Goal: Task Accomplishment & Management: Use online tool/utility

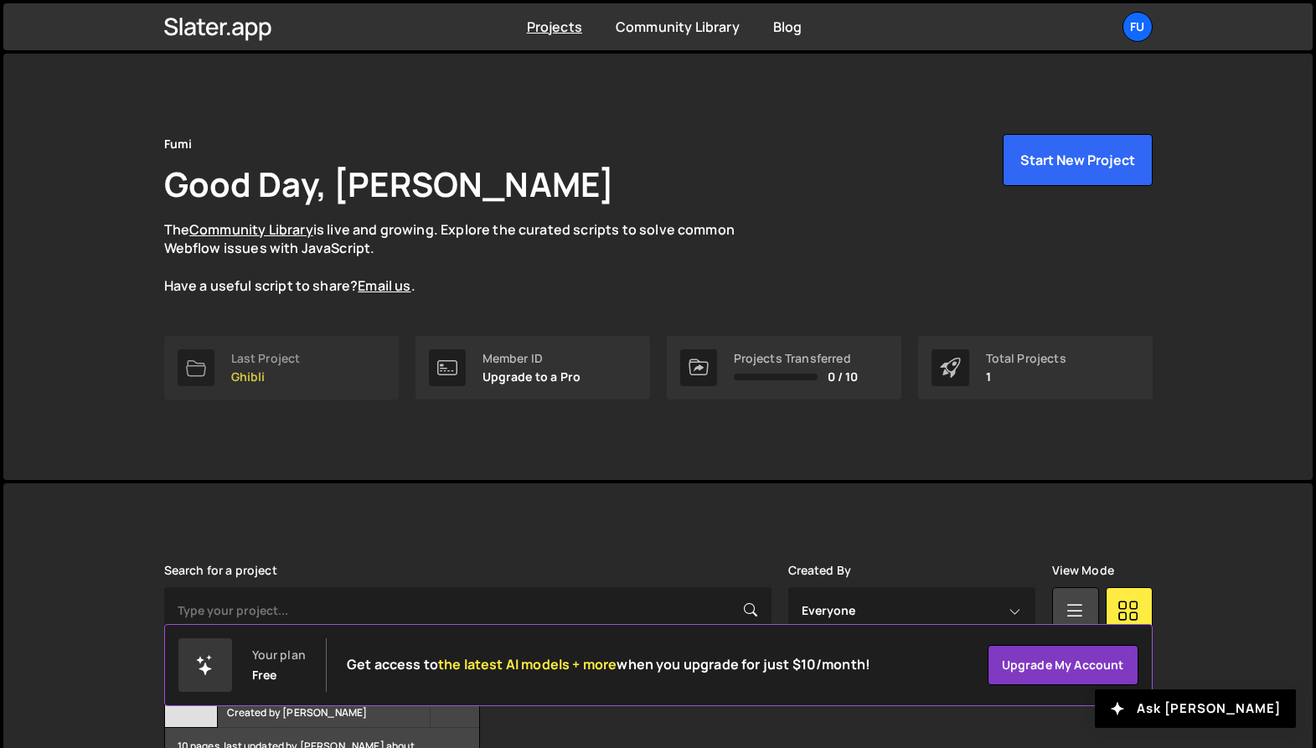
click at [273, 373] on p "Ghibli" at bounding box center [266, 376] width 70 height 13
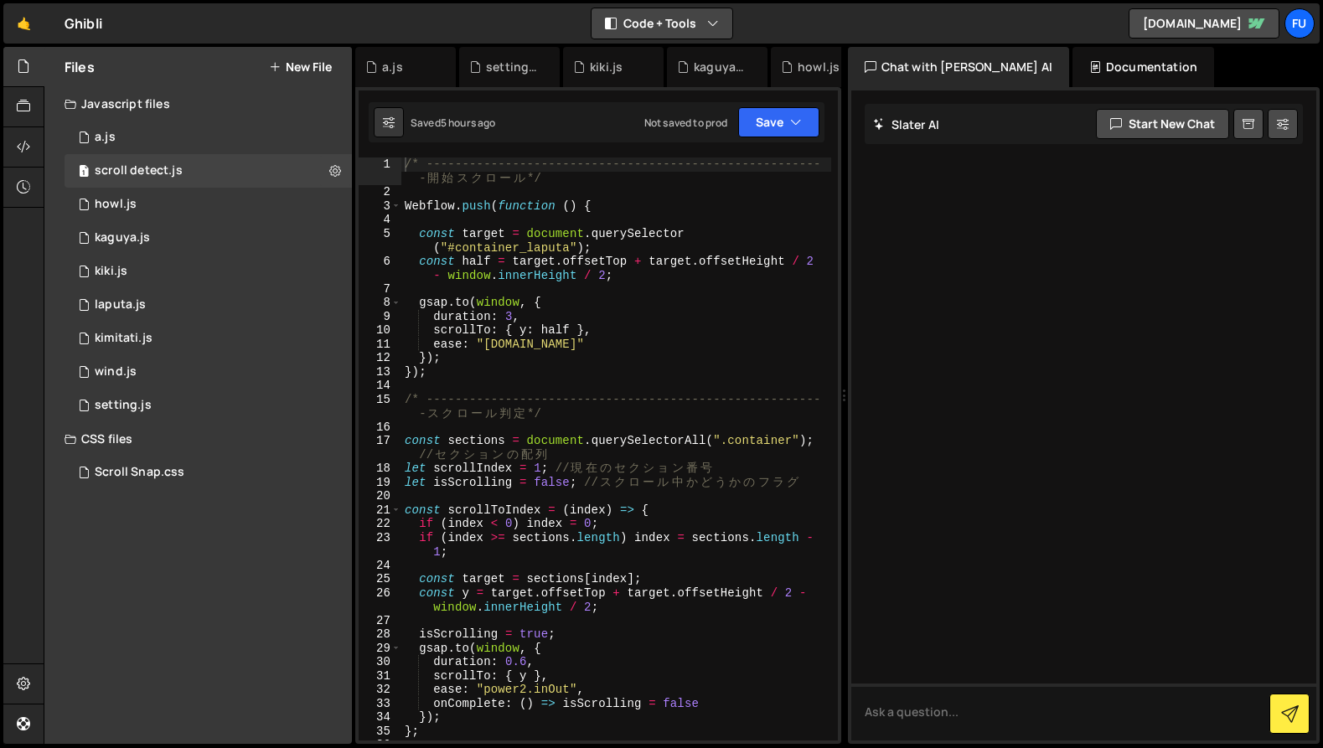
click at [664, 23] on button "Code + Tools" at bounding box center [662, 23] width 141 height 30
click at [661, 65] on button "Code Only" at bounding box center [662, 60] width 141 height 30
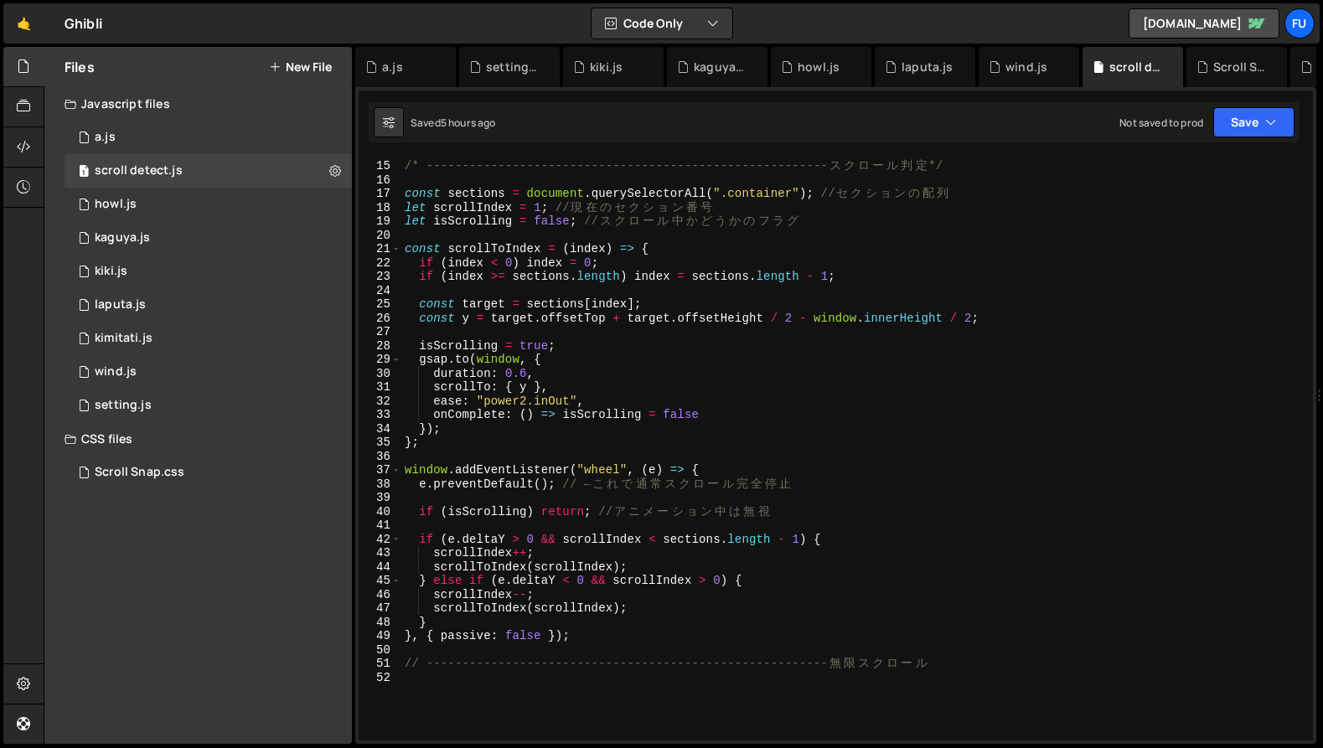
scroll to position [192, 0]
click at [491, 461] on div "/* -------------------------------------------------------- ス ク ロ ー ル 判 定 */ co…" at bounding box center [853, 450] width 905 height 611
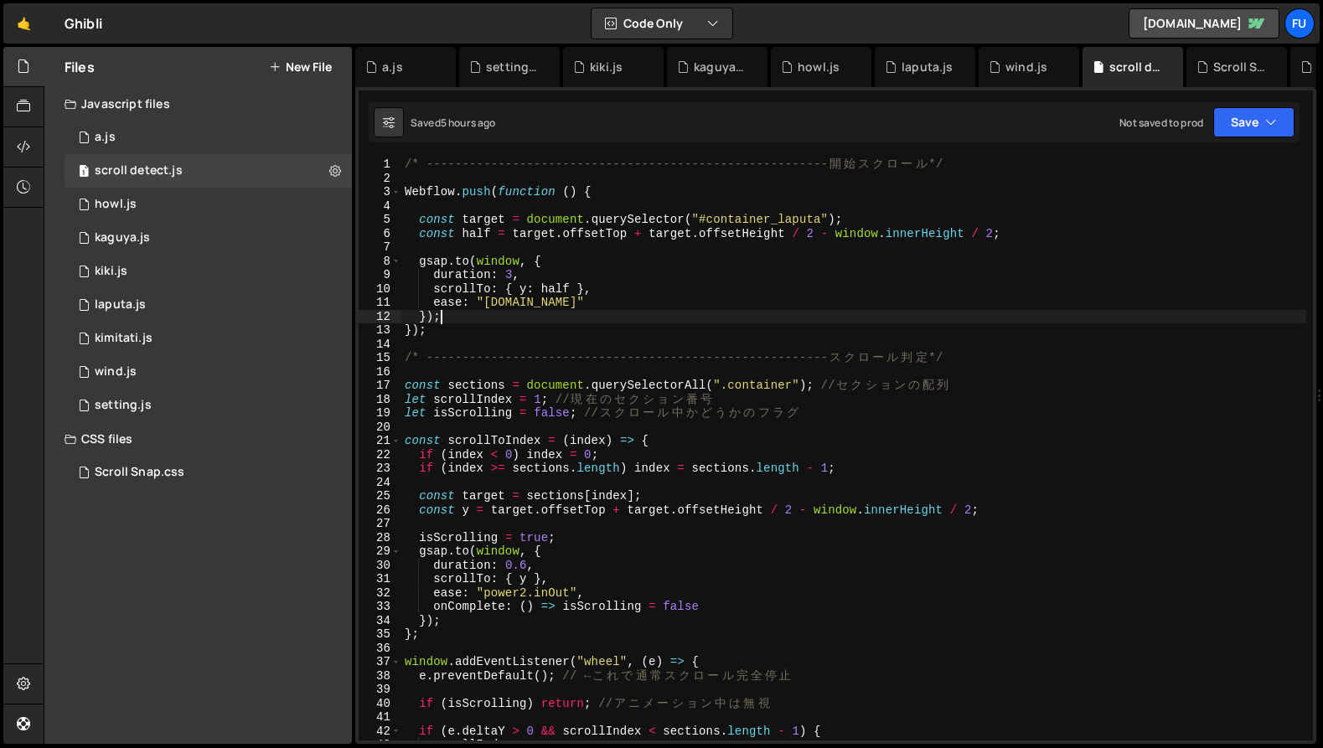
click at [539, 321] on div "/* -------------------------------------------------------- [PERSON_NAME] ス ク ロ…" at bounding box center [853, 463] width 905 height 611
click at [538, 330] on div "/* -------------------------------------------------------- [PERSON_NAME] ス ク ロ…" at bounding box center [853, 463] width 905 height 611
click at [406, 189] on div "/* -------------------------------------------------------- [PERSON_NAME] ス ク ロ…" at bounding box center [853, 463] width 905 height 611
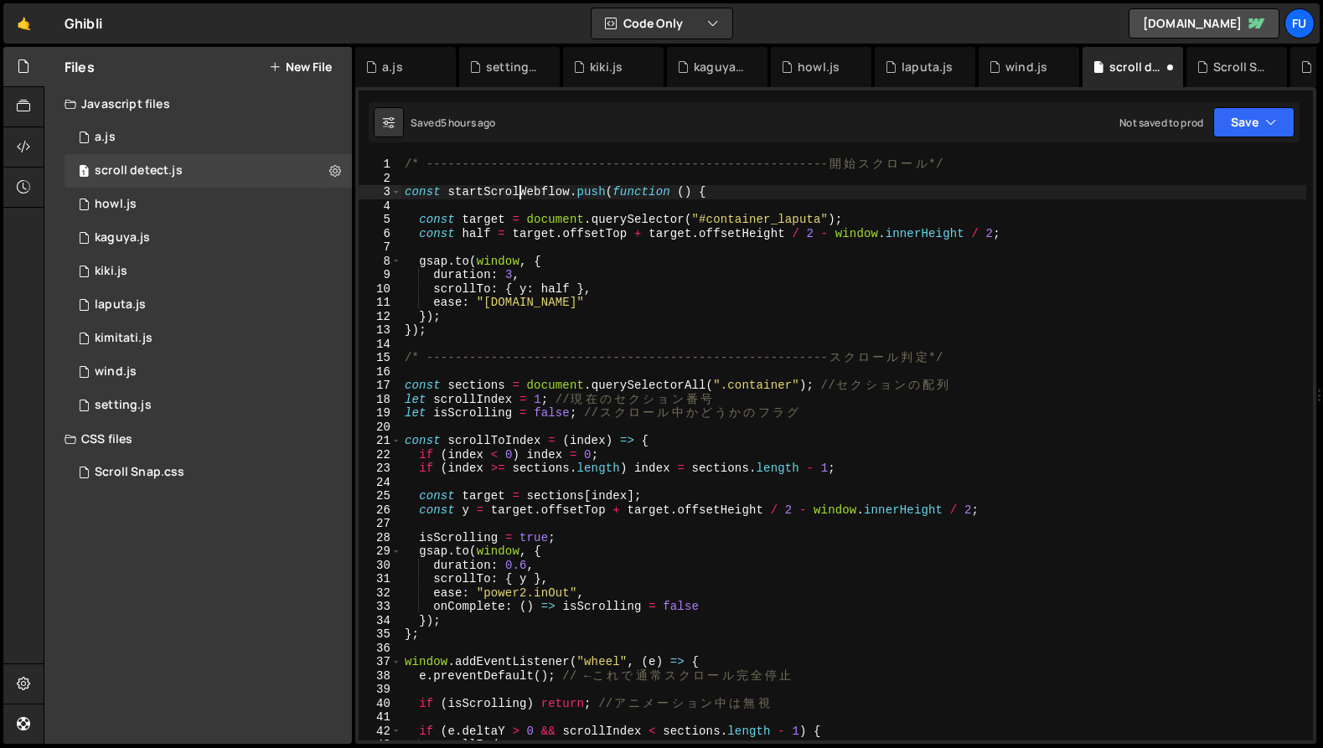
scroll to position [0, 8]
type textarea "const startScroll= Webflow.push(function () {"
click at [533, 341] on div "/* -------------------------------------------------------- [PERSON_NAME] ス ク ロ…" at bounding box center [853, 463] width 905 height 611
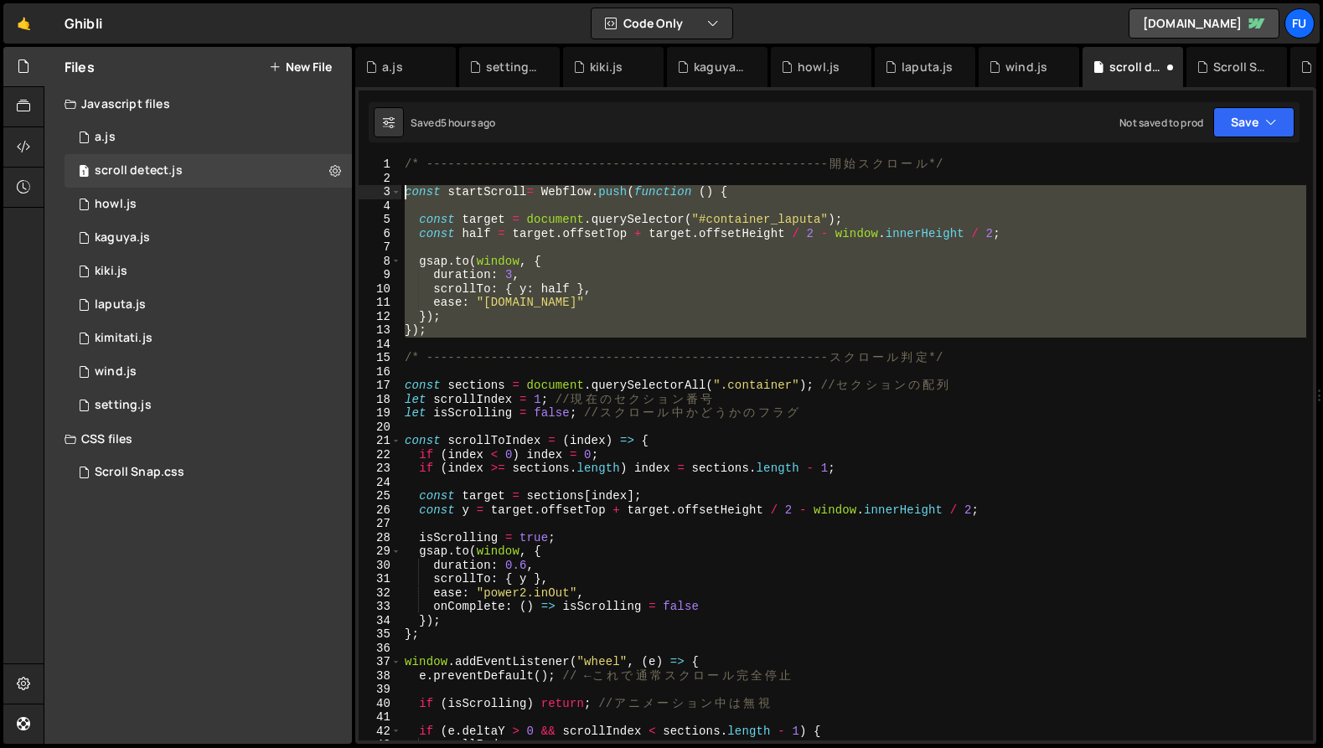
drag, startPoint x: 523, startPoint y: 341, endPoint x: 405, endPoint y: 187, distance: 194.2
click at [405, 187] on div "/* -------------------------------------------------------- [PERSON_NAME] ス ク ロ…" at bounding box center [853, 463] width 905 height 611
type textarea "const startScroll= Webflow.push(function () {"
click at [228, 392] on div "2 setting.js 0" at bounding box center [208, 406] width 287 height 34
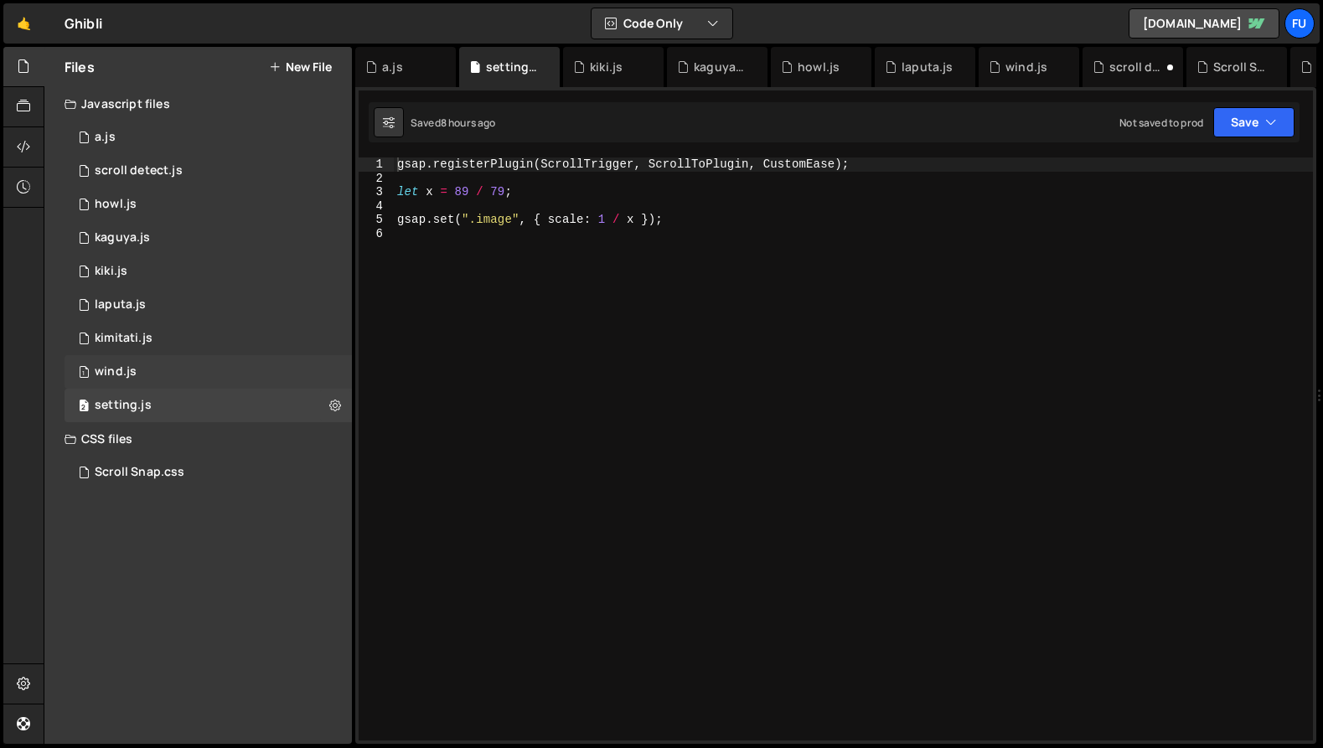
click at [216, 364] on div "1 wind.js 0" at bounding box center [208, 372] width 287 height 34
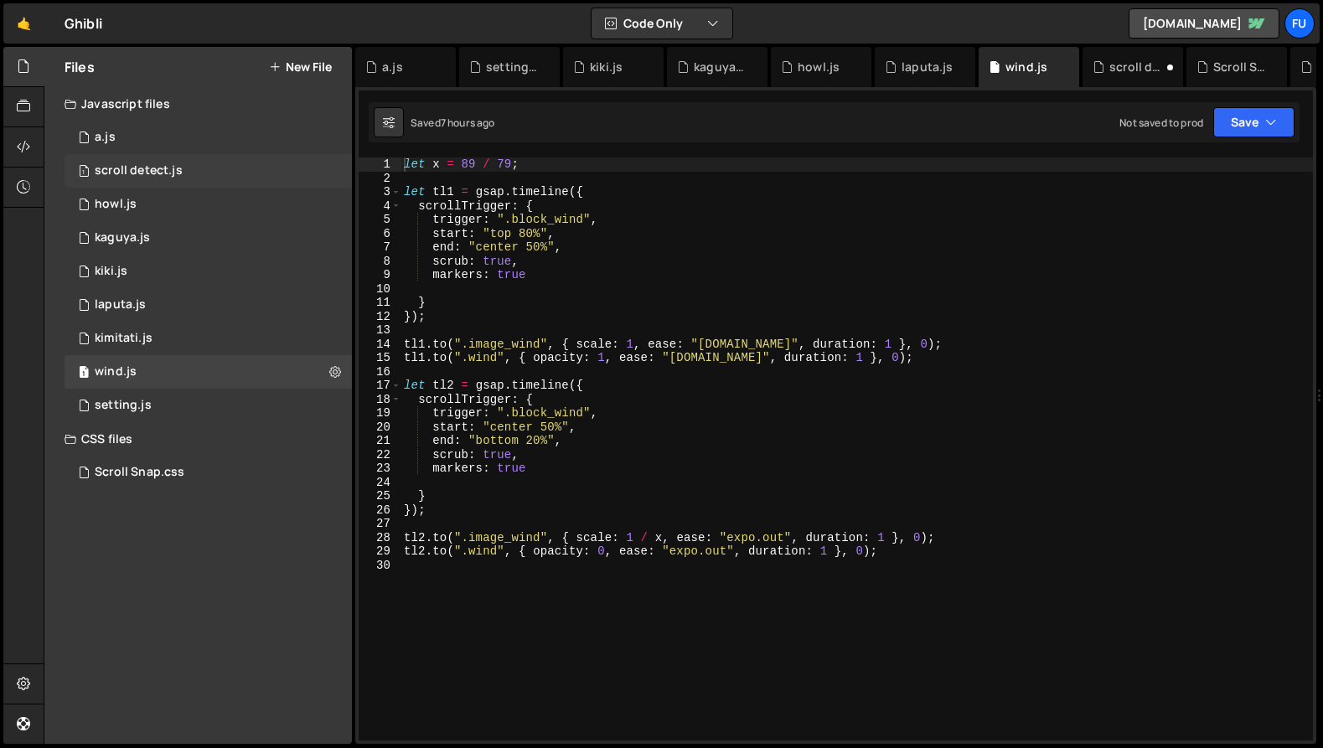
click at [178, 164] on div "scroll detect.js" at bounding box center [139, 170] width 88 height 15
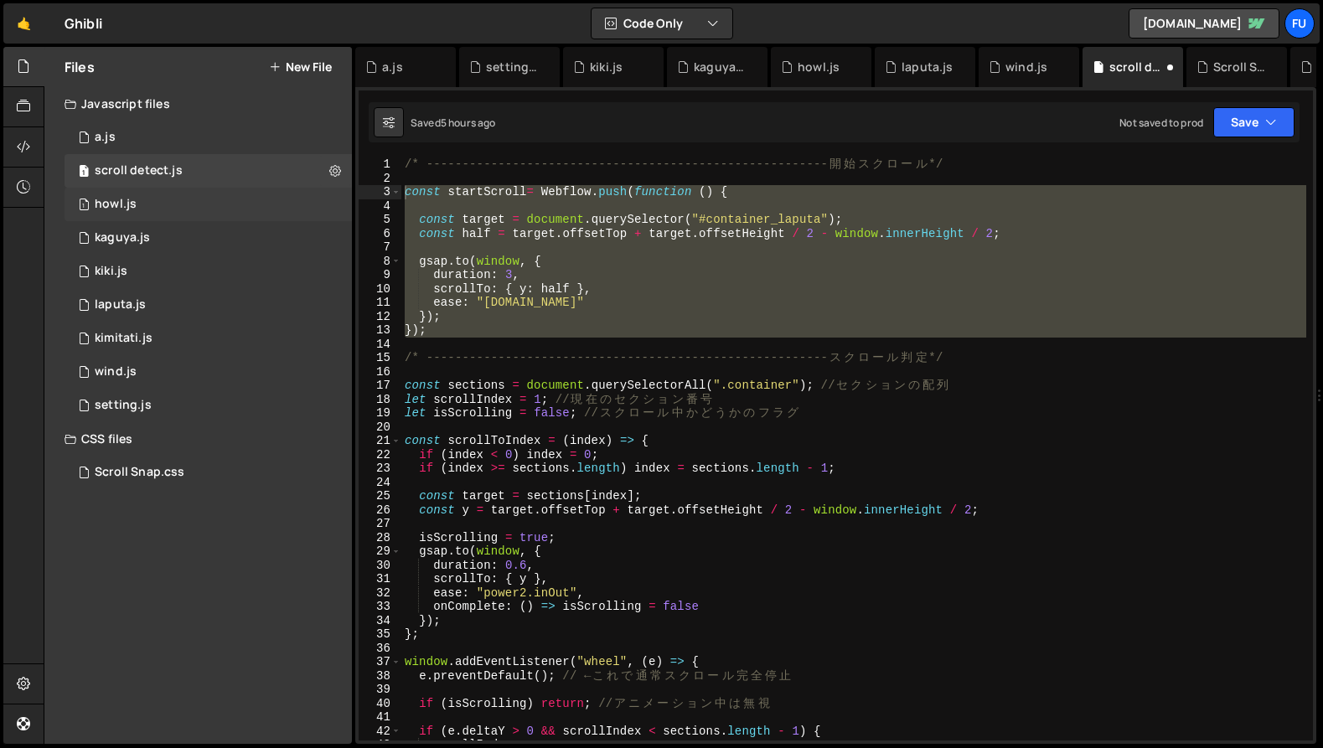
click at [175, 198] on div "1 howl.js 0" at bounding box center [208, 205] width 287 height 34
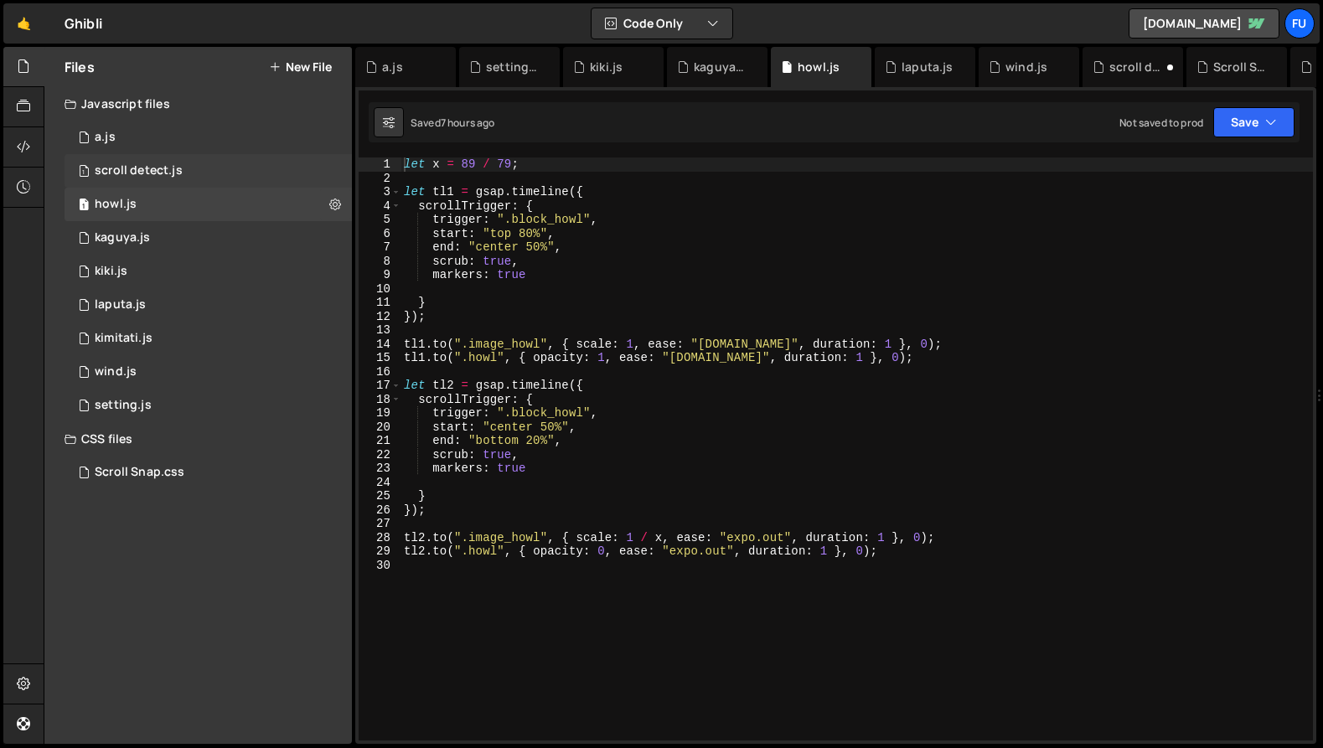
click at [177, 158] on div "1 scroll detect.js 0" at bounding box center [208, 171] width 287 height 34
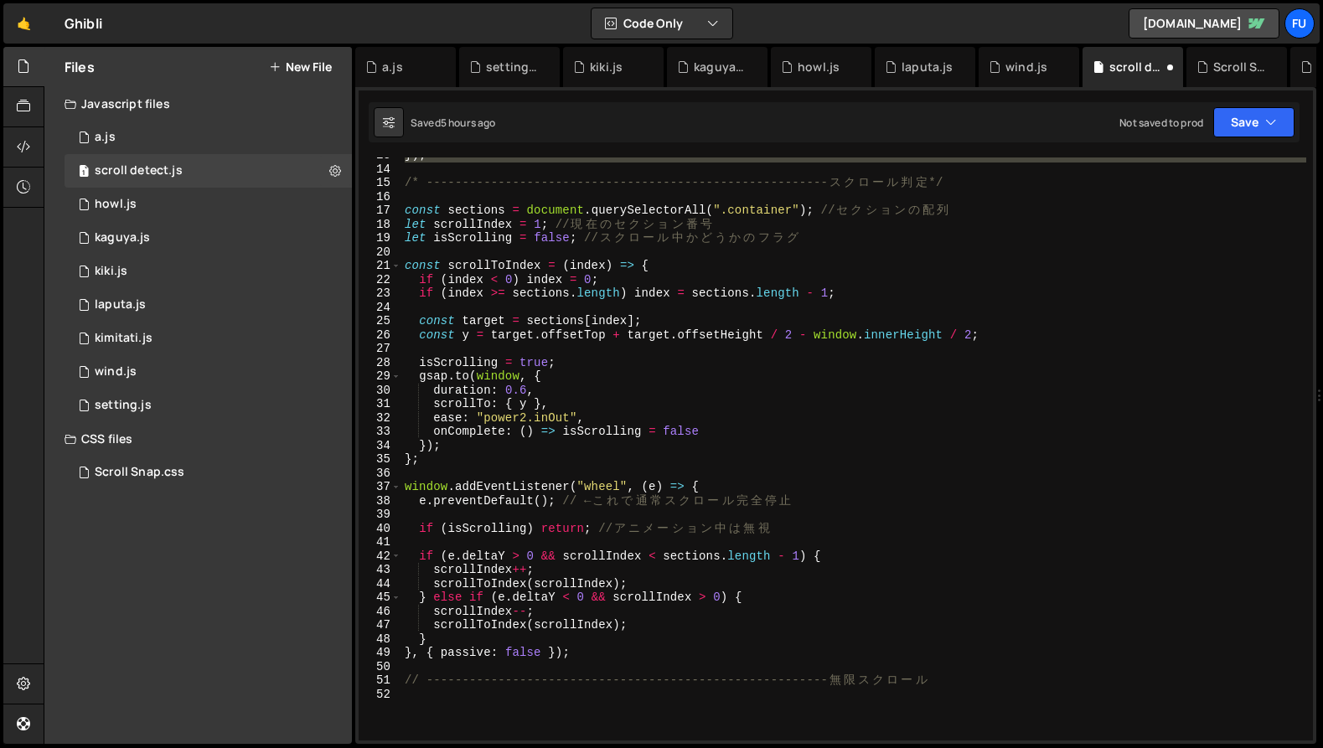
scroll to position [166, 0]
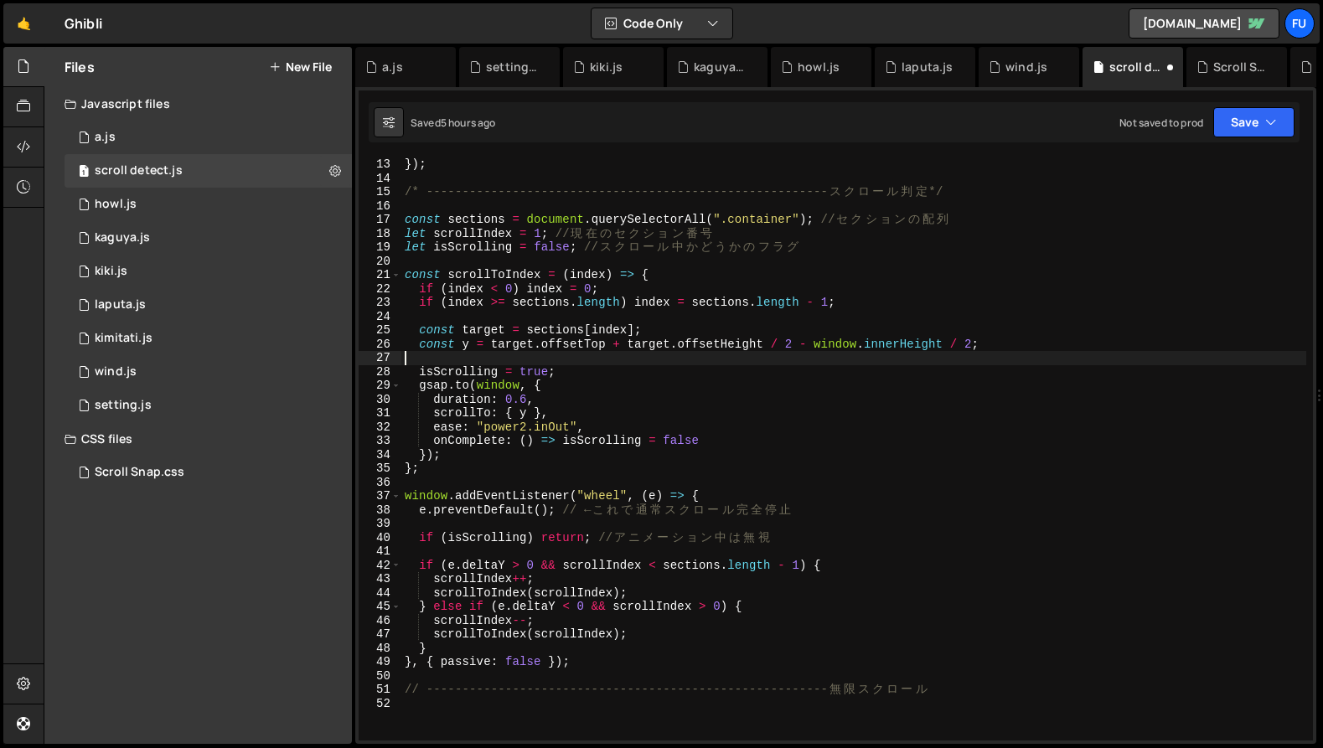
click at [721, 365] on div "}) ; /* -------------------------------------------------------- ス ク ロ ー ル 判 定 …" at bounding box center [853, 463] width 905 height 611
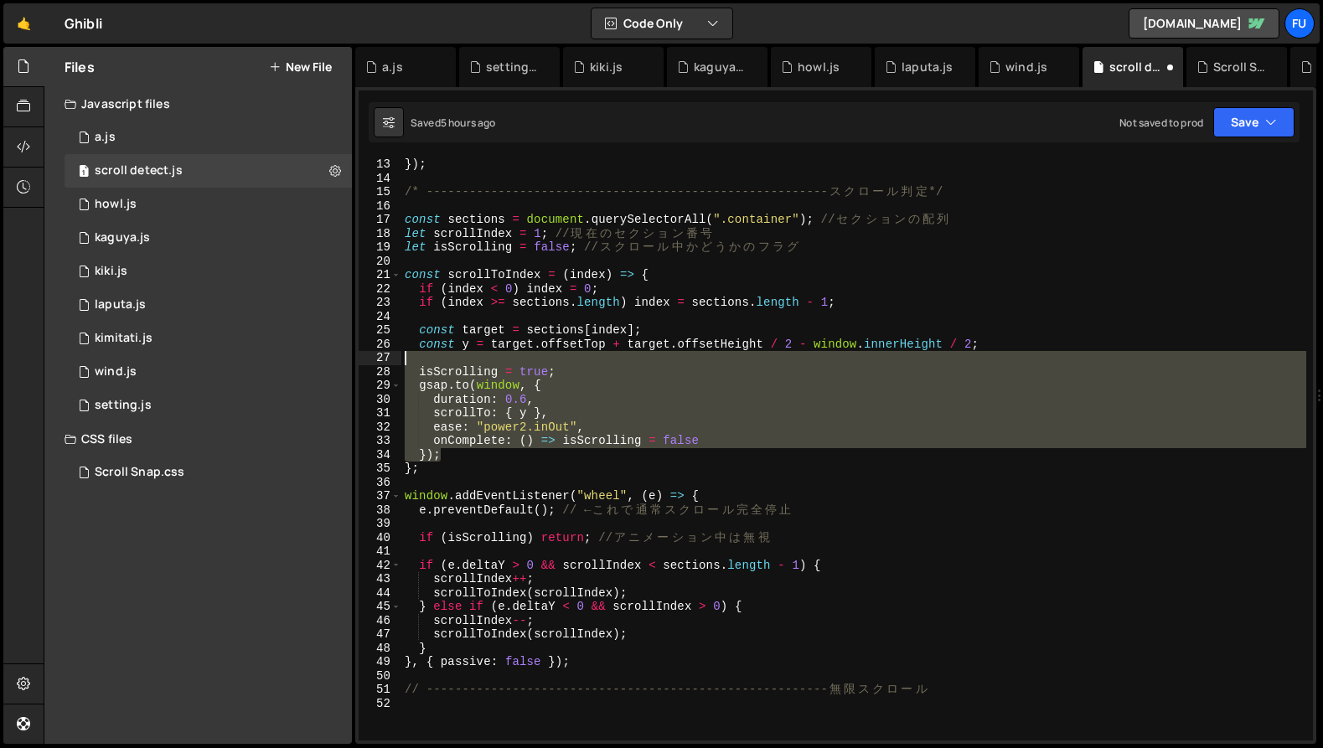
drag, startPoint x: 519, startPoint y: 440, endPoint x: 418, endPoint y: 362, distance: 127.2
click at [418, 362] on div "}) ; /* -------------------------------------------------------- ス ク ロ ー ル 判 定 …" at bounding box center [853, 463] width 905 height 611
click at [624, 441] on div "}) ; /* -------------------------------------------------------- ス ク ロ ー ル 判 定 …" at bounding box center [853, 449] width 905 height 583
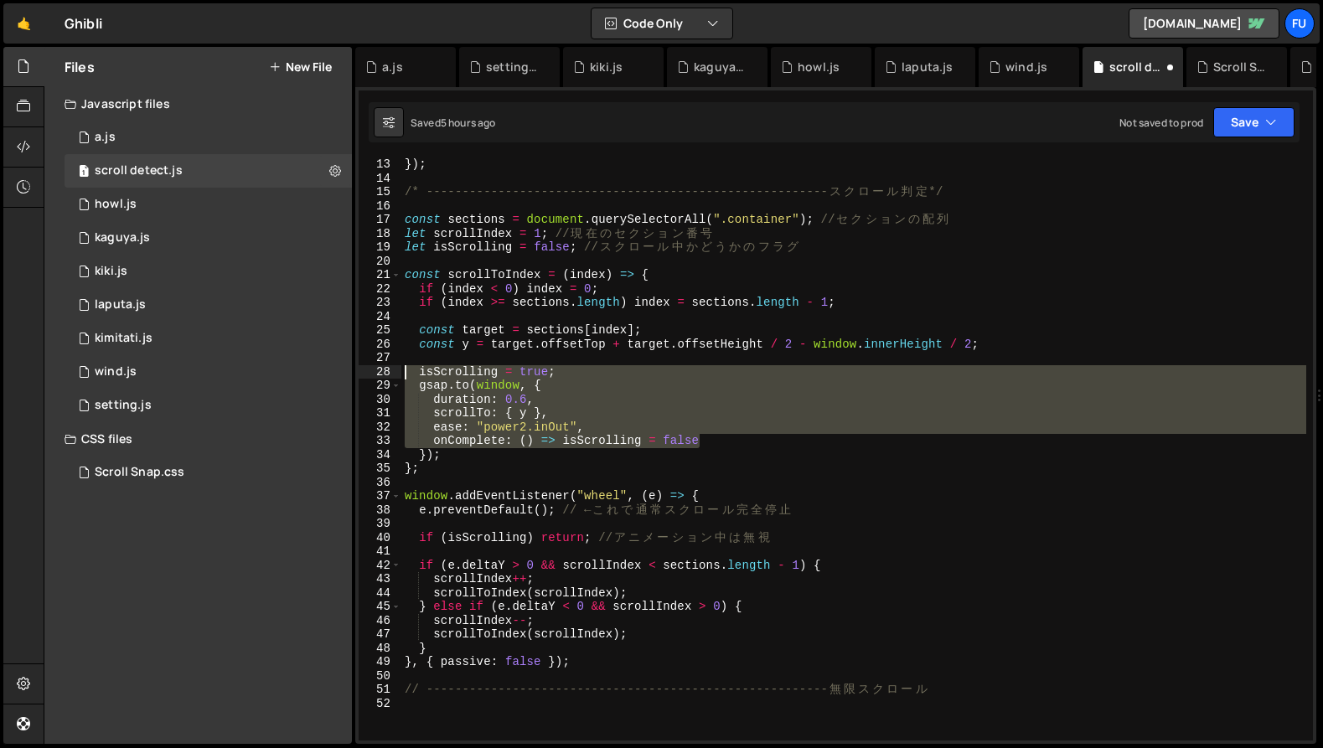
drag, startPoint x: 729, startPoint y: 443, endPoint x: 390, endPoint y: 375, distance: 345.3
click at [390, 375] on div "onComplete: () => isScrolling = false 13 14 15 16 17 18 19 20 21 22 23 24 25 26…" at bounding box center [836, 449] width 954 height 583
click at [471, 374] on div "}) ; /* -------------------------------------------------------- ス ク ロ ー ル 判 定 …" at bounding box center [853, 449] width 905 height 583
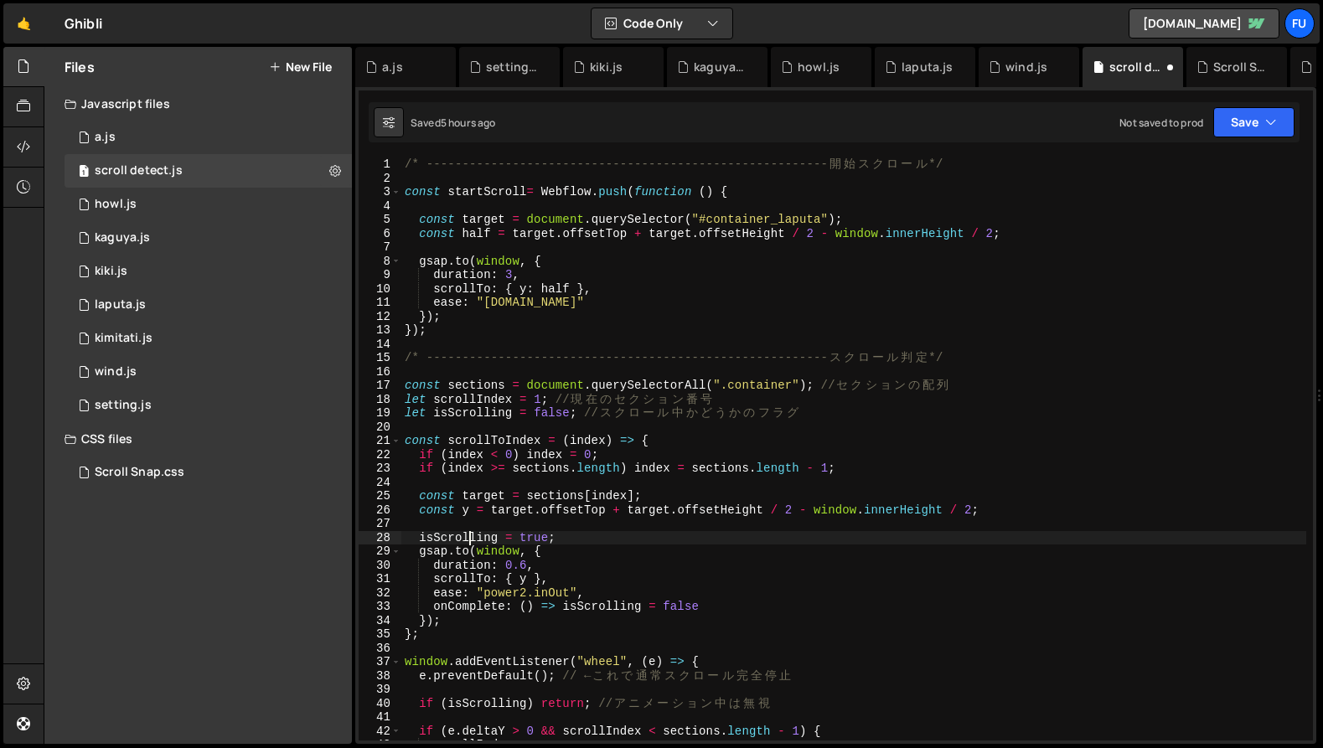
scroll to position [0, 0]
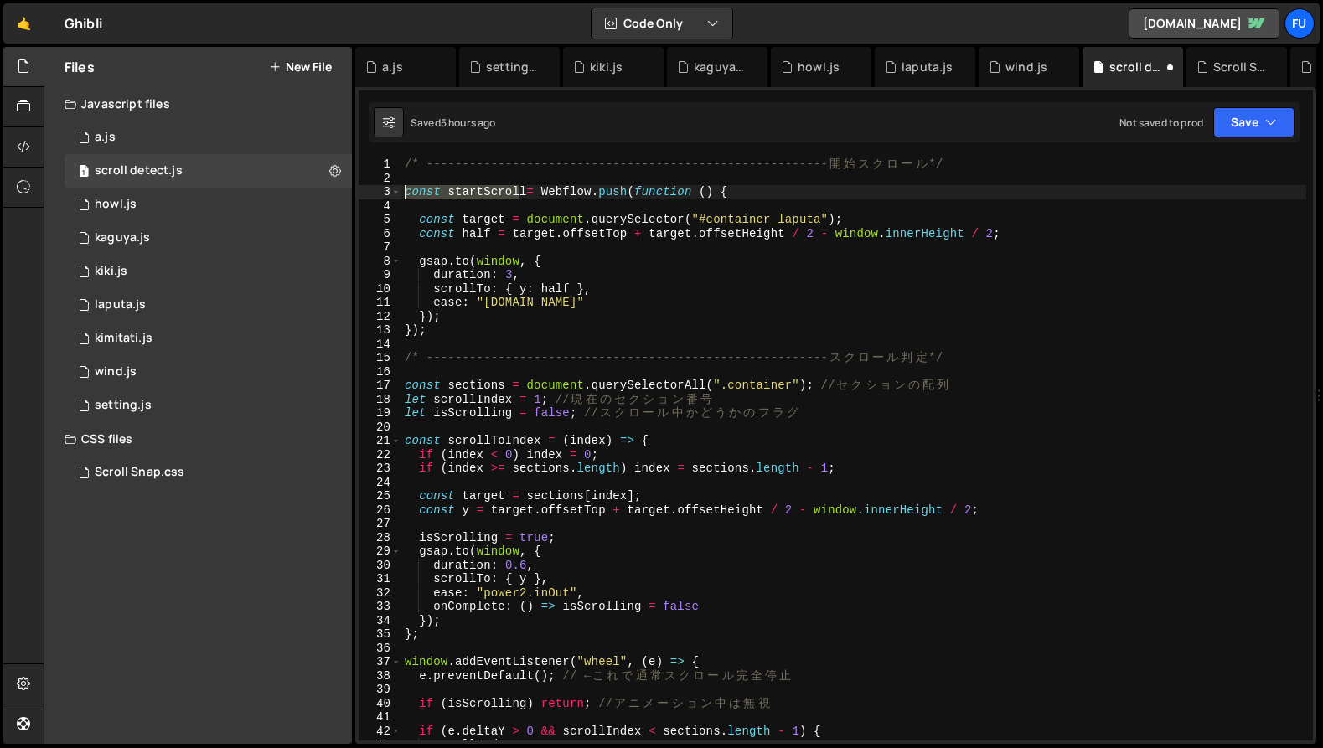
drag, startPoint x: 504, startPoint y: 189, endPoint x: 383, endPoint y: 189, distance: 121.5
click at [383, 189] on div "isScrolling = true; 1 2 3 4 5 6 7 8 9 10 11 12 13 14 15 16 17 18 19 20 21 22 23…" at bounding box center [836, 449] width 954 height 583
type textarea "Webflow.push(function () {"
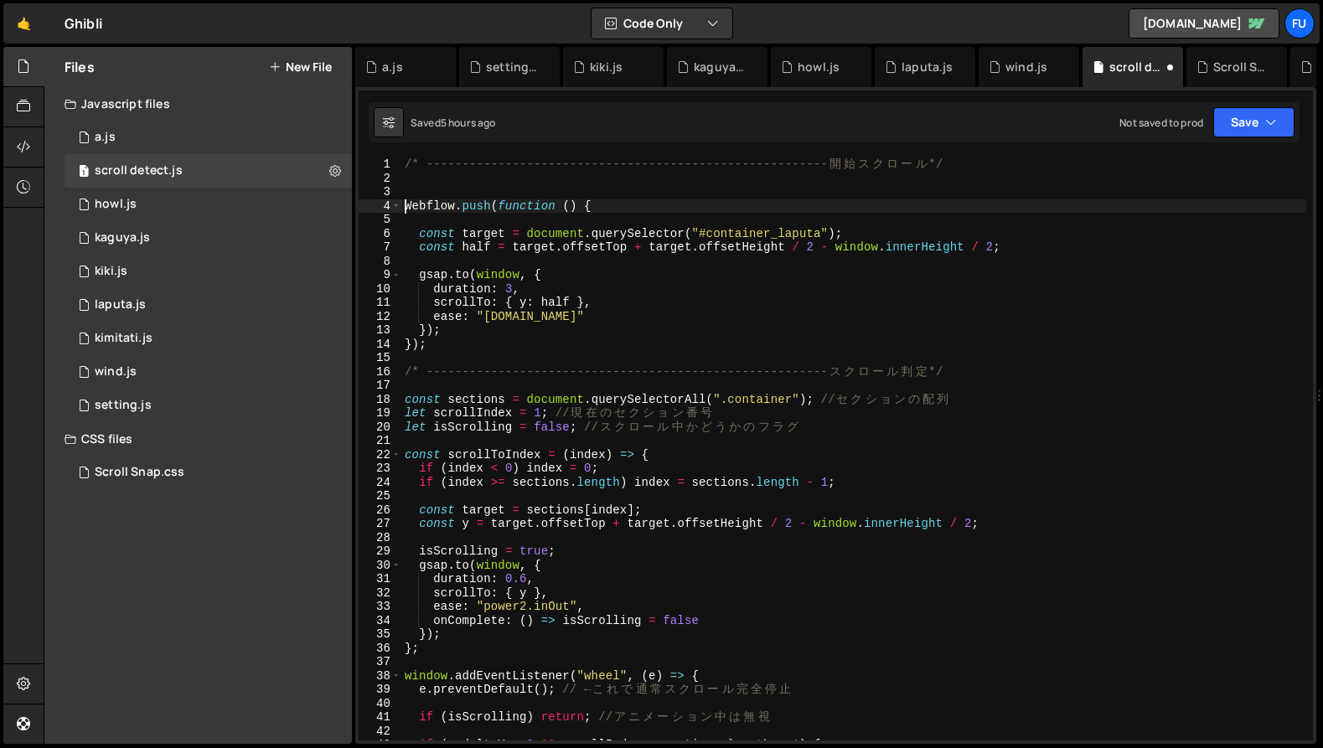
click at [413, 185] on div "/* -------------------------------------------------------- [PERSON_NAME] ス ク ロ…" at bounding box center [853, 463] width 905 height 611
paste textarea "const startScrol"
drag, startPoint x: 445, startPoint y: 188, endPoint x: 399, endPoint y: 188, distance: 46.1
click at [399, 188] on div "const startScrol 1 2 3 4 5 6 7 8 9 10 11 12 13 14 15 16 17 18 19 20 21 22 23 24…" at bounding box center [836, 449] width 954 height 583
type textarea "let startScrol"
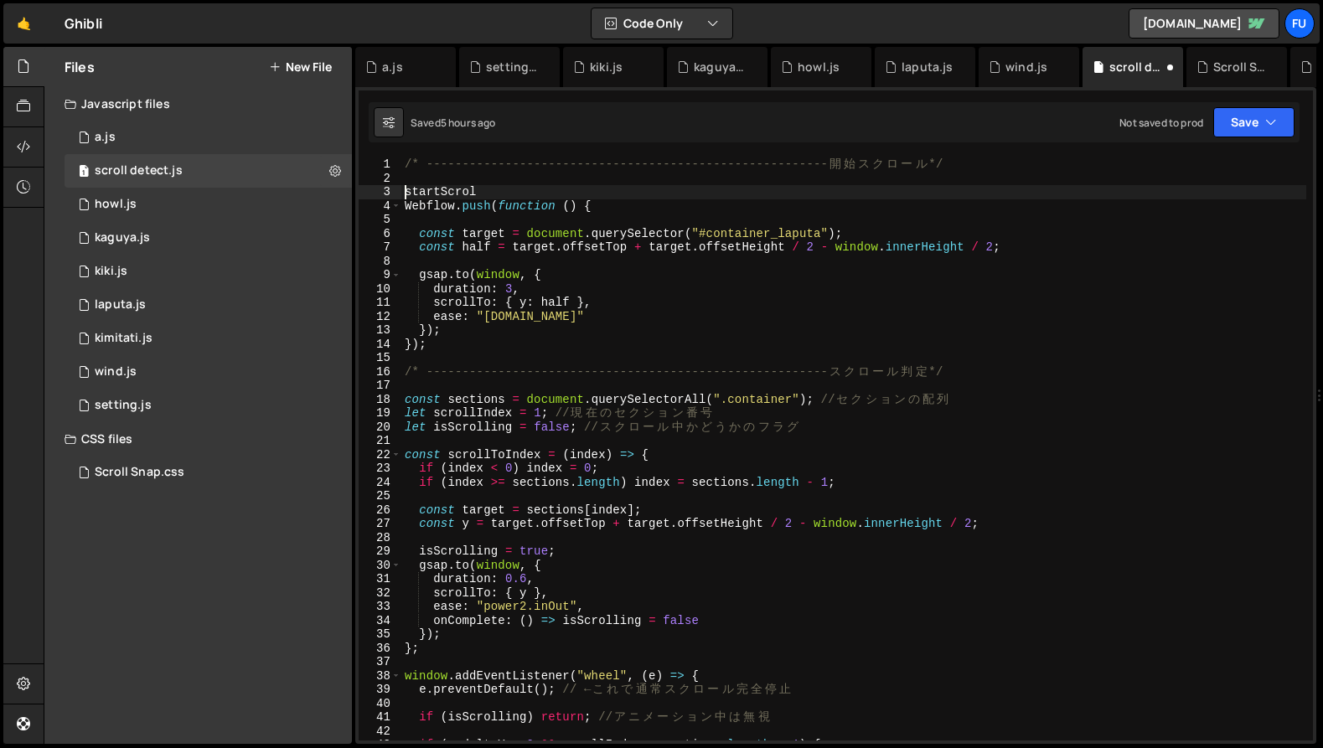
scroll to position [0, 2]
click at [556, 179] on div "/* -------------------------------------------------------- [PERSON_NAME] ス ク ロ…" at bounding box center [853, 463] width 905 height 611
click at [553, 184] on div "/* -------------------------------------------------------- [PERSON_NAME] ス ク ロ…" at bounding box center [853, 463] width 905 height 611
click at [579, 184] on div "/* -------------------------------------------------------- [PERSON_NAME] ス ク ロ…" at bounding box center [853, 463] width 905 height 611
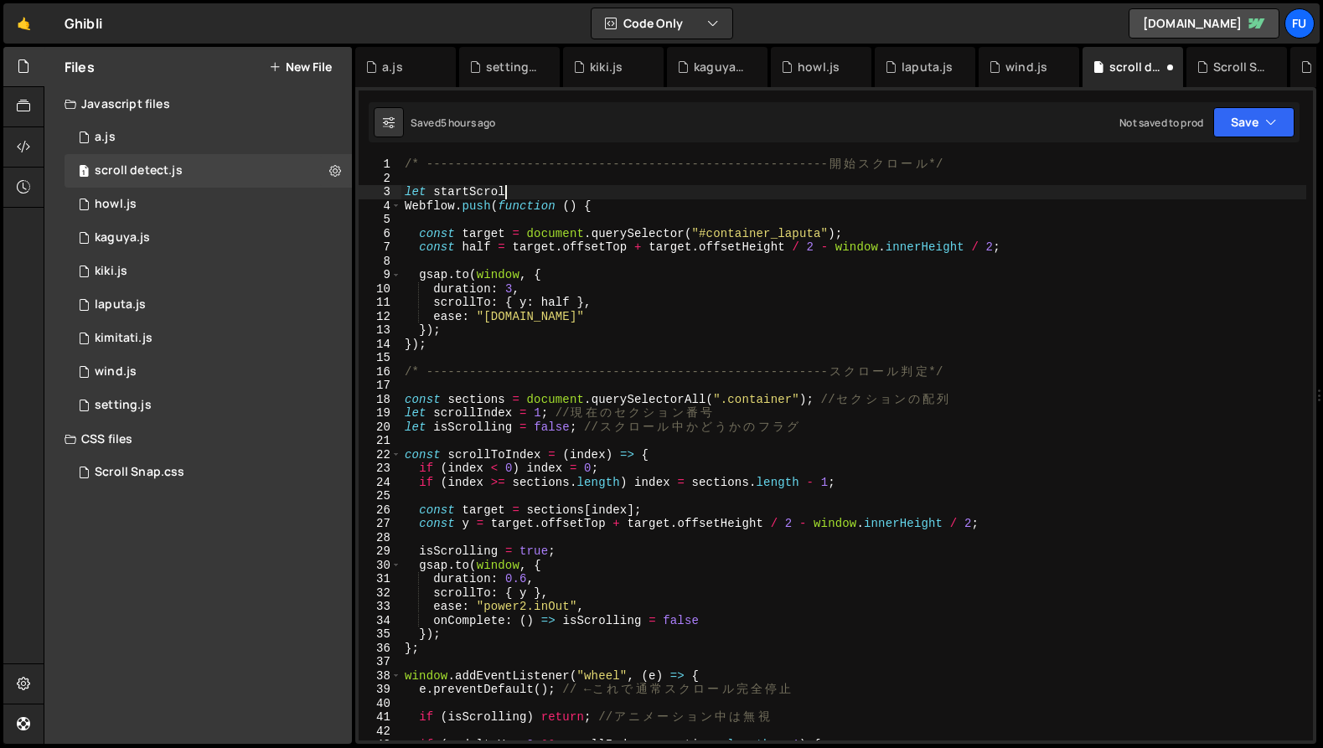
click at [561, 185] on div "/* -------------------------------------------------------- [PERSON_NAME] ス ク ロ…" at bounding box center [853, 463] width 905 height 611
type textarea "let startScrol = false"
type textarea "let startScrol = false;"
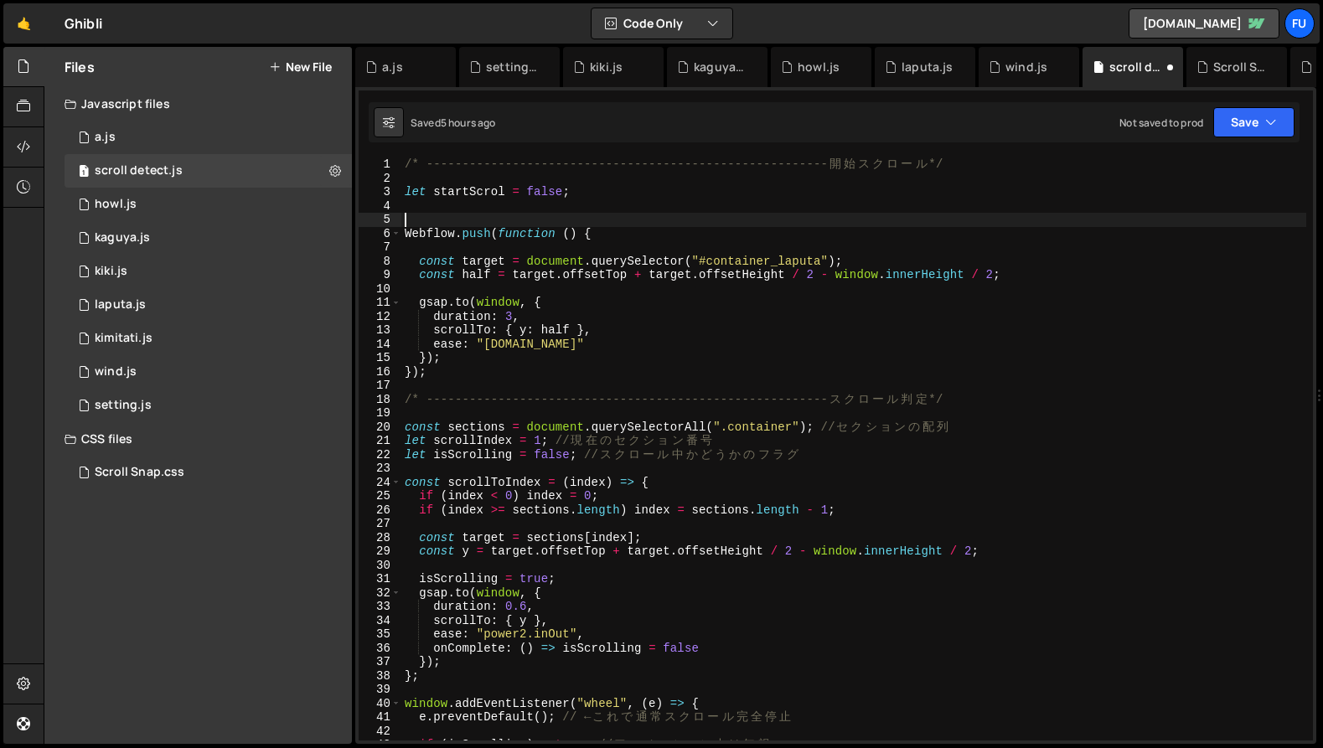
click at [418, 253] on div "/* -------------------------------------------------------- [PERSON_NAME] ス ク ロ…" at bounding box center [853, 463] width 905 height 611
drag, startPoint x: 425, startPoint y: 261, endPoint x: 421, endPoint y: 272, distance: 12.5
click at [425, 261] on div "/* -------------------------------------------------------- [PERSON_NAME] ス ク ロ…" at bounding box center [853, 463] width 905 height 611
click at [420, 263] on div "/* -------------------------------------------------------- [PERSON_NAME] ス ク ロ…" at bounding box center [853, 463] width 905 height 611
type textarea "const target = document.querySelector("#container_laputa");"
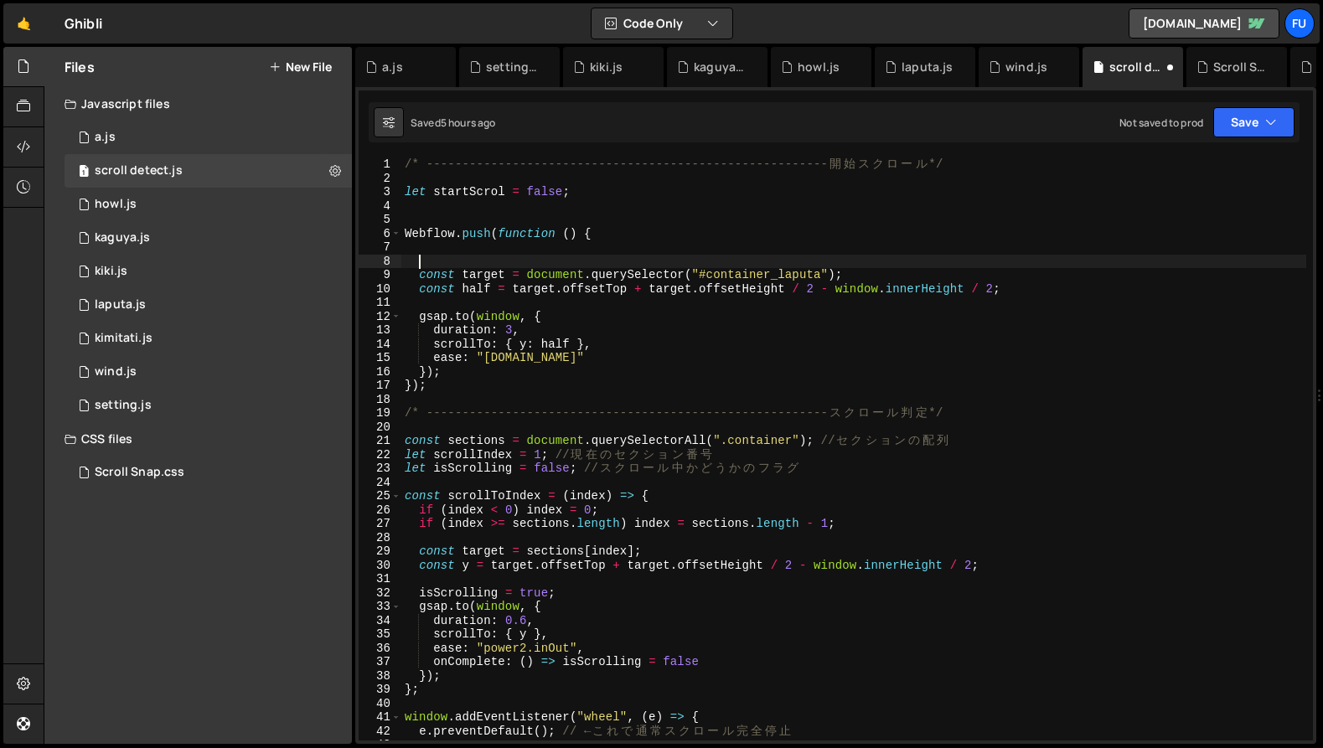
click at [461, 266] on div "/* -------------------------------------------------------- [PERSON_NAME] ス ク ロ…" at bounding box center [853, 463] width 905 height 611
type textarea "startScroll"
click at [508, 175] on div "/* -------------------------------------------------------- [PERSON_NAME] ス ク ロ…" at bounding box center [853, 463] width 905 height 611
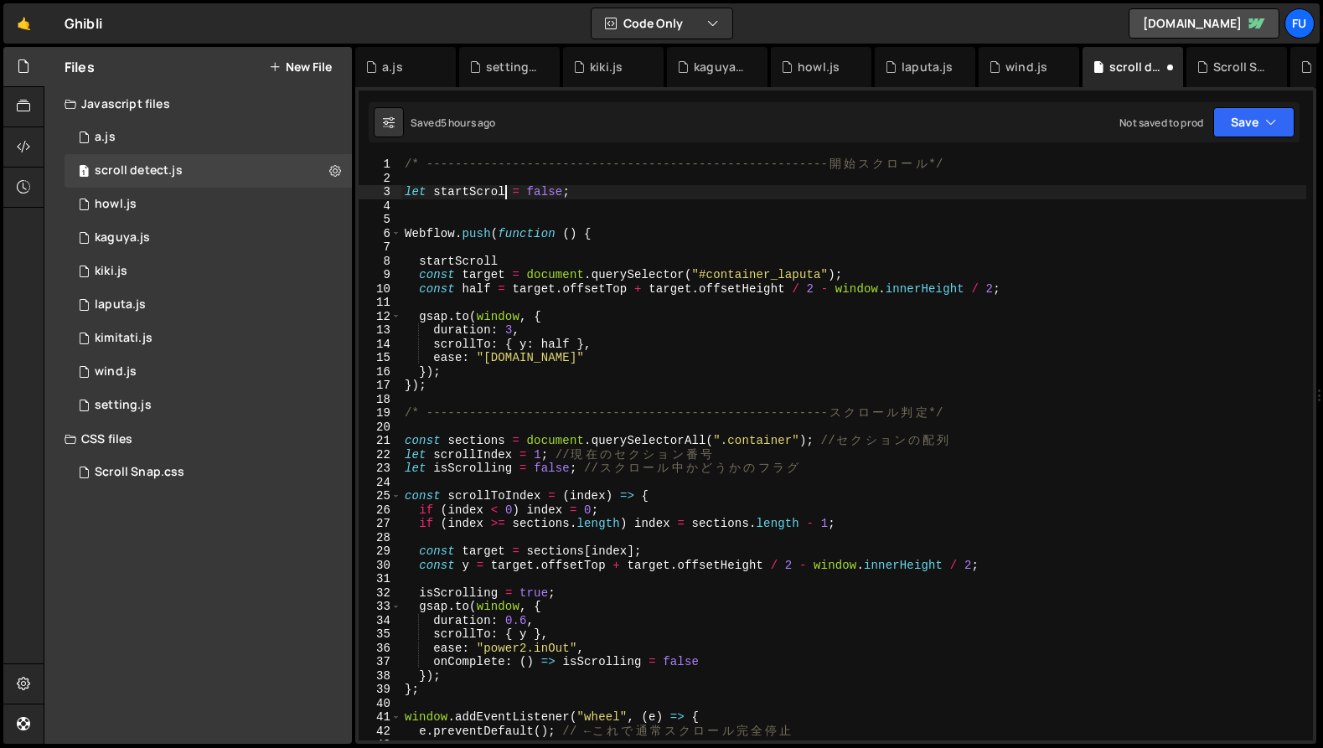
click at [503, 189] on div "/* -------------------------------------------------------- [PERSON_NAME] ス ク ロ…" at bounding box center [853, 463] width 905 height 611
click at [513, 260] on div "/* -------------------------------------------------------- [PERSON_NAME] ス ク ロ…" at bounding box center [853, 463] width 905 height 611
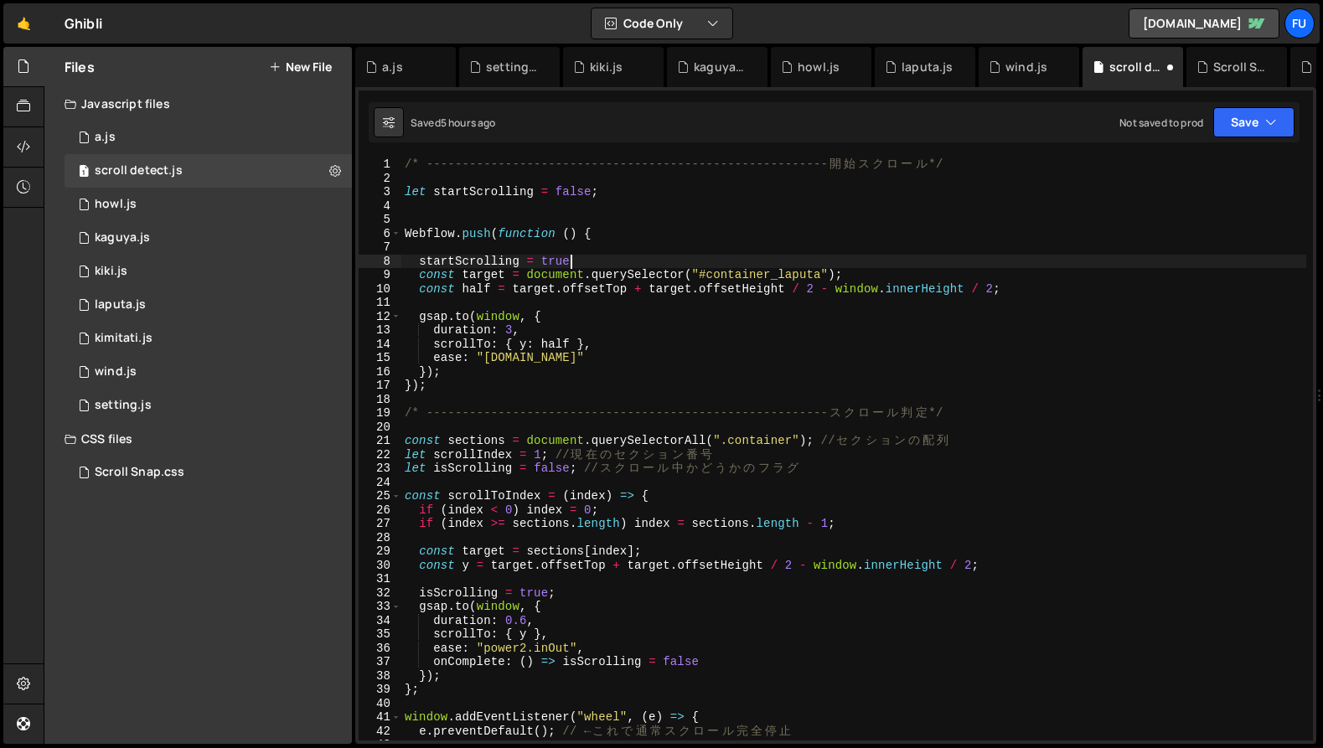
scroll to position [0, 11]
click at [680, 339] on div "/* -------------------------------------------------------- [PERSON_NAME] ス ク ロ…" at bounding box center [853, 463] width 905 height 611
type textarea "scrollTo: { y: half },"
click at [416, 401] on div "/* -------------------------------------------------------- [PERSON_NAME] ス ク ロ…" at bounding box center [853, 463] width 905 height 611
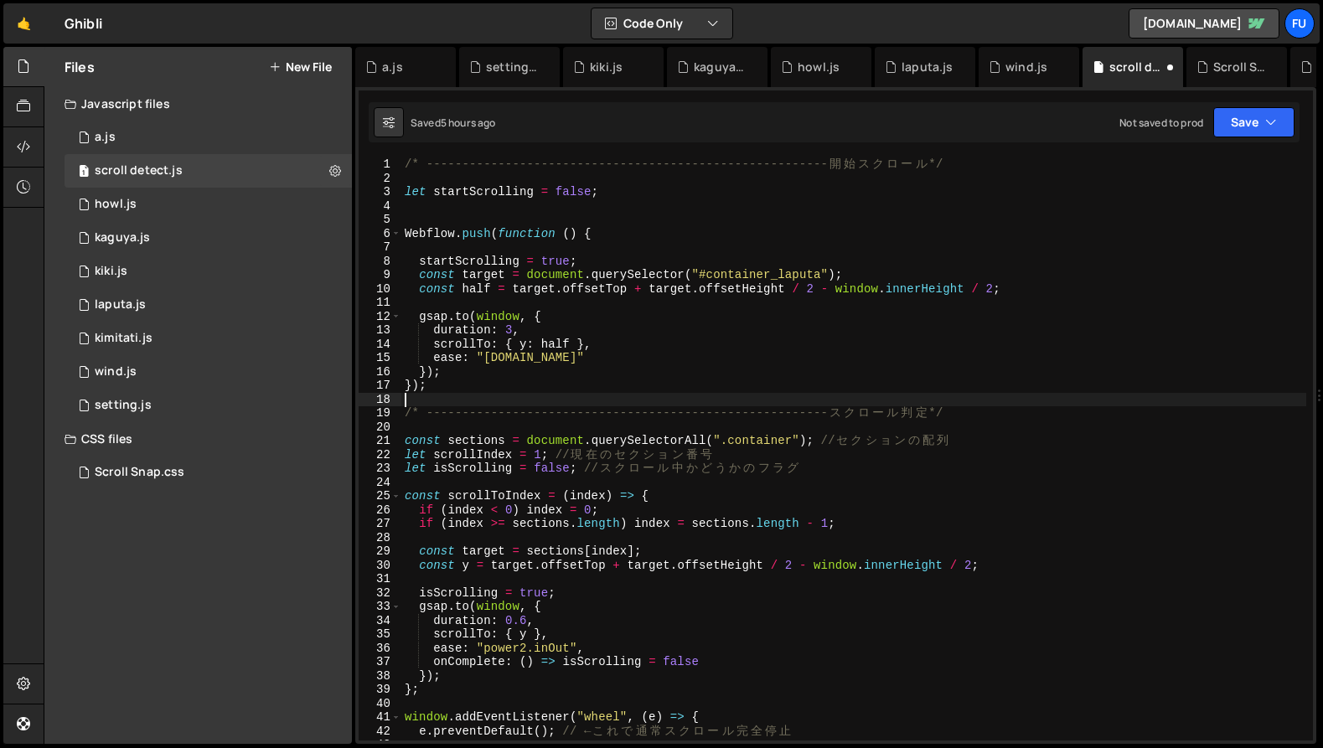
click at [433, 388] on div "/* -------------------------------------------------------- [PERSON_NAME] ス ク ロ…" at bounding box center [853, 463] width 905 height 611
click at [421, 408] on div "/* -------------------------------------------------------- [PERSON_NAME] ス ク ロ…" at bounding box center [853, 463] width 905 height 611
type textarea "/* --------------------------------------------------------スクロール判定*/"
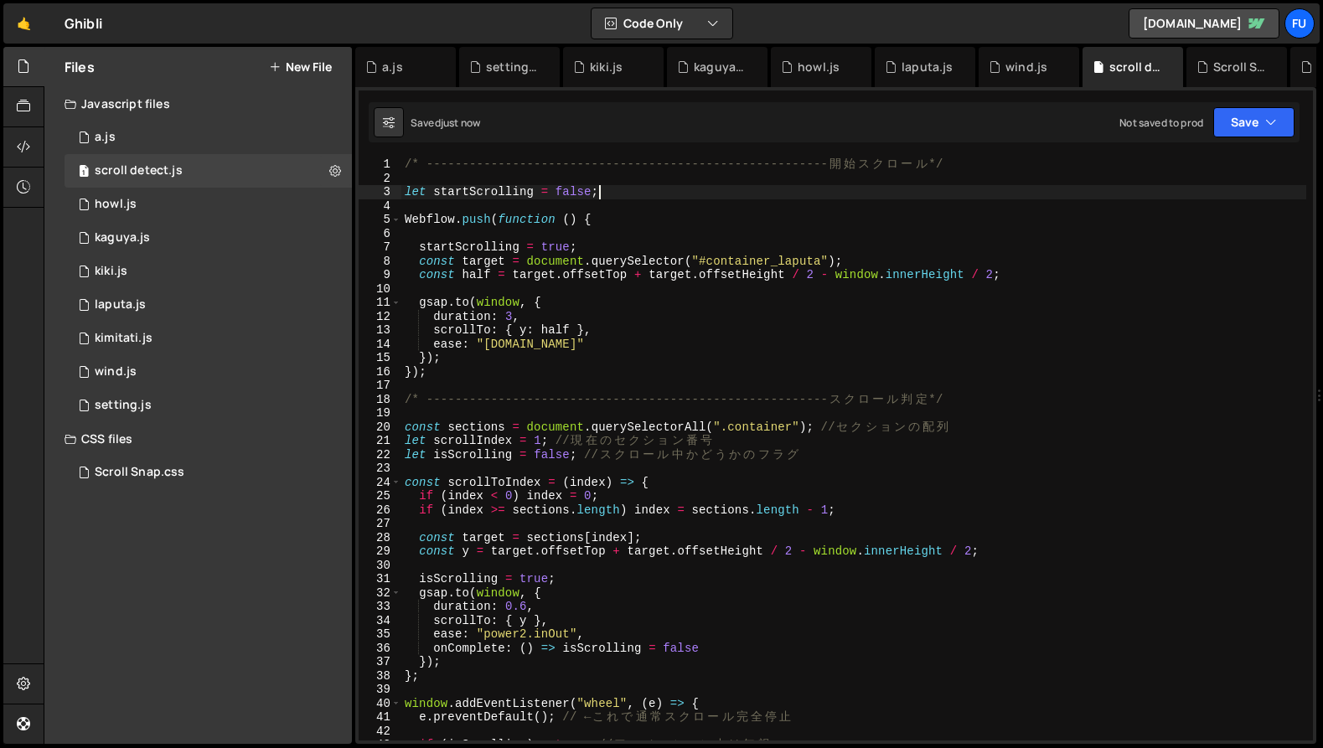
click at [605, 189] on div "/* -------------------------------------------------------- [PERSON_NAME] ス ク ロ…" at bounding box center [853, 463] width 905 height 611
click at [327, 169] on button at bounding box center [335, 171] width 30 height 30
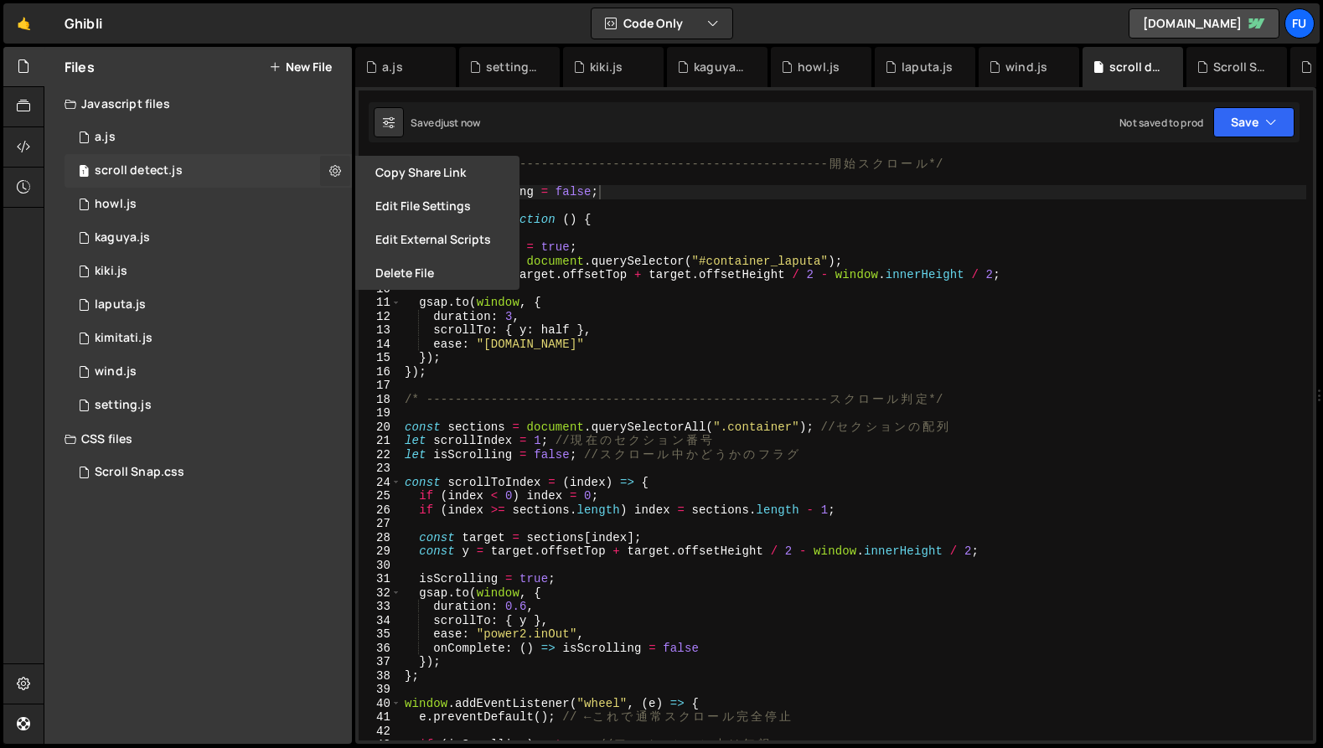
click at [327, 169] on button at bounding box center [335, 171] width 30 height 30
click at [283, 201] on div "1 howl.js 0" at bounding box center [208, 205] width 287 height 34
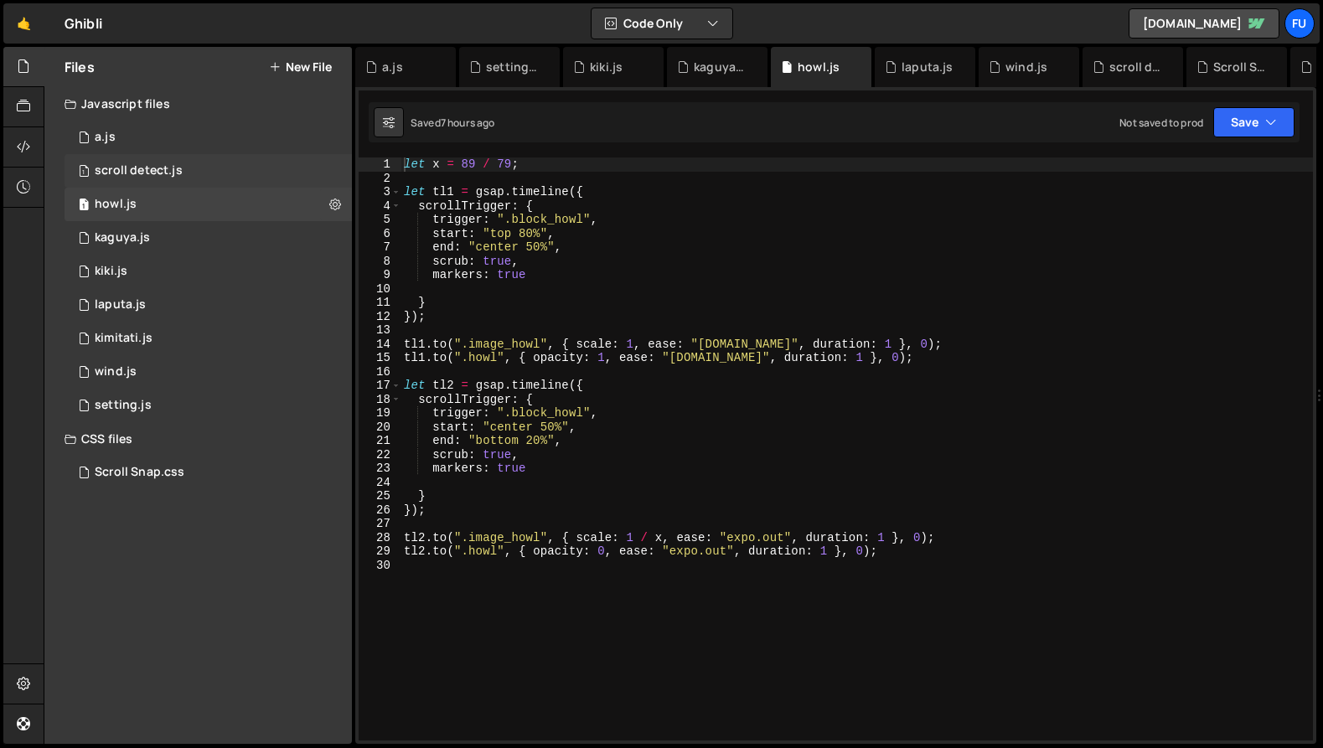
click at [285, 164] on div "1 scroll detect.js 0" at bounding box center [208, 171] width 287 height 34
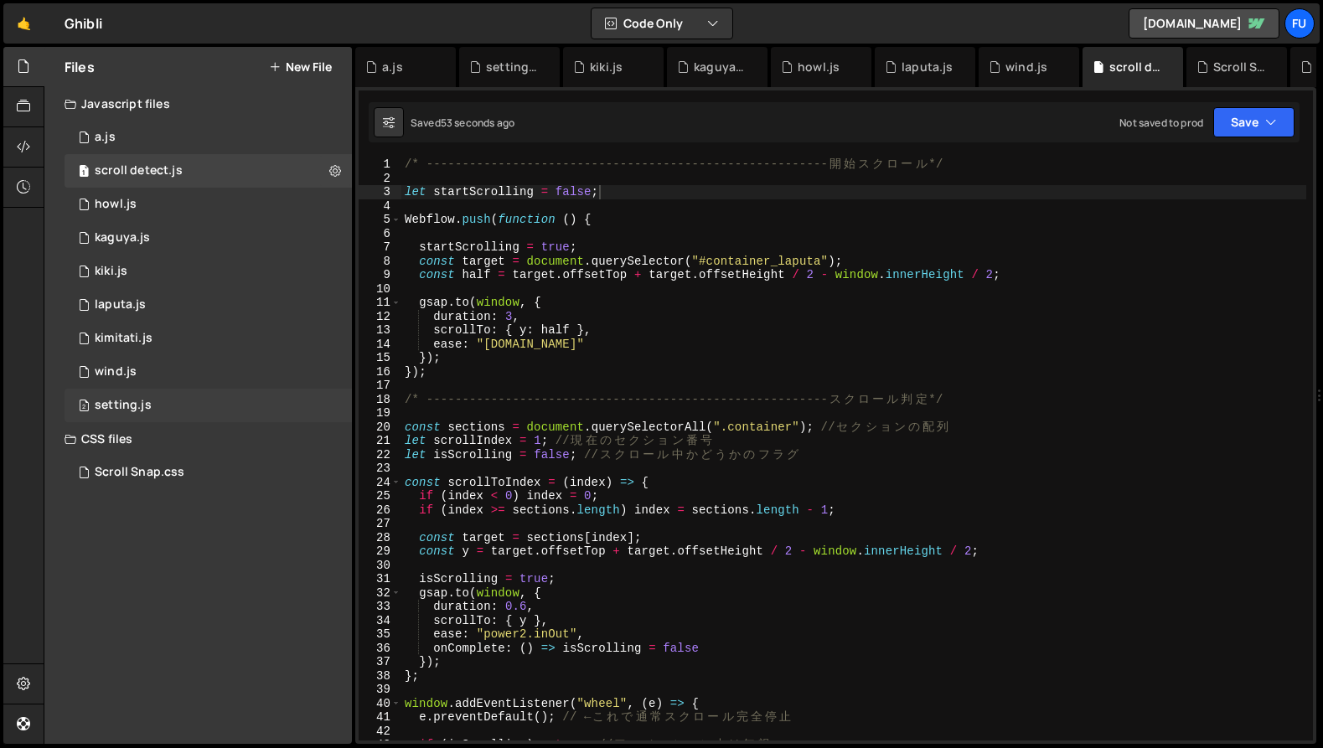
click at [130, 398] on div "setting.js" at bounding box center [123, 405] width 57 height 15
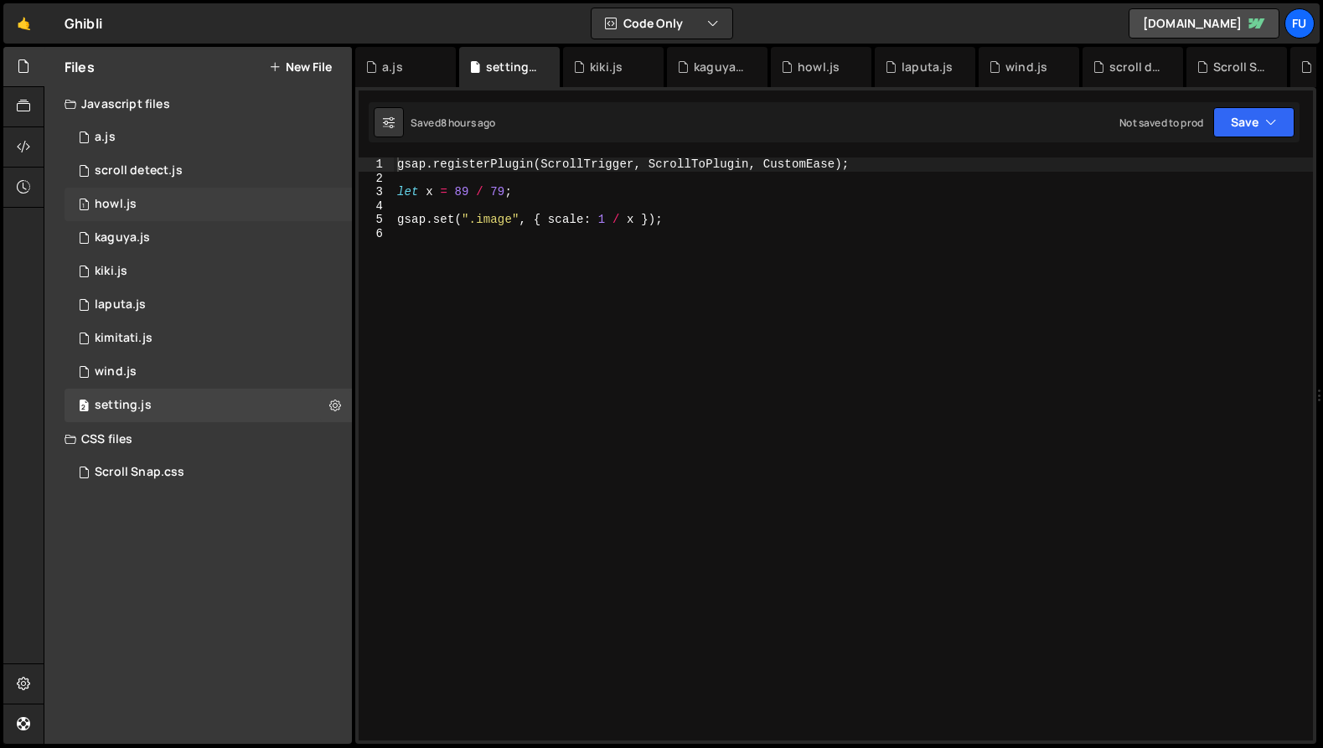
click at [184, 202] on div "1 howl.js 0" at bounding box center [208, 205] width 287 height 34
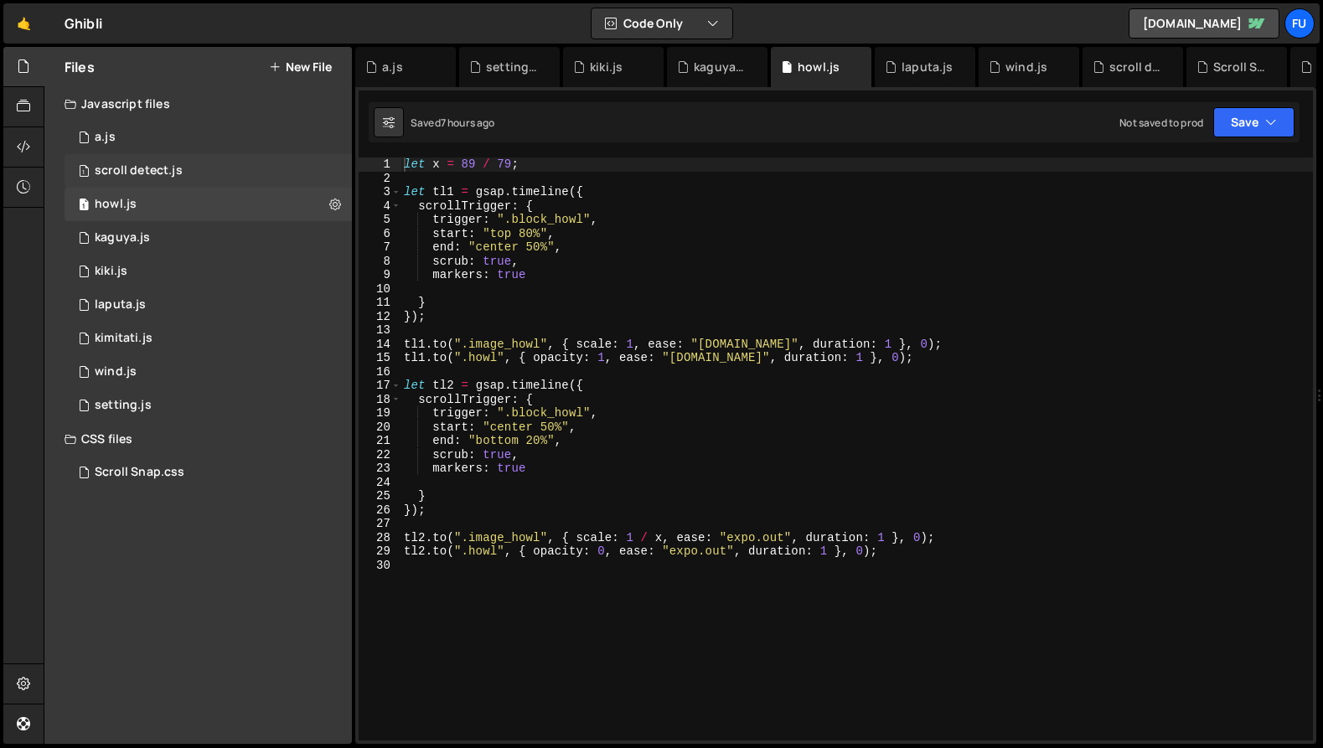
click at [187, 162] on div "1 scroll detect.js 0" at bounding box center [208, 171] width 287 height 34
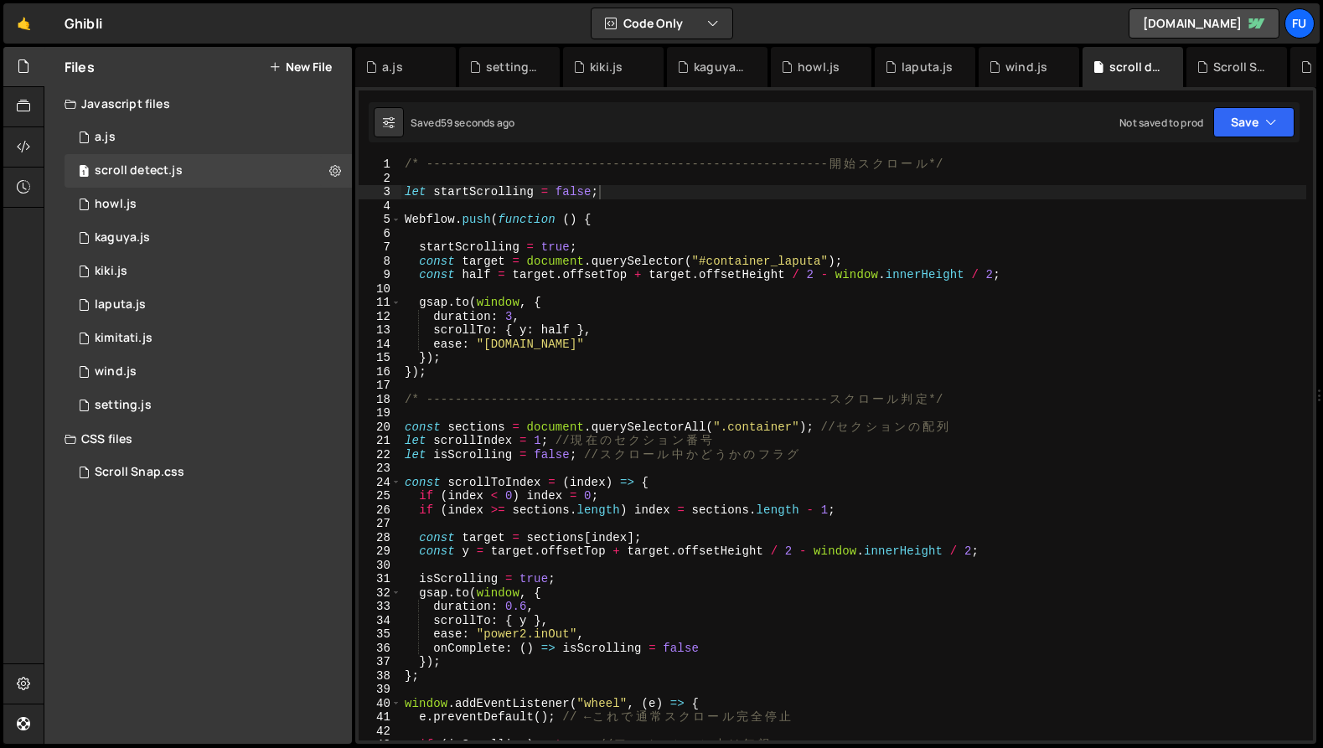
click at [401, 187] on div "/* -------------------------------------------------------- [PERSON_NAME] ス ク ロ…" at bounding box center [853, 463] width 905 height 611
click at [693, 296] on div "/* -------------------------------------------------------- [PERSON_NAME] ス ク ロ…" at bounding box center [853, 463] width 905 height 611
click at [401, 218] on div "/* -------------------------------------------------------- [PERSON_NAME] ス ク ロ…" at bounding box center [853, 463] width 905 height 611
click at [792, 377] on div "/* -------------------------------------------------------- [PERSON_NAME] ス ク ロ…" at bounding box center [853, 463] width 905 height 611
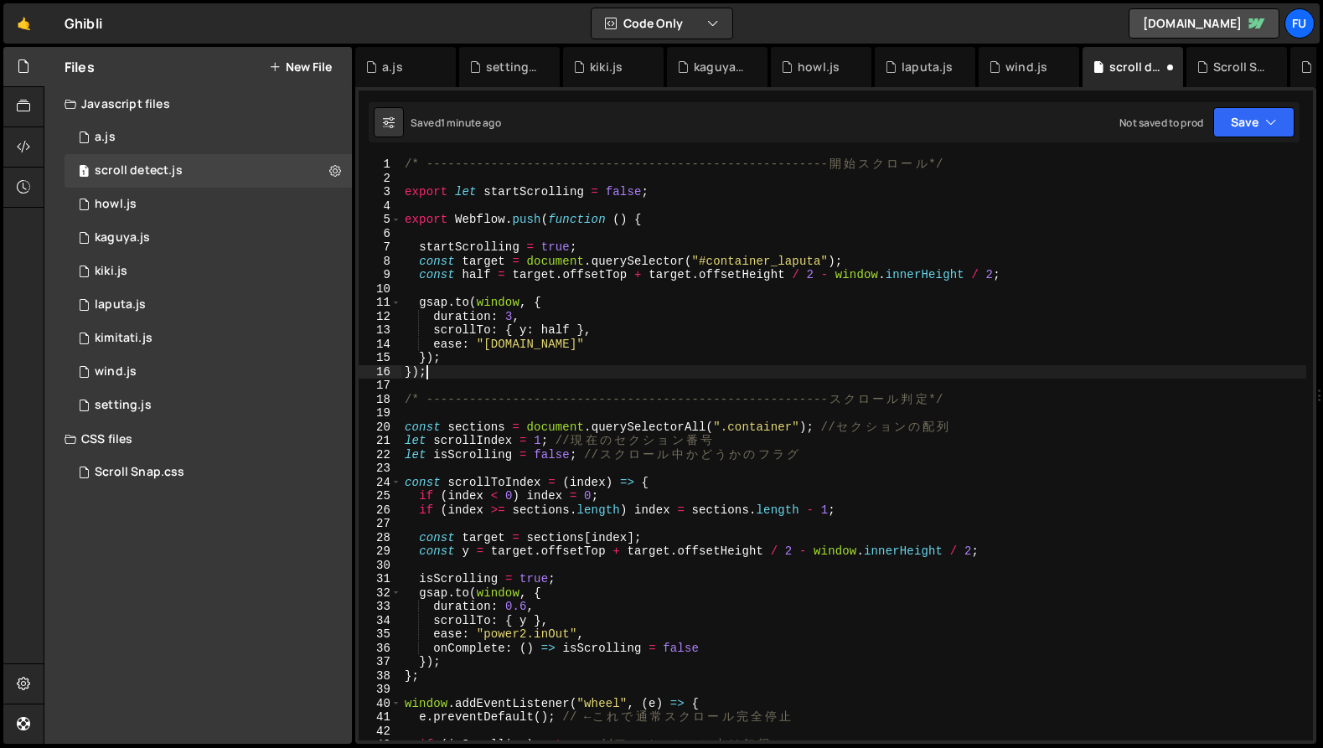
scroll to position [0, 1]
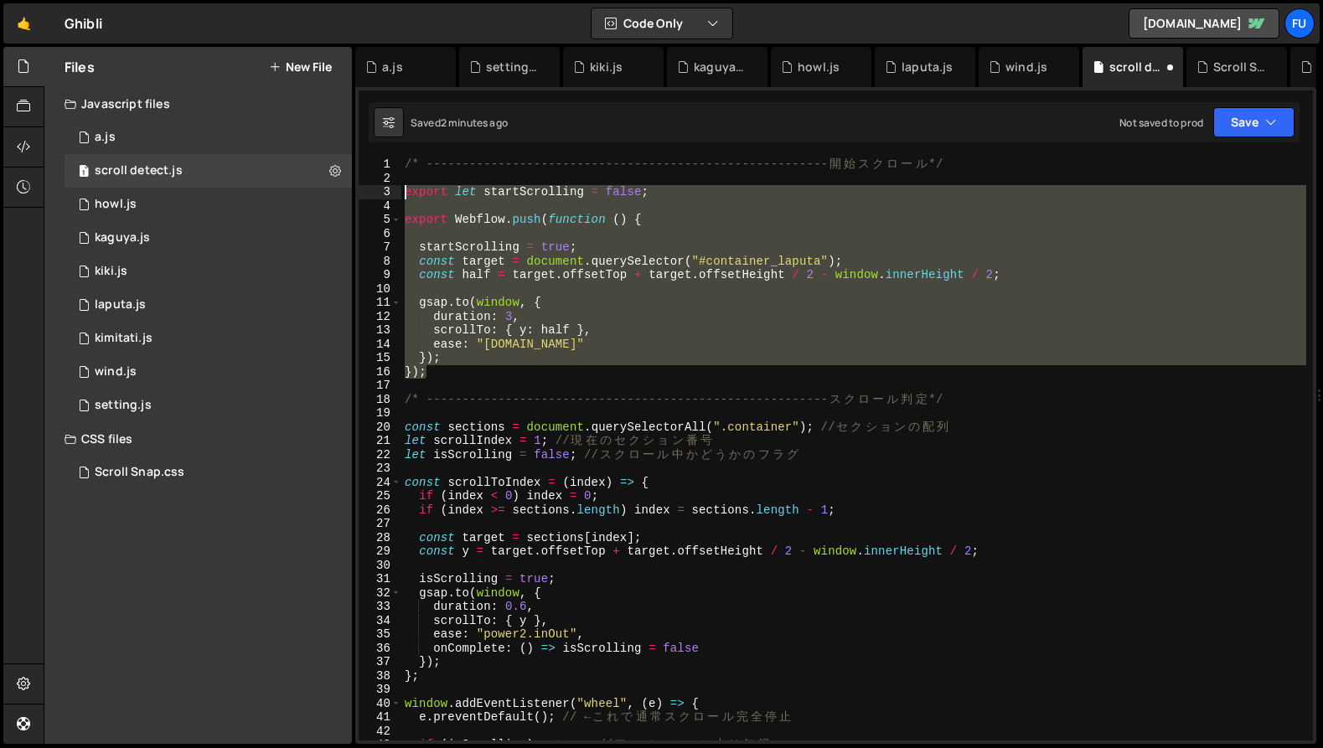
drag, startPoint x: 471, startPoint y: 374, endPoint x: 390, endPoint y: 188, distance: 202.7
click at [390, 188] on div "}); 1 2 3 4 5 6 7 8 9 10 11 12 13 14 15 16 17 18 19 20 21 22 23 24 25 26 27 28 …" at bounding box center [836, 449] width 954 height 583
click at [494, 247] on div "/* -------------------------------------------------------- [PERSON_NAME] ス ク ロ…" at bounding box center [853, 463] width 905 height 611
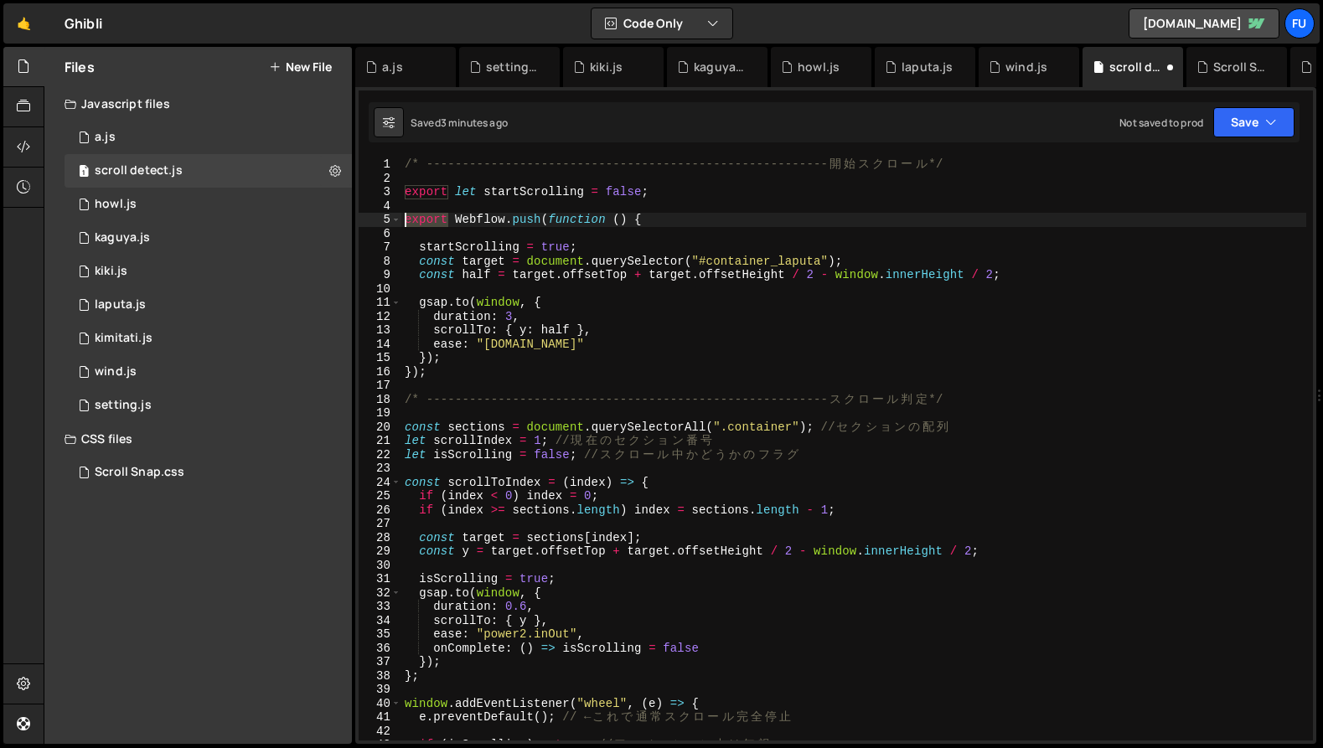
drag, startPoint x: 451, startPoint y: 220, endPoint x: 377, endPoint y: 214, distance: 74.0
click at [377, 214] on div "startScrolling = true; 1 2 3 4 5 6 7 8 9 10 11 12 13 14 15 16 17 18 19 20 21 22…" at bounding box center [836, 449] width 954 height 583
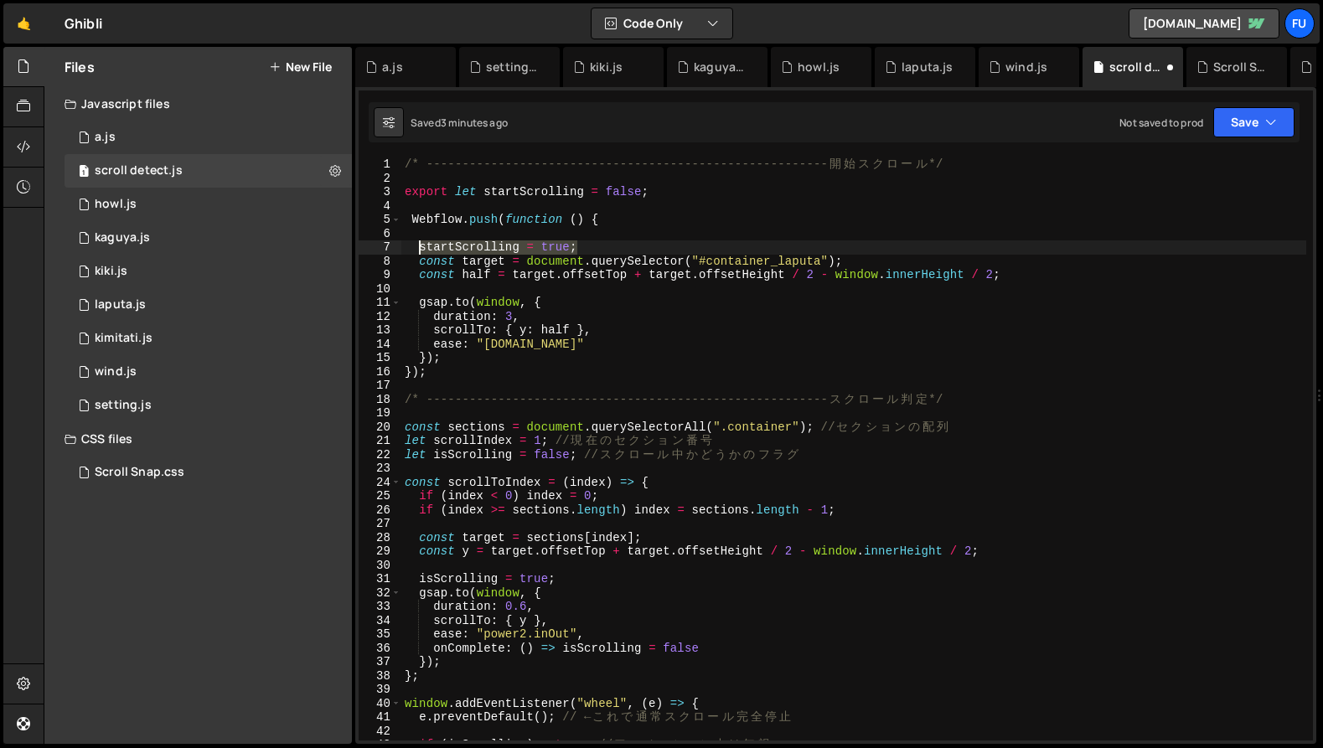
drag, startPoint x: 577, startPoint y: 241, endPoint x: 419, endPoint y: 243, distance: 158.4
click at [419, 243] on div "/* -------------------------------------------------------- [PERSON_NAME] ス ク ロ…" at bounding box center [853, 463] width 905 height 611
paste textarea "enableScrolling()"
type textarea "enableScrolling();"
click at [648, 206] on div "/* -------------------------------------------------------- [PERSON_NAME] ス ク ロ…" at bounding box center [853, 463] width 905 height 611
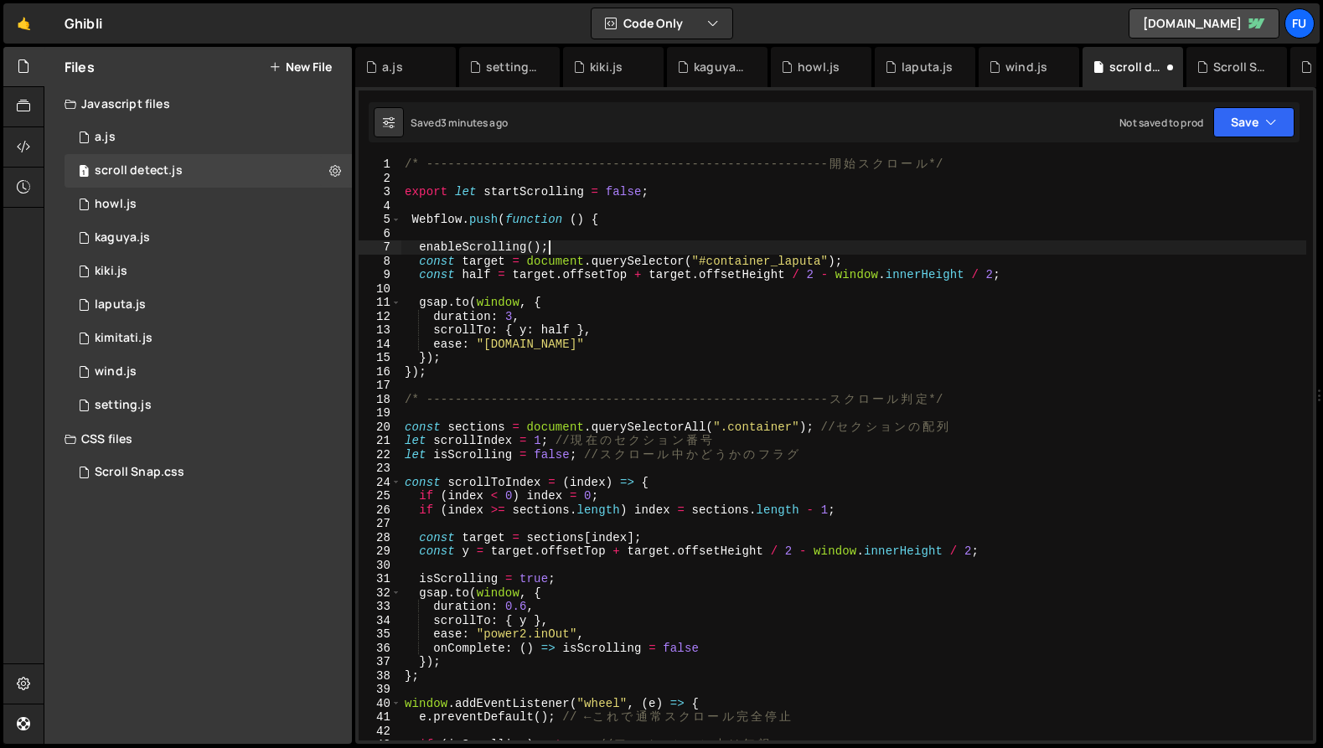
scroll to position [0, 0]
click at [677, 203] on div "/* -------------------------------------------------------- [PERSON_NAME] ス ク ロ…" at bounding box center [853, 463] width 905 height 611
click at [693, 190] on div "/* -------------------------------------------------------- [PERSON_NAME] ス ク ロ…" at bounding box center [853, 463] width 905 height 611
type textarea "export let startScrolling = false;"
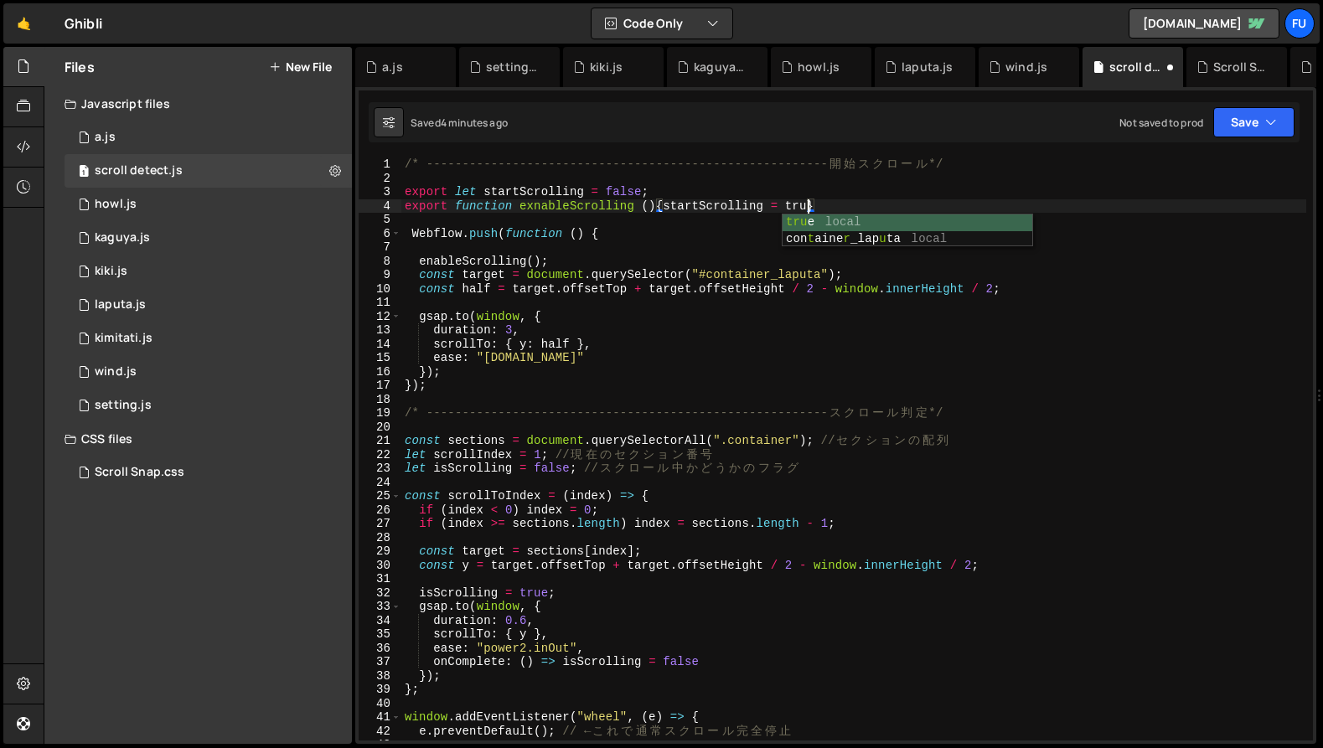
scroll to position [0, 28]
click at [1029, 208] on div "/* -------------------------------------------------------- [PERSON_NAME] ス ク ロ…" at bounding box center [853, 463] width 905 height 611
type textarea "export function exnableScrolling (){startScrolling = true};"
click at [238, 194] on div "1 howl.js 0" at bounding box center [208, 205] width 287 height 34
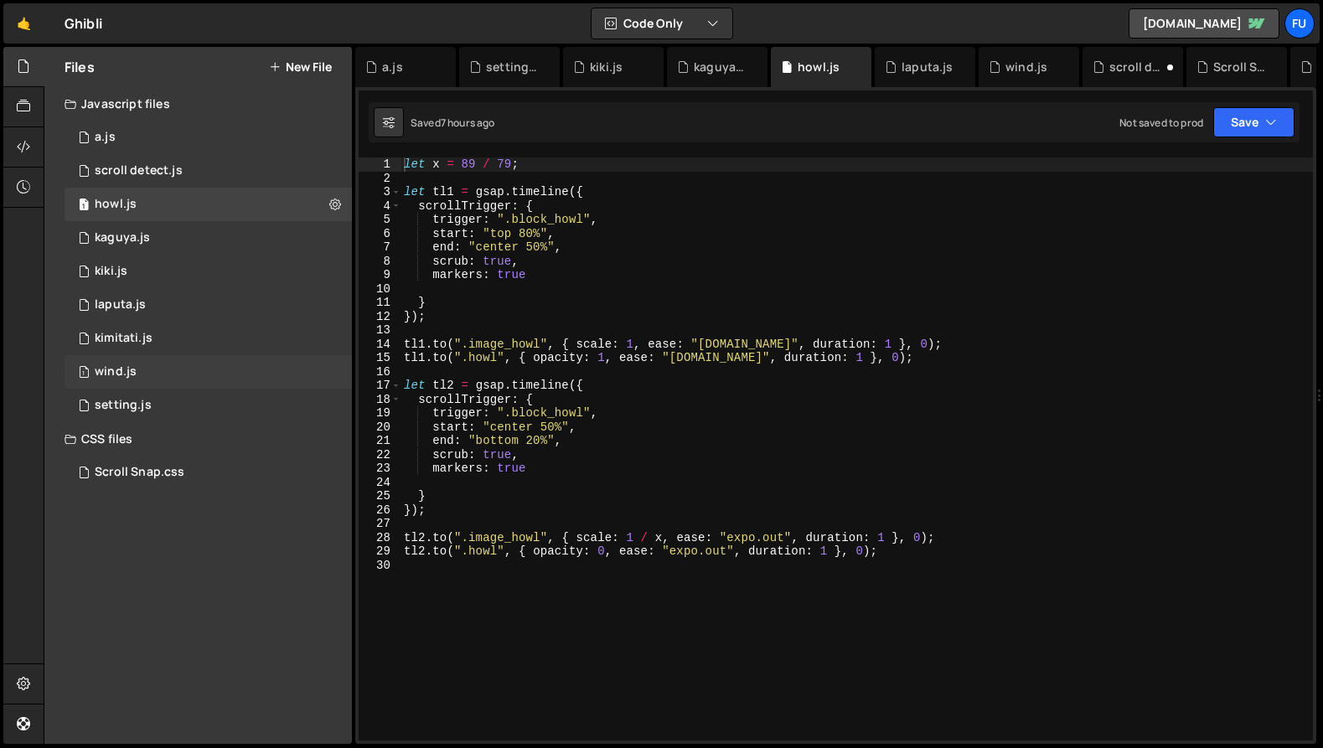
click at [233, 360] on div "1 wind.js 0" at bounding box center [208, 372] width 287 height 34
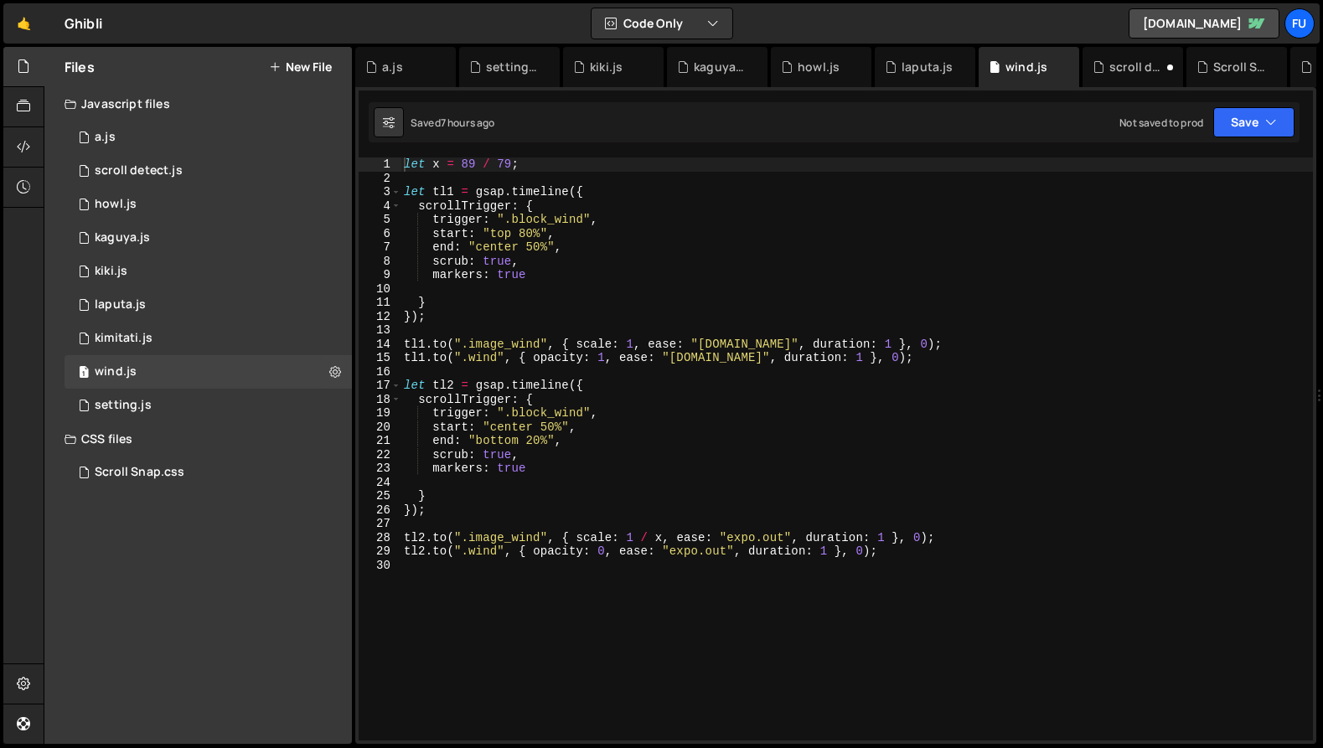
type textarea "let x = 89 / 79;"
click at [567, 167] on div "let x = 89 / 79 ; let tl1 = gsap . timeline ({ scrollTrigger : { trigger : ".bl…" at bounding box center [857, 463] width 913 height 611
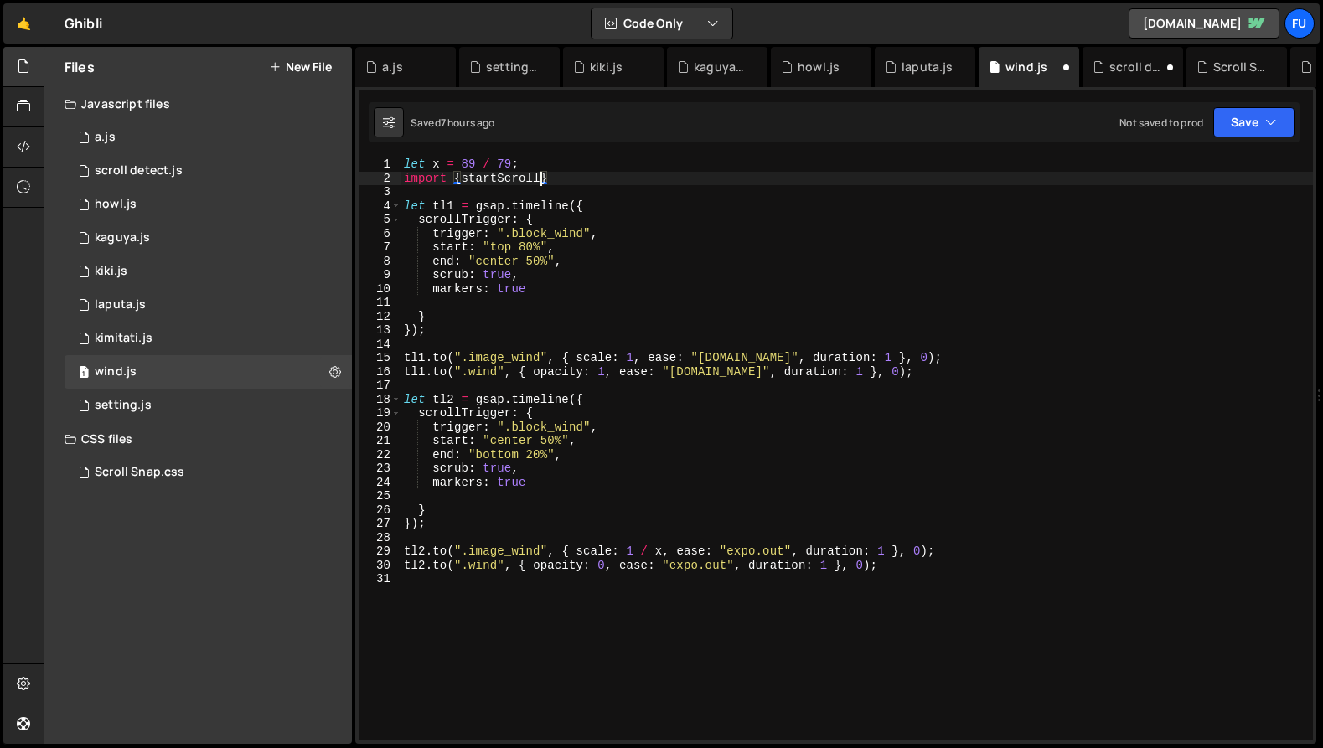
scroll to position [0, 9]
type textarea "import {startScrolling}"
click at [679, 186] on div "let x = 89 / 79 ; import { startScrolling } let tl1 = gsap . timeline ({ scroll…" at bounding box center [857, 463] width 913 height 611
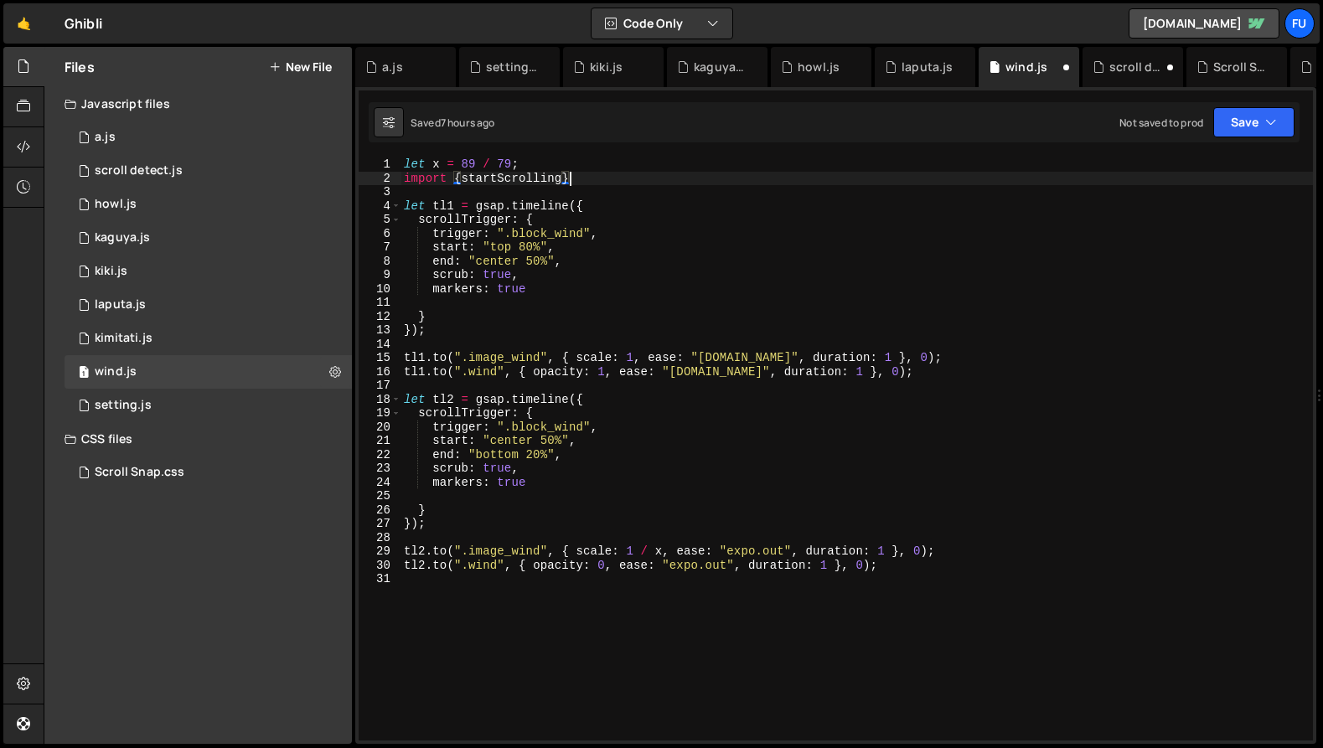
click at [668, 173] on div "let x = 89 / 79 ; import { startScrolling } let tl1 = gsap . timeline ({ scroll…" at bounding box center [857, 463] width 913 height 611
paste textarea "47023.js?v=984817"
click at [787, 168] on div "let x = 89 / 79 ; import { startScrolling } from "./47023.js?v=984817" let tl1 …" at bounding box center [857, 463] width 913 height 611
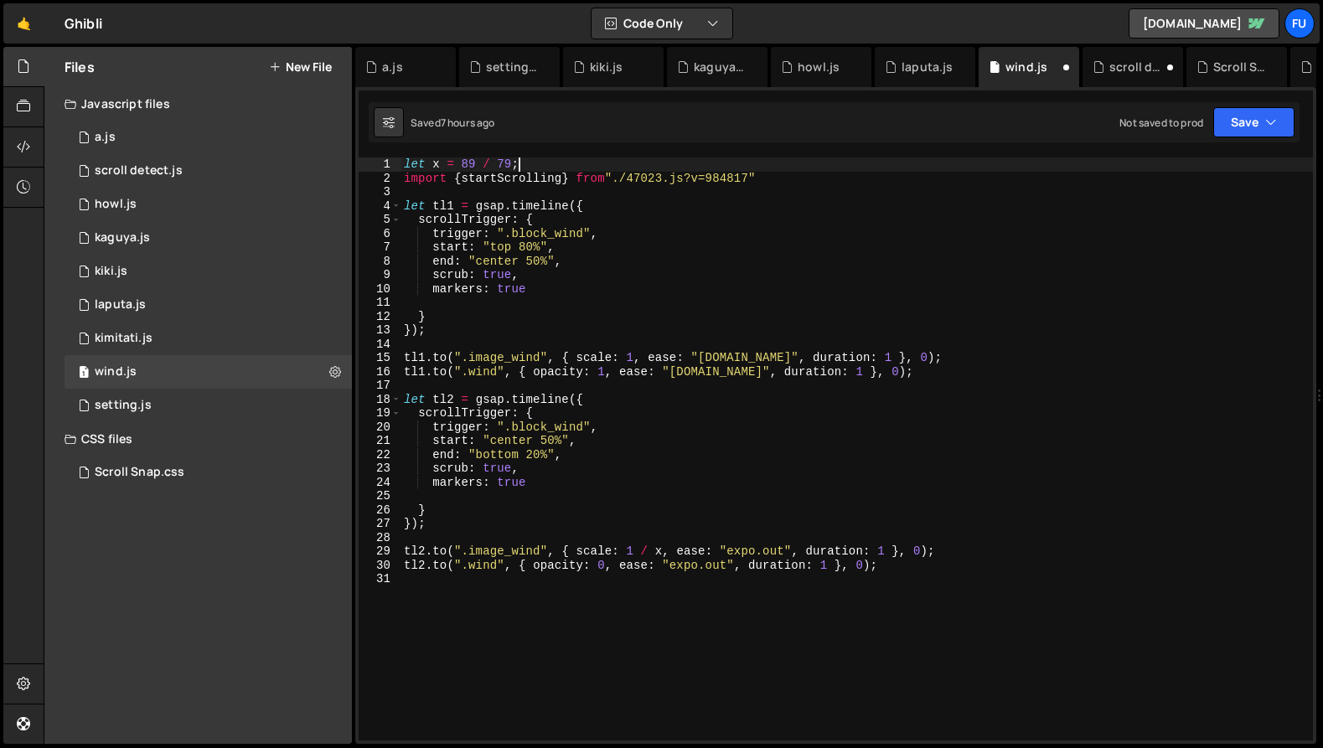
click at [903, 174] on div "let x = 89 / 79 ; import { startScrolling } from "./47023.js?v=984817" let tl1 …" at bounding box center [857, 463] width 913 height 611
click at [613, 176] on div "let x = 89 / 79 ; import { startScrolling } from "./47023.js?v=984817" let tl1 …" at bounding box center [857, 463] width 913 height 611
drag, startPoint x: 763, startPoint y: 176, endPoint x: 630, endPoint y: 178, distance: 132.4
click at [630, 178] on div "let x = 89 / 79 ; import { startScrolling } from '' . / 47023. js ? v = 984817 …" at bounding box center [857, 463] width 913 height 611
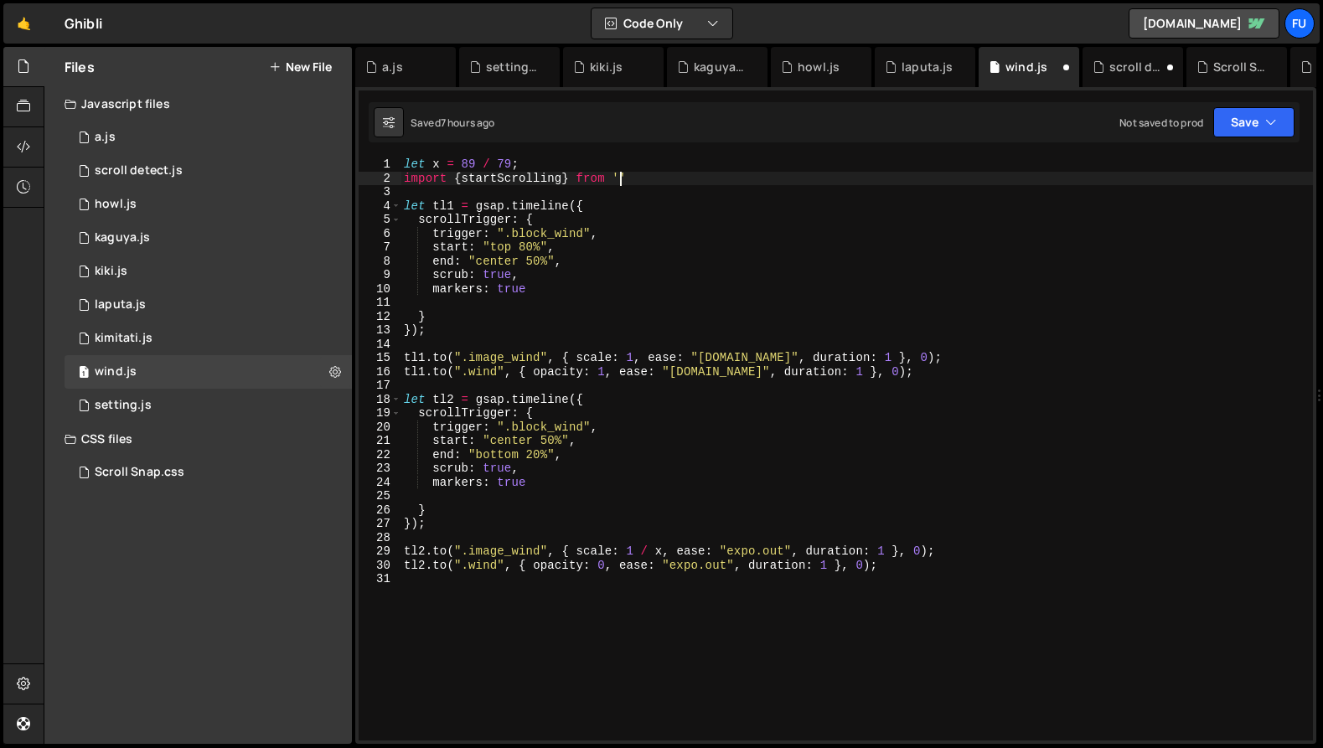
paste textarea "./47023.js?v=984817"
type textarea "import {startScrolling} from './47023.js?v=984817'"
click at [787, 195] on div "let x = 89 / 79 ; import { startScrolling } from './47023.js?v=984817' let tl1 …" at bounding box center [857, 463] width 913 height 611
click at [861, 180] on div "let x = 89 / 79 ; import { startScrolling } from './47023.js?v=984817' let tl1 …" at bounding box center [857, 463] width 913 height 611
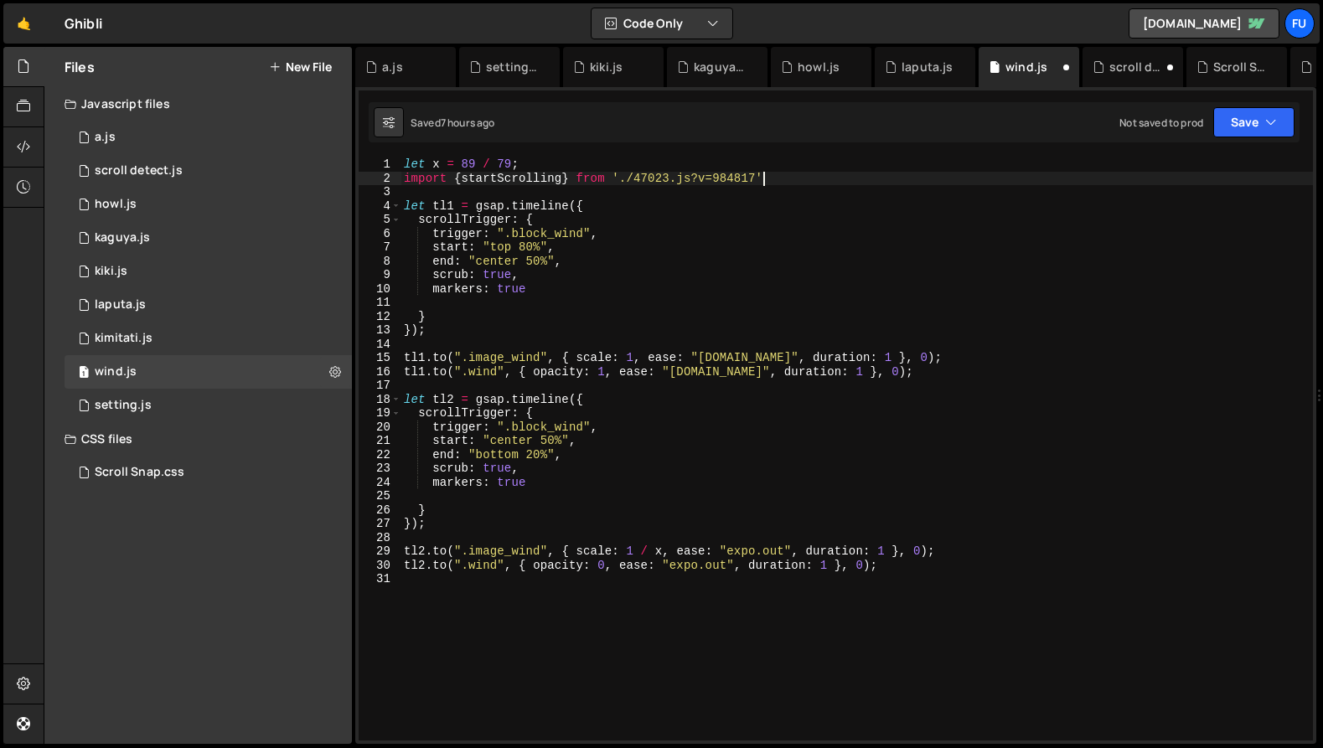
type textarea "import {startScrolling} from './47023.js?v=984817';"
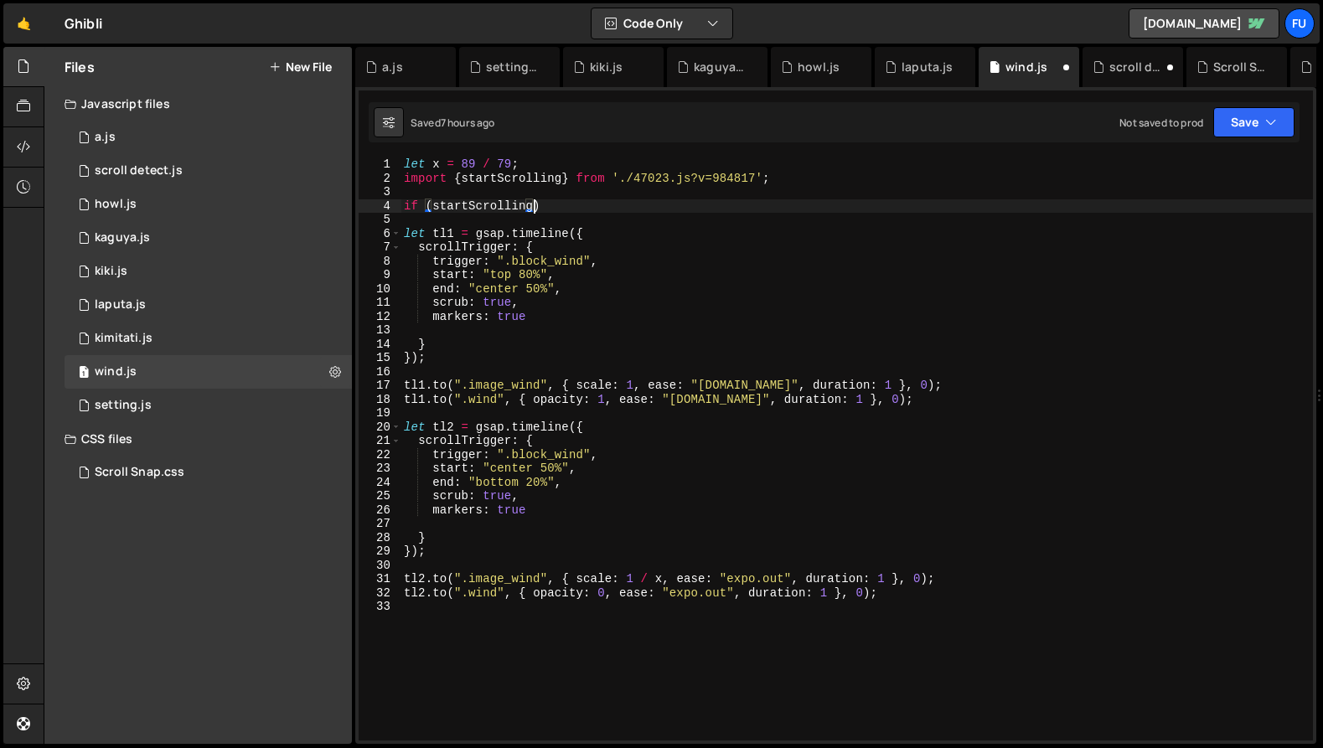
scroll to position [0, 8]
click at [925, 174] on div "let x = 89 / 79 ; import { startScrolling } from './47023.js?v=984817' ; if ( s…" at bounding box center [857, 463] width 913 height 611
type textarea "import {startScrolling} from './47023.js?v=984817';"
click at [843, 188] on div "let x = 89 / 79 ; import { startScrolling } from './47023.js?v=984817' ; if ( s…" at bounding box center [857, 463] width 913 height 611
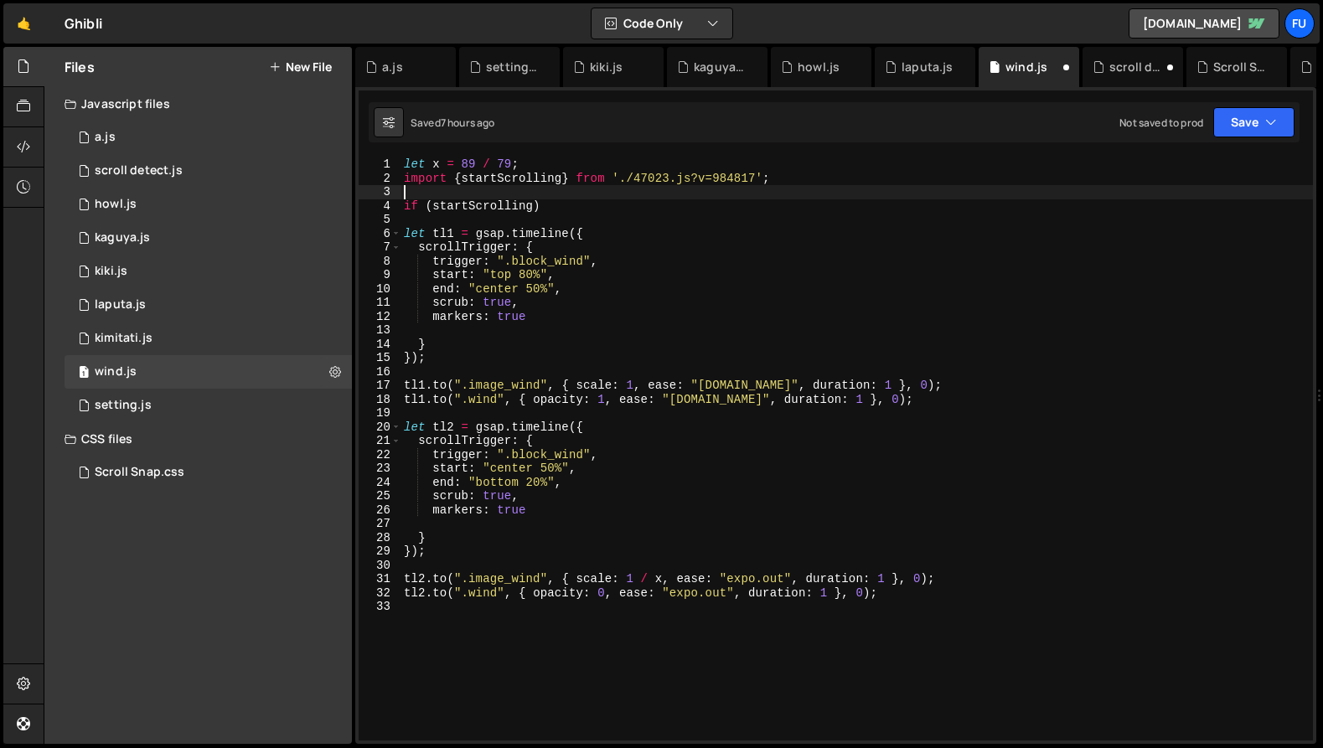
click at [838, 199] on div "let x = 89 / 79 ; import { startScrolling } from './47023.js?v=984817' ; if ( s…" at bounding box center [857, 463] width 913 height 611
click at [832, 207] on div "let x = 89 / 79 ; import { startScrolling } from './47023.js?v=984817' ; if ( s…" at bounding box center [857, 463] width 913 height 611
drag, startPoint x: 565, startPoint y: 203, endPoint x: 548, endPoint y: 202, distance: 16.8
click at [548, 202] on div "let x = 89 / 79 ; import { startScrolling } from './47023.js?v=984817' ; if ( s…" at bounding box center [857, 463] width 913 height 611
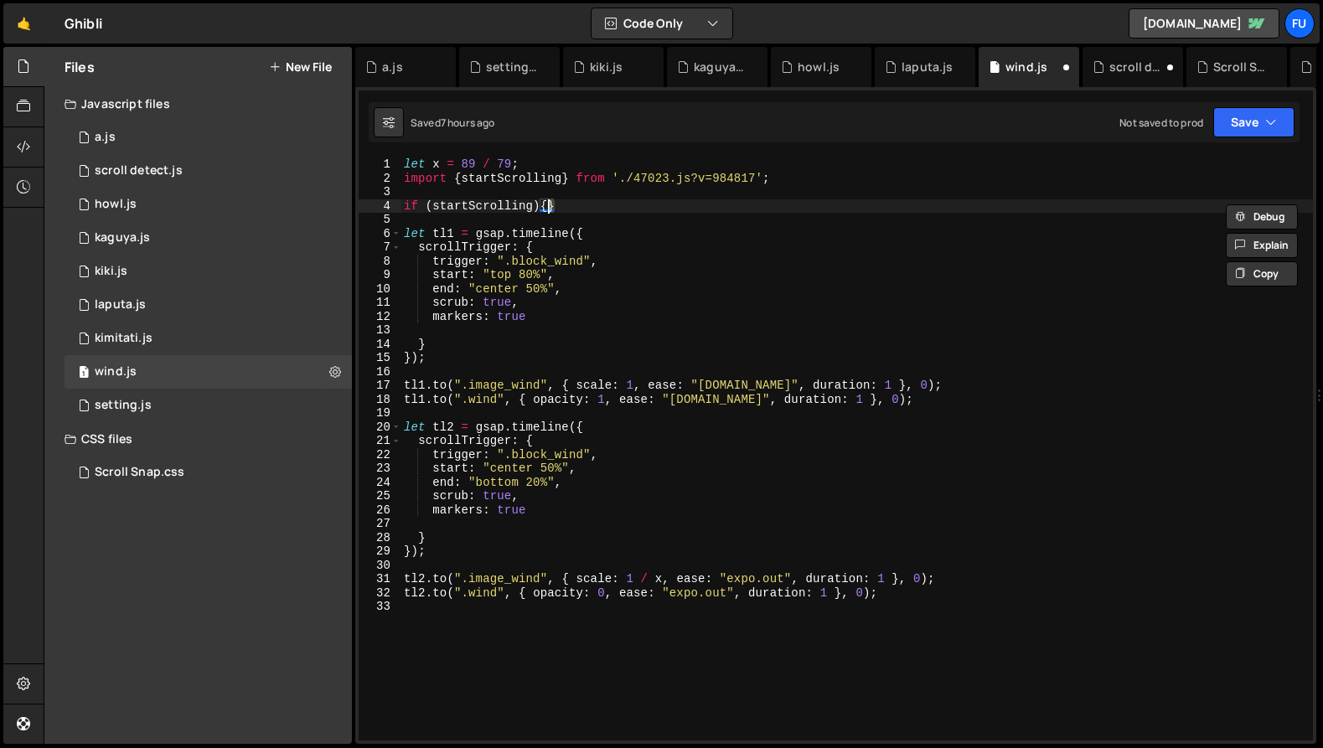
type textarea "if (startScrolling){"
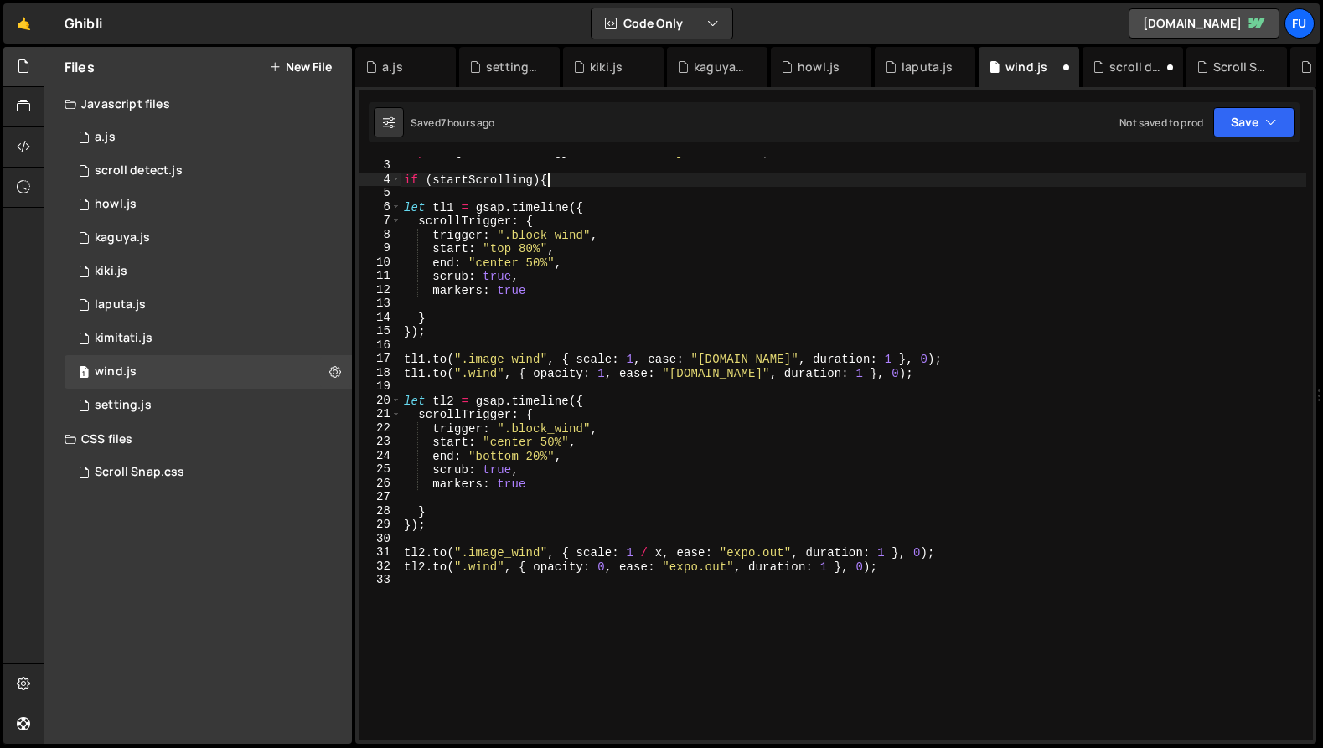
scroll to position [27, 0]
click at [915, 384] on div "import { startScrolling } from './47023.js?v=984817' ; if ( startScrolling ) { …" at bounding box center [854, 450] width 906 height 611
paste textarea "}"
type textarea "};"
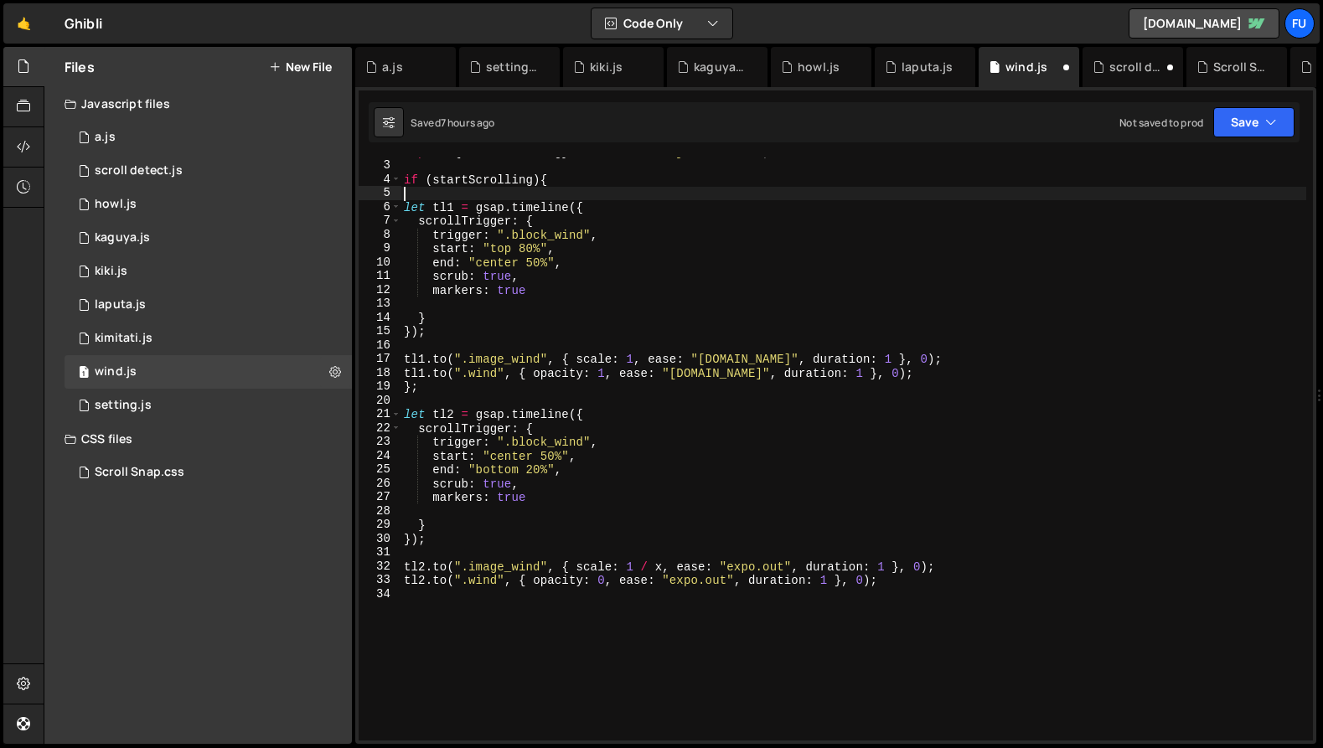
click at [578, 190] on div "import { startScrolling } from './47023.js?v=984817' ; if ( startScrolling ) { …" at bounding box center [854, 450] width 906 height 611
click at [578, 184] on div "import { startScrolling } from './47023.js?v=984817' ; if ( startScrolling ) { …" at bounding box center [854, 450] width 906 height 611
type textarea "if (startScrolling){"
click at [577, 192] on div "import { startScrolling } from './47023.js?v=984817' ; if ( startScrolling ) { …" at bounding box center [854, 450] width 906 height 611
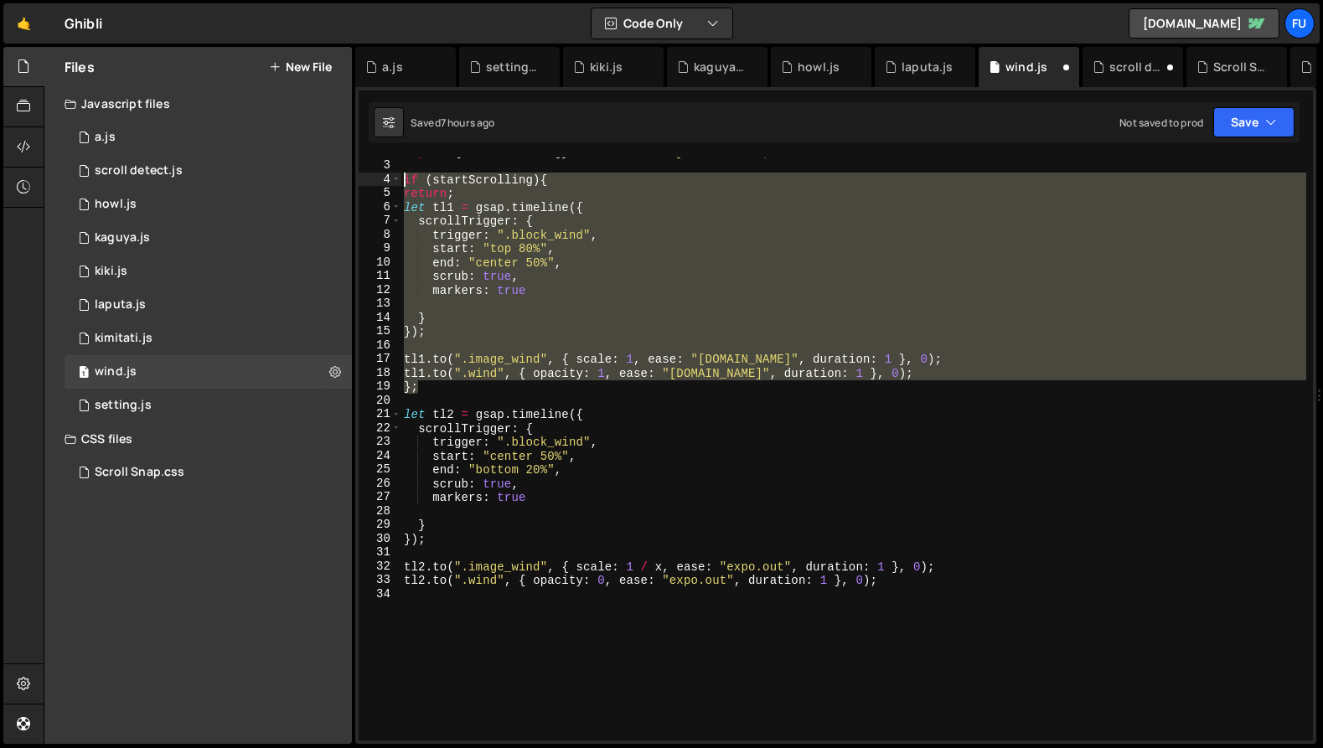
drag, startPoint x: 514, startPoint y: 392, endPoint x: 402, endPoint y: 173, distance: 245.5
click at [402, 173] on div "import { startScrolling } from './47023.js?v=984817' ; if ( startScrolling ) { …" at bounding box center [854, 450] width 906 height 611
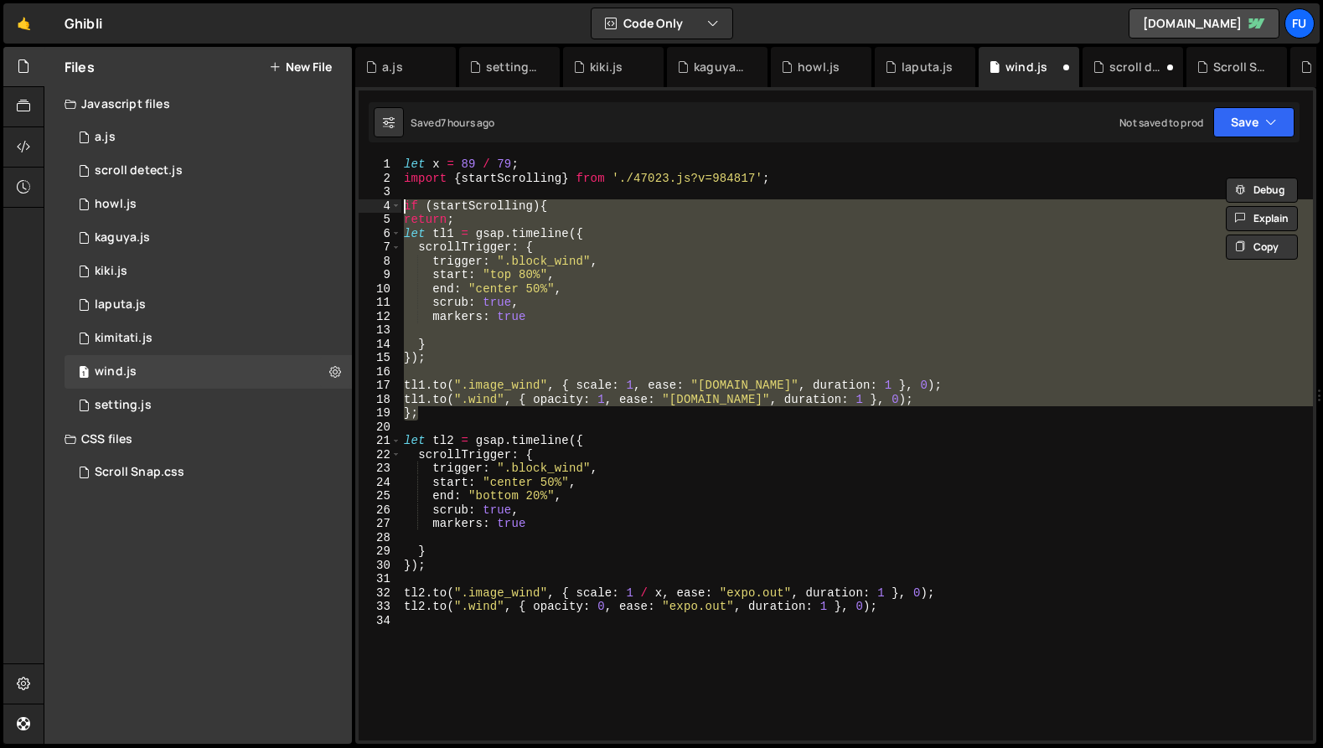
scroll to position [0, 0]
click at [540, 272] on div "let x = 89 / 79 ; import { startScrolling } from './47023.js?v=984817' ; if ( s…" at bounding box center [857, 449] width 913 height 583
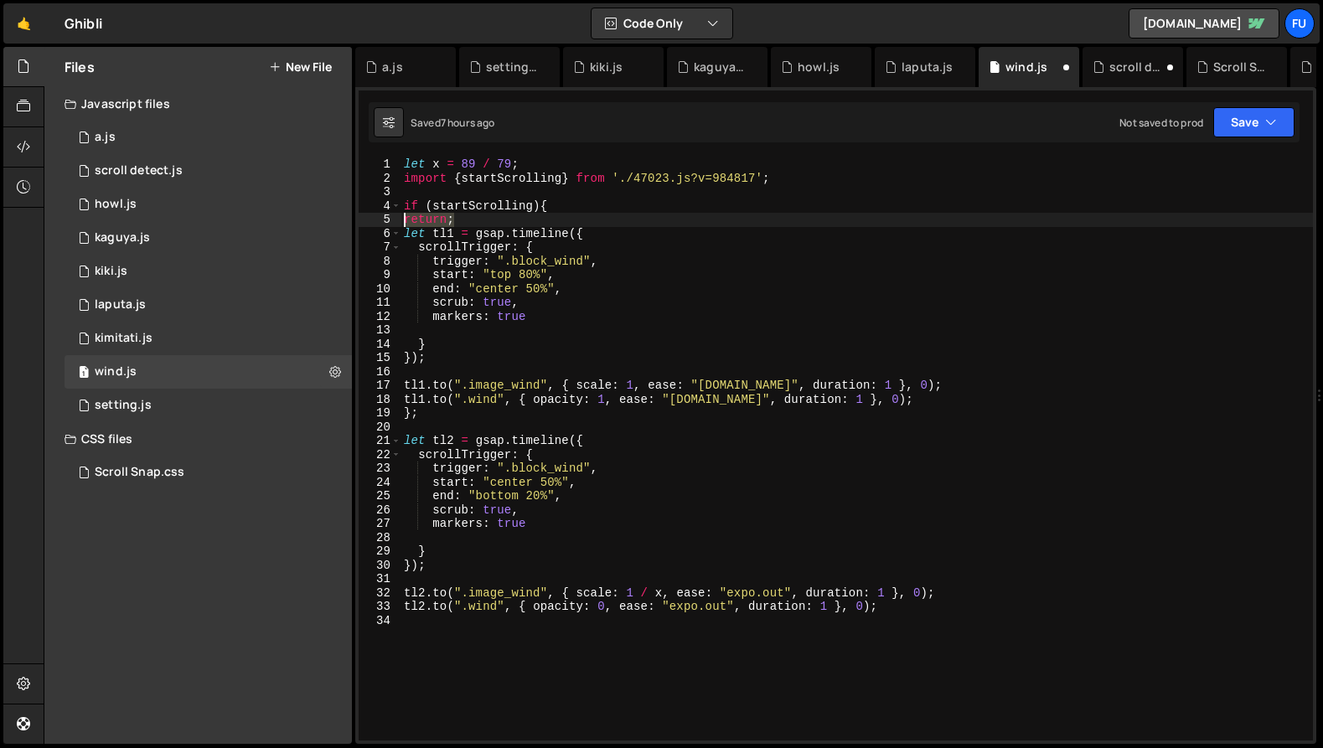
drag, startPoint x: 476, startPoint y: 218, endPoint x: 393, endPoint y: 220, distance: 83.0
click at [393, 220] on div "start: "top 80%", 1 2 3 4 5 6 7 8 9 10 11 12 13 14 15 16 17 18 19 20 21 22 23 2…" at bounding box center [836, 449] width 954 height 583
type textarea "return;"
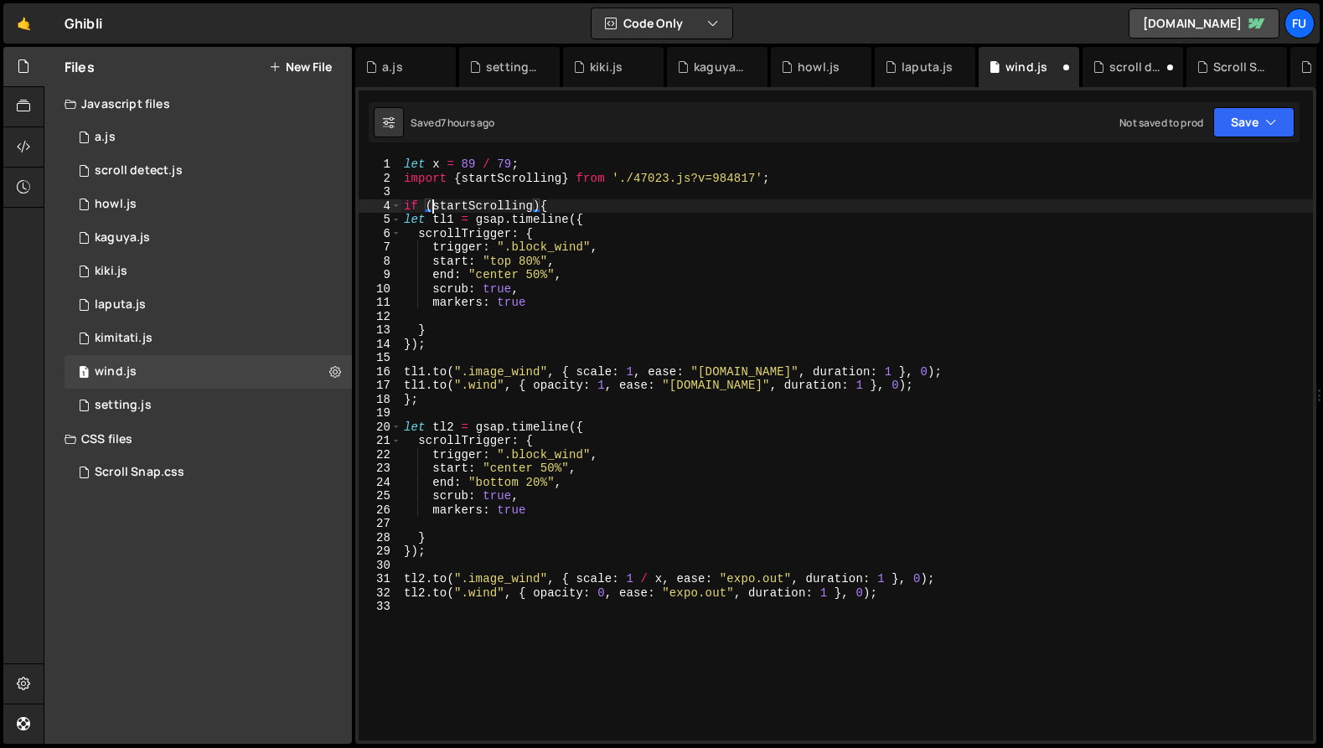
click at [432, 203] on div "let x = 89 / 79 ; import { startScrolling } from './47023.js?v=984817' ; if ( s…" at bounding box center [857, 463] width 913 height 611
click at [535, 242] on div "let x = 89 / 79 ; import { startScrolling } from './47023.js?v=984817' ; if ( ！…" at bounding box center [857, 463] width 913 height 611
click at [447, 207] on div "let x = 89 / 79 ; import { startScrolling } from './47023.js?v=984817' ; if ( ！…" at bounding box center [857, 463] width 913 height 611
click at [656, 239] on div "let x = 89 / 79 ; import { startScrolling } from './47023.js?v=984817' ; if ( !…" at bounding box center [857, 463] width 913 height 611
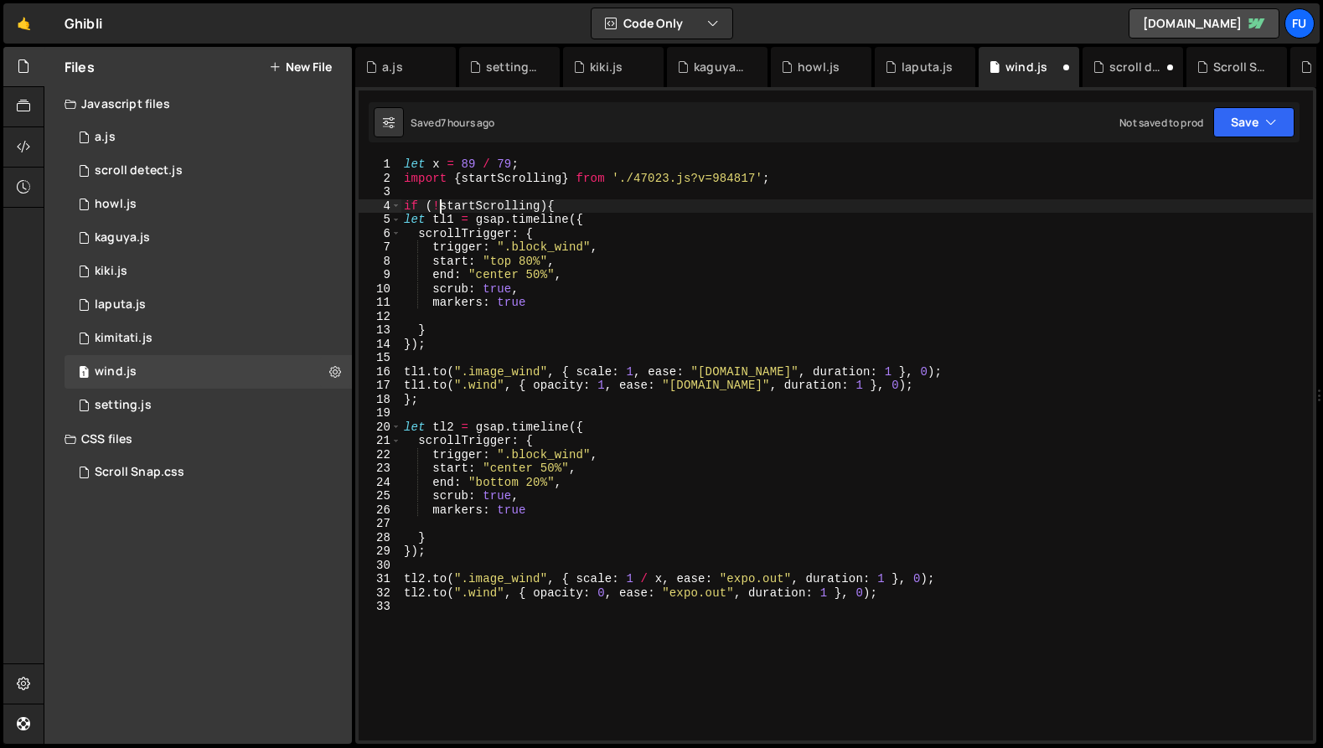
type textarea "scrollTrigger: {"
click at [659, 189] on div "let x = 89 / 79 ; import { startScrolling } from './47023.js?v=984817' ; if ( !…" at bounding box center [857, 463] width 913 height 611
click at [671, 211] on div "let x = 89 / 79 ; import { startScrolling } from './47023.js?v=984817' ; if ( !…" at bounding box center [857, 463] width 913 height 611
click at [599, 328] on div "let x = 89 / 79 ; import { startScrolling } from './47023.js?v=984817' ; if ( !…" at bounding box center [857, 463] width 913 height 611
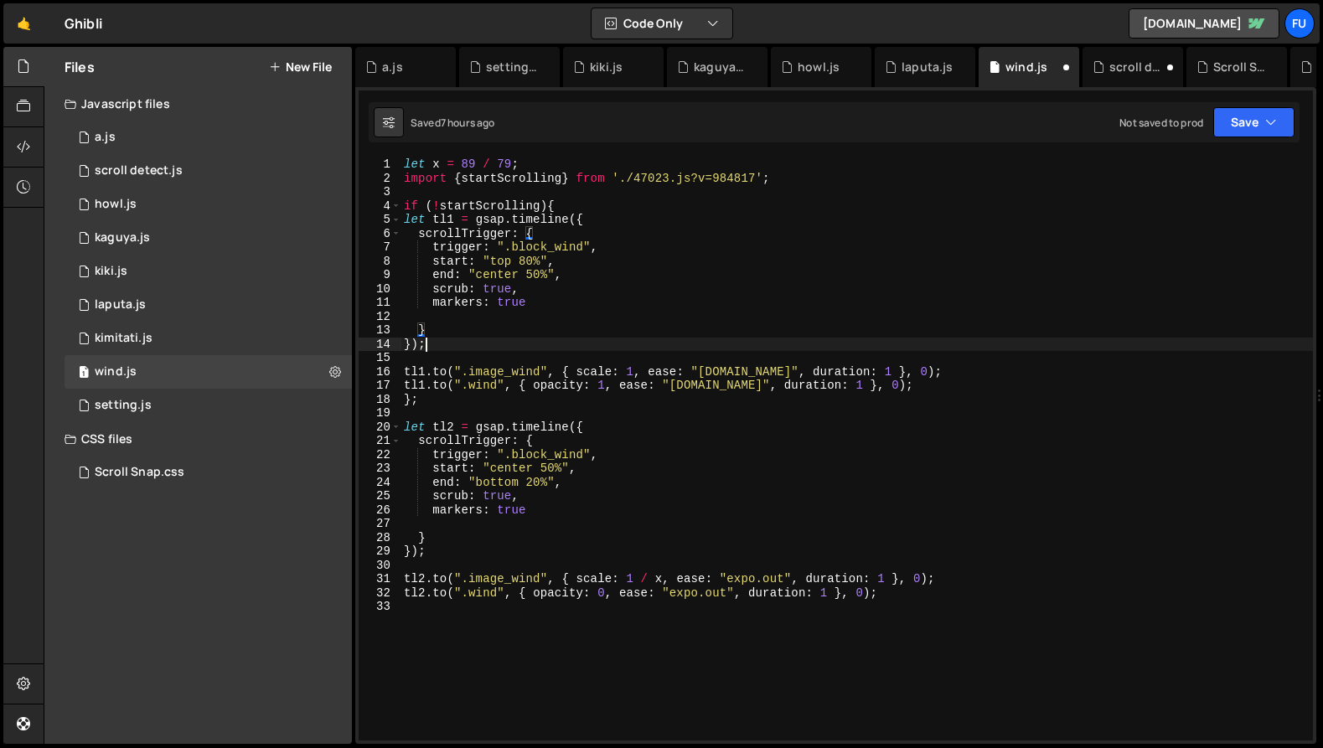
click at [590, 347] on div "let x = 89 / 79 ; import { startScrolling } from './47023.js?v=984817' ; if ( !…" at bounding box center [857, 463] width 913 height 611
type textarea "});"
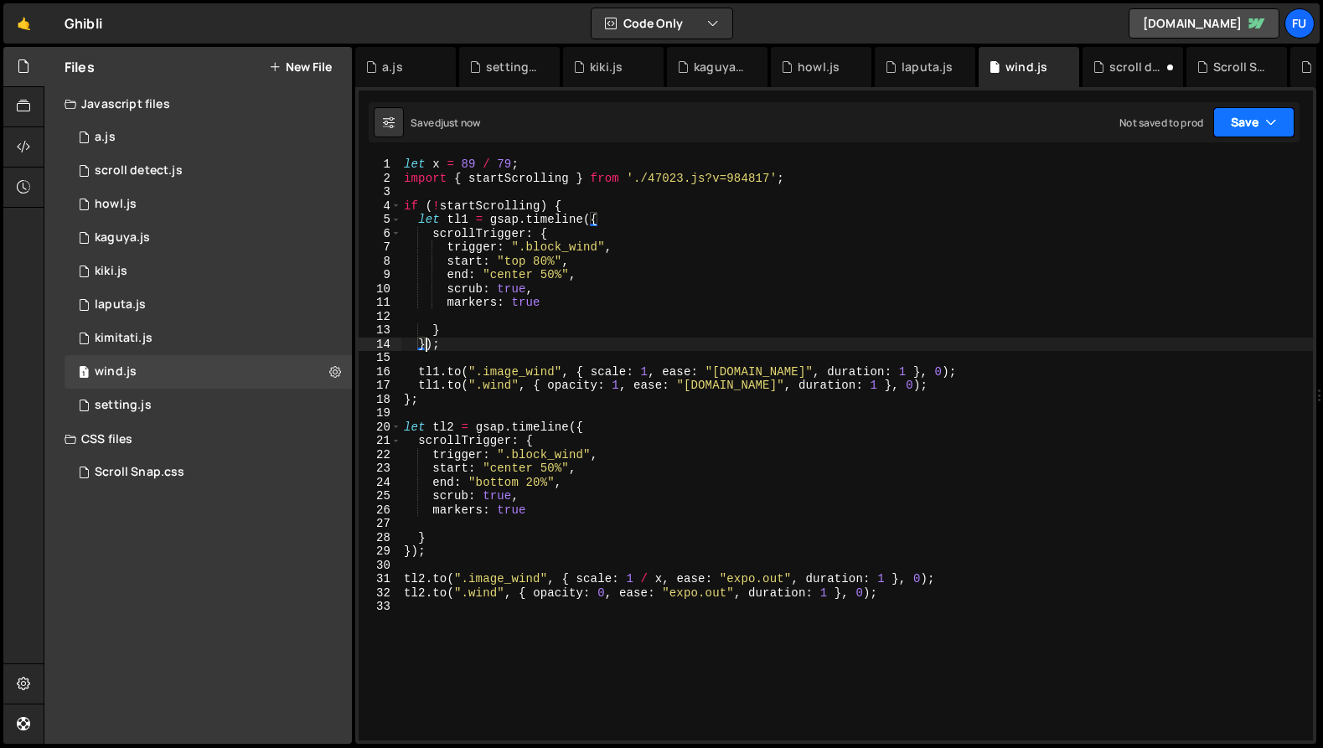
click at [1250, 135] on button "Save" at bounding box center [1253, 122] width 81 height 30
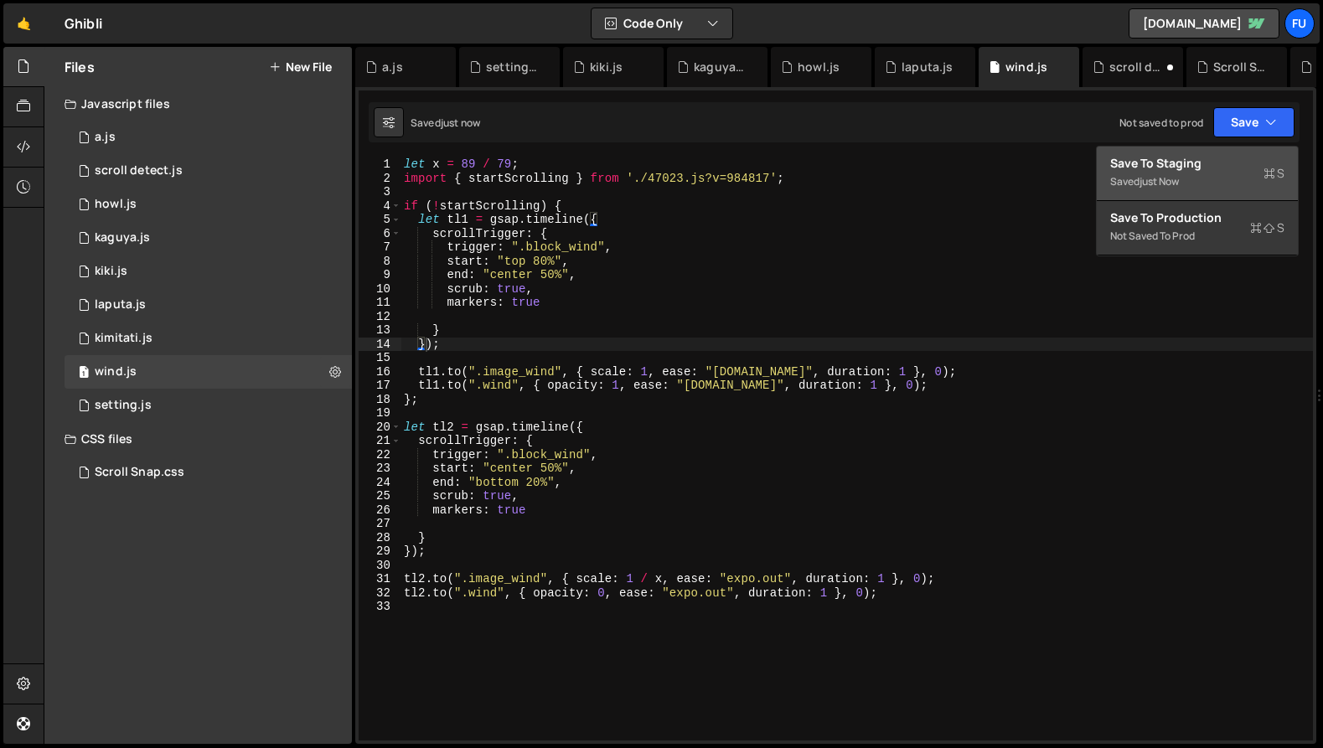
click at [1229, 178] on div "Saved just now" at bounding box center [1197, 182] width 174 height 20
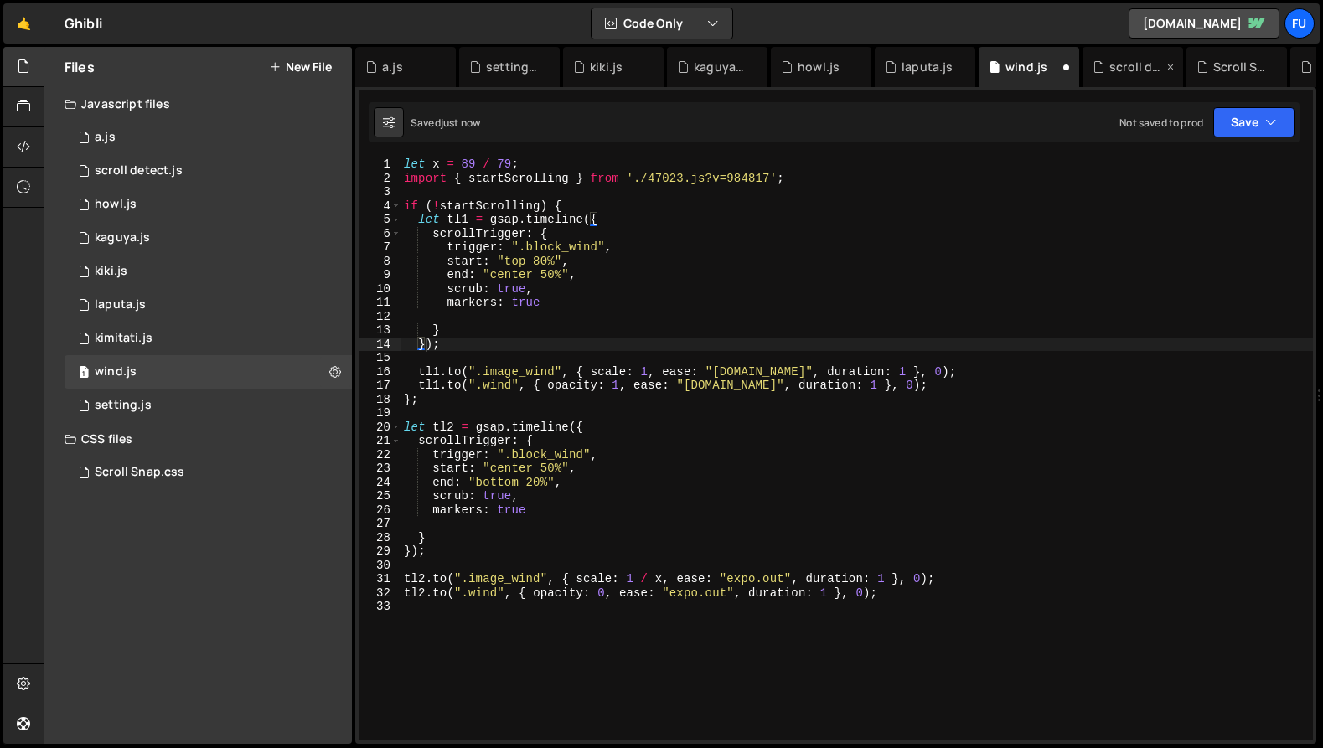
click at [1128, 78] on div "scroll detect.js" at bounding box center [1133, 67] width 101 height 40
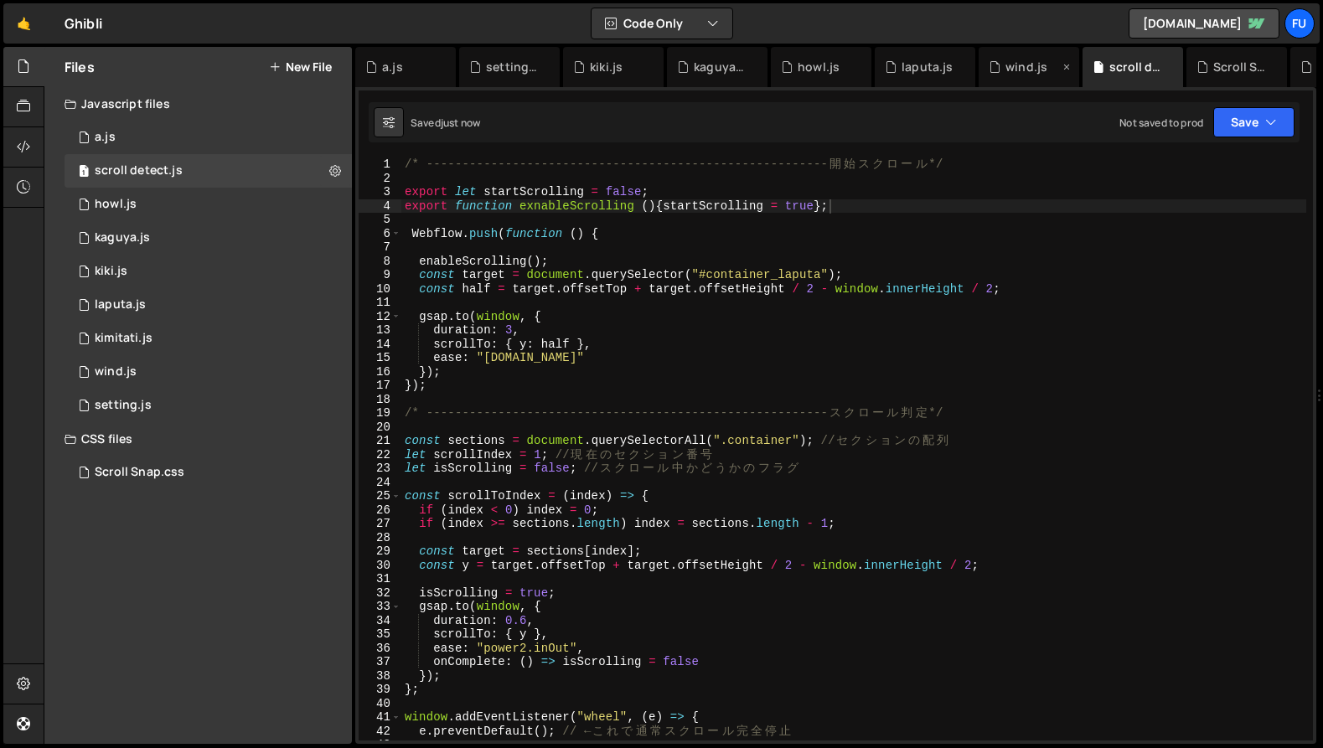
click at [1006, 59] on div "wind.js" at bounding box center [1027, 67] width 42 height 17
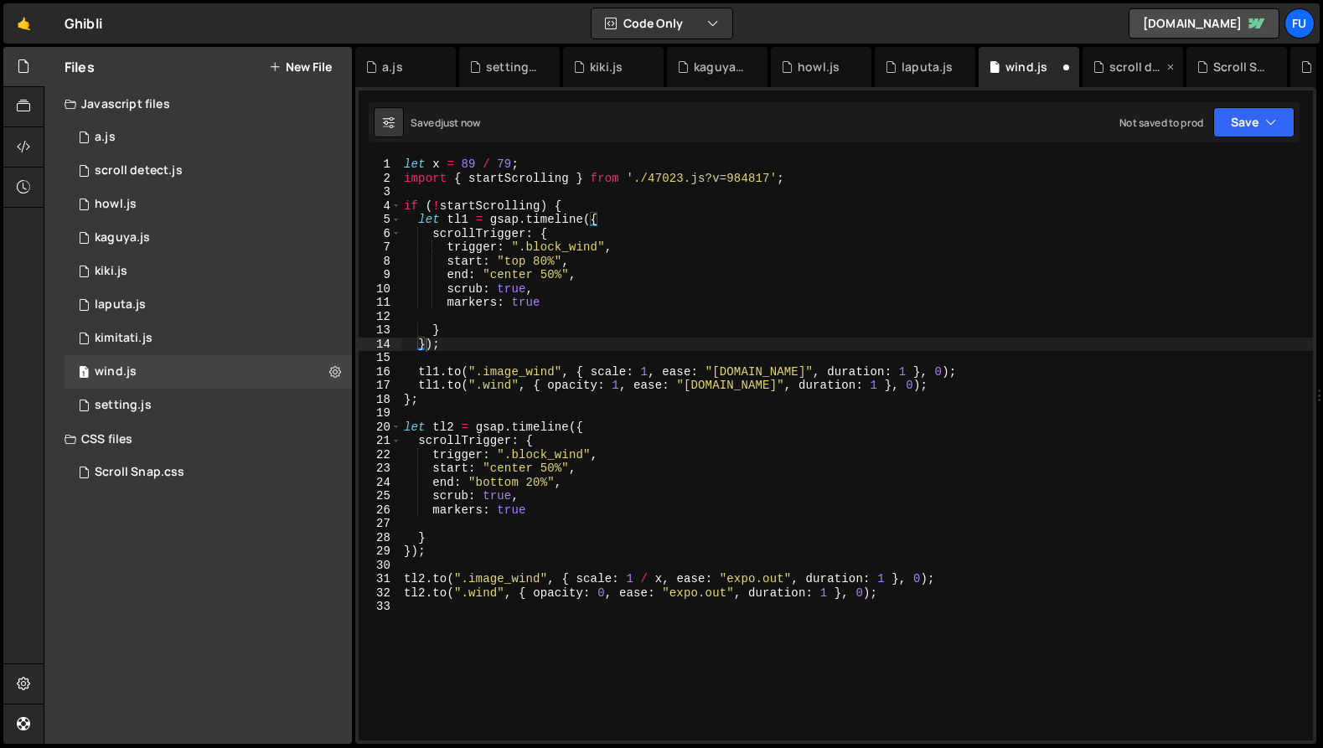
click at [1125, 66] on div "scroll detect.js" at bounding box center [1136, 67] width 54 height 17
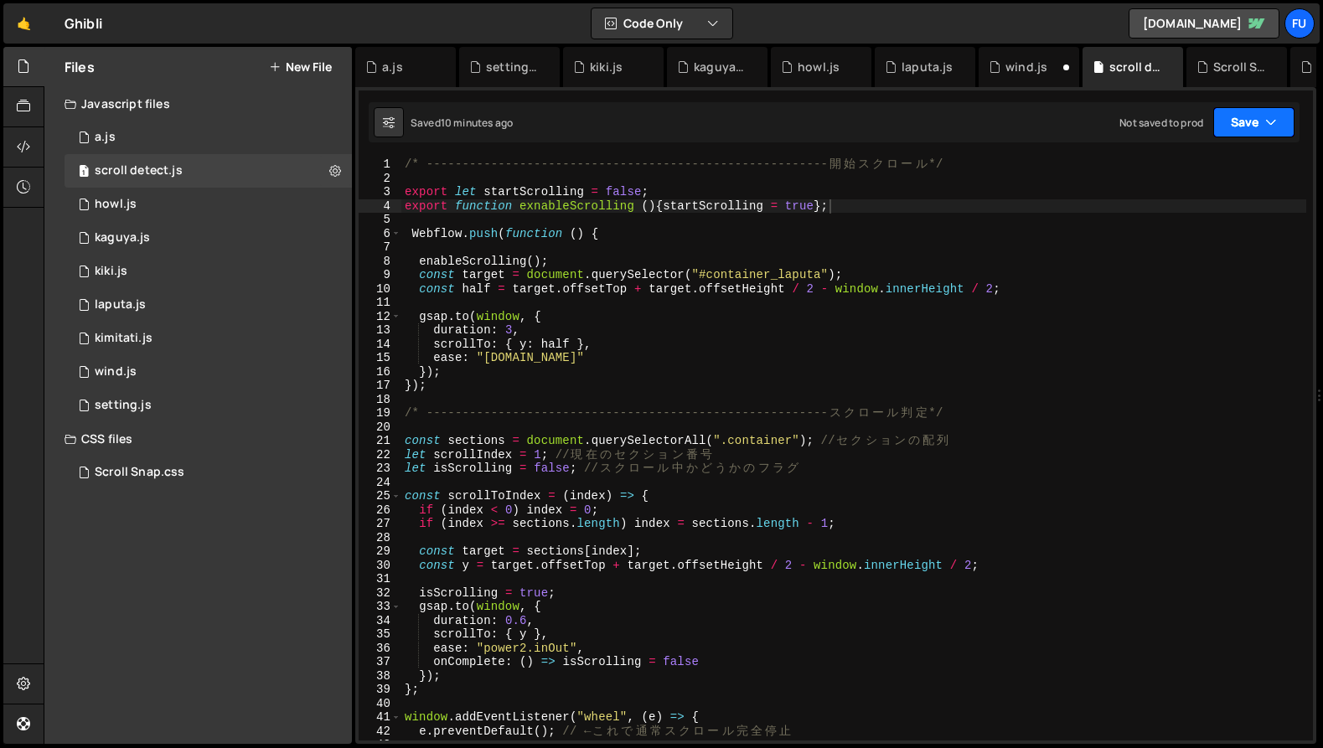
click at [1230, 128] on button "Save" at bounding box center [1253, 122] width 81 height 30
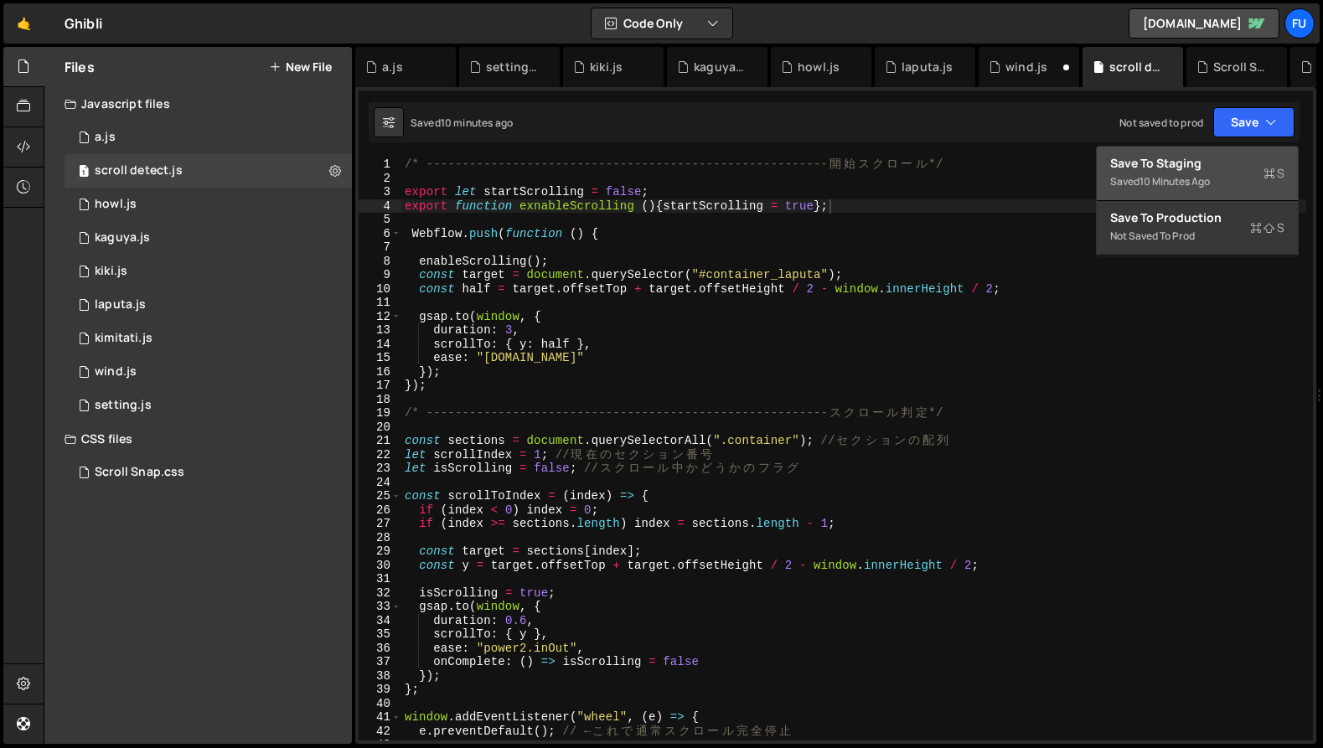
click at [1211, 168] on div "Save to Staging S" at bounding box center [1197, 163] width 174 height 17
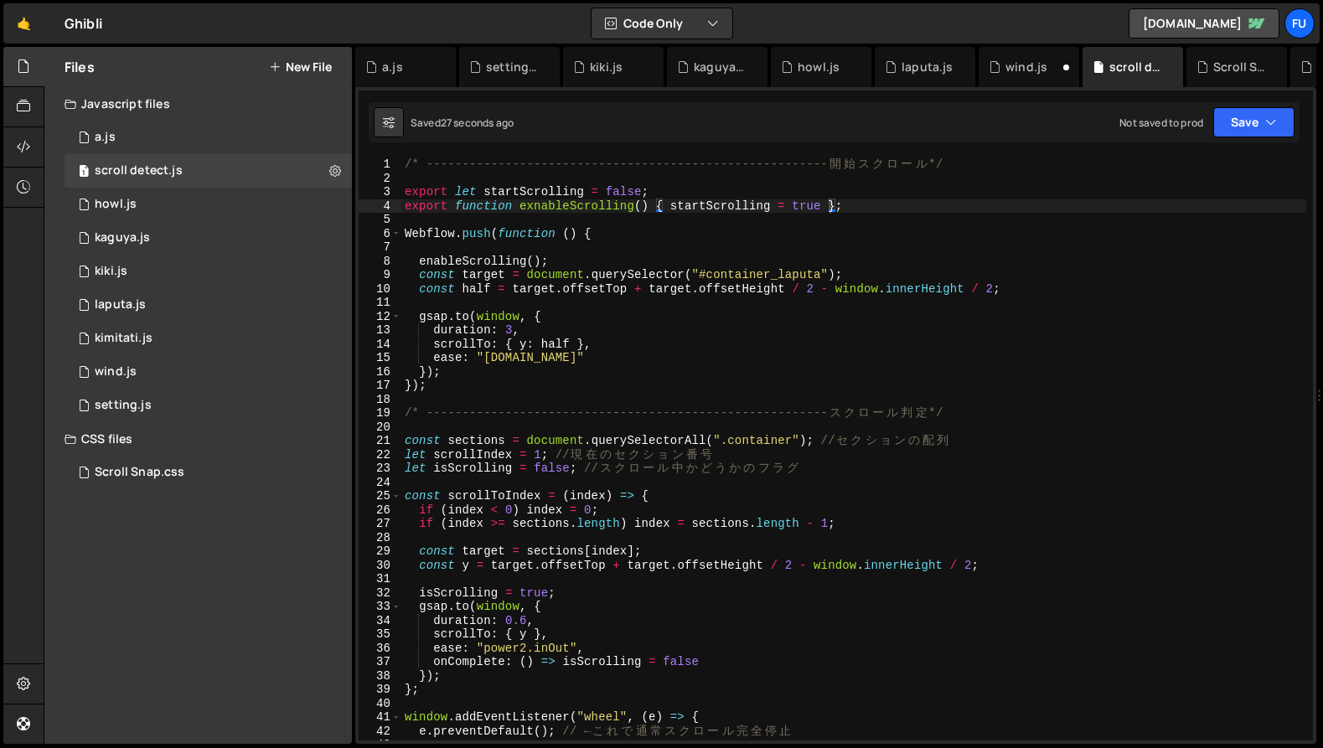
click at [533, 207] on div "/* -------------------------------------------------------- [PERSON_NAME] ス ク ロ…" at bounding box center [853, 463] width 905 height 611
click at [685, 236] on div "/* -------------------------------------------------------- [PERSON_NAME] ス ク ロ…" at bounding box center [853, 463] width 905 height 611
type textarea "Webflow.push(function () {"
click at [166, 405] on div "2 setting.js 0" at bounding box center [208, 406] width 287 height 34
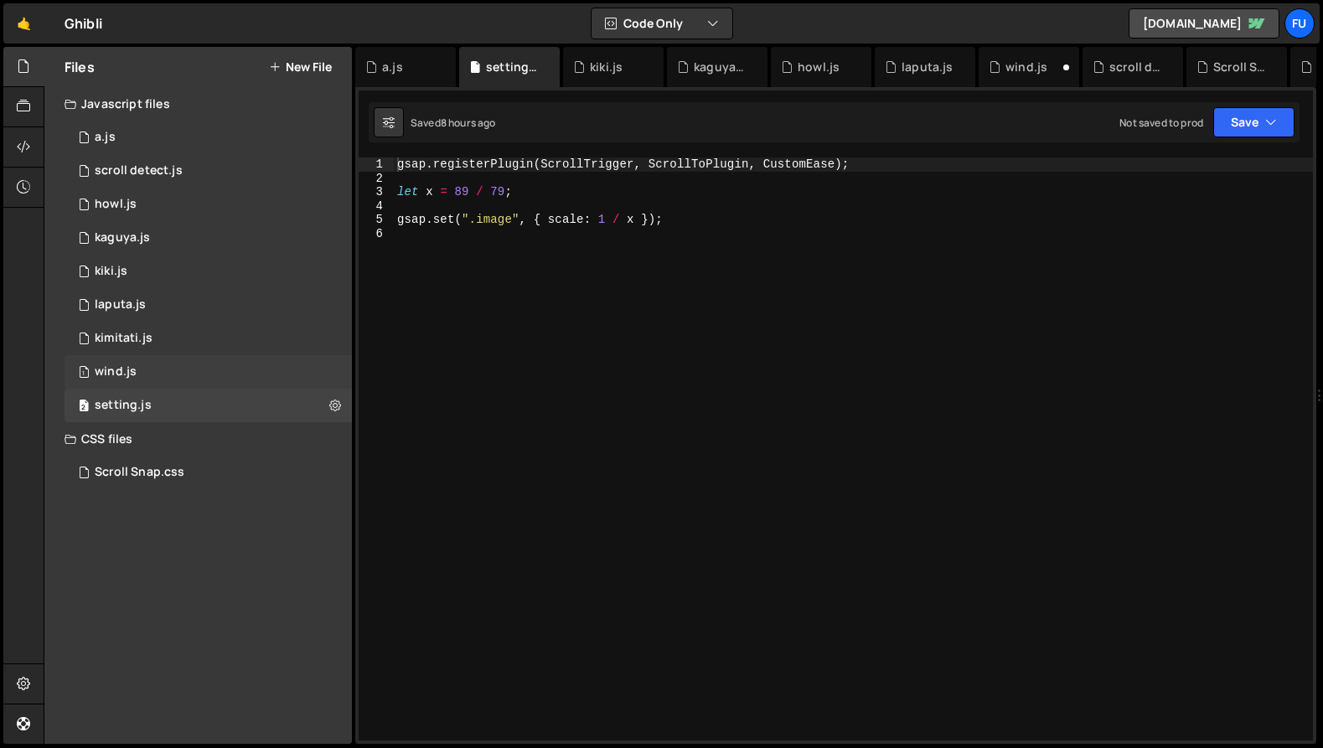
click at [168, 378] on div "1 wind.js 0" at bounding box center [208, 372] width 287 height 34
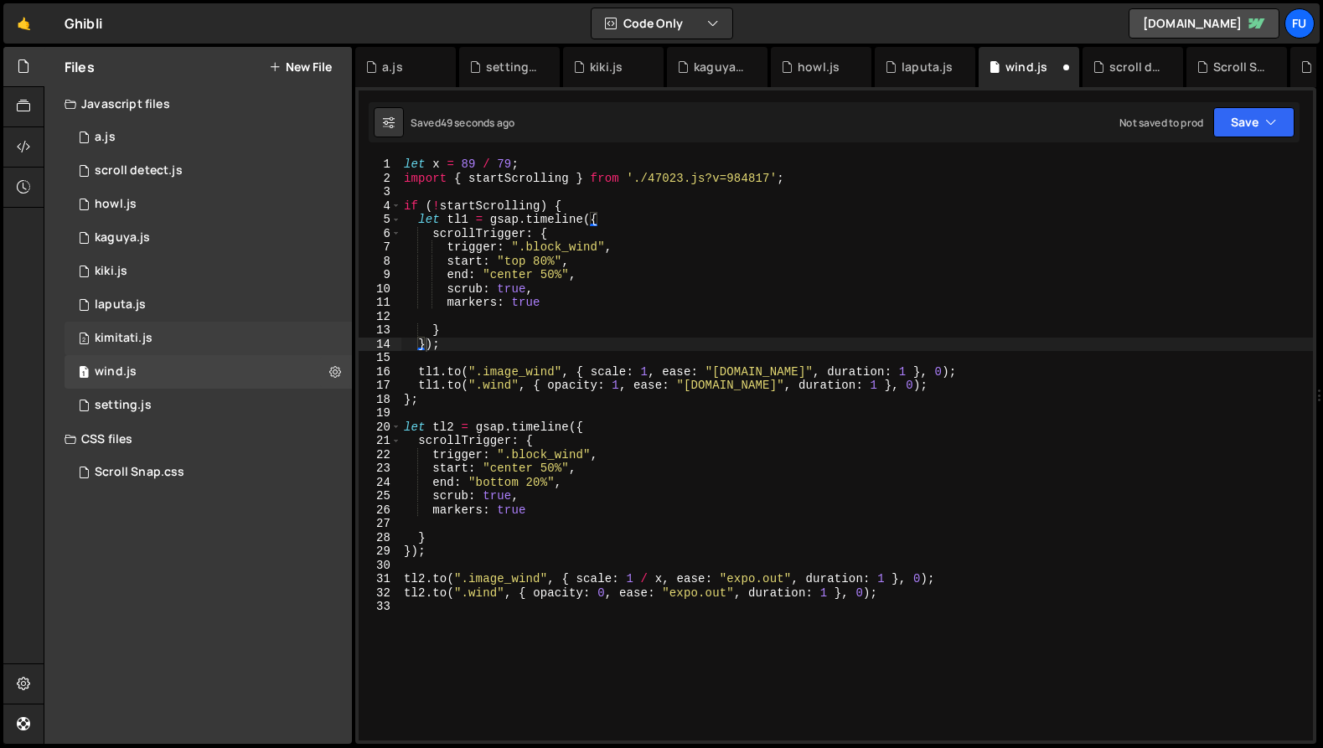
click at [171, 347] on div "2 kimitati.js 0" at bounding box center [208, 339] width 287 height 34
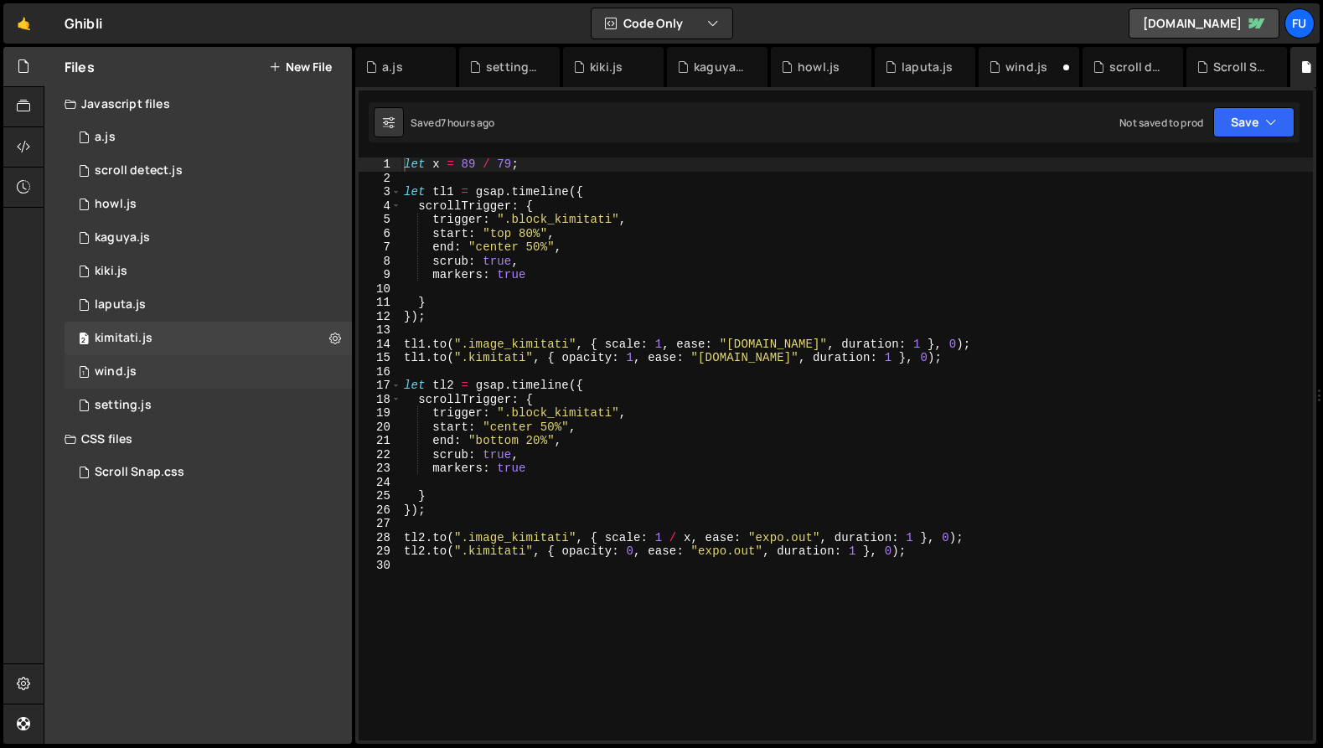
scroll to position [9484, 0]
click at [170, 370] on div "1 wind.js 0" at bounding box center [208, 372] width 287 height 34
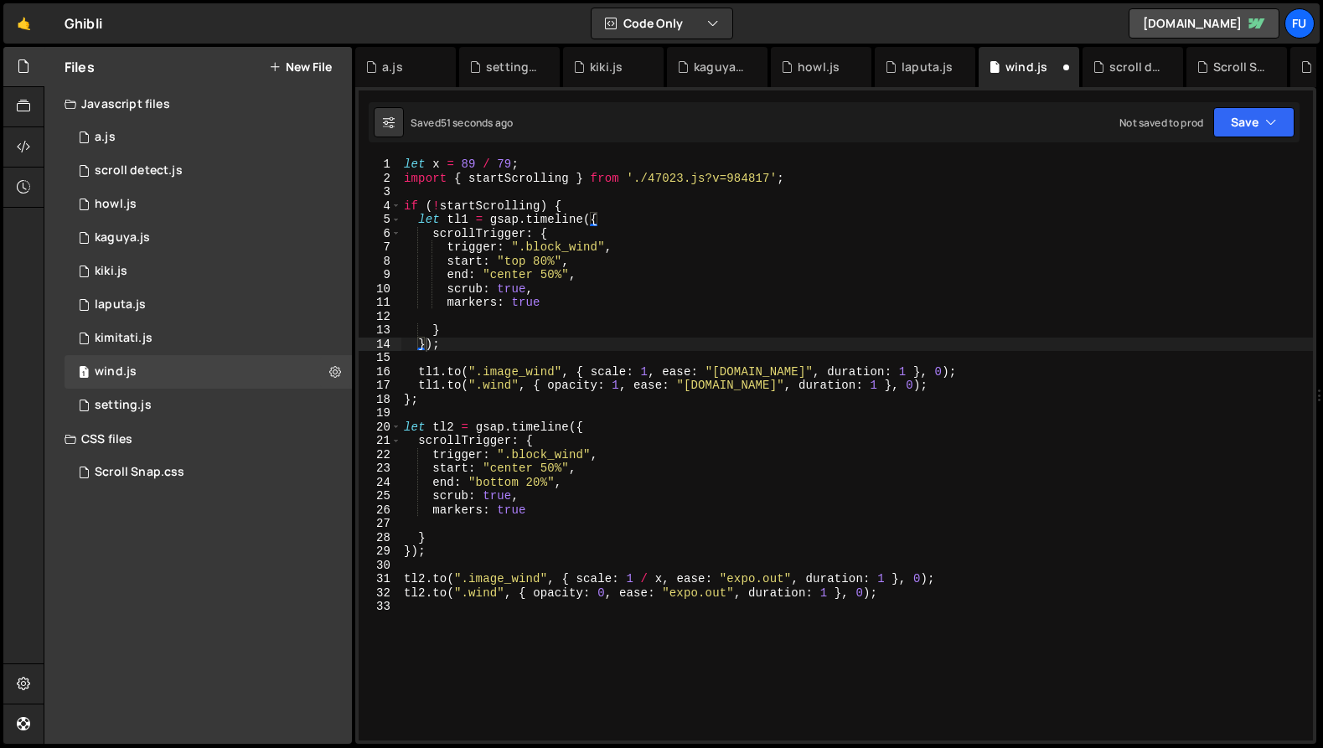
click at [794, 173] on div "let x = 89 / 79 ; import { startScrolling } from './47023.js?v=984817' ; if ( !…" at bounding box center [857, 463] width 913 height 611
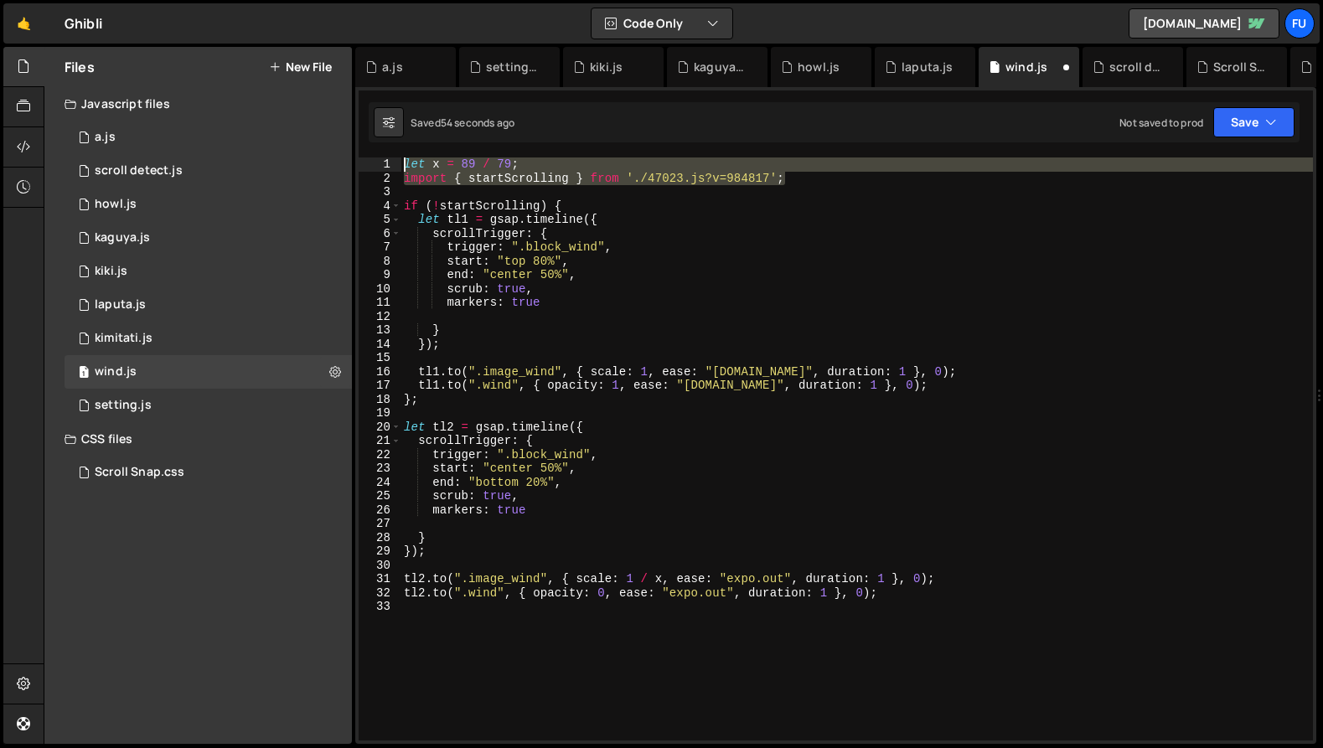
drag, startPoint x: 851, startPoint y: 184, endPoint x: 382, endPoint y: 159, distance: 469.9
click at [382, 159] on div "import { startScrolling } from './47023.js?v=984817'; 1 2 3 4 5 6 7 8 9 10 11 1…" at bounding box center [836, 449] width 954 height 583
click at [452, 167] on div "let x = 89 / 79 ; import { startScrolling } from './47023.js?v=984817' ; if ( !…" at bounding box center [857, 449] width 913 height 583
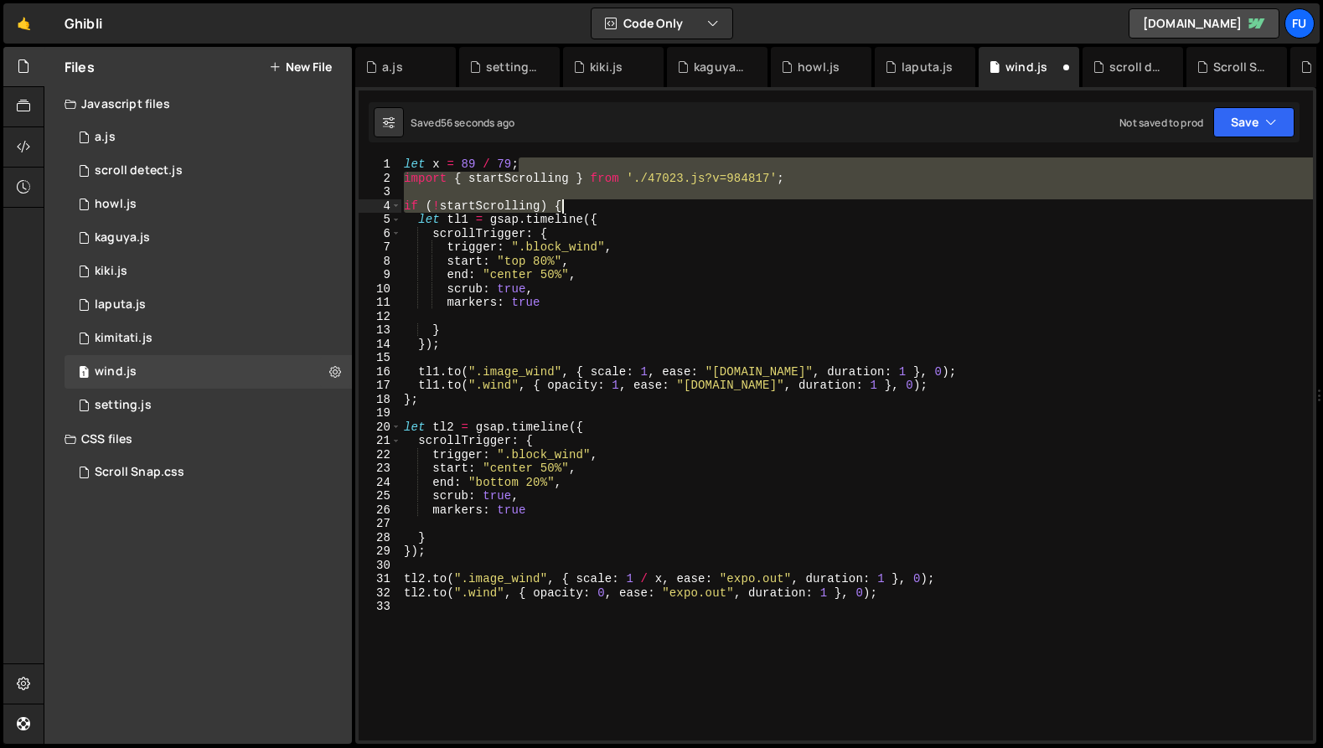
drag, startPoint x: 894, startPoint y: 171, endPoint x: 497, endPoint y: 204, distance: 398.5
click at [497, 204] on div "let x = 89 / 79 ; import { startScrolling } from './47023.js?v=984817' ; if ( !…" at bounding box center [857, 463] width 913 height 611
click at [494, 200] on div "let x = 89 / 79 ; import { startScrolling } from './47023.js?v=984817' ; if ( !…" at bounding box center [857, 449] width 913 height 583
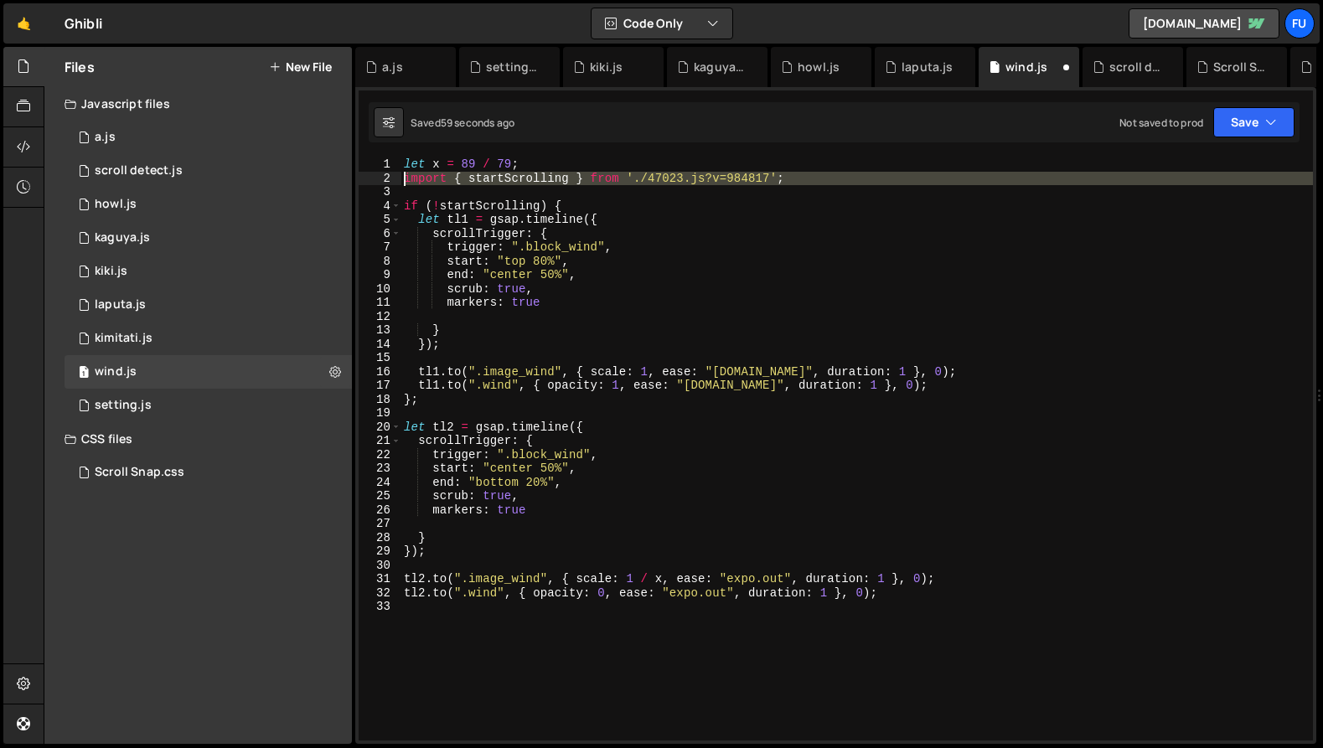
drag, startPoint x: 846, startPoint y: 186, endPoint x: 380, endPoint y: 184, distance: 465.9
click at [380, 184] on div "if (!startScrolling) { 1 2 3 4 5 6 7 8 9 10 11 12 13 14 15 16 17 18 19 20 21 22…" at bounding box center [836, 449] width 954 height 583
click at [437, 202] on div "let x = 89 / 79 ; import { startScrolling } from './47023.js?v=984817' ; if ( !…" at bounding box center [857, 463] width 913 height 611
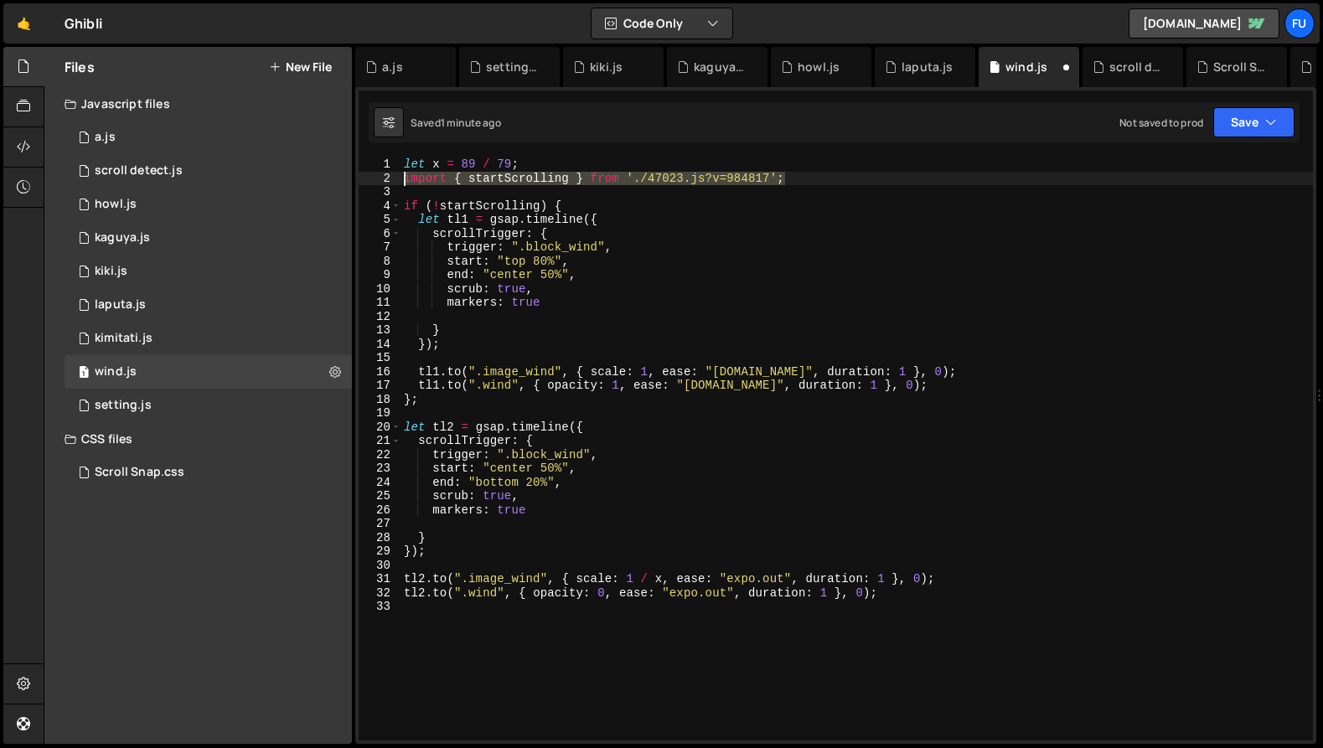
drag, startPoint x: 814, startPoint y: 174, endPoint x: 394, endPoint y: 181, distance: 419.9
click at [394, 181] on div "if (!startScrolling) { 1 2 3 4 5 6 7 8 9 10 11 12 13 14 15 16 17 18 19 20 21 22…" at bounding box center [836, 449] width 954 height 583
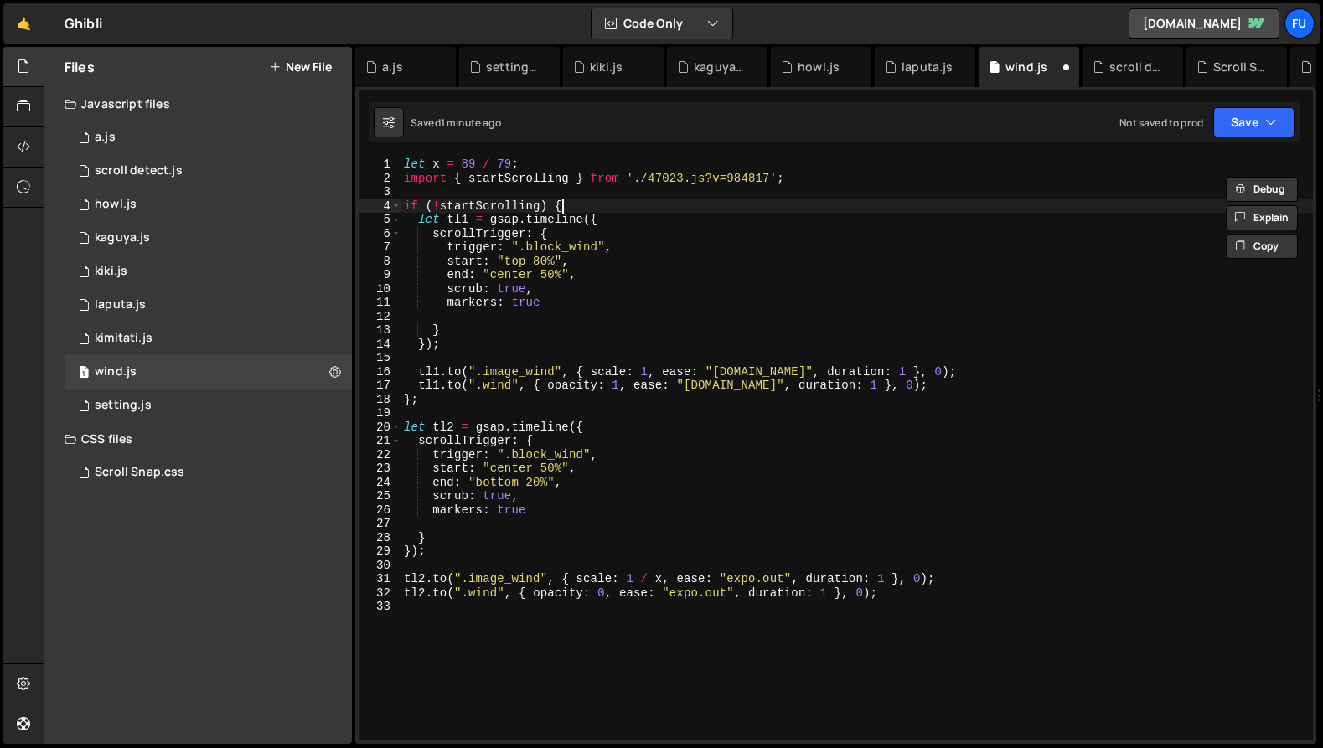
click at [571, 205] on div "let x = 89 / 79 ; import { startScrolling } from './47023.js?v=984817' ; if ( !…" at bounding box center [857, 463] width 913 height 611
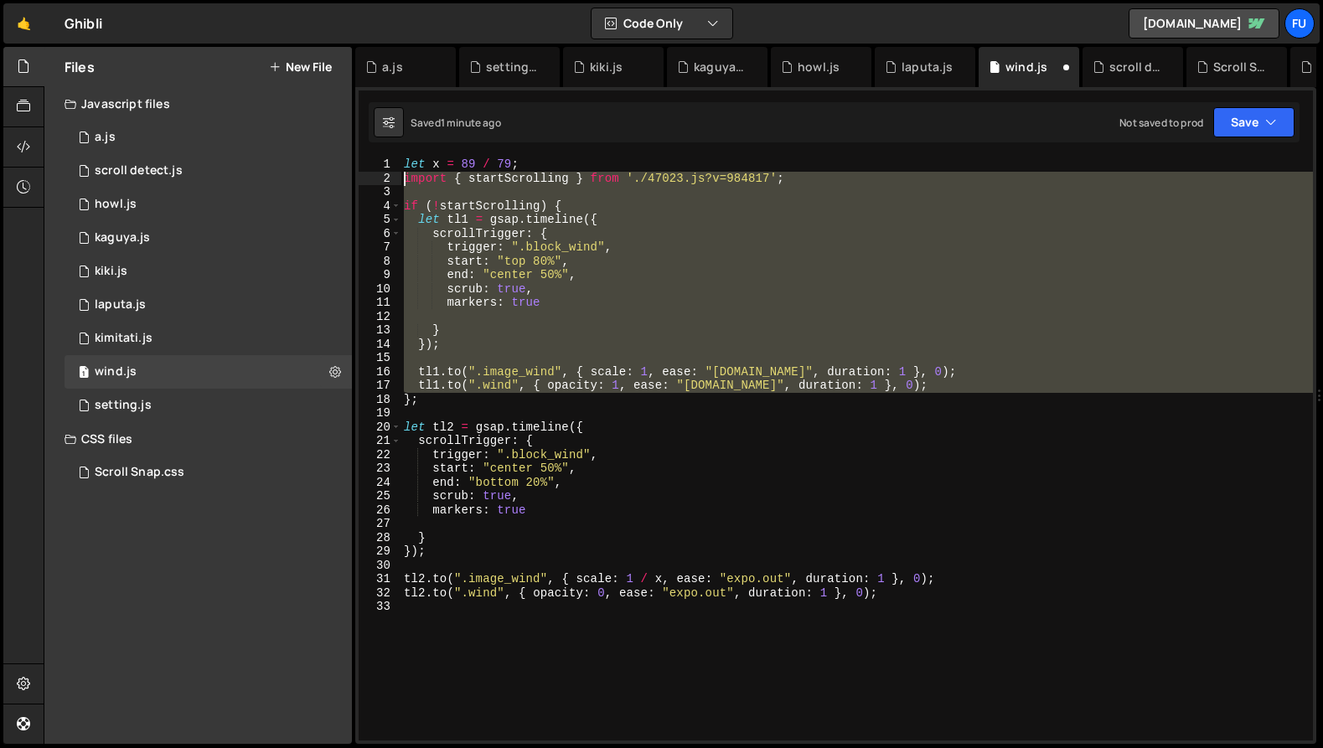
drag, startPoint x: 571, startPoint y: 205, endPoint x: 363, endPoint y: 177, distance: 209.8
click at [363, 177] on div "if (!startScrolling) { 1 2 3 4 5 6 7 8 9 10 11 12 13 14 15 16 17 18 19 20 21 22…" at bounding box center [836, 449] width 954 height 583
click at [540, 183] on div "let x = 89 / 79 ; import { startScrolling } from './47023.js?v=984817' ; if ( !…" at bounding box center [857, 449] width 913 height 583
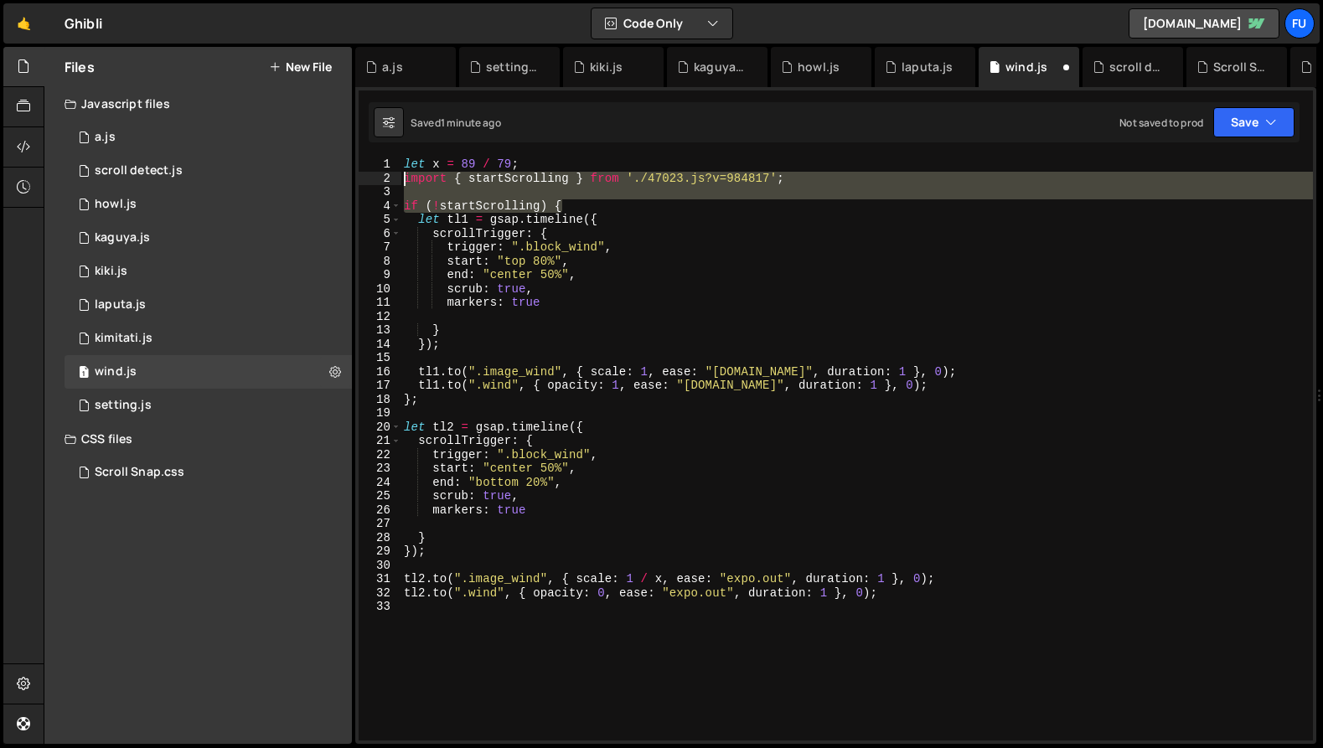
drag, startPoint x: 563, startPoint y: 205, endPoint x: 396, endPoint y: 174, distance: 169.6
click at [396, 174] on div "import { startScrolling } from './47023.js?v=984817'; 1 2 3 4 5 6 7 8 9 10 11 1…" at bounding box center [836, 449] width 954 height 583
type textarea "import { startScrolling } from './47023.js?v=984817';"
click at [151, 344] on div "kimitati.js" at bounding box center [124, 338] width 58 height 15
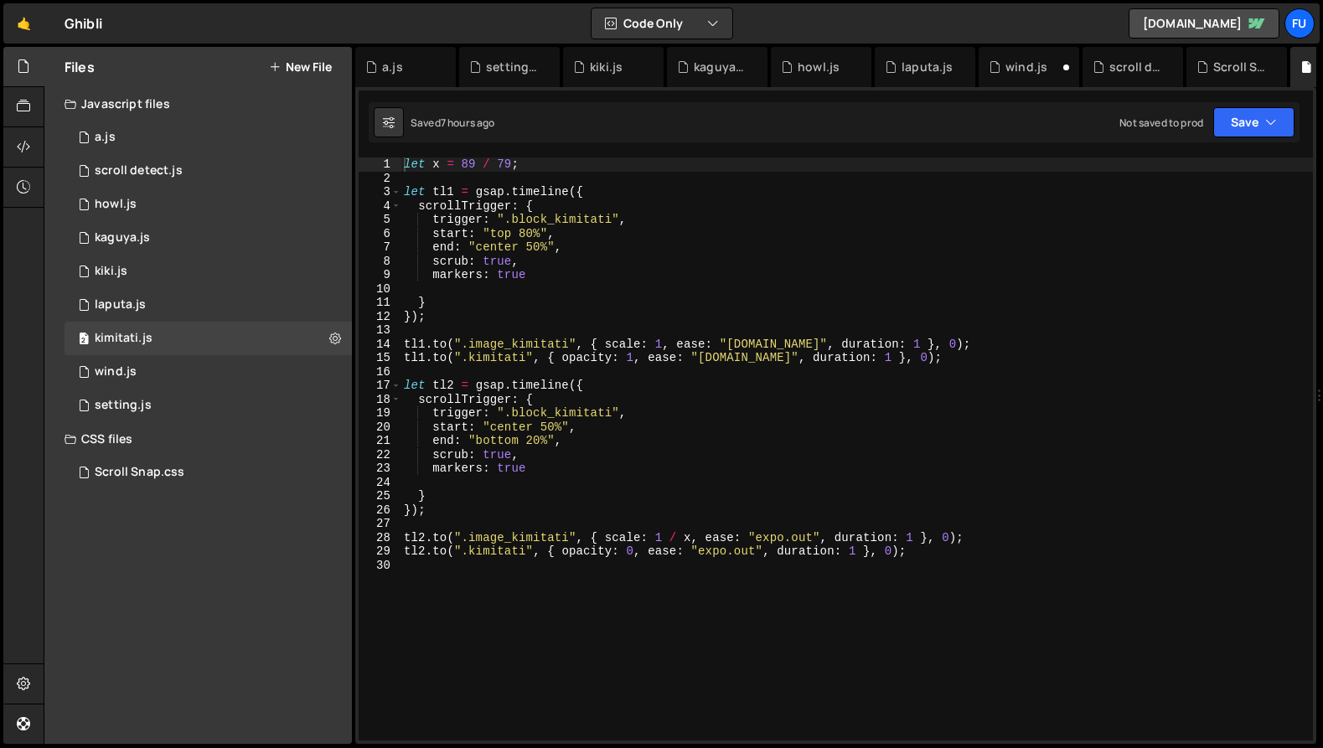
scroll to position [25659, 0]
click at [602, 174] on div "let x = 89 / 79 ; let tl1 = gsap . timeline ({ scrollTrigger : { trigger : ".bl…" at bounding box center [857, 463] width 913 height 611
paste textarea "if (!startScrolling) {"
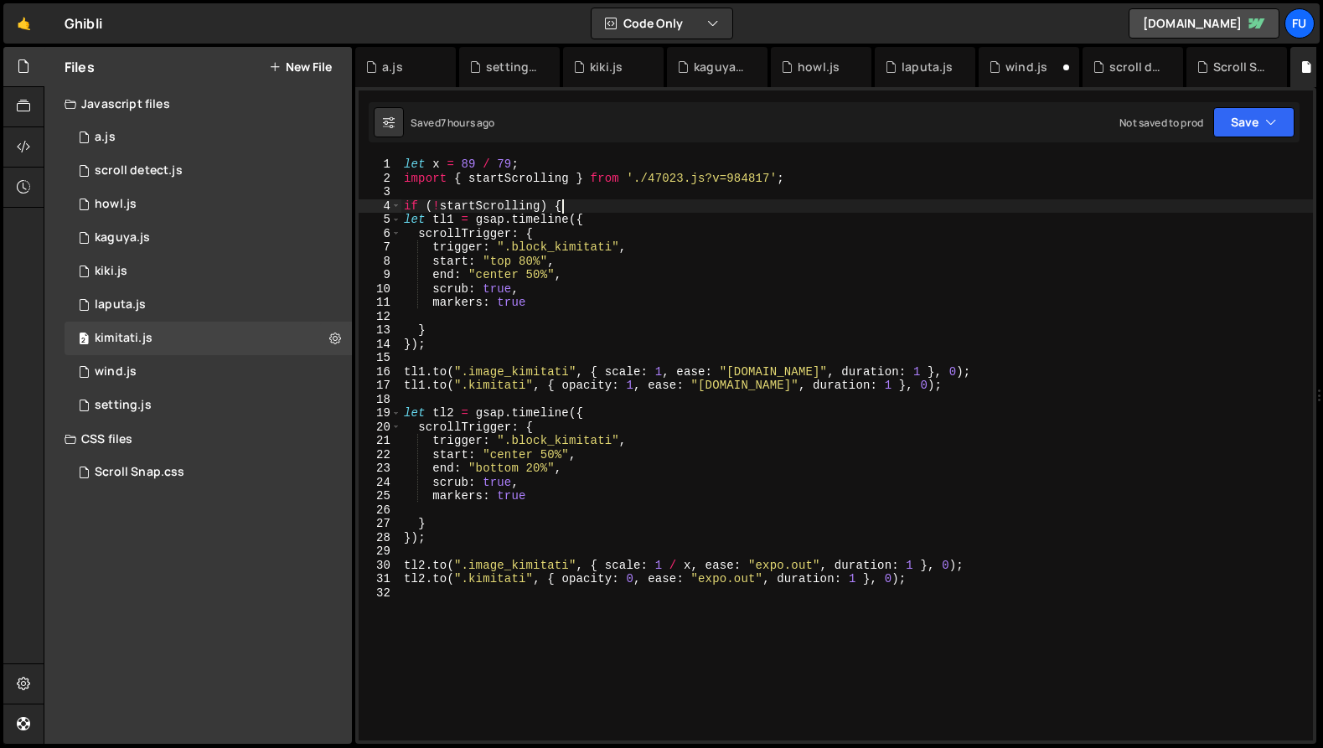
click at [439, 350] on div "let x = 89 / 79 ; import { startScrolling } from './47023.js?v=984817' ; if ( !…" at bounding box center [857, 463] width 913 height 611
type textarea "});"
click at [438, 356] on div "let x = 89 / 79 ; import { startScrolling } from './47023.js?v=984817' ; if ( !…" at bounding box center [857, 463] width 913 height 611
type textarea "};"
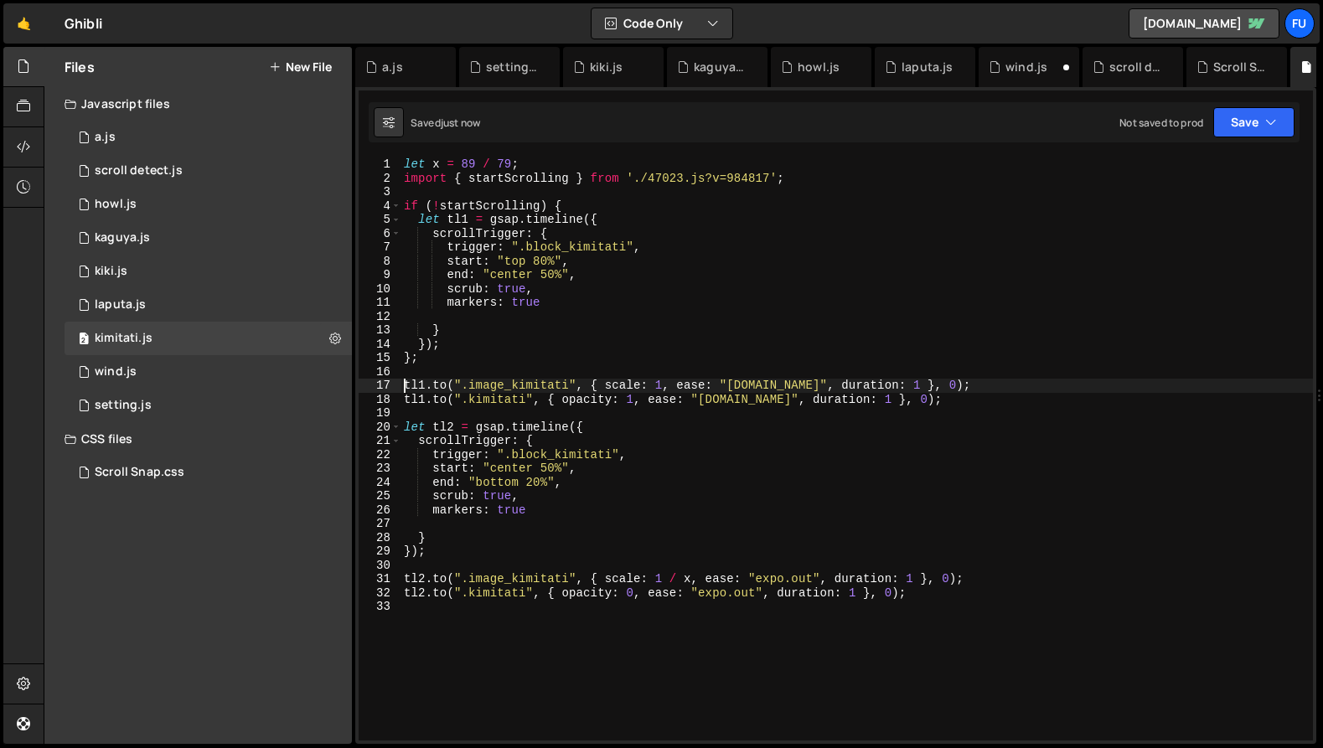
type textarea "[DOMAIN_NAME](".image_kimitati", { scale: 1, ease: "[DOMAIN_NAME]", duration: 1…"
click at [151, 206] on div "1 howl.js 0" at bounding box center [208, 205] width 287 height 34
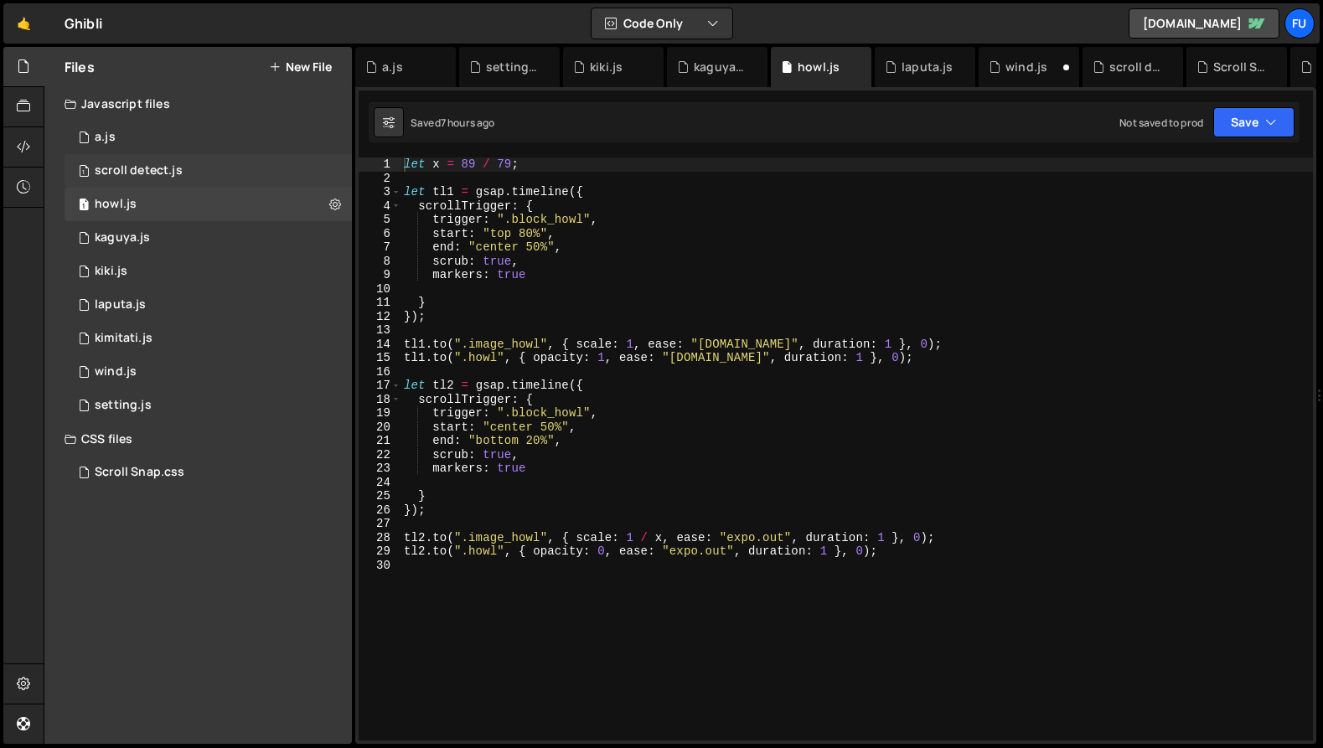
click at [153, 174] on div "scroll detect.js" at bounding box center [139, 170] width 88 height 15
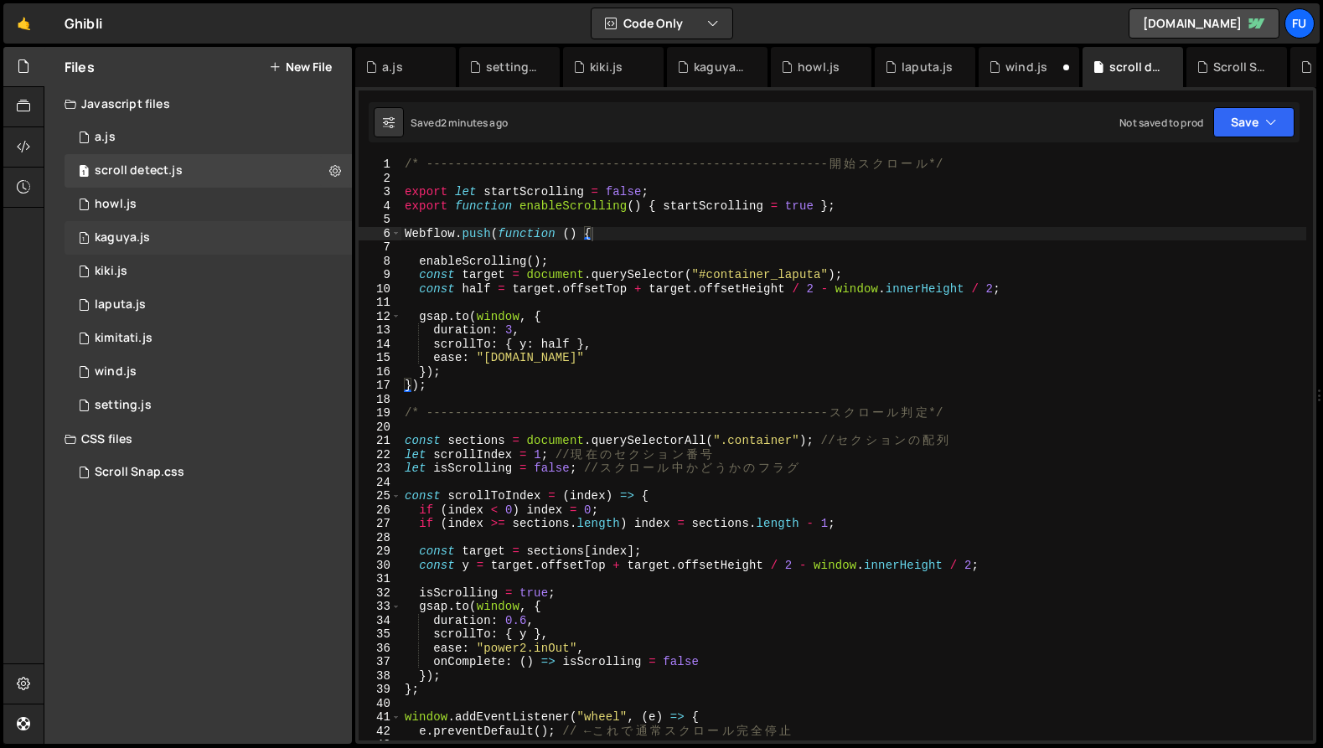
click at [248, 227] on div "1 kaguya.js 0" at bounding box center [208, 238] width 287 height 34
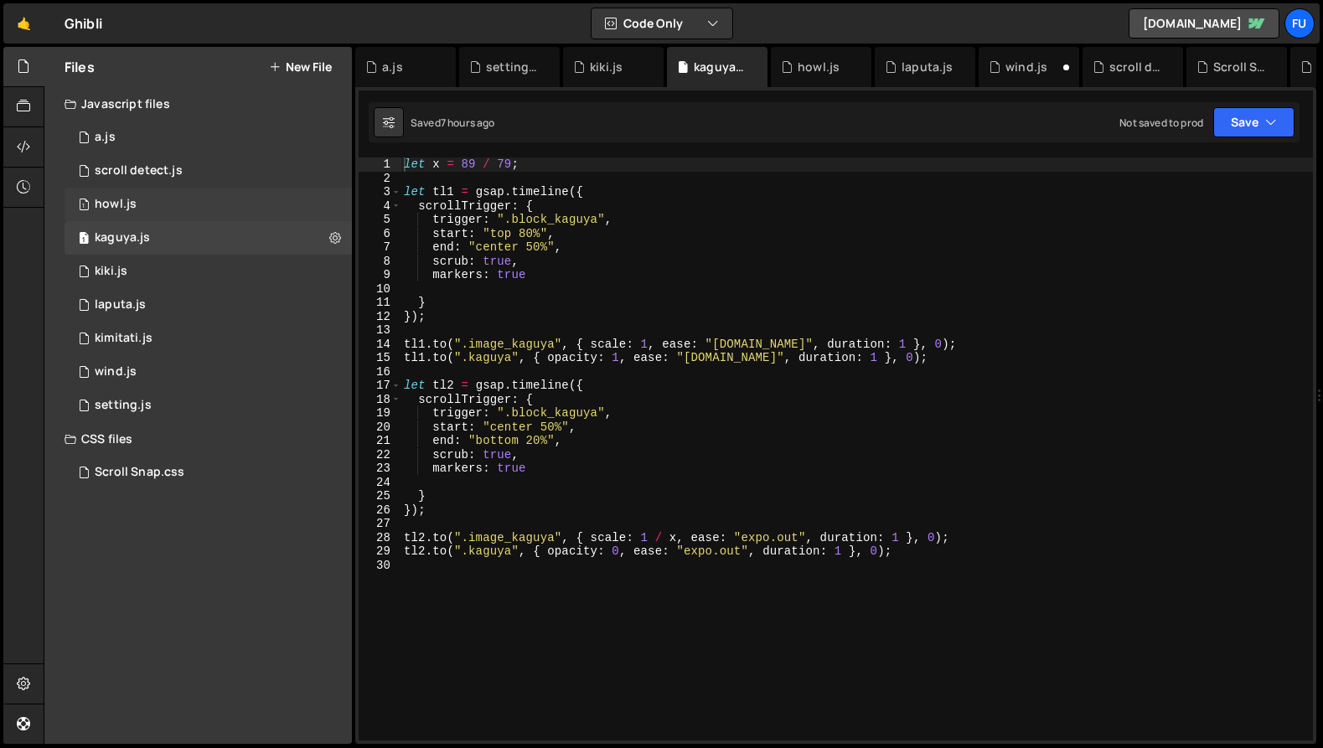
click at [250, 209] on div "1 howl.js 0" at bounding box center [208, 205] width 287 height 34
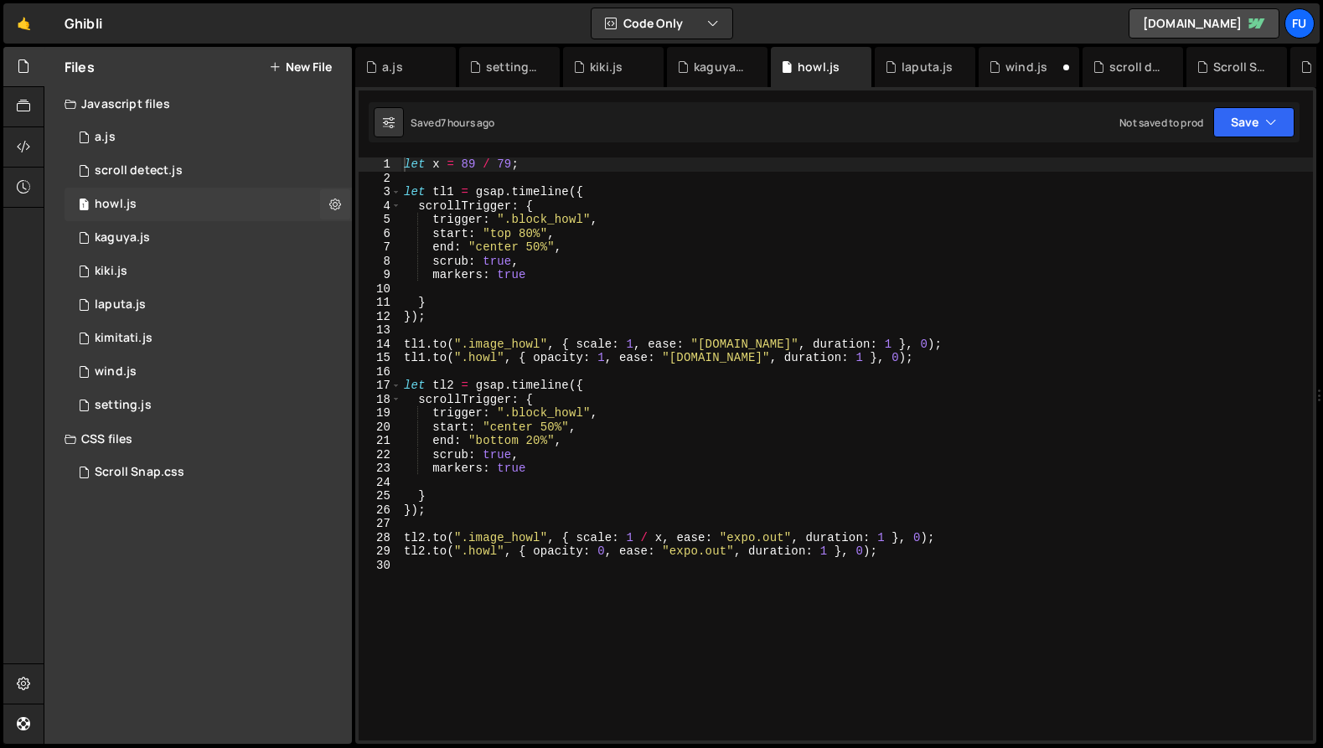
click at [251, 193] on div "1 howl.js 0" at bounding box center [208, 205] width 287 height 34
click at [252, 185] on div "1 scroll detect.js 0" at bounding box center [208, 171] width 287 height 34
click at [254, 170] on div "1 scroll detect.js 0" at bounding box center [208, 171] width 287 height 34
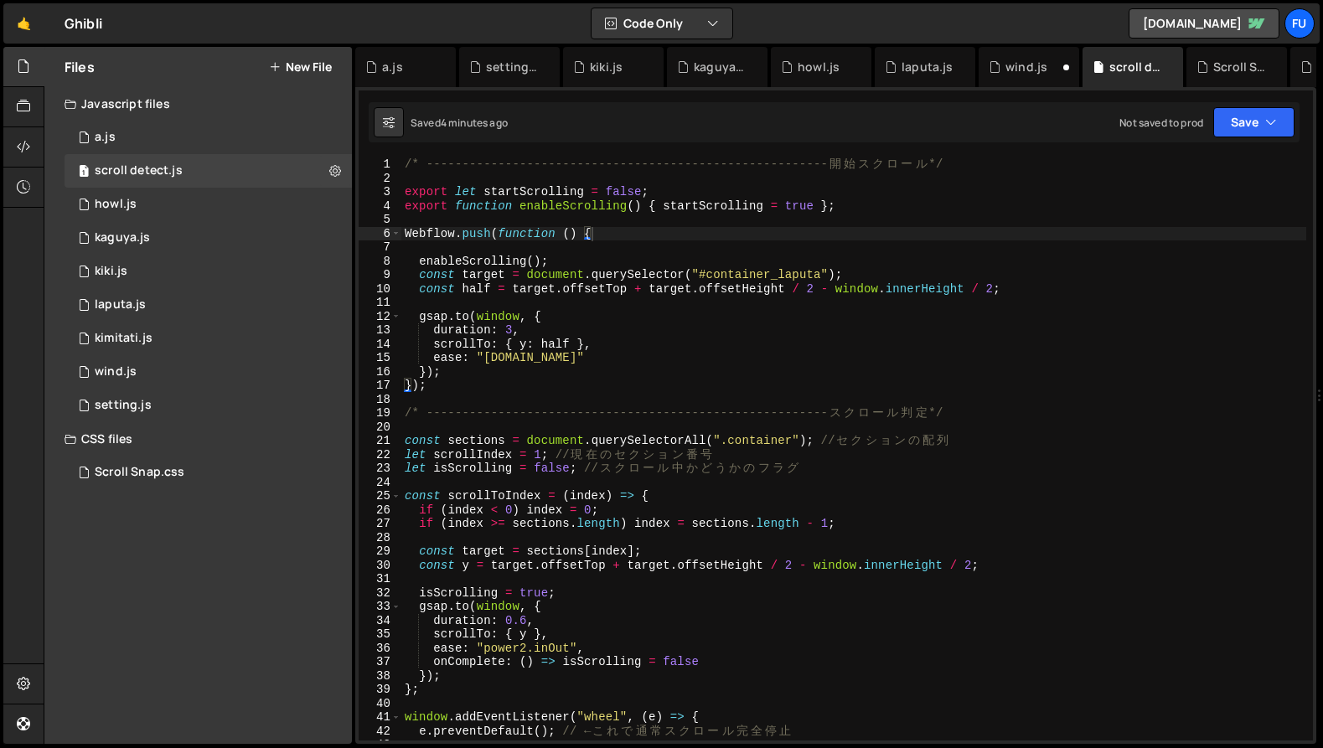
click at [535, 361] on div "/* -------------------------------------------------------- [PERSON_NAME] ス ク ロ…" at bounding box center [853, 463] width 905 height 611
drag, startPoint x: 689, startPoint y: 324, endPoint x: 689, endPoint y: 334, distance: 10.1
click at [689, 324] on div "/* -------------------------------------------------------- [PERSON_NAME] ス ク ロ…" at bounding box center [853, 463] width 905 height 611
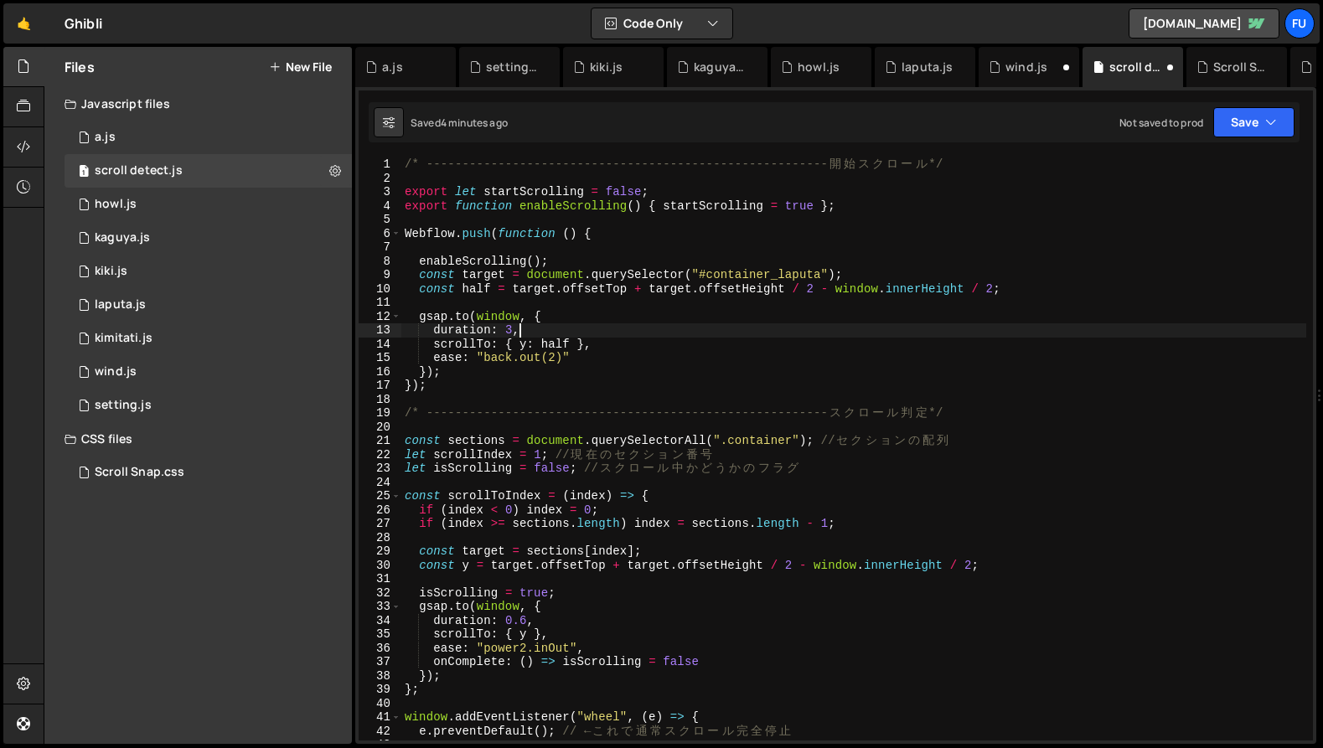
click at [662, 356] on div "/* -------------------------------------------------------- [PERSON_NAME] ス ク ロ…" at bounding box center [853, 463] width 905 height 611
type textarea "ease: "back.out(2)""
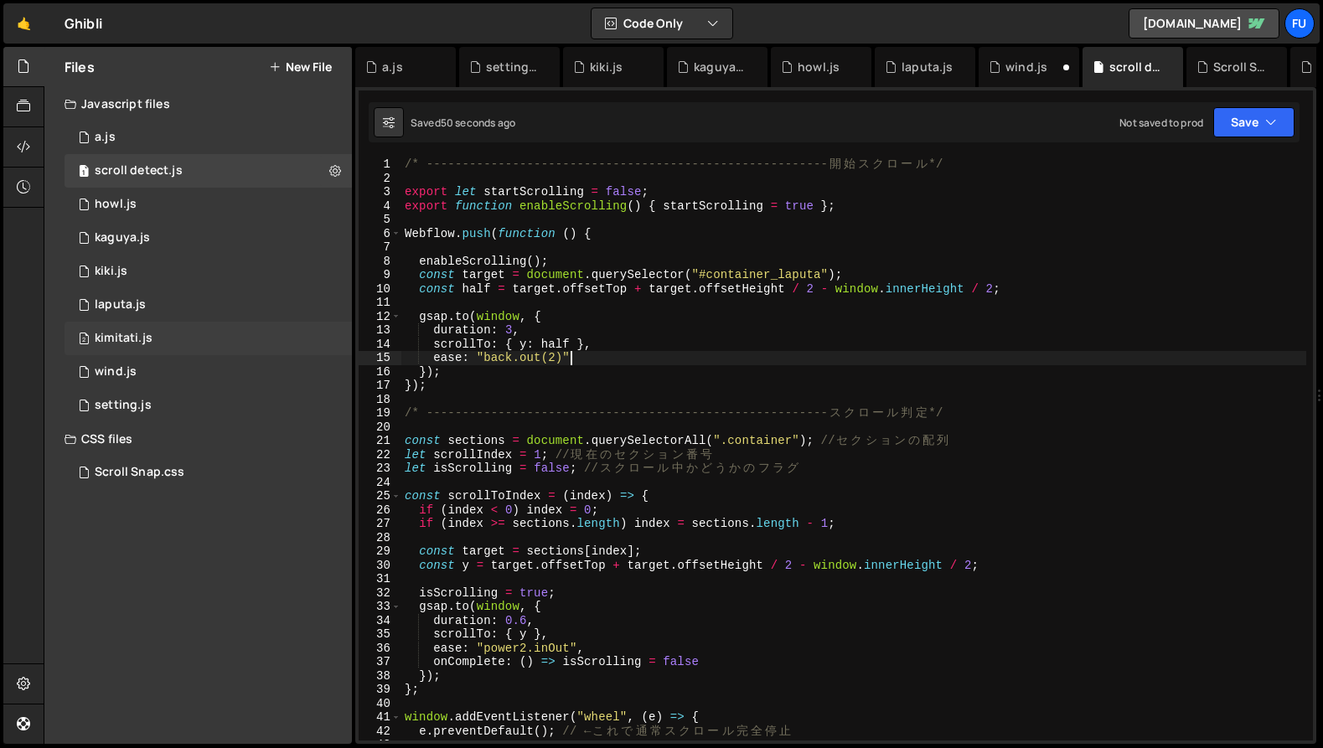
click at [131, 350] on div "2 kimitati.js 0" at bounding box center [208, 339] width 287 height 34
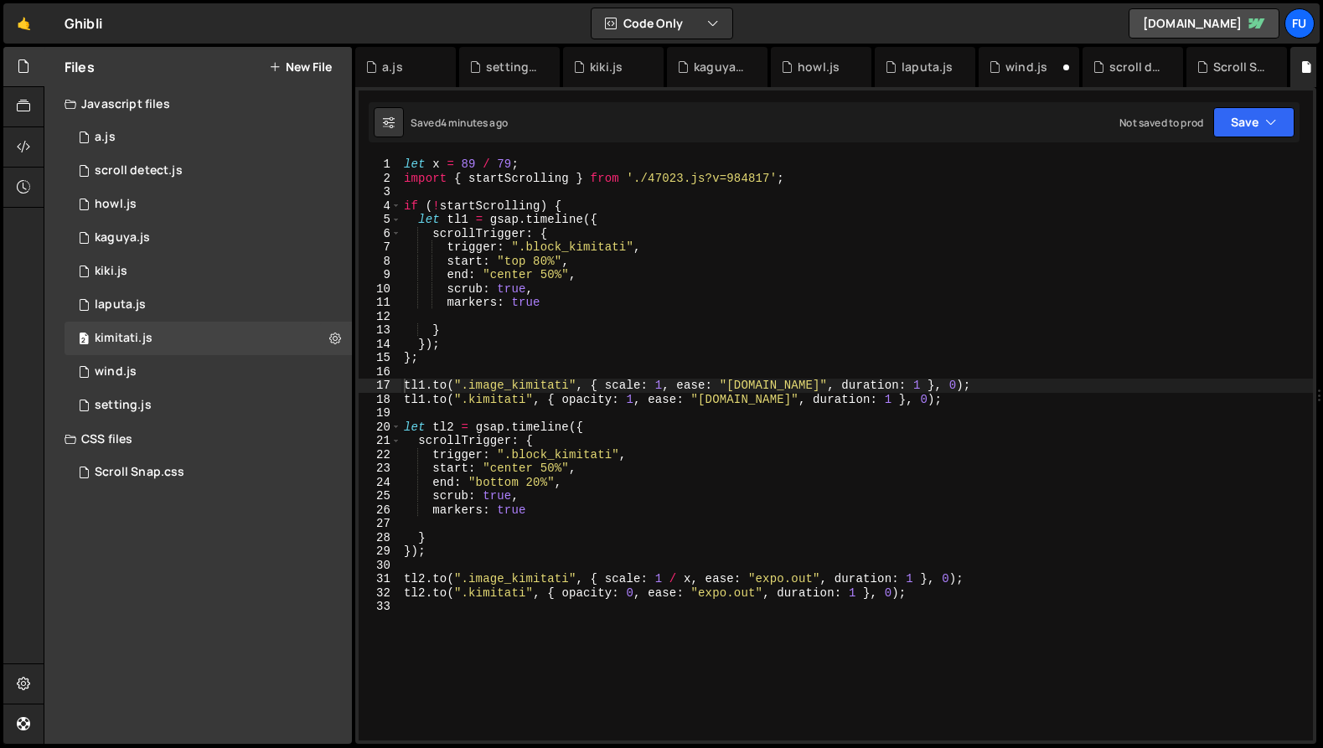
scroll to position [25659, 0]
type textarea "if (!startScrolling) {"
drag, startPoint x: 576, startPoint y: 205, endPoint x: 362, endPoint y: 200, distance: 213.7
click at [362, 200] on div "if (!startScrolling) { 1 2 3 4 5 6 7 8 9 10 11 12 13 14 15 16 17 18 19 20 21 22…" at bounding box center [836, 449] width 954 height 583
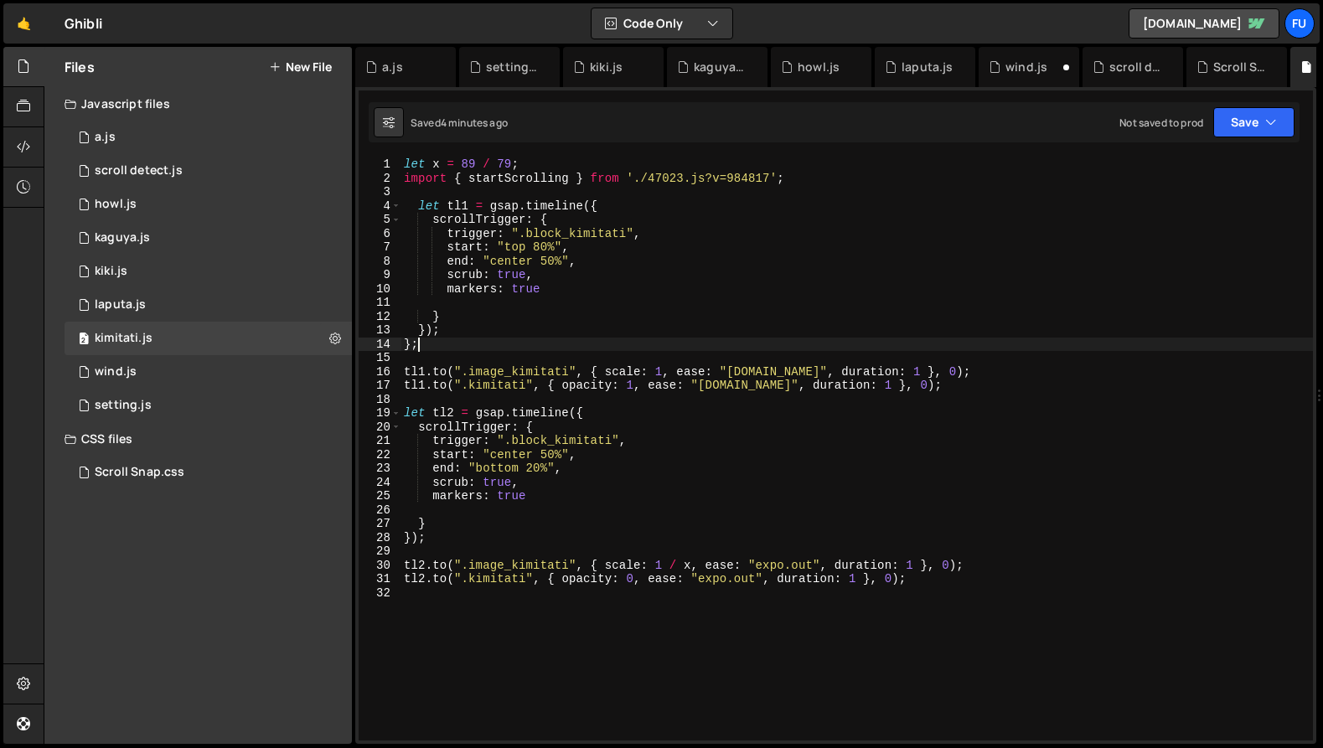
click at [424, 345] on div "let x = 89 / 79 ; import { startScrolling } from './47023.js?v=984817' ; let tl…" at bounding box center [857, 463] width 913 height 611
type textarea "}"
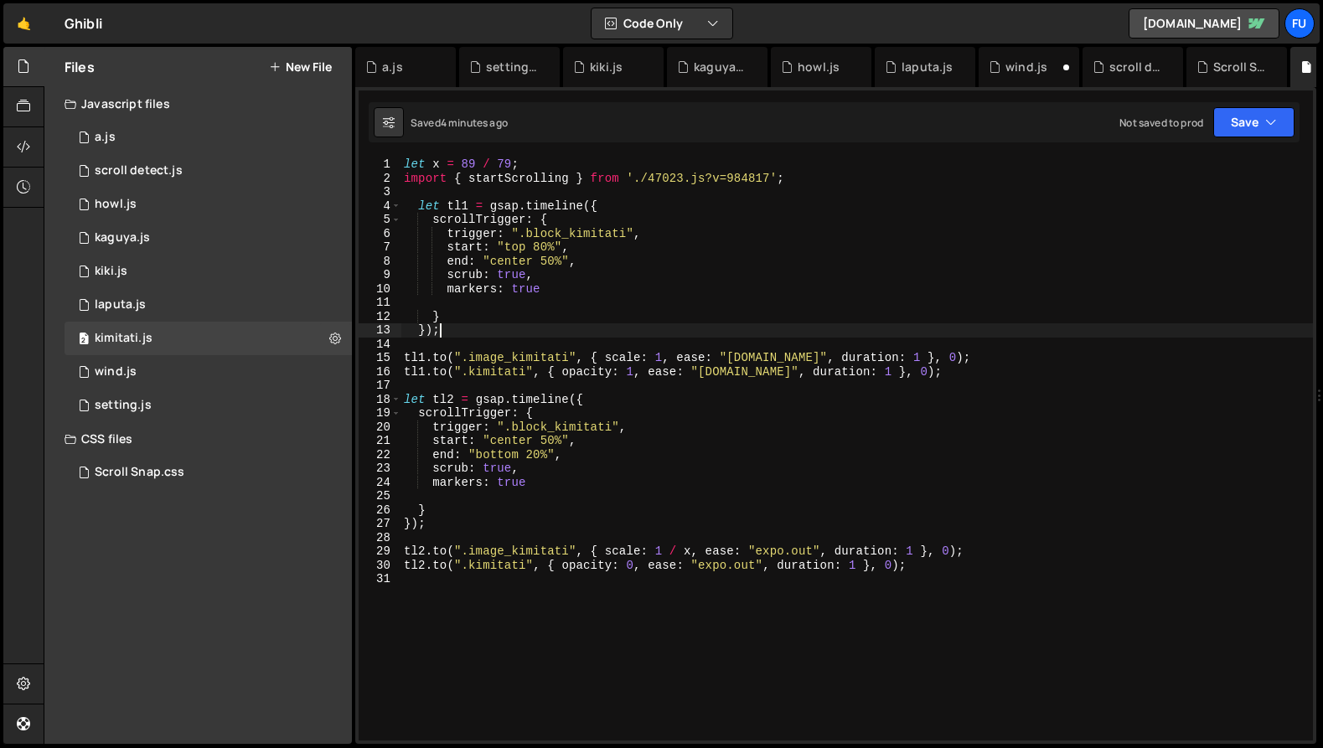
click at [415, 351] on div "let x = 89 / 79 ; import { startScrolling } from './47023.js?v=984817' ; let tl…" at bounding box center [857, 463] width 913 height 611
type textarea "[DOMAIN_NAME](".image_kimitati", { scale: 1, ease: "[DOMAIN_NAME]", duration: 1…"
click at [493, 343] on div "let x = 89 / 79 ; import { startScrolling } from './47023.js?v=984817' ; let tl…" at bounding box center [857, 463] width 913 height 611
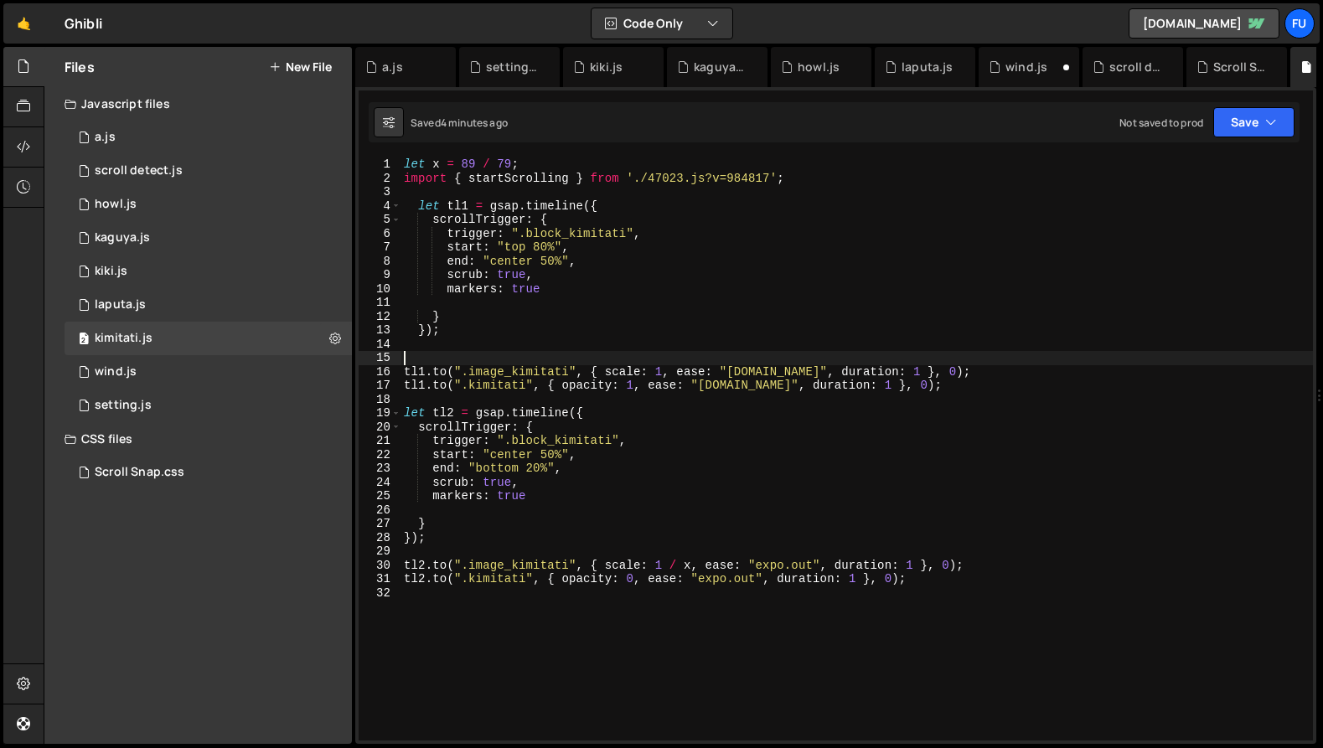
paste textarea "if (!startScrolling) {"
type textarea "if (!startScrolling) {"
click at [747, 401] on div "let x = 89 / 79 ; import { startScrolling } from './47023.js?v=984817' ; let tl…" at bounding box center [857, 463] width 913 height 611
type textarea "}"
type textarea "};"
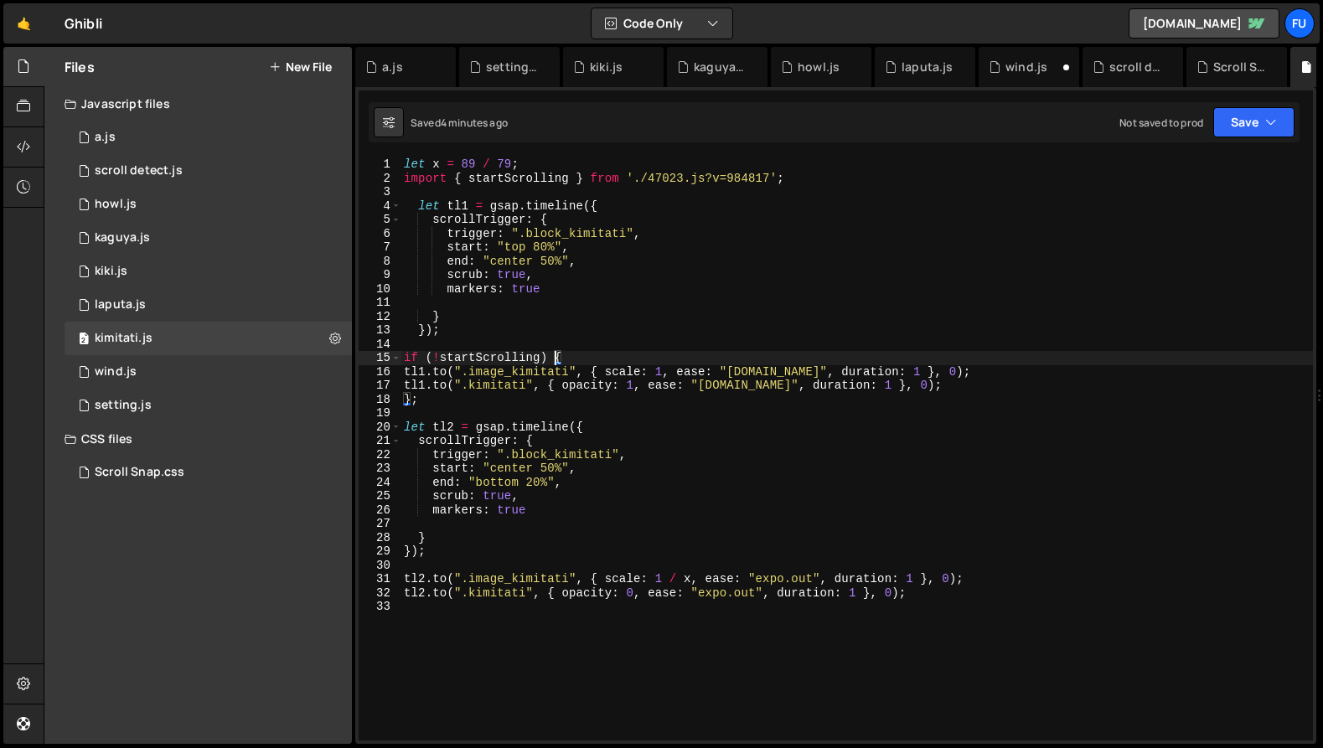
click at [557, 352] on div "let x = 89 / 79 ; import { startScrolling } from './47023.js?v=984817' ; let tl…" at bounding box center [857, 463] width 913 height 611
drag, startPoint x: 606, startPoint y: 358, endPoint x: 398, endPoint y: 351, distance: 207.9
click at [398, 351] on div "if (!startScrolling) { 1 2 3 4 5 6 7 8 9 10 11 12 13 14 15 16 17 18 19 20 21 22…" at bounding box center [836, 449] width 954 height 583
type textarea "if (!startScrolling) {"
click at [246, 377] on div "1 wind.js 0" at bounding box center [208, 372] width 287 height 34
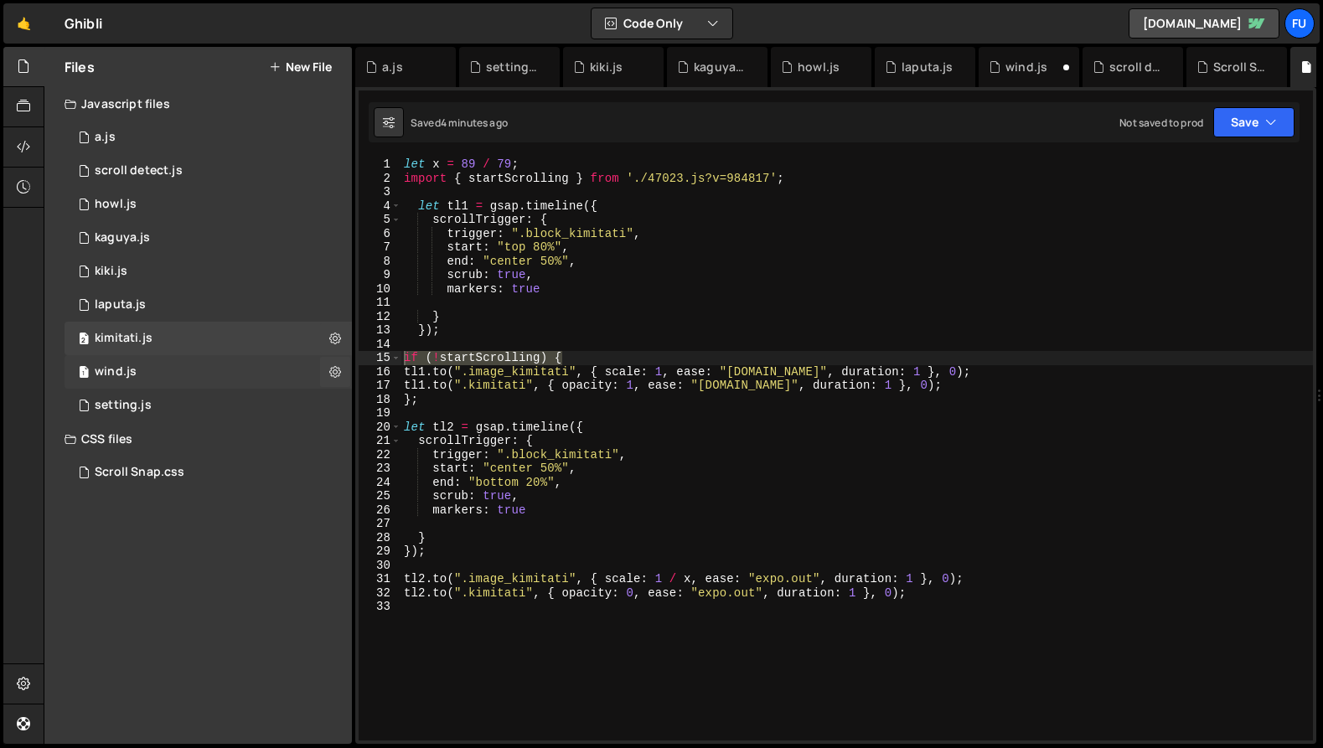
scroll to position [0, 0]
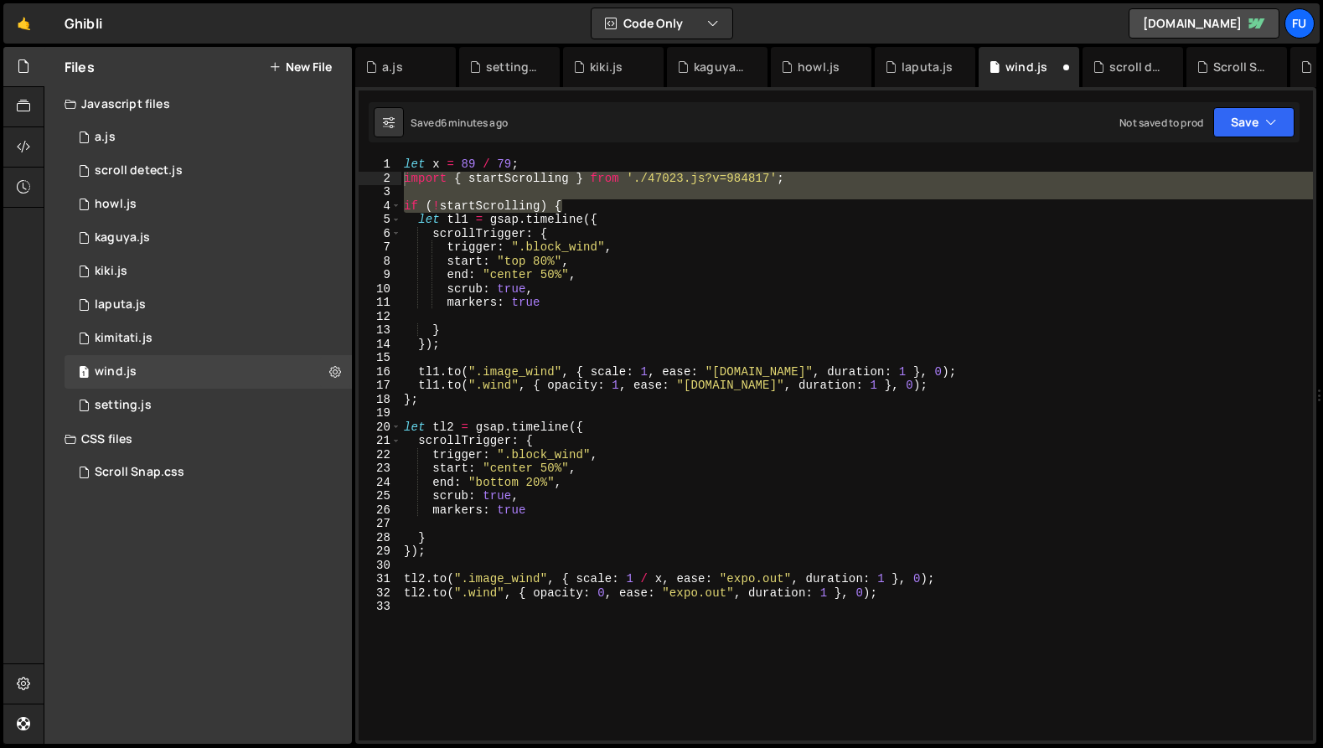
click at [603, 207] on div "let x = 89 / 79 ; import { startScrolling } from './47023.js?v=984817' ; if ( !…" at bounding box center [857, 449] width 913 height 583
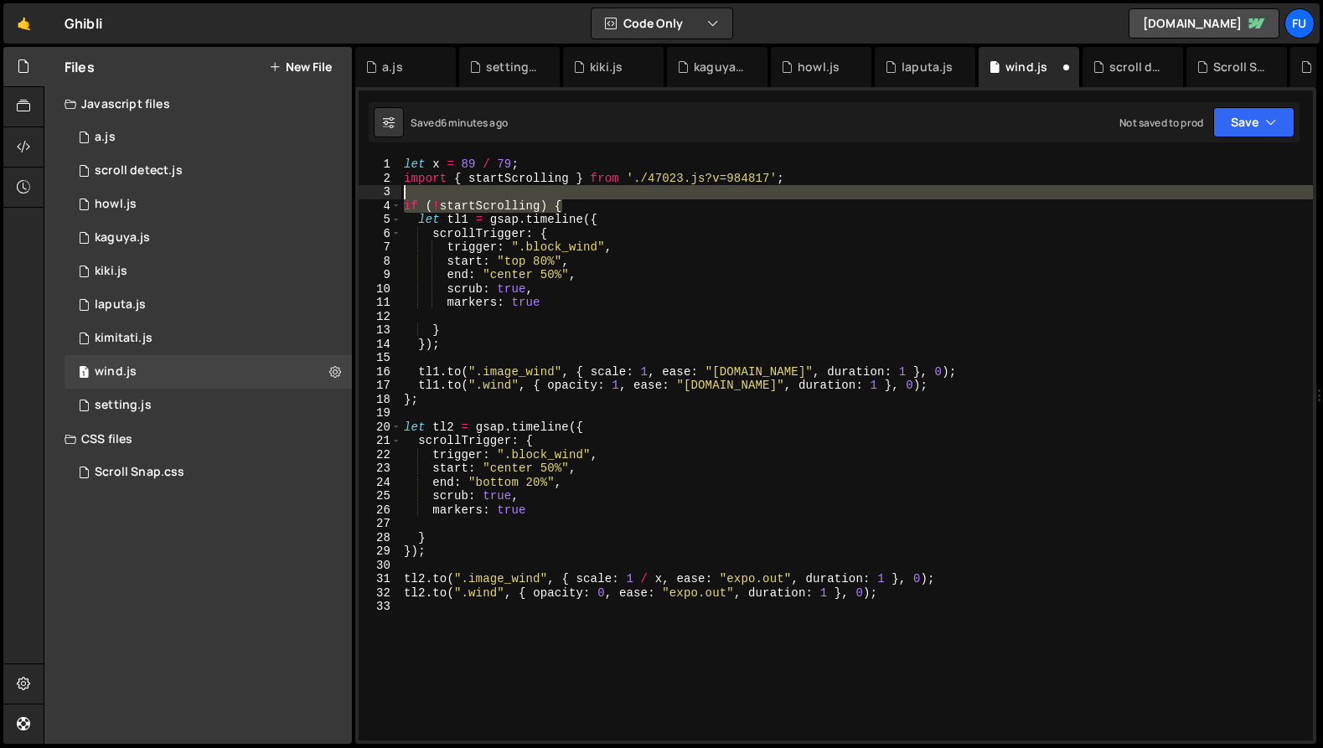
drag, startPoint x: 590, startPoint y: 206, endPoint x: 398, endPoint y: 197, distance: 192.1
click at [398, 197] on div "if (!startScrolling) { 1 2 3 4 5 6 7 8 9 10 11 12 13 14 15 16 17 18 19 20 21 22…" at bounding box center [836, 449] width 954 height 583
type textarea "if (!startScrolling) {"
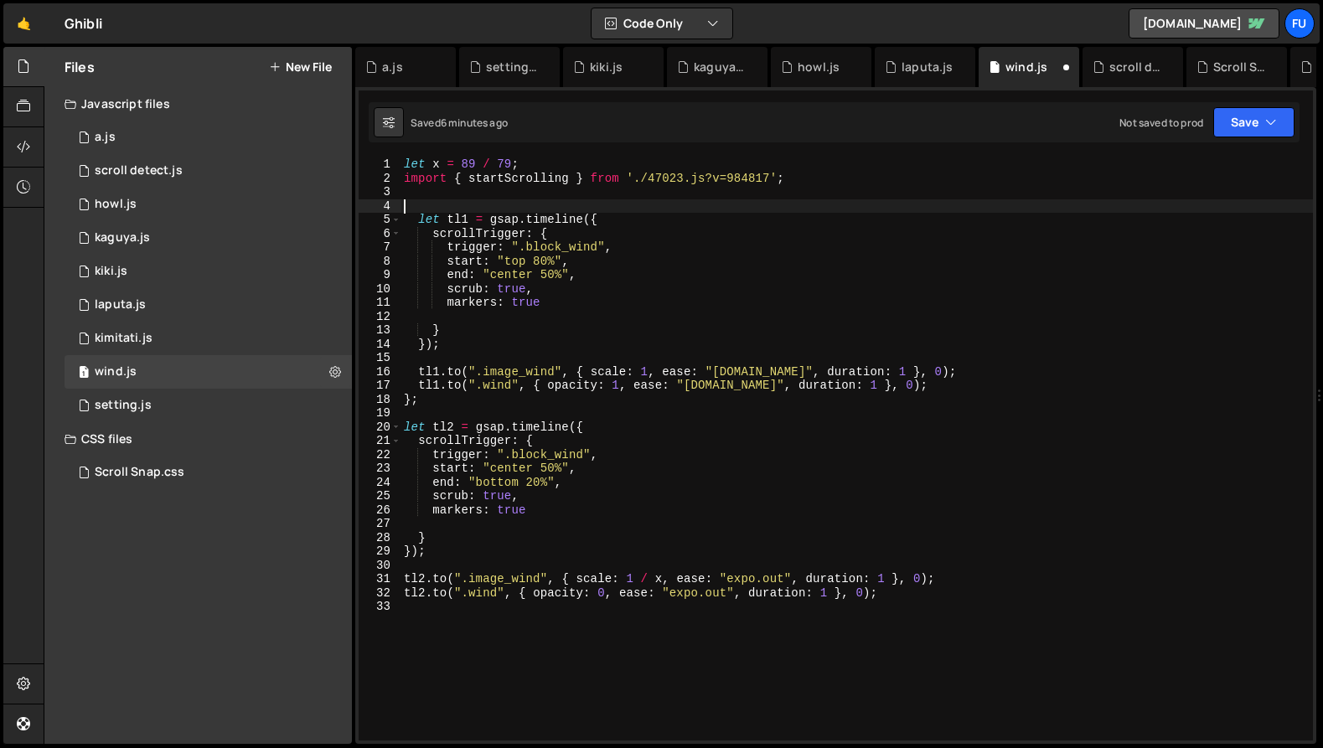
click at [429, 360] on div "let x = 89 / 79 ; import { startScrolling } from './47023.js?v=984817' ; let tl…" at bounding box center [857, 463] width 913 height 611
paste textarea "if (!startScrolling) {"
type textarea "if (!startScrolling) {"
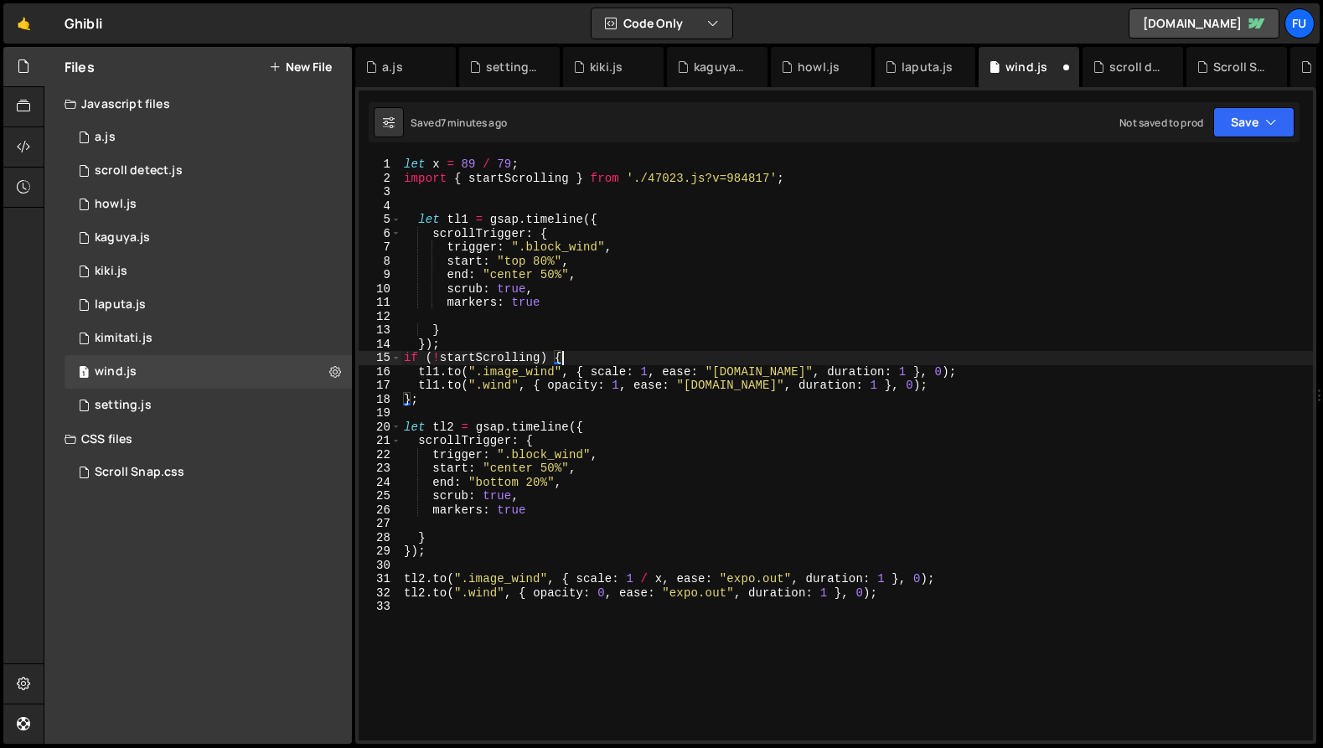
click at [566, 408] on div "let x = 89 / 79 ; import { startScrolling } from './47023.js?v=984817' ; let tl…" at bounding box center [857, 463] width 913 height 611
click at [584, 397] on div "let x = 89 / 79 ; import { startScrolling } from './47023.js?v=984817' ; let tl…" at bounding box center [857, 463] width 913 height 611
click at [577, 339] on div "let x = 89 / 79 ; import { startScrolling } from './47023.js?v=984817' ; let tl…" at bounding box center [857, 463] width 913 height 611
type textarea "});"
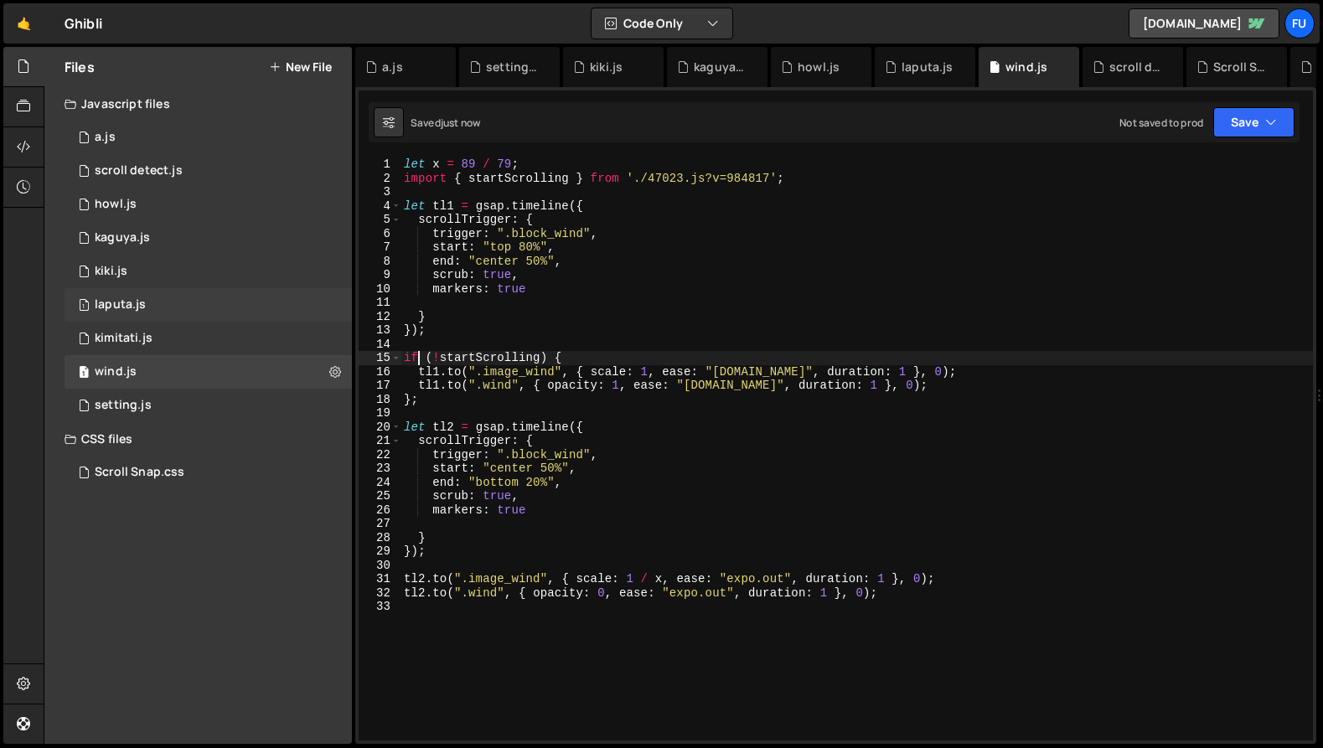
type textarea "if (!startScrolling) {"
click at [205, 308] on div "1 laputa.js 0" at bounding box center [208, 305] width 287 height 34
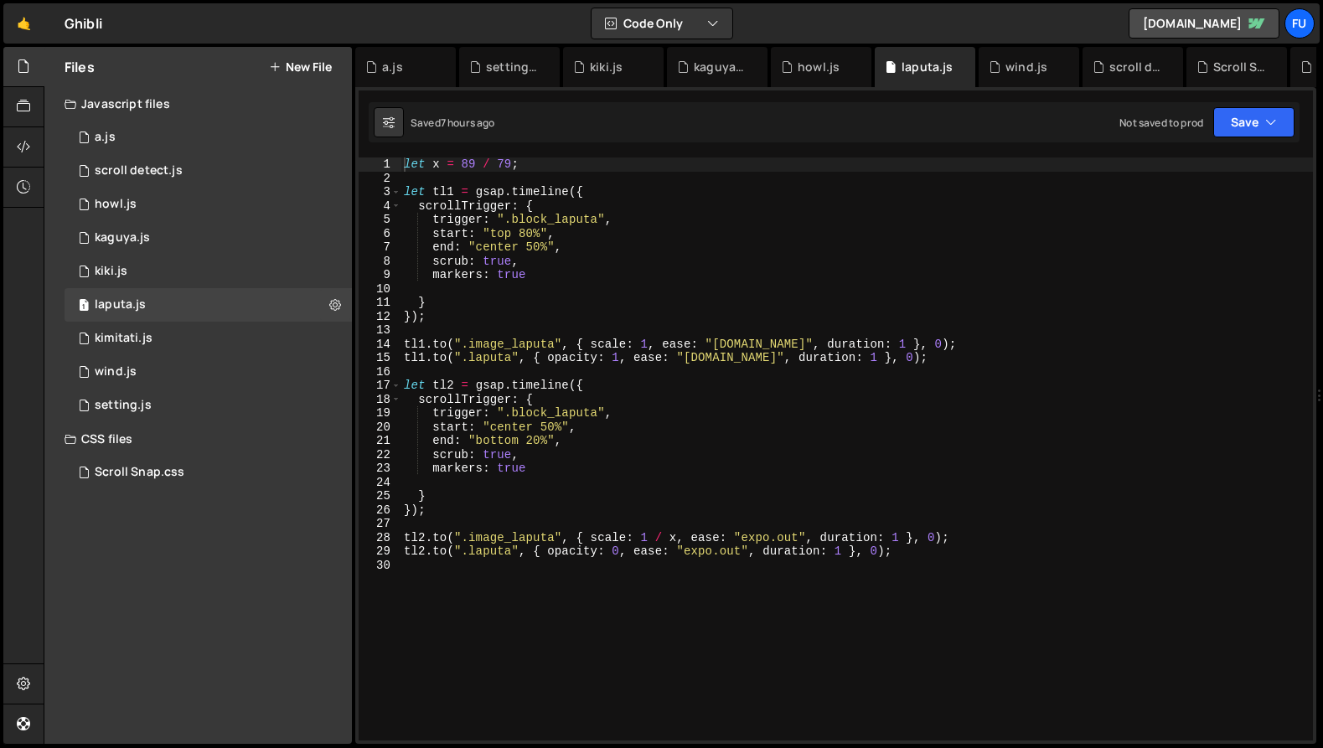
type textarea "});"
click at [522, 323] on div "let x = 89 / 79 ; let tl1 = gsap . timeline ({ scrollTrigger : { trigger : ".bl…" at bounding box center [857, 463] width 913 height 611
click at [521, 333] on div "let x = 89 / 79 ; let tl1 = gsap . timeline ({ scrollTrigger : { trigger : ".bl…" at bounding box center [857, 463] width 913 height 611
paste textarea "if (!startScrolling) {"
type textarea "if (!startScrolling) {"
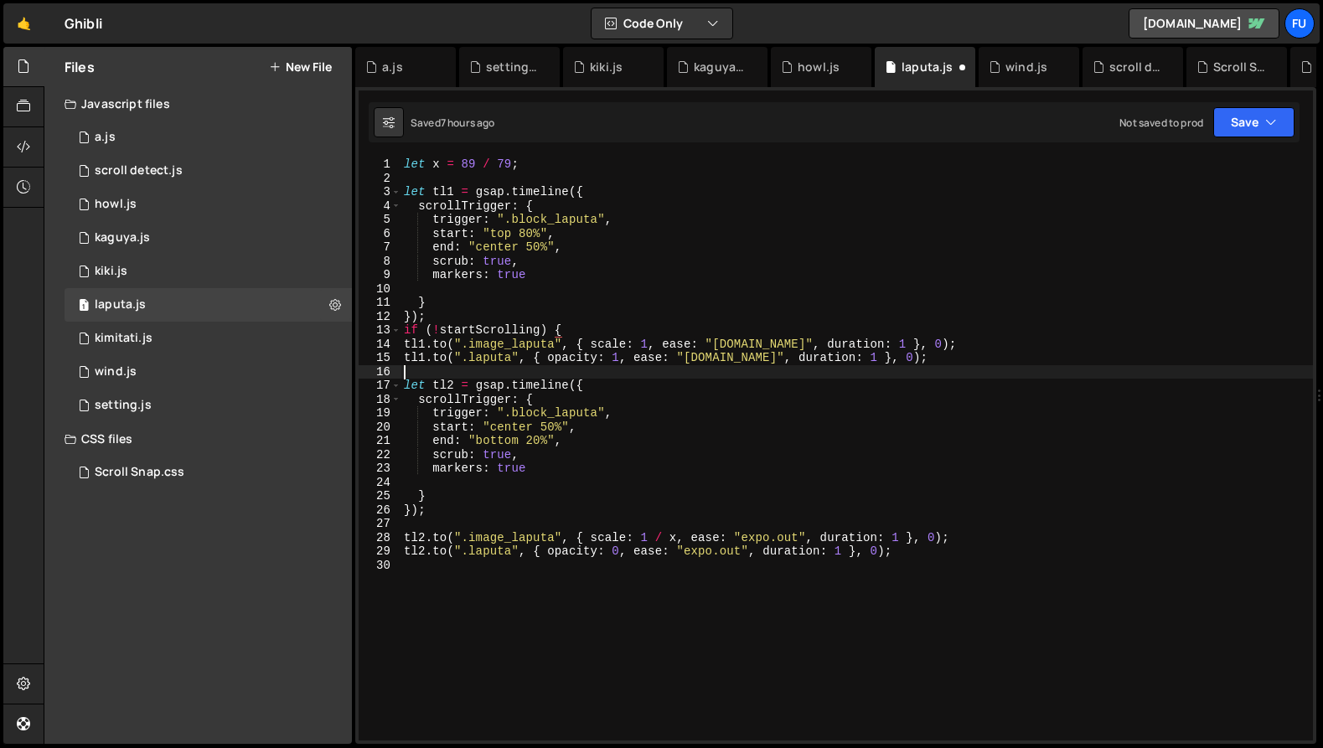
click at [649, 376] on div "let x = 89 / 79 ; let tl1 = gsap . timeline ({ scrollTrigger : { trigger : ".bl…" at bounding box center [857, 463] width 913 height 611
type textarea "}"
type textarea "};"
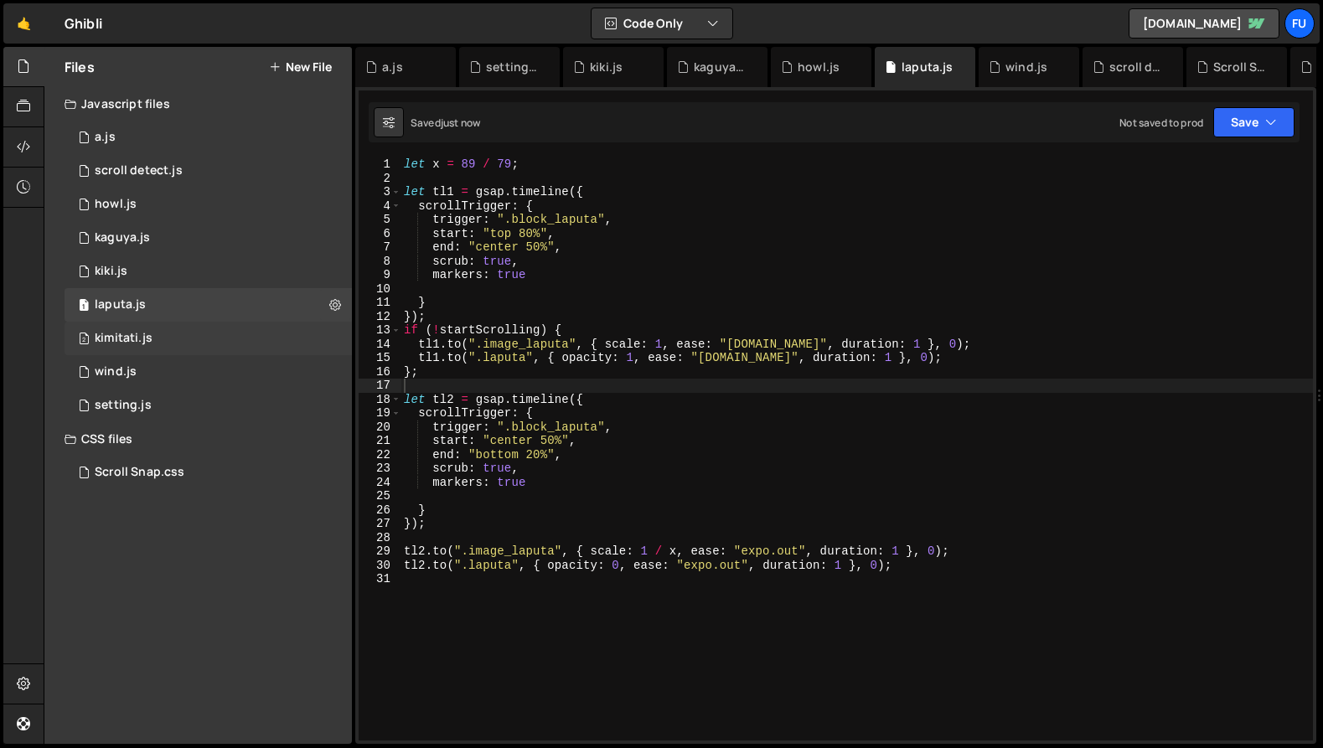
click at [167, 339] on div "2 kimitati.js 0" at bounding box center [208, 339] width 287 height 34
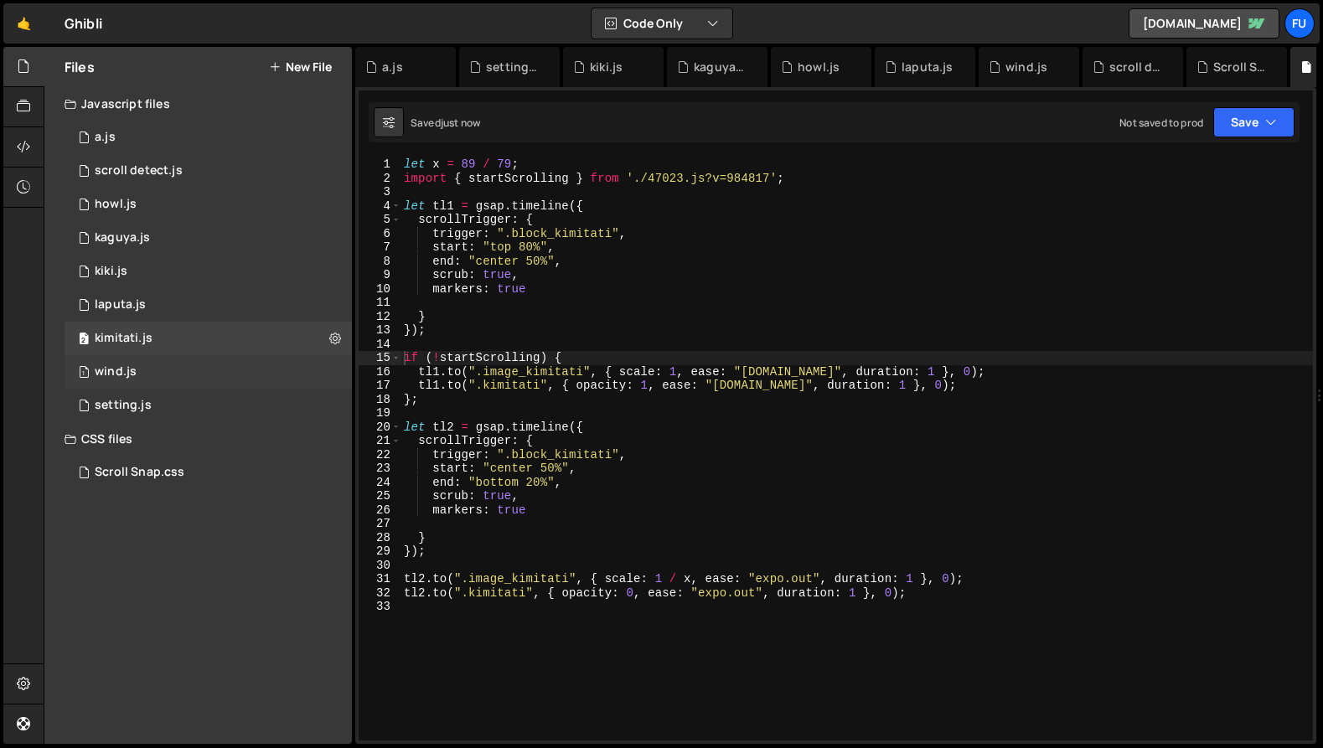
scroll to position [25659, 0]
click at [165, 364] on div "1 wind.js 0" at bounding box center [208, 372] width 287 height 34
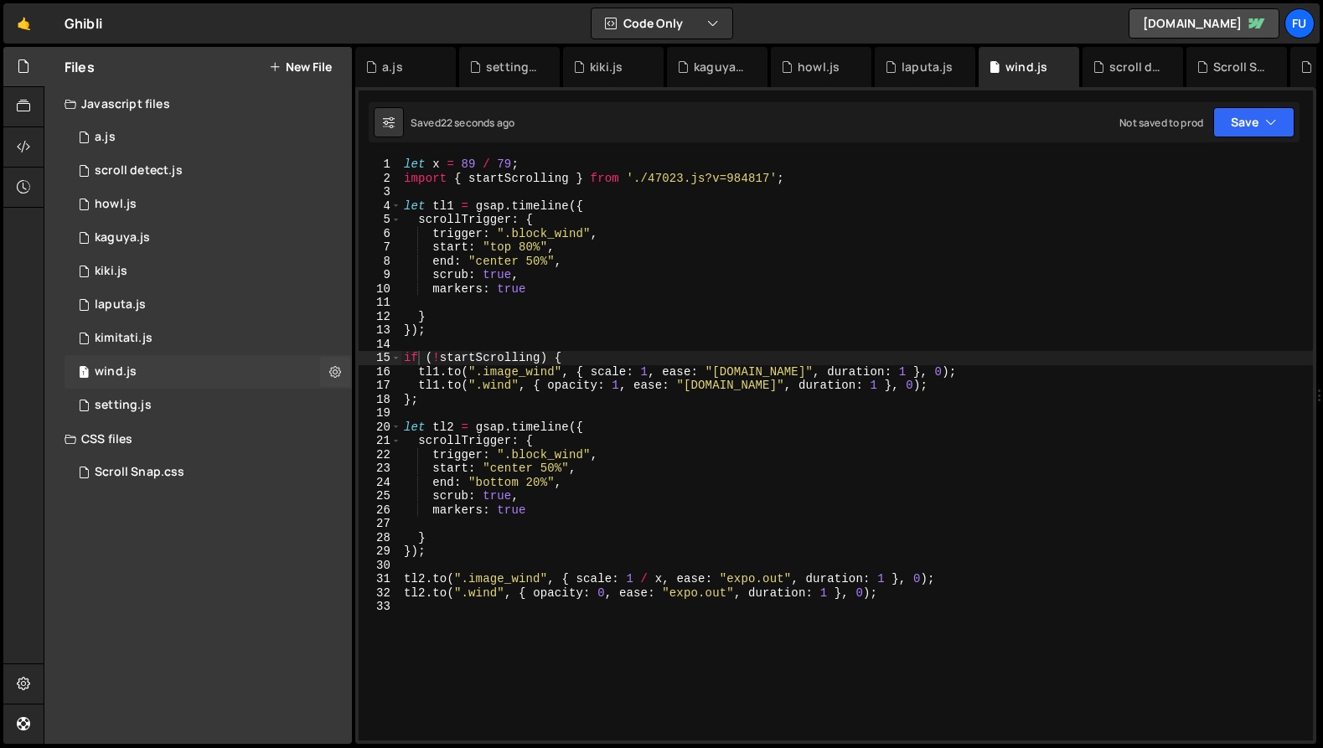
scroll to position [0, 0]
click at [531, 419] on div "let x = 89 / 79 ; import { startScrolling } from './47023.js?v=984817' ; let tl…" at bounding box center [857, 463] width 913 height 611
click at [524, 404] on div "let x = 89 / 79 ; import { startScrolling } from './47023.js?v=984817' ; let tl…" at bounding box center [857, 463] width 913 height 611
type textarea "};"
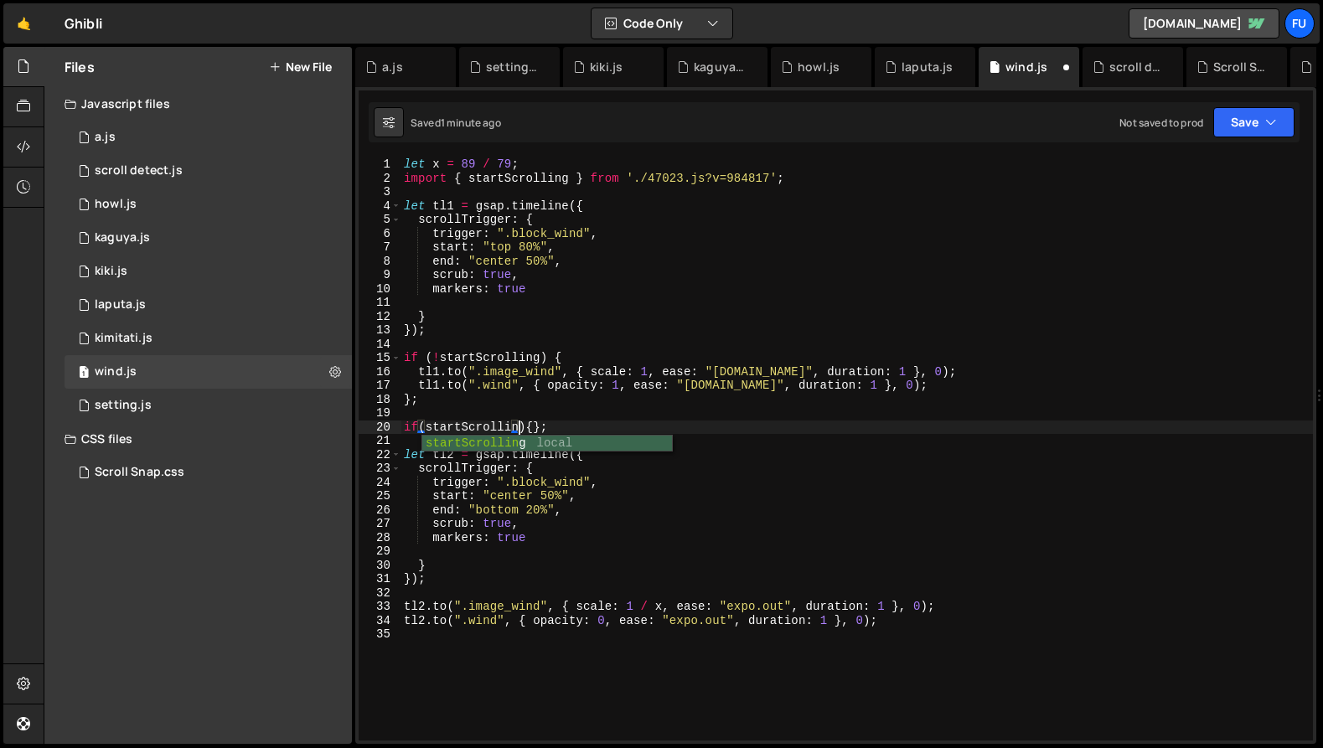
scroll to position [0, 8]
type textarea "if(startScrolling){};"
click at [540, 427] on div "let x = 89 / 79 ; import { startScrolling } from './47023.js?v=984817' ; let tl…" at bounding box center [857, 463] width 913 height 611
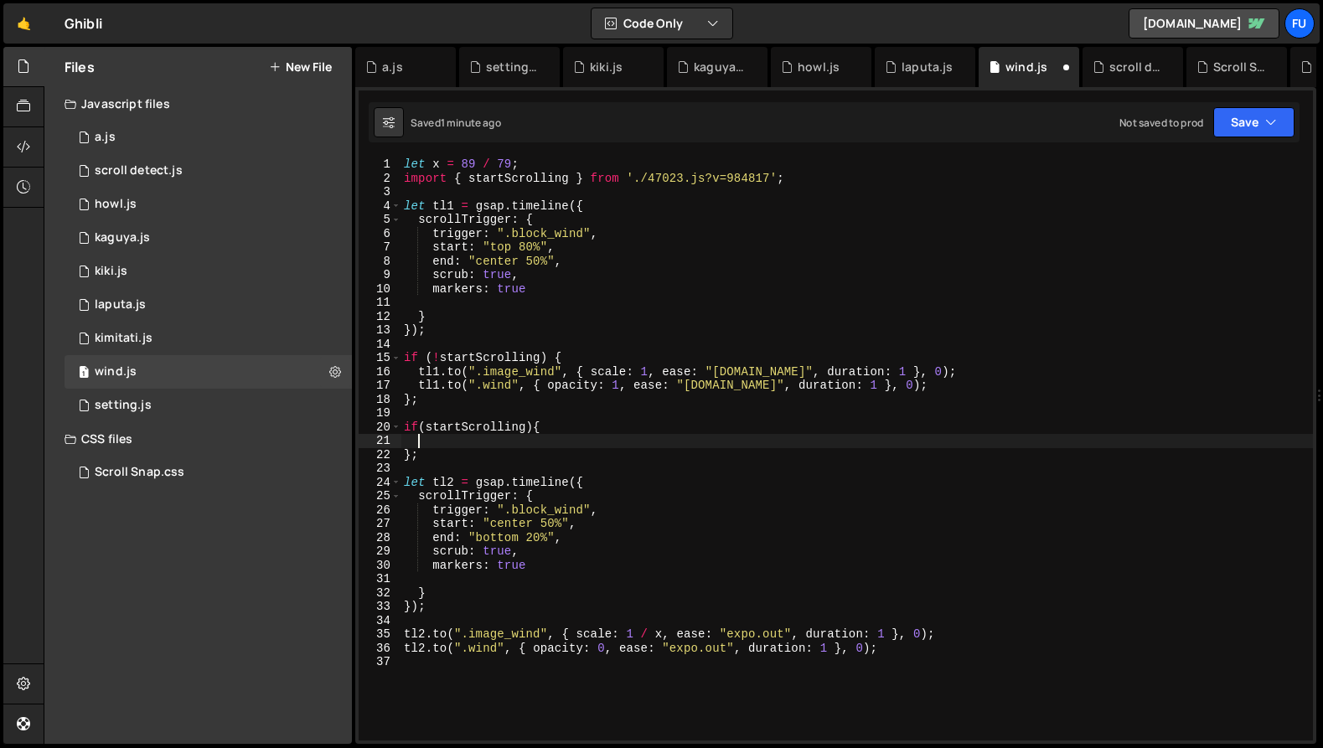
scroll to position [0, 0]
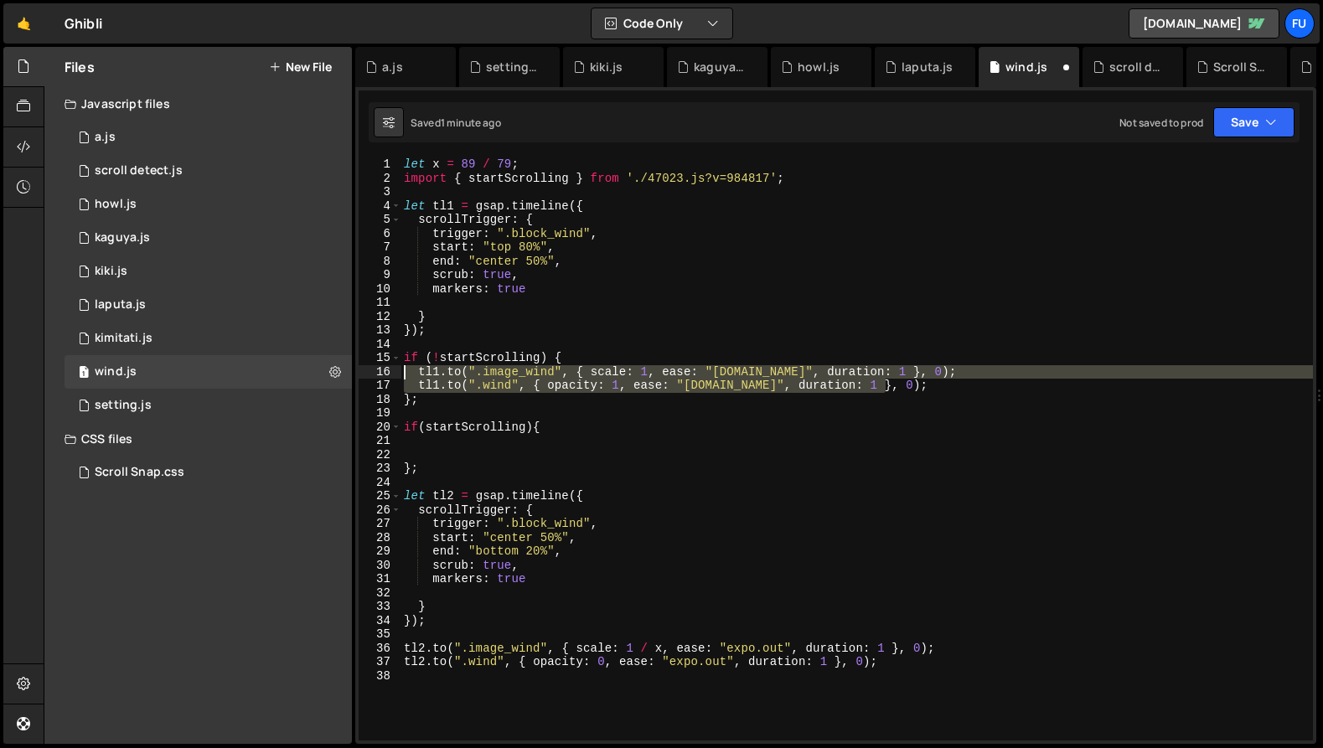
drag, startPoint x: 942, startPoint y: 390, endPoint x: 377, endPoint y: 369, distance: 565.2
click at [377, 369] on div "1 2 3 4 5 6 7 8 9 10 11 12 13 14 15 16 17 18 19 20 21 22 23 24 25 26 27 28 29 3…" at bounding box center [836, 449] width 954 height 583
type textarea "[DOMAIN_NAME](".image_wind", { scale: 1, ease: "[DOMAIN_NAME]", duration: 1 }, …"
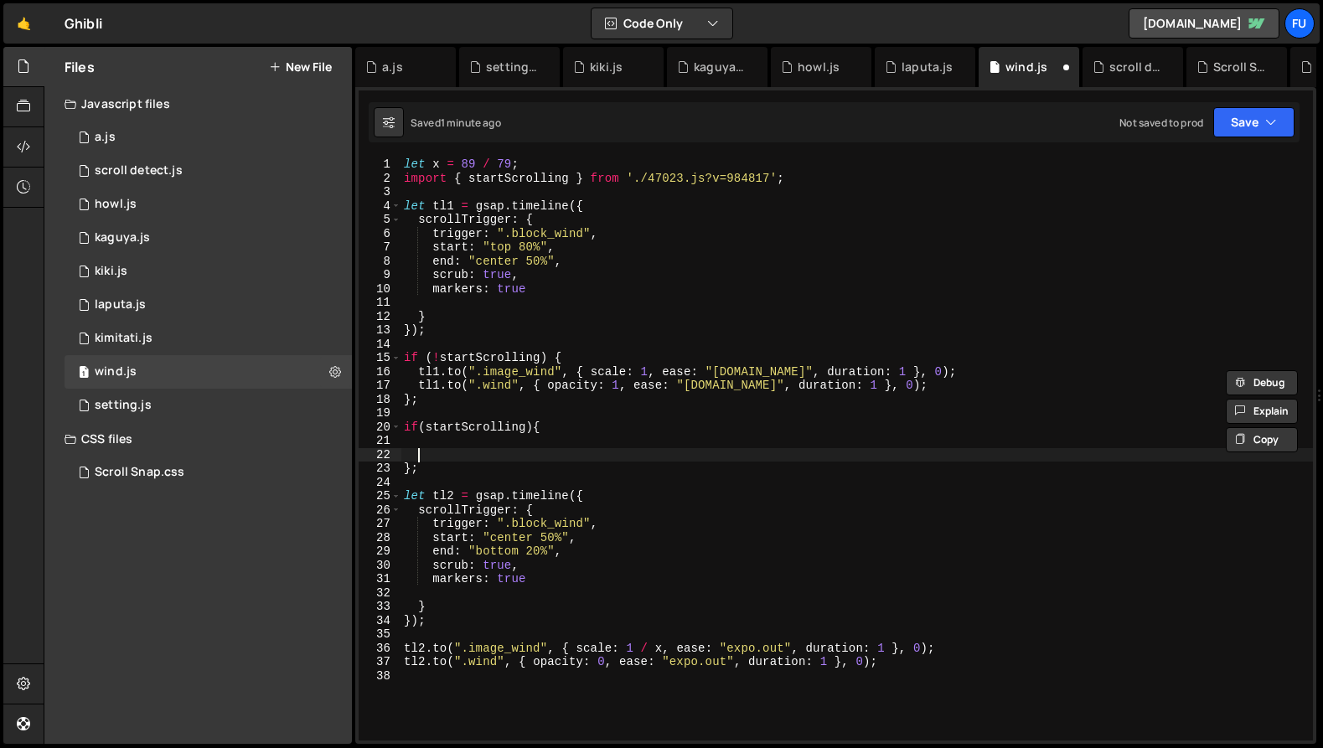
click at [473, 448] on div "let x = 89 / 79 ; import { startScrolling } from './47023.js?v=984817' ; let tl…" at bounding box center [857, 463] width 913 height 611
click at [466, 442] on div "let x = 89 / 79 ; import { startScrolling } from './47023.js?v=984817' ; let tl…" at bounding box center [857, 463] width 913 height 611
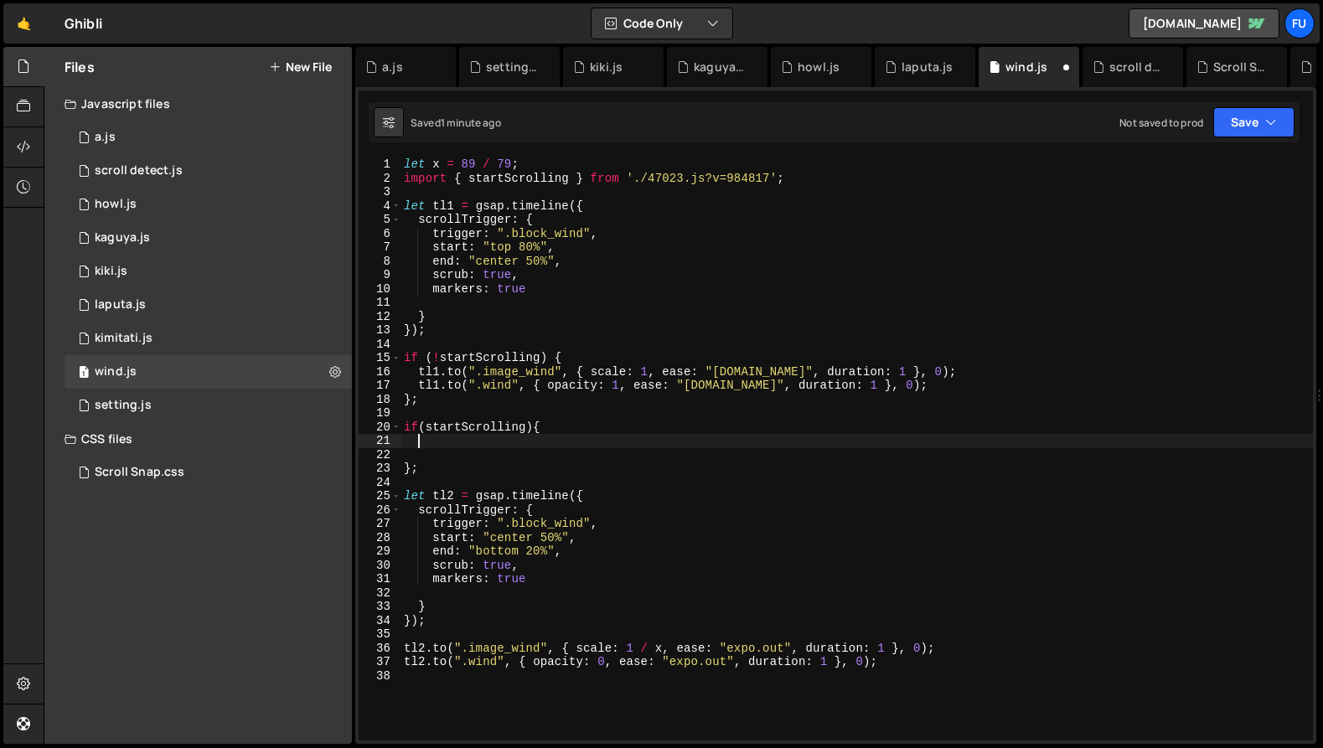
paste textarea "[DOMAIN_NAME](".wind", { opacity: 1, ease: "[DOMAIN_NAME]", duration: 1 }, 0);"
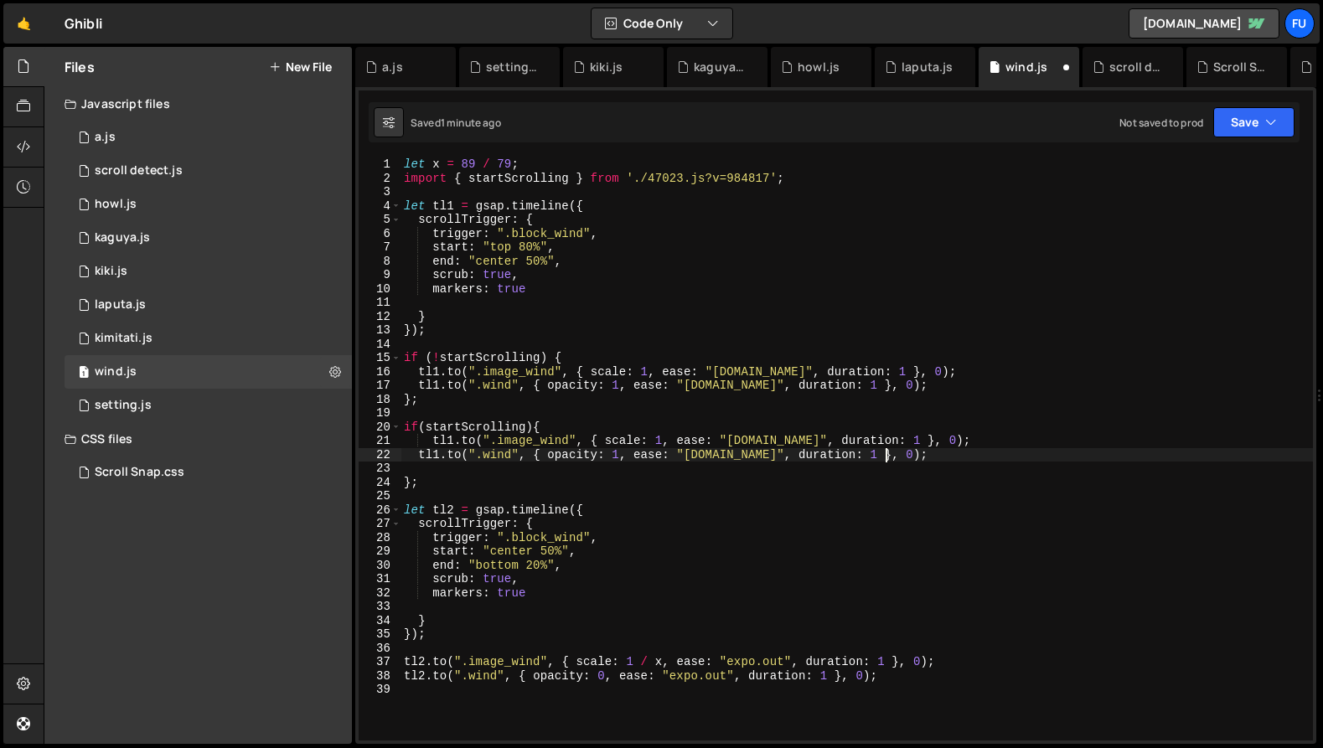
drag, startPoint x: 426, startPoint y: 438, endPoint x: 437, endPoint y: 444, distance: 13.1
click at [427, 439] on div "let x = 89 / 79 ; import { startScrolling } from './47023.js?v=984817' ; let tl…" at bounding box center [857, 463] width 913 height 611
click at [436, 442] on div "let x = 89 / 79 ; import { startScrolling } from './47023.js?v=984817' ; let tl…" at bounding box center [857, 463] width 913 height 611
click at [763, 431] on div "let x = 89 / 79 ; import { startScrolling } from './47023.js?v=984817' ; let tl…" at bounding box center [857, 463] width 913 height 611
type textarea "if(startScrolling){"
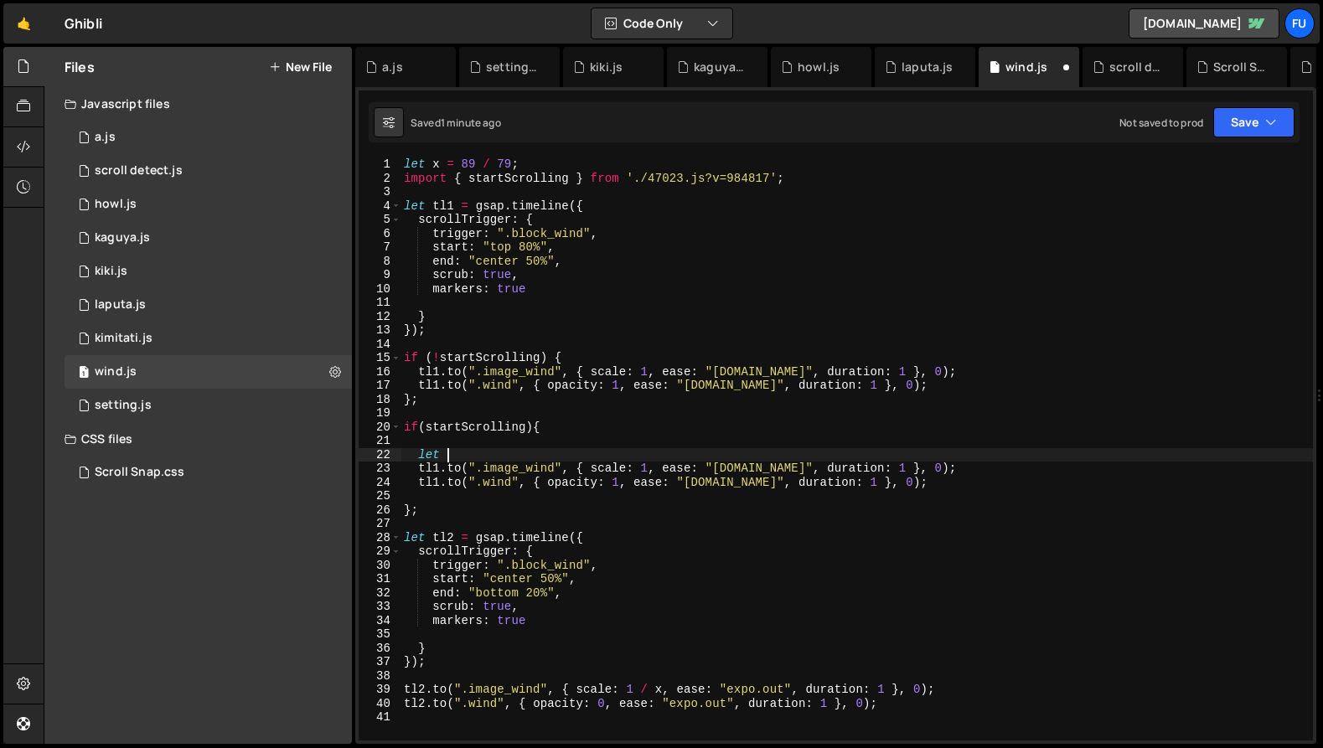
scroll to position [0, 2]
type textarea "l"
type textarea "const tl0 = gsap.timeline({"
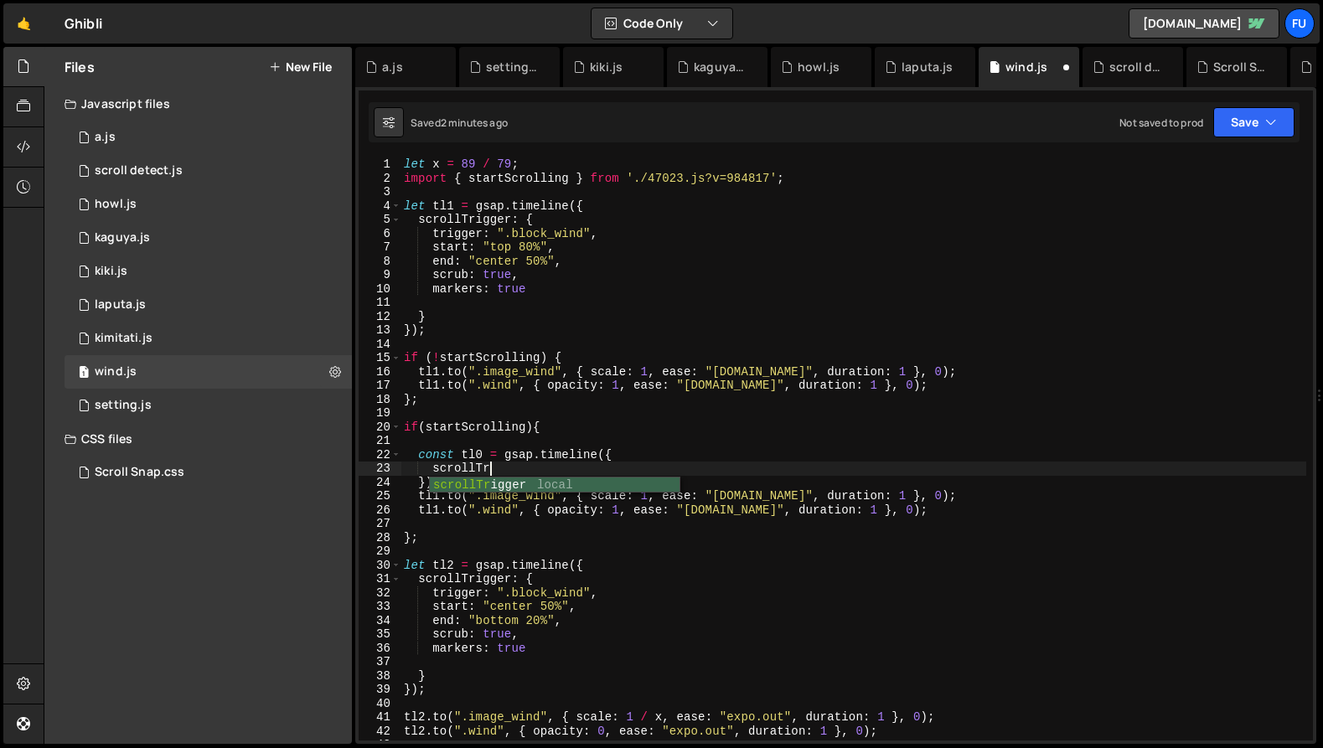
scroll to position [0, 5]
type textarea "scrollTrigger:{}"
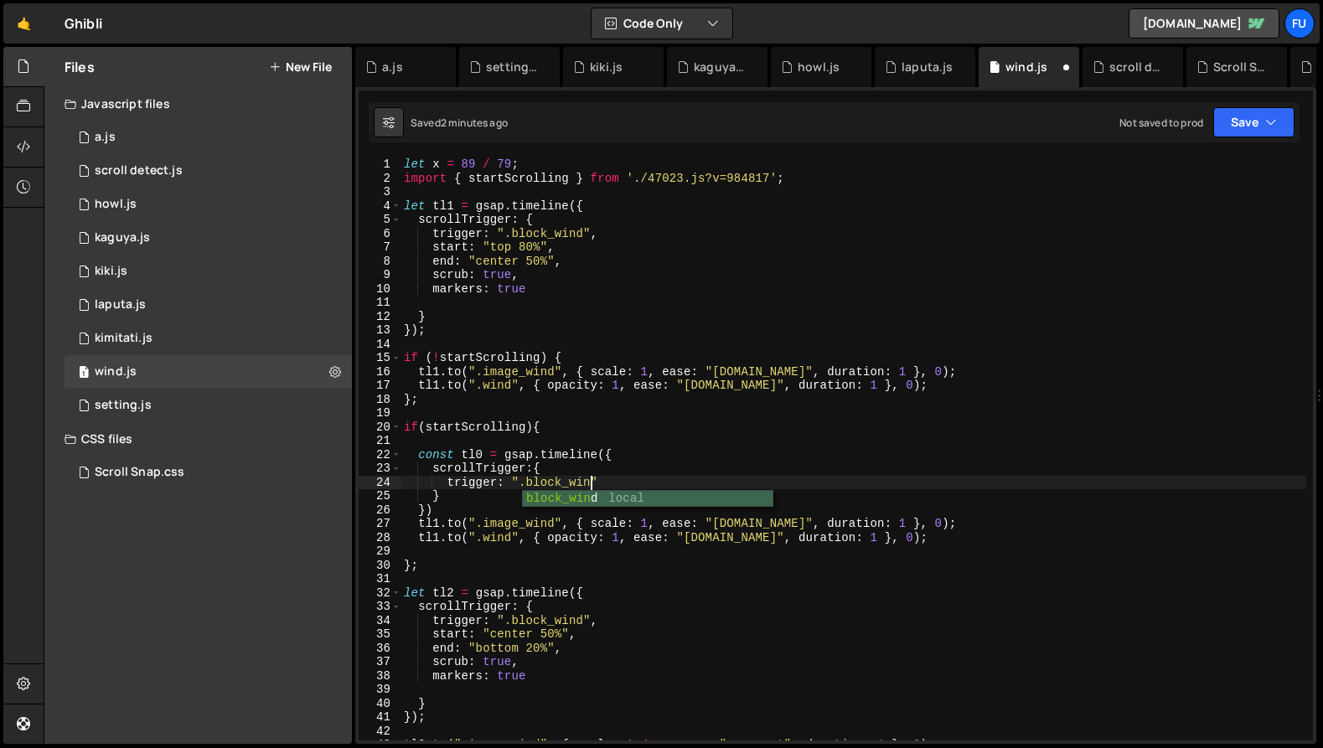
scroll to position [0, 12]
type textarea "trigger: ".block_wind","
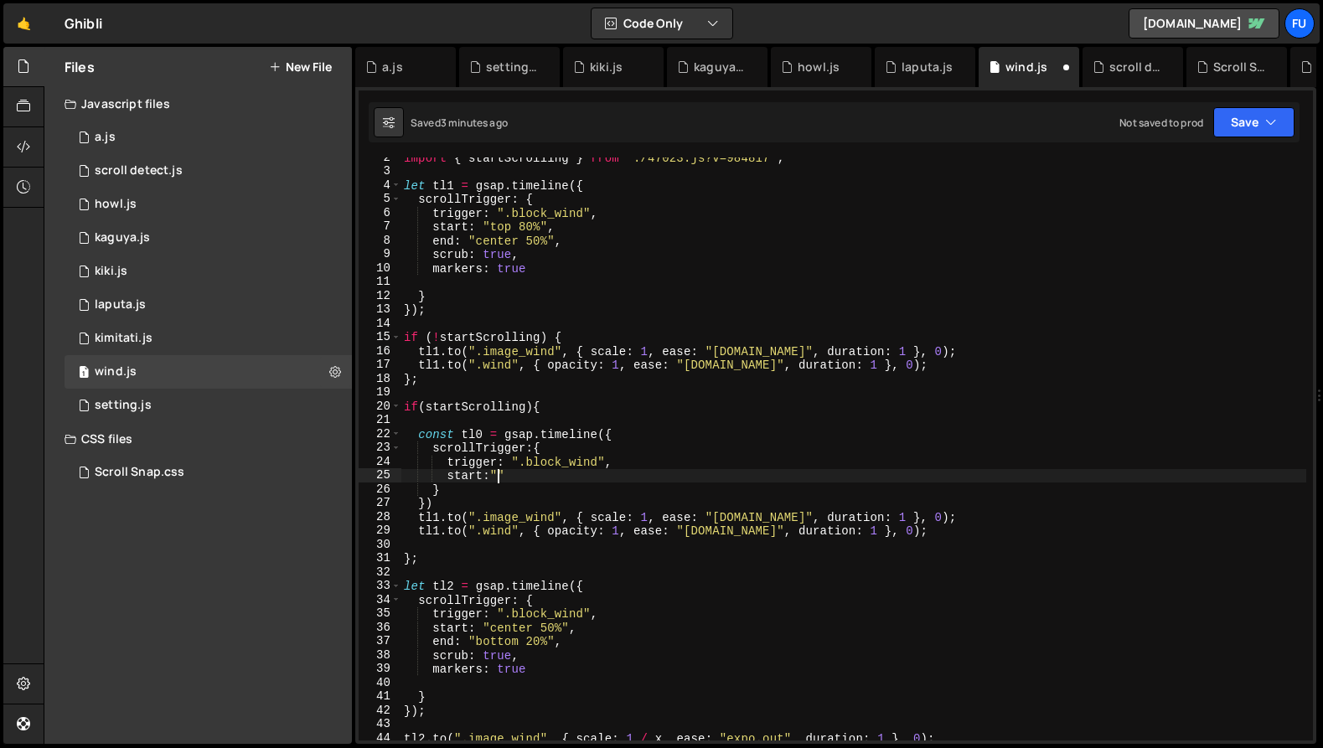
scroll to position [0, 0]
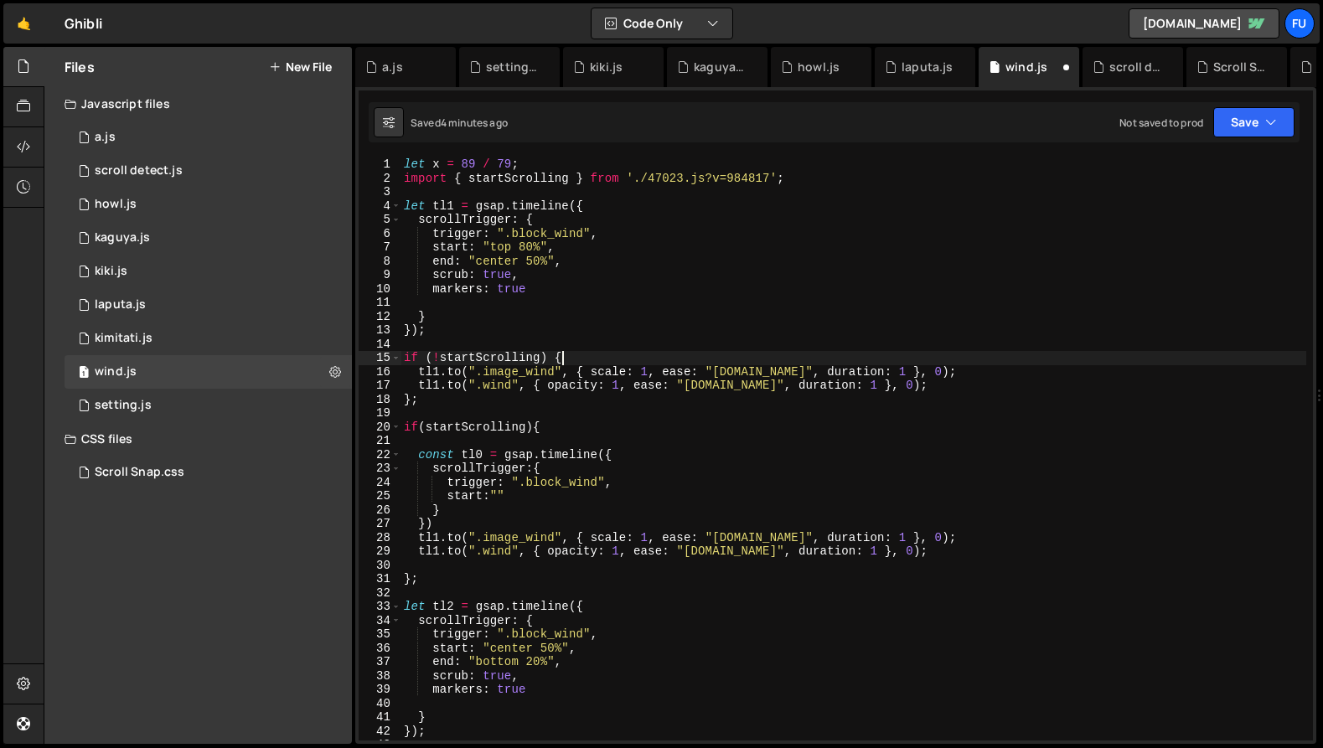
click at [592, 352] on div "let x = 89 / 79 ; import { startScrolling } from './47023.js?v=984817' ; let tl…" at bounding box center [854, 463] width 906 height 611
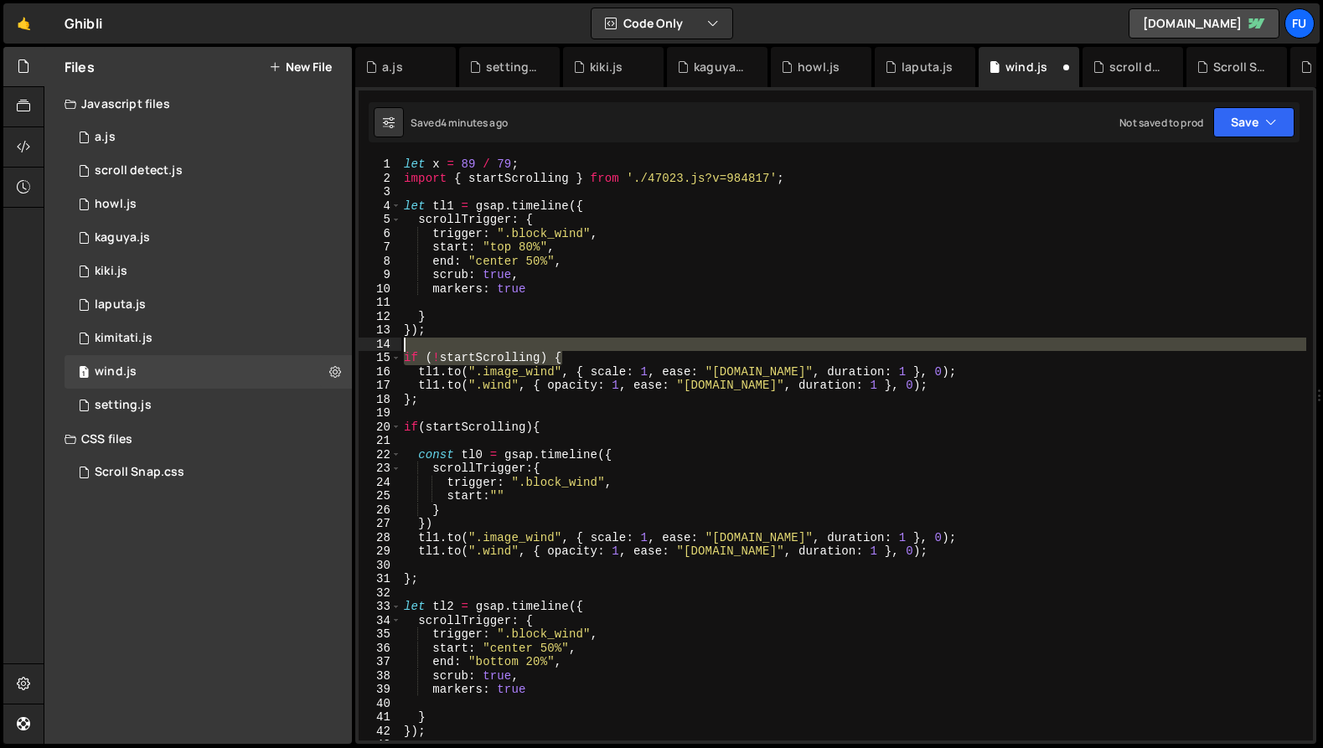
drag, startPoint x: 592, startPoint y: 352, endPoint x: 389, endPoint y: 349, distance: 203.6
click at [389, 349] on div "if (!startScrolling) { 1 2 3 4 5 6 7 8 9 10 11 12 13 14 15 16 17 18 19 20 21 22…" at bounding box center [836, 449] width 954 height 583
type textarea "if (!startScrolling) {"
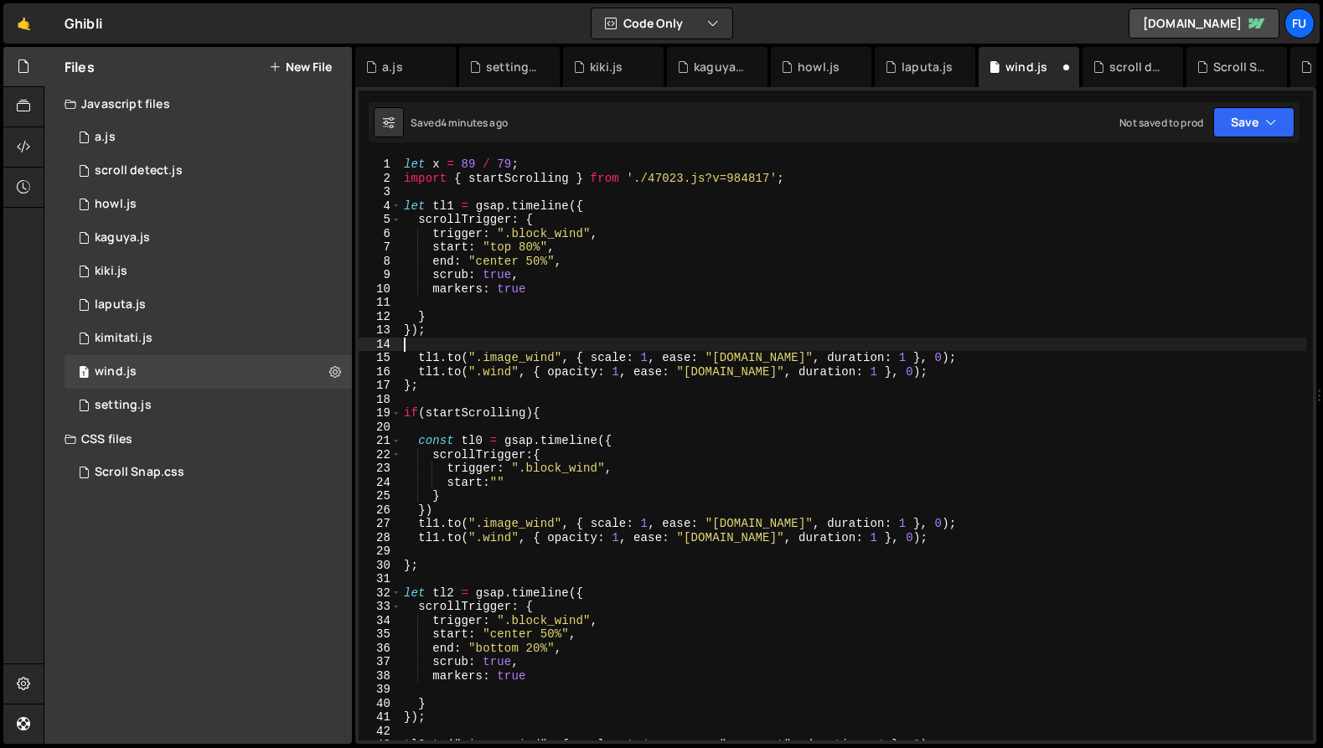
click at [406, 201] on div "let x = 89 / 79 ; import { startScrolling } from './47023.js?v=984817' ; let tl…" at bounding box center [854, 463] width 906 height 611
paste textarea "if (!startScrolling) {"
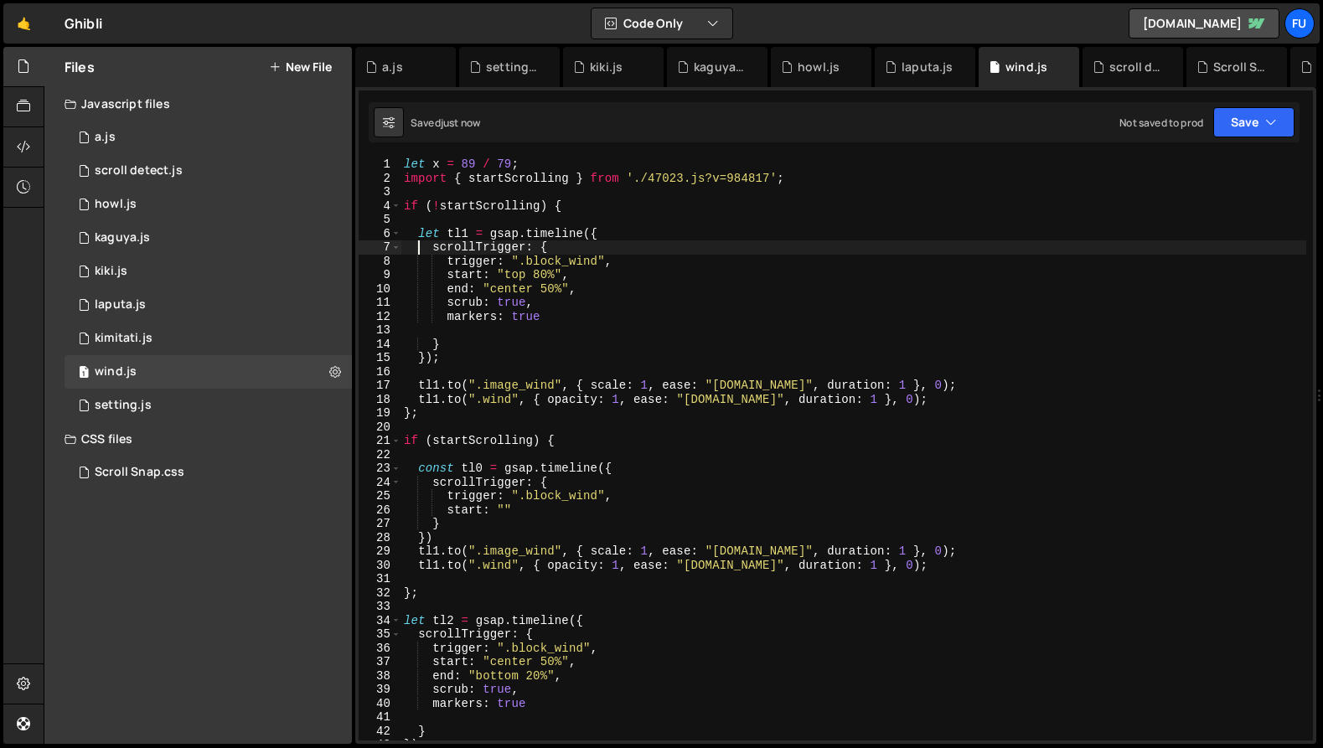
click at [565, 587] on div "let x = 89 / 79 ; import { startScrolling } from './47023.js?v=984817' ; if ( !…" at bounding box center [854, 463] width 906 height 611
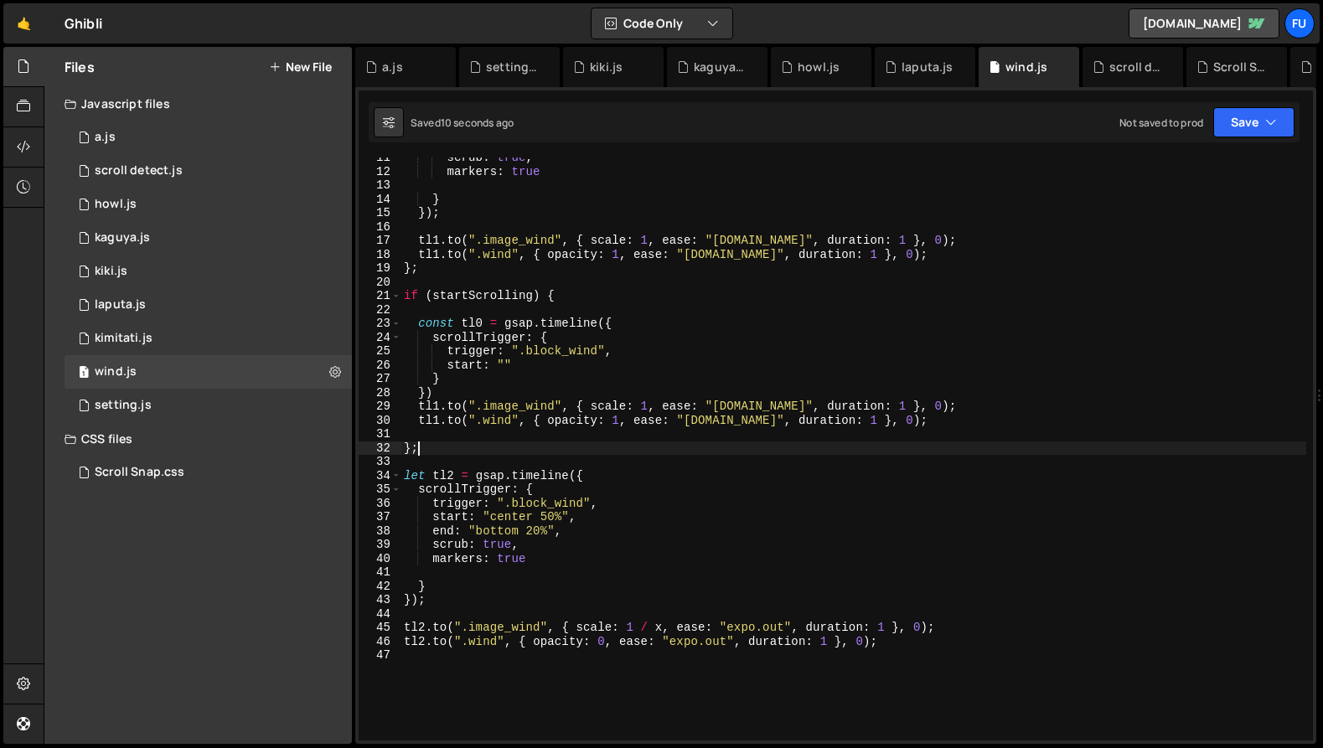
scroll to position [142, 0]
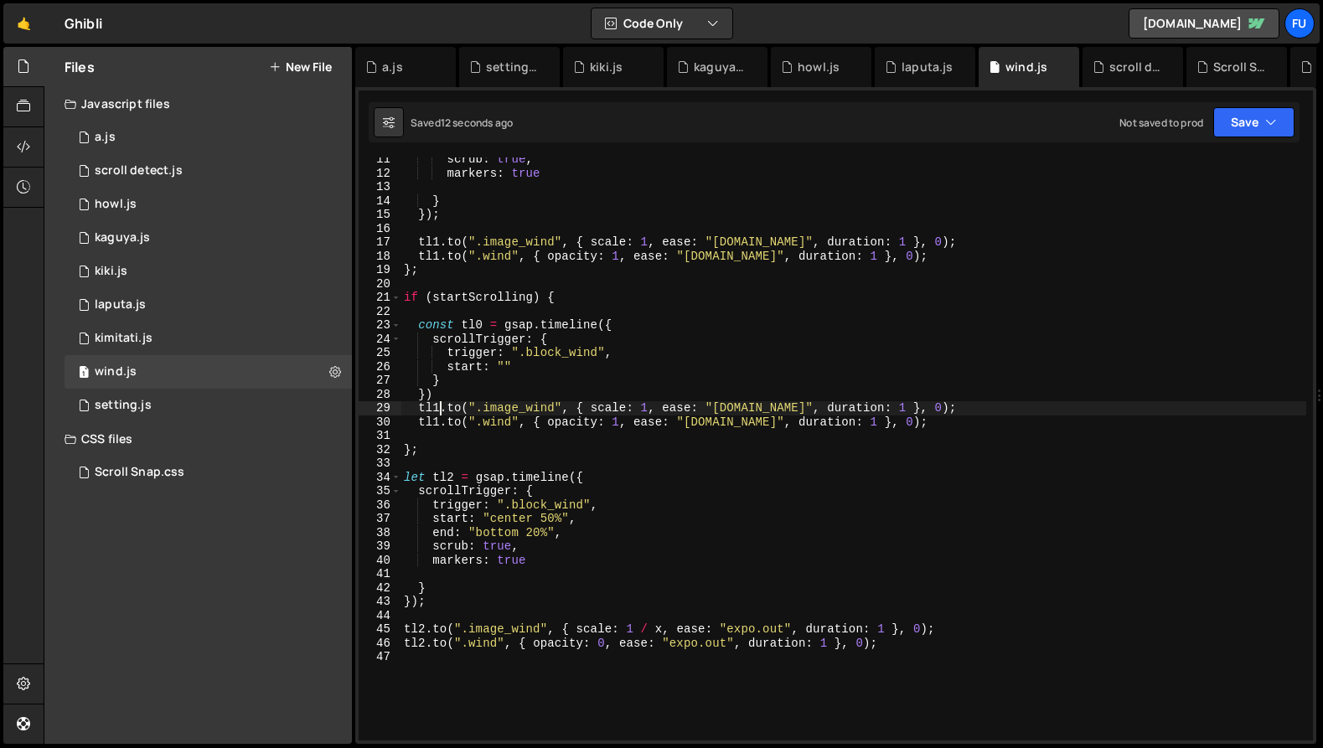
click at [441, 406] on div "scrub : true , markers : true } }) ; tl1 . to ( ".image_wind" , { scale : 1 , e…" at bounding box center [854, 458] width 906 height 611
click at [436, 420] on div "scrub : true , markers : true } }) ; tl1 . to ( ".image_wind" , { scale : 1 , e…" at bounding box center [854, 458] width 906 height 611
click at [434, 446] on div "scrub : true , markers : true } }) ; tl1 . to ( ".image_wind" , { scale : 1 , e…" at bounding box center [854, 458] width 906 height 611
type textarea "};"
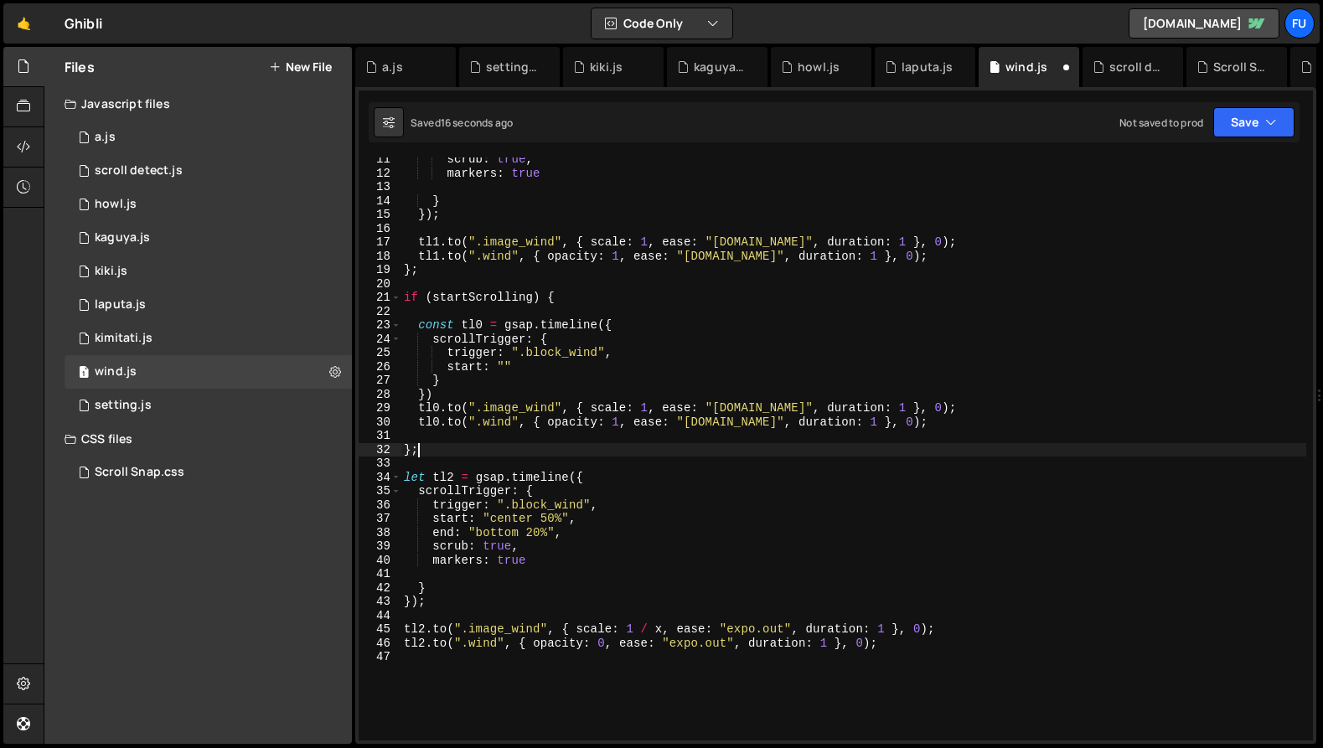
scroll to position [0, 0]
click at [452, 442] on div "scrub : true , markers : true } }) ; tl1 . to ( ".image_wind" , { scale : 1 , e…" at bounding box center [854, 458] width 906 height 611
type textarea "[DOMAIN_NAME](".wind", { opacity: 1, ease: "[DOMAIN_NAME]", duration: 1 }, 0);"
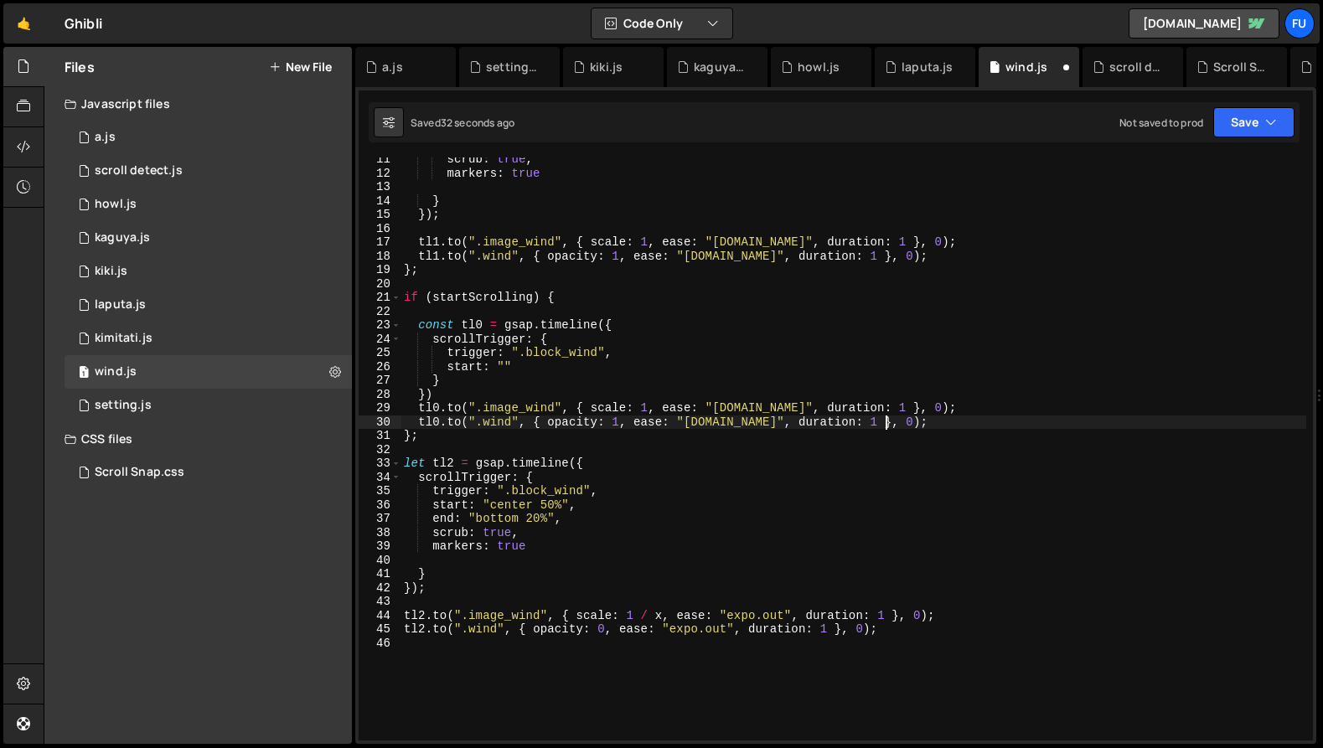
click at [453, 447] on div "scrub : true , markers : true } }) ; tl1 . to ( ".image_wind" , { scale : 1 , e…" at bounding box center [854, 458] width 906 height 611
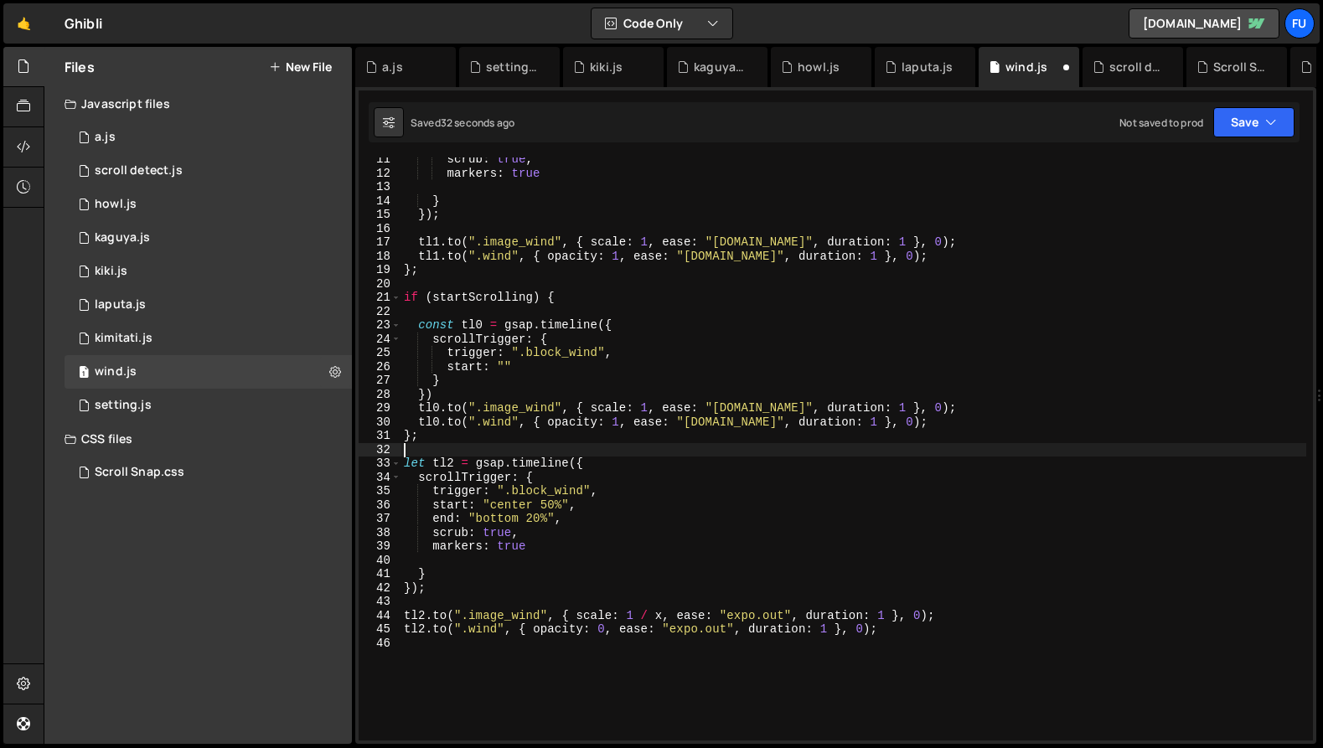
click at [452, 457] on div "scrub : true , markers : true } }) ; tl1 . to ( ".image_wind" , { scale : 1 , e…" at bounding box center [854, 458] width 906 height 611
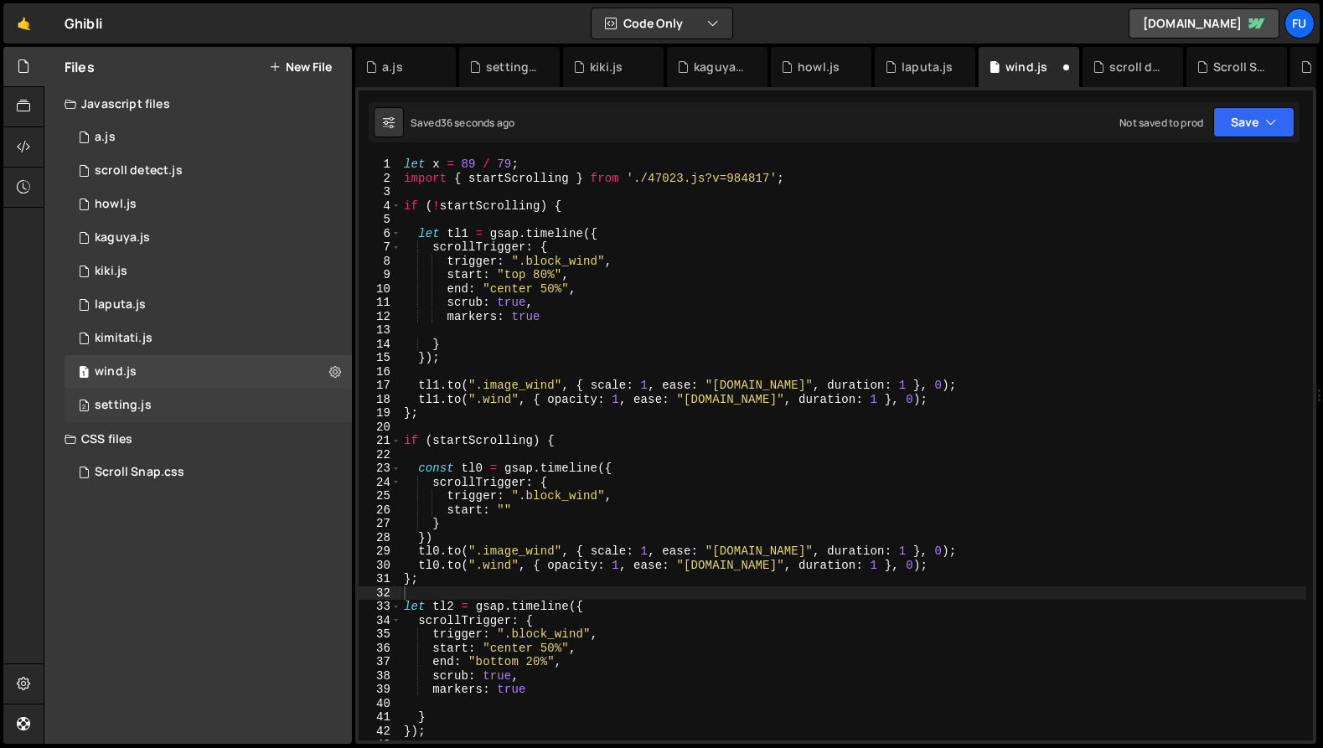
click at [178, 403] on div "2 setting.js 0" at bounding box center [208, 406] width 287 height 34
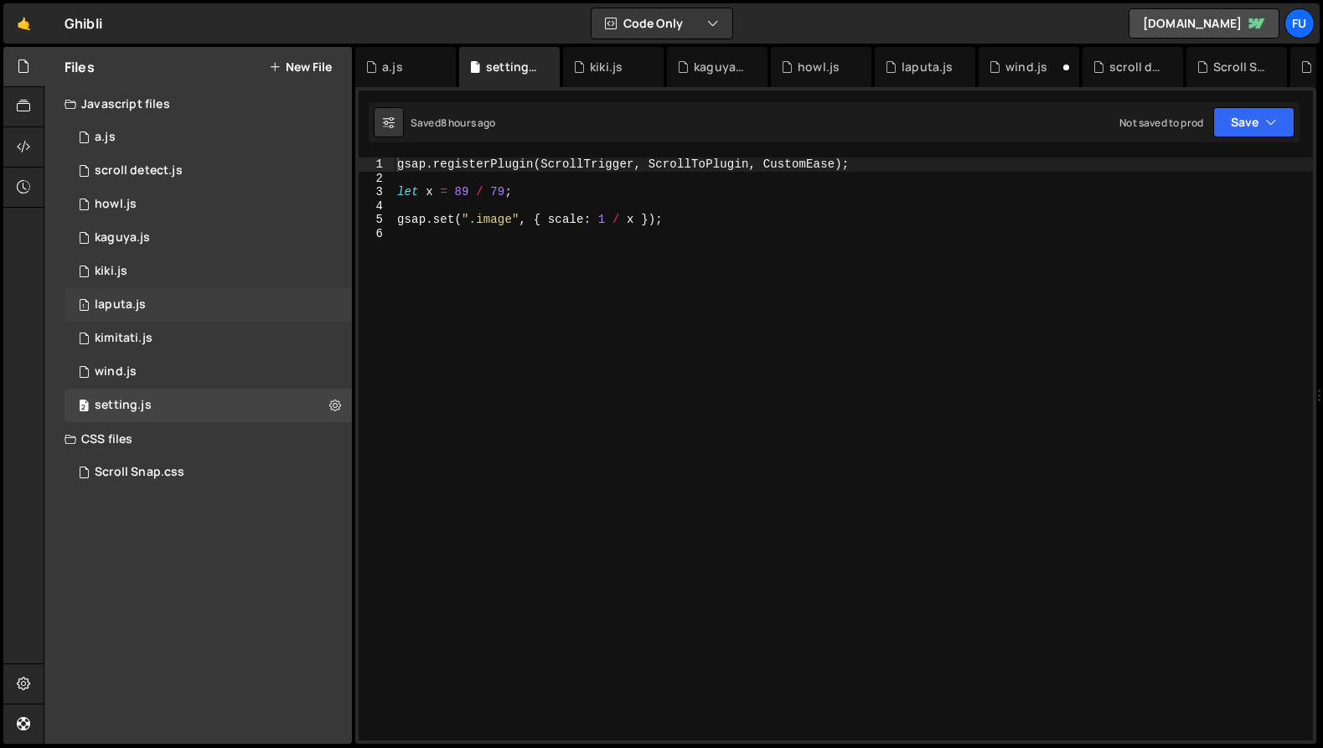
click at [185, 318] on div "1 laputa.js 0" at bounding box center [208, 305] width 287 height 34
click at [184, 341] on div "2 kimitati.js 0" at bounding box center [208, 339] width 287 height 34
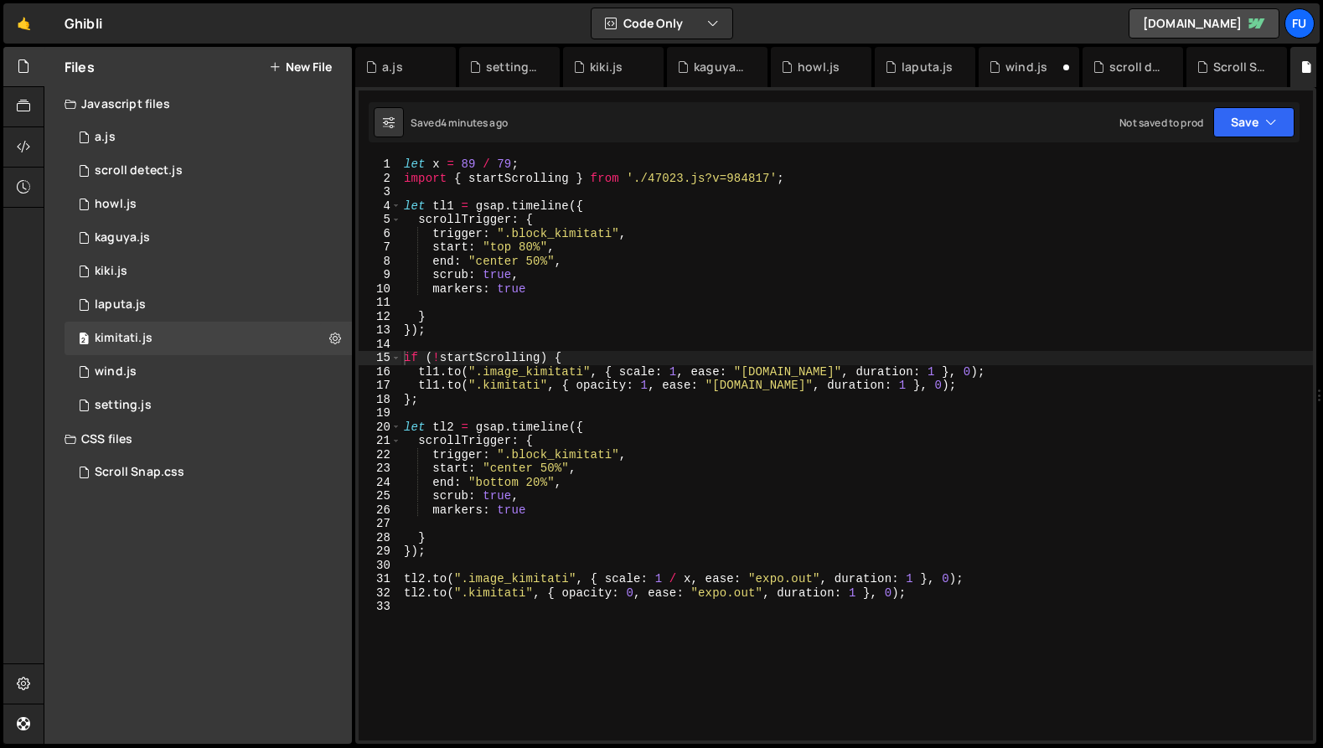
scroll to position [25659, 0]
click at [250, 370] on div "1 wind.js 0" at bounding box center [208, 372] width 287 height 34
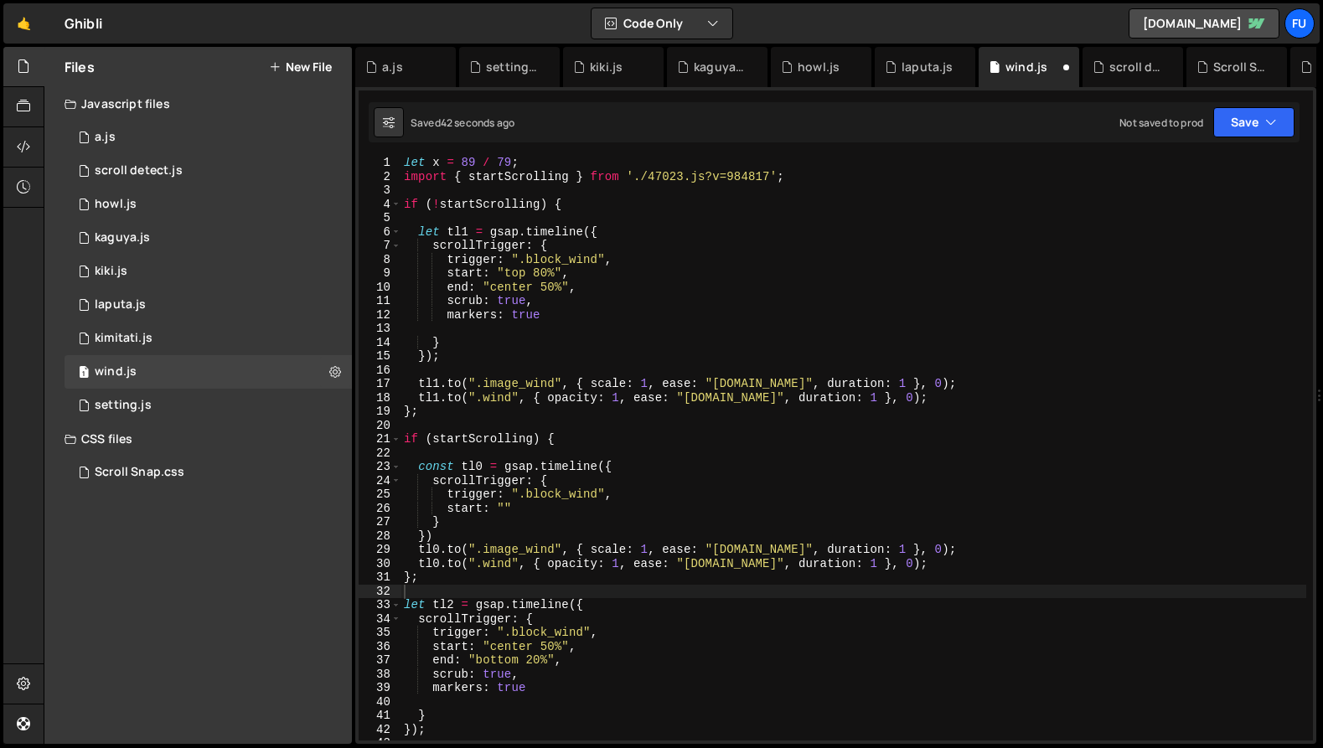
scroll to position [92, 0]
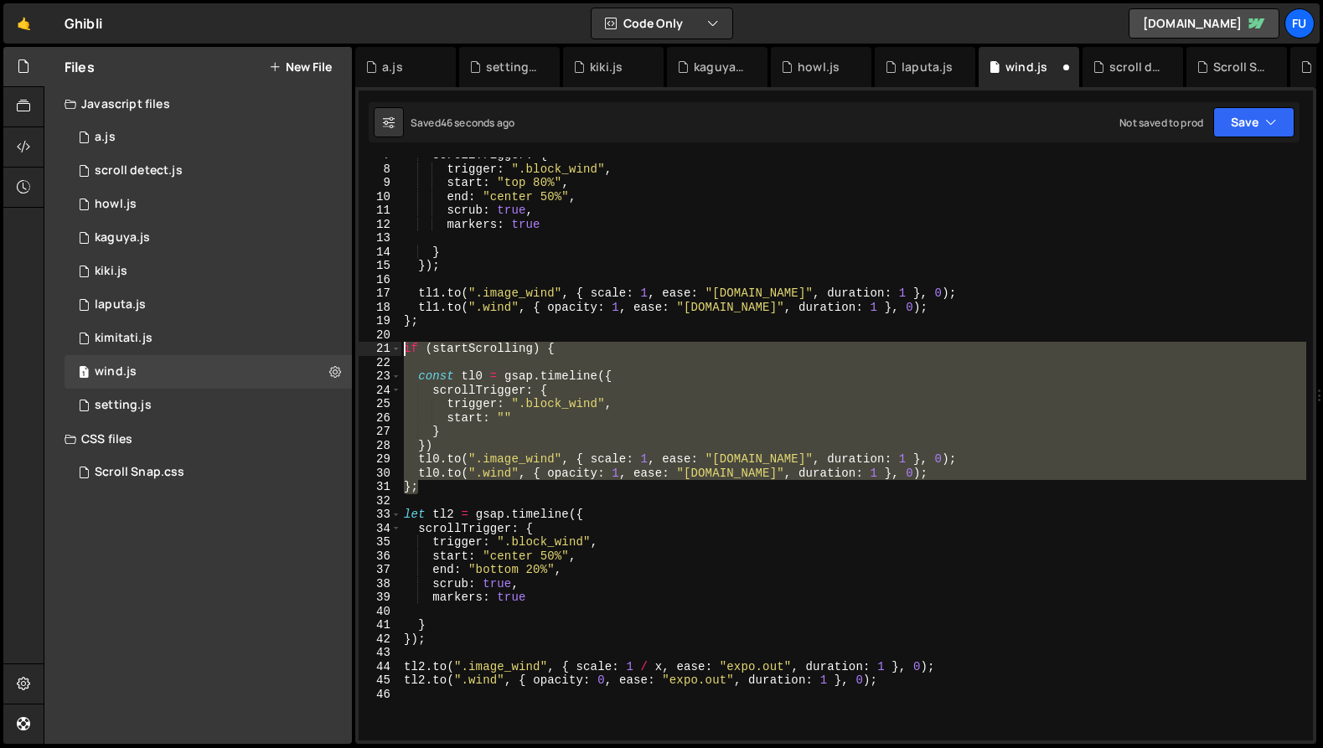
drag, startPoint x: 450, startPoint y: 490, endPoint x: 356, endPoint y: 350, distance: 168.5
click at [356, 350] on div "if (!startScrolling) { 1 2 3 4 5 6 7 8 9 10 11 12 13 14 15 16 17 18 19 20 21 22…" at bounding box center [835, 415] width 961 height 657
type textarea "if (startScrolling) {"
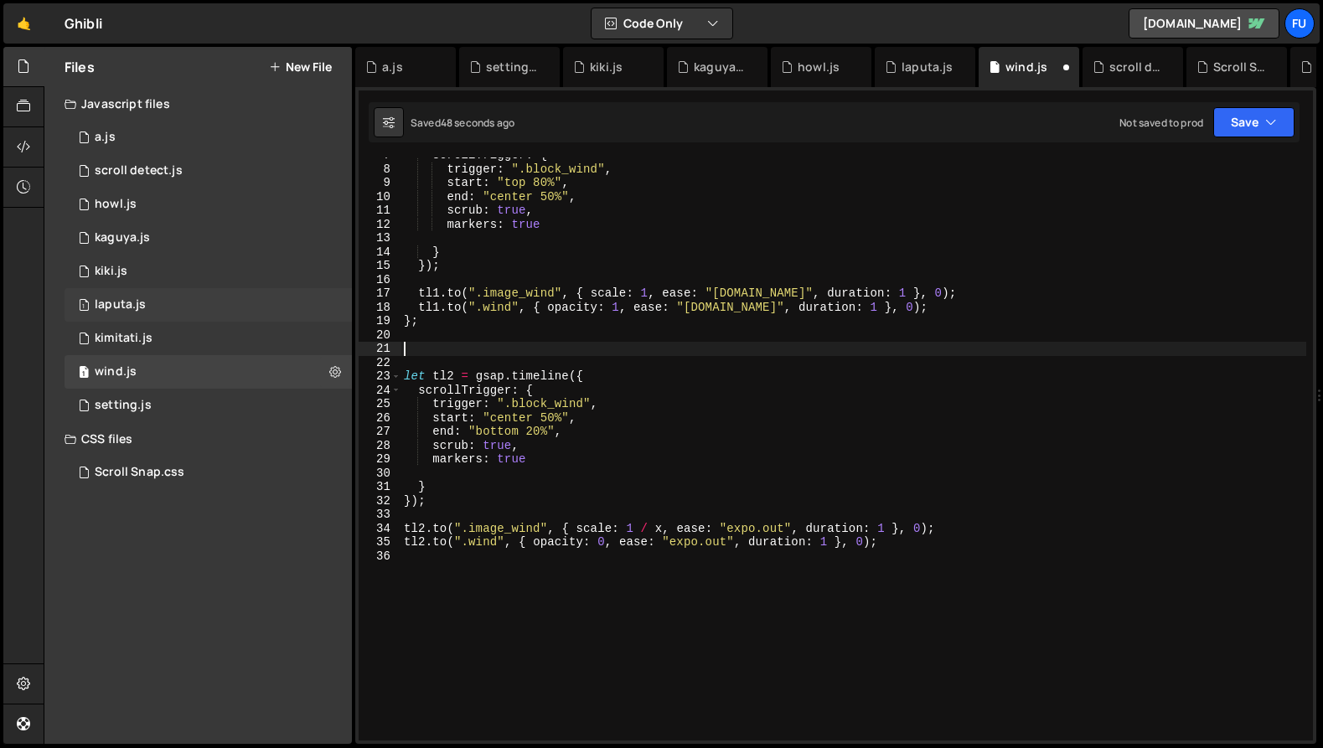
click at [216, 303] on div "1 laputa.js 0" at bounding box center [208, 305] width 287 height 34
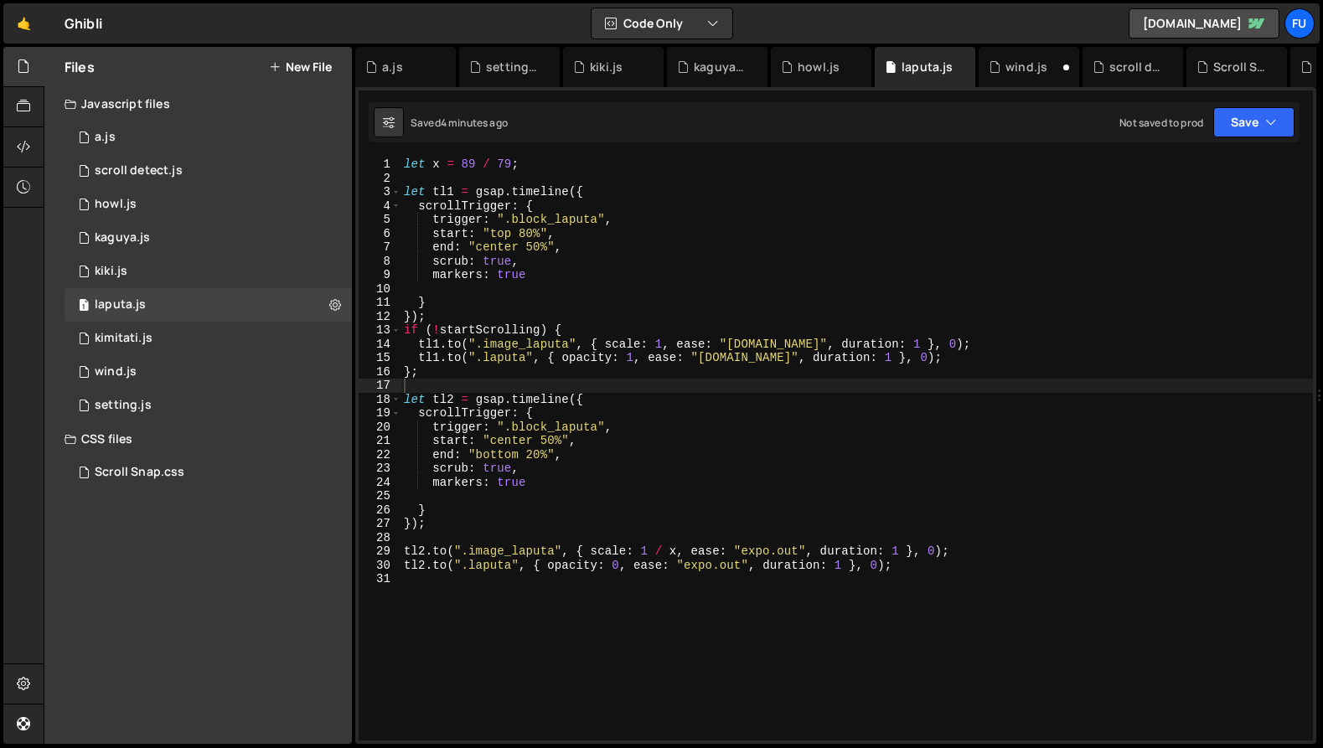
type textarea "};"
click at [557, 371] on div "let x = 89 / 79 ; let tl1 = gsap . timeline ({ scrollTrigger : { trigger : ".bl…" at bounding box center [857, 463] width 913 height 611
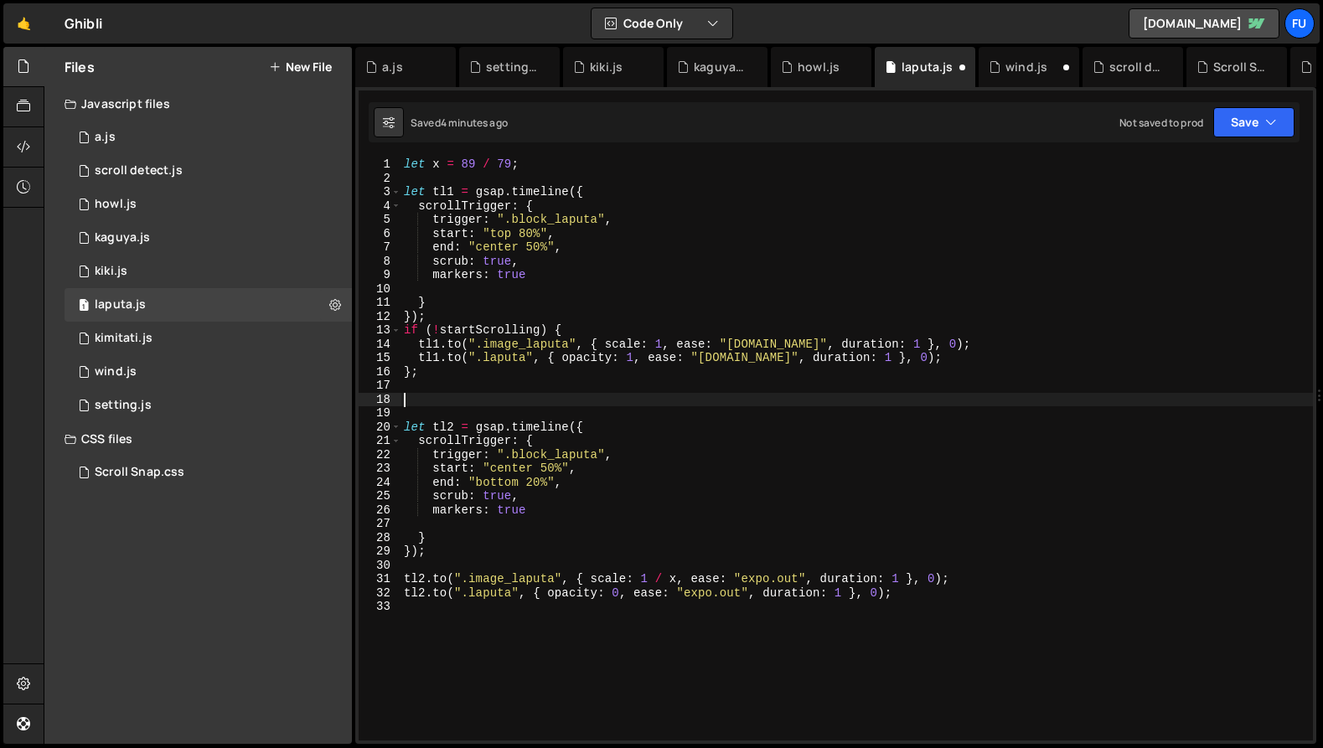
paste textarea "};"
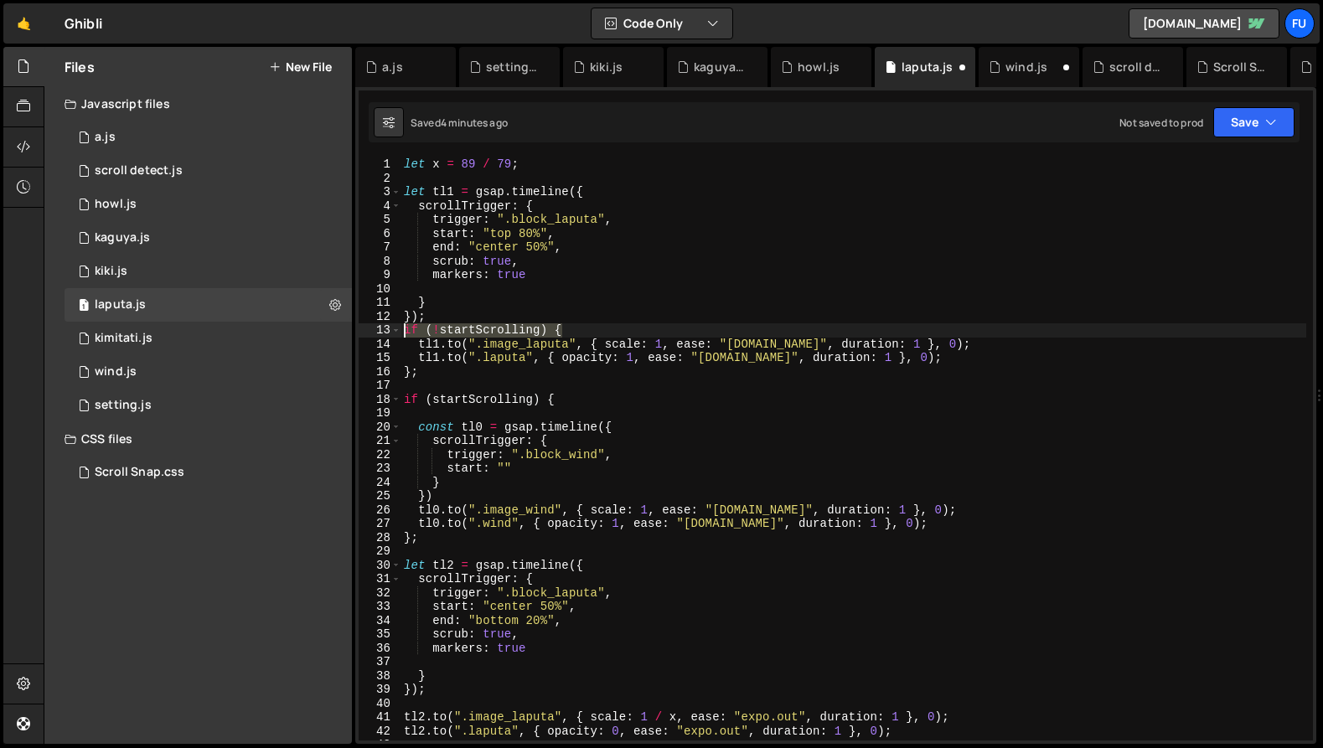
drag, startPoint x: 609, startPoint y: 328, endPoint x: 375, endPoint y: 334, distance: 233.9
click at [375, 334] on div "}; 1 2 3 4 5 6 7 8 9 10 11 12 13 14 15 16 17 18 19 20 21 22 23 24 25 26 27 28 2…" at bounding box center [836, 449] width 954 height 583
type textarea "if (!startScrolling) {"
click at [406, 190] on div "let x = 89 / 79 ; let tl1 = gsap . timeline ({ scrollTrigger : { trigger : ".bl…" at bounding box center [854, 463] width 906 height 611
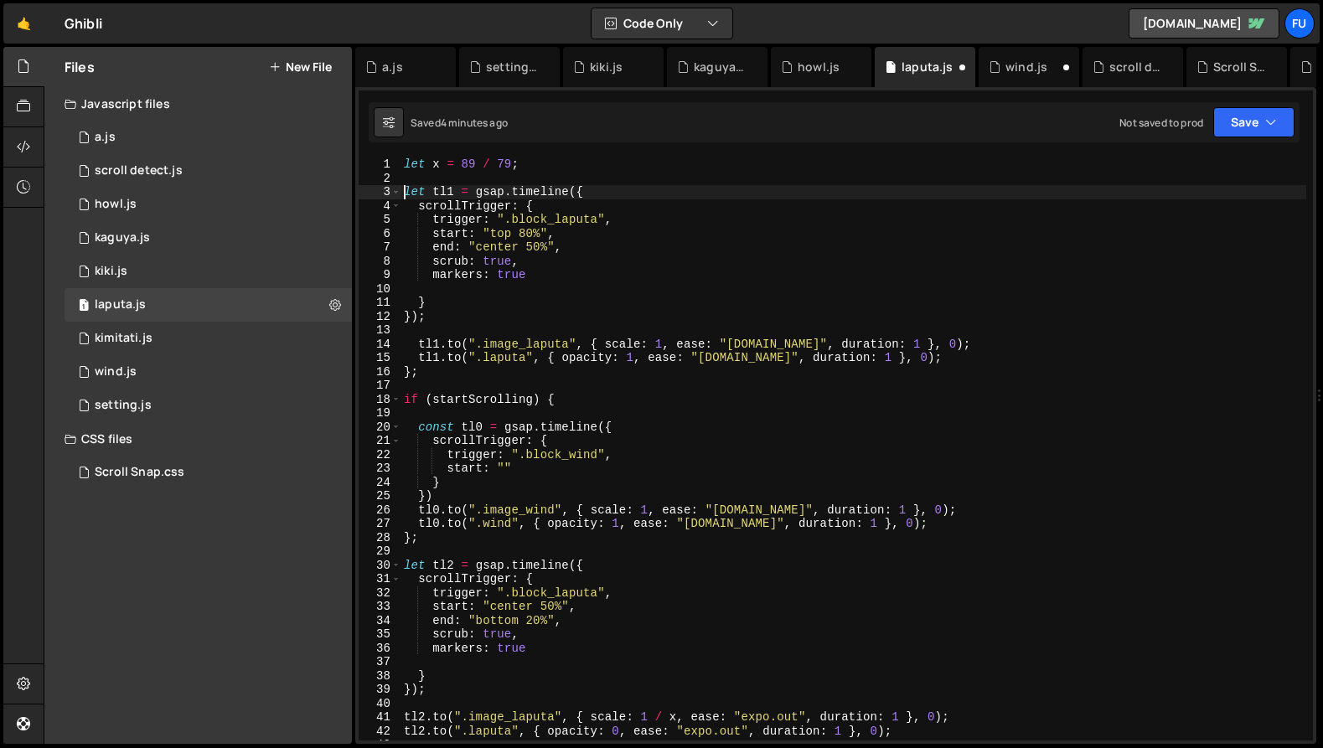
paste textarea "if (!startScrolling) {"
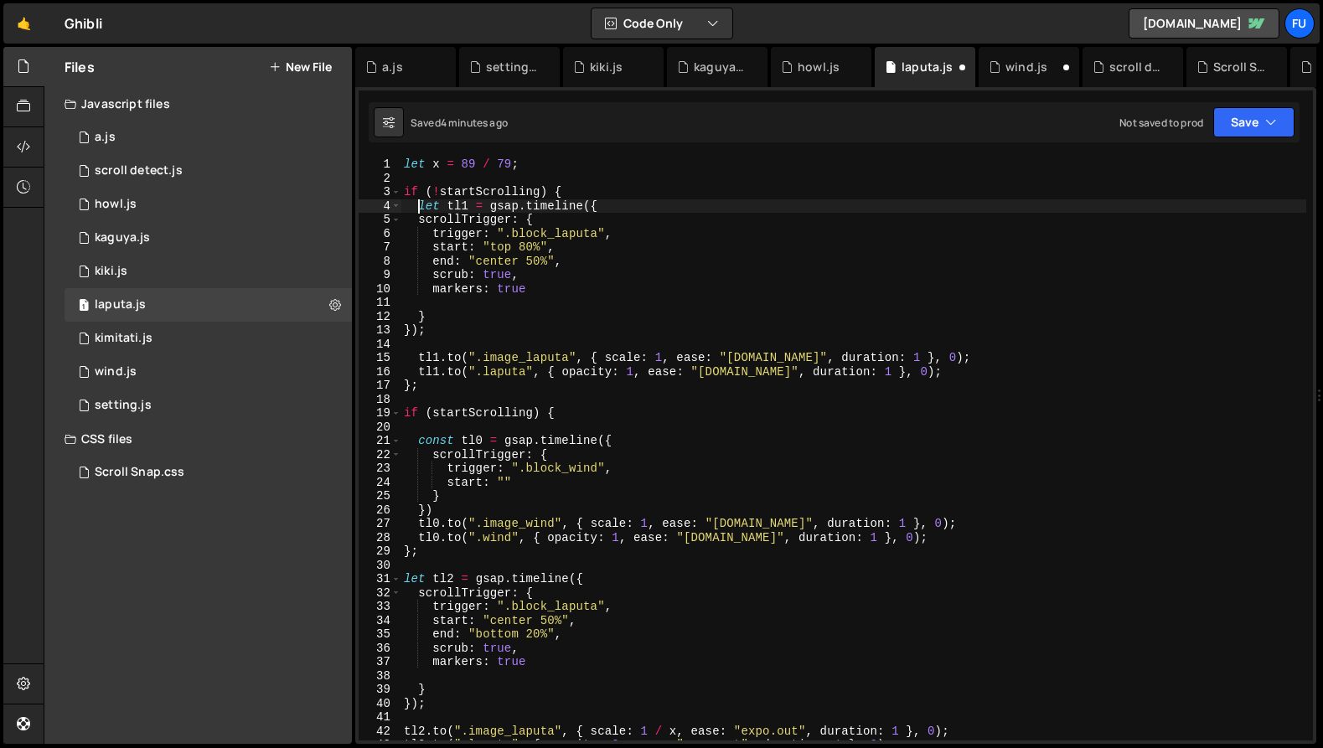
scroll to position [0, 0]
type textarea "let tl1 = gsap.timeline({"
click at [217, 374] on div "1 wind.js 0" at bounding box center [208, 372] width 287 height 34
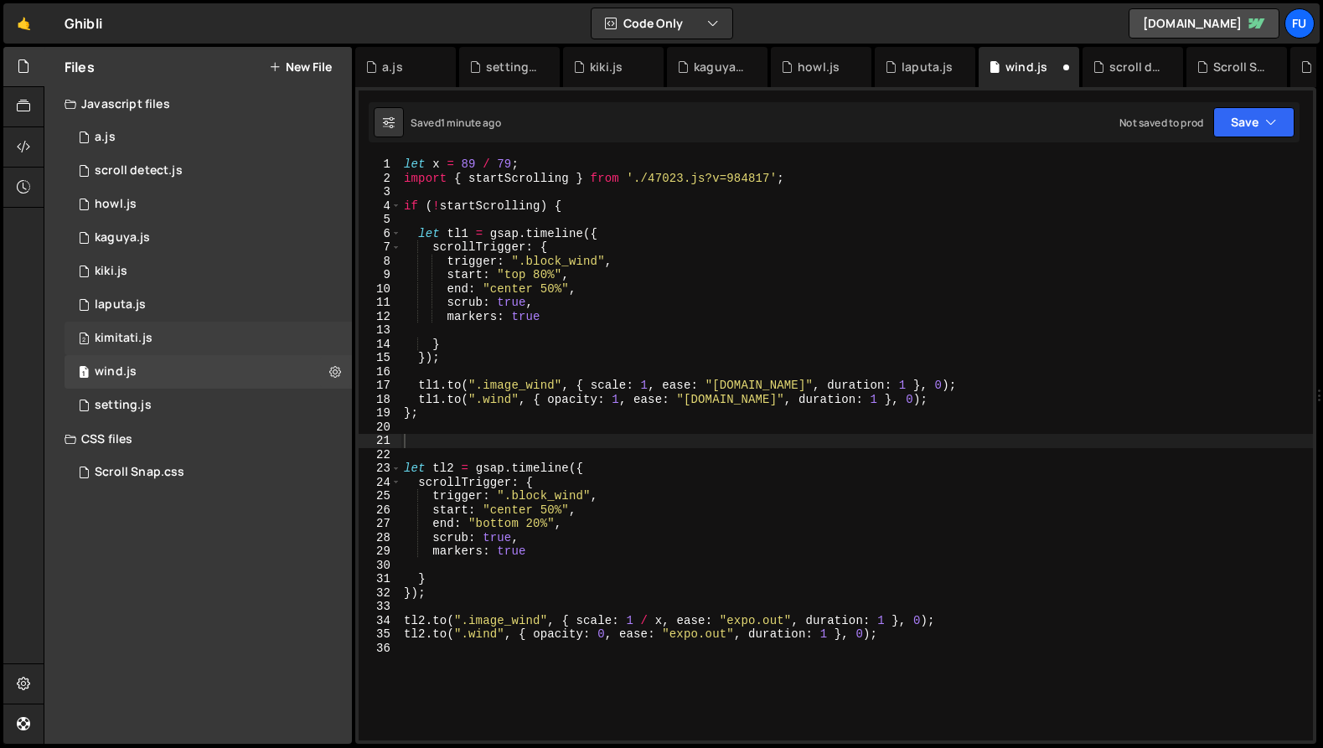
click at [263, 336] on div "2 kimitati.js 0" at bounding box center [208, 339] width 287 height 34
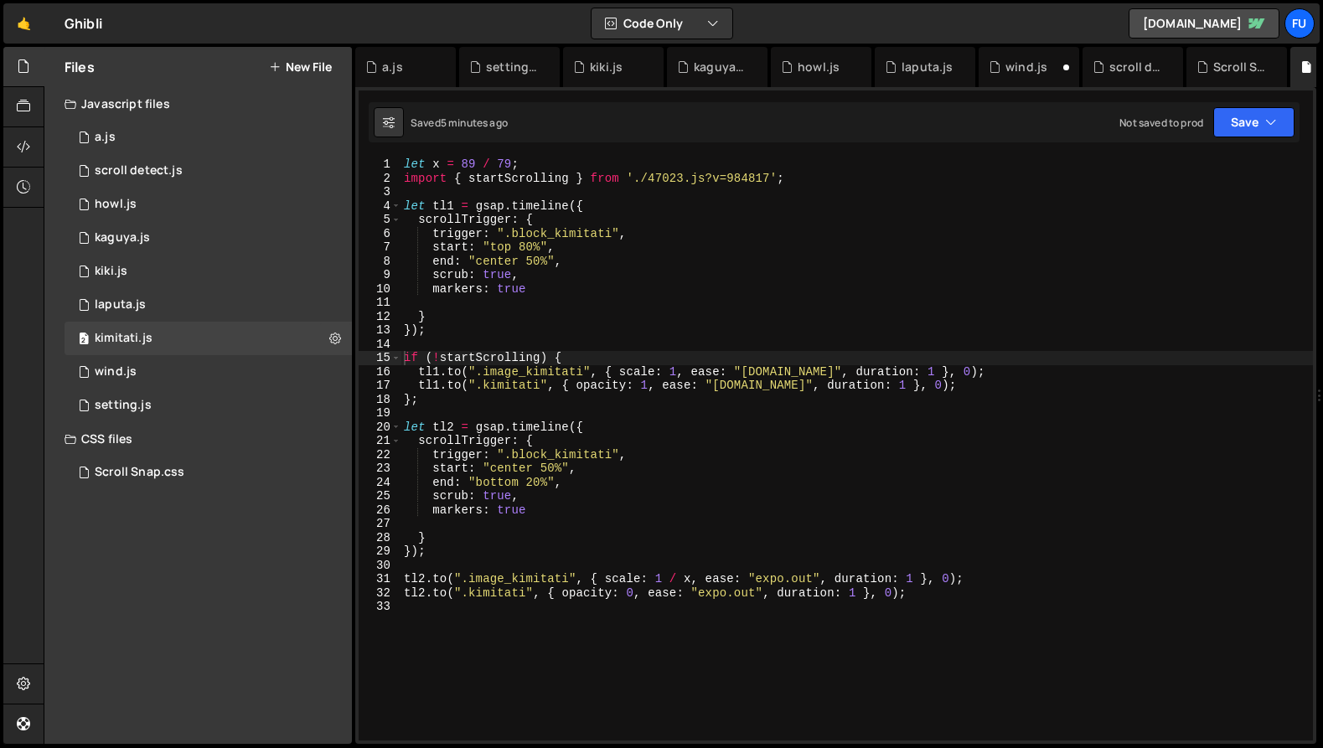
scroll to position [25659, 0]
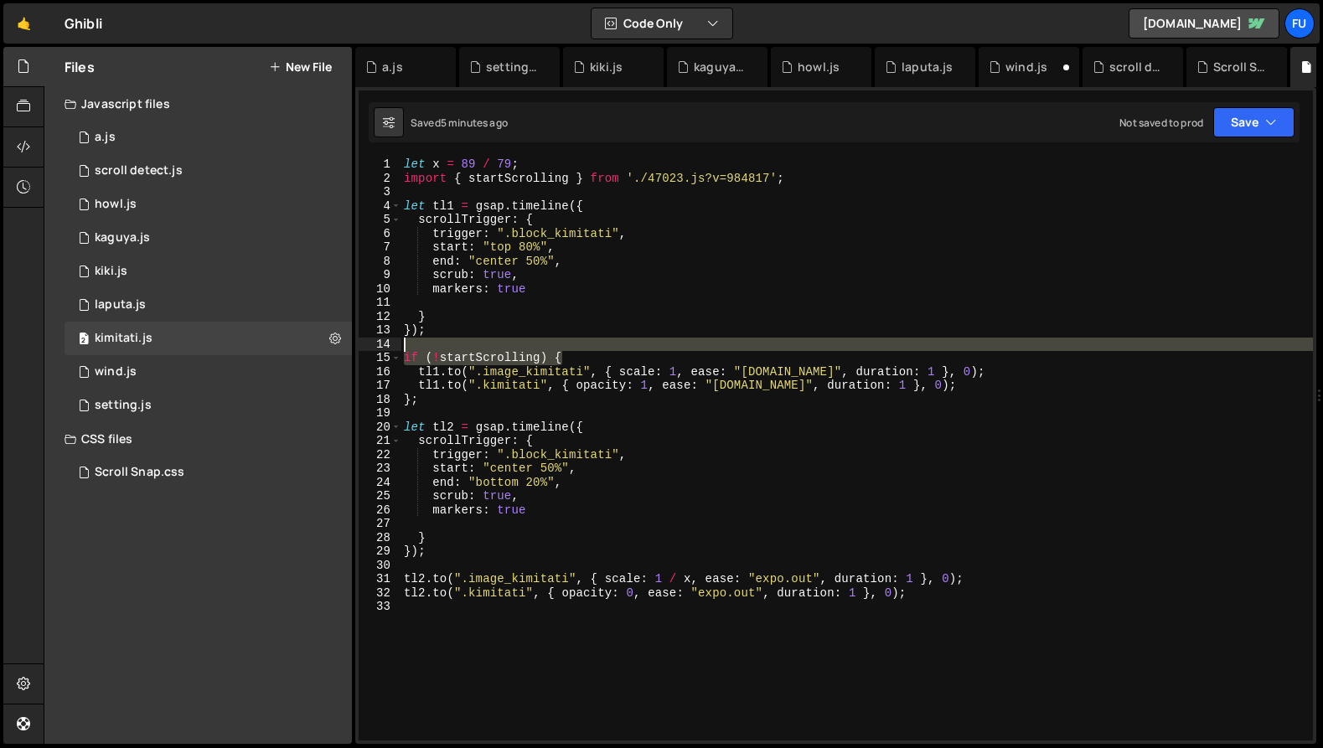
drag, startPoint x: 566, startPoint y: 354, endPoint x: 385, endPoint y: 348, distance: 182.0
click at [385, 348] on div "if (!startScrolling) { 1 2 3 4 5 6 7 8 9 10 11 12 13 14 15 16 17 18 19 20 21 22…" at bounding box center [836, 449] width 954 height 583
type textarea "if (!startScrolling) {"
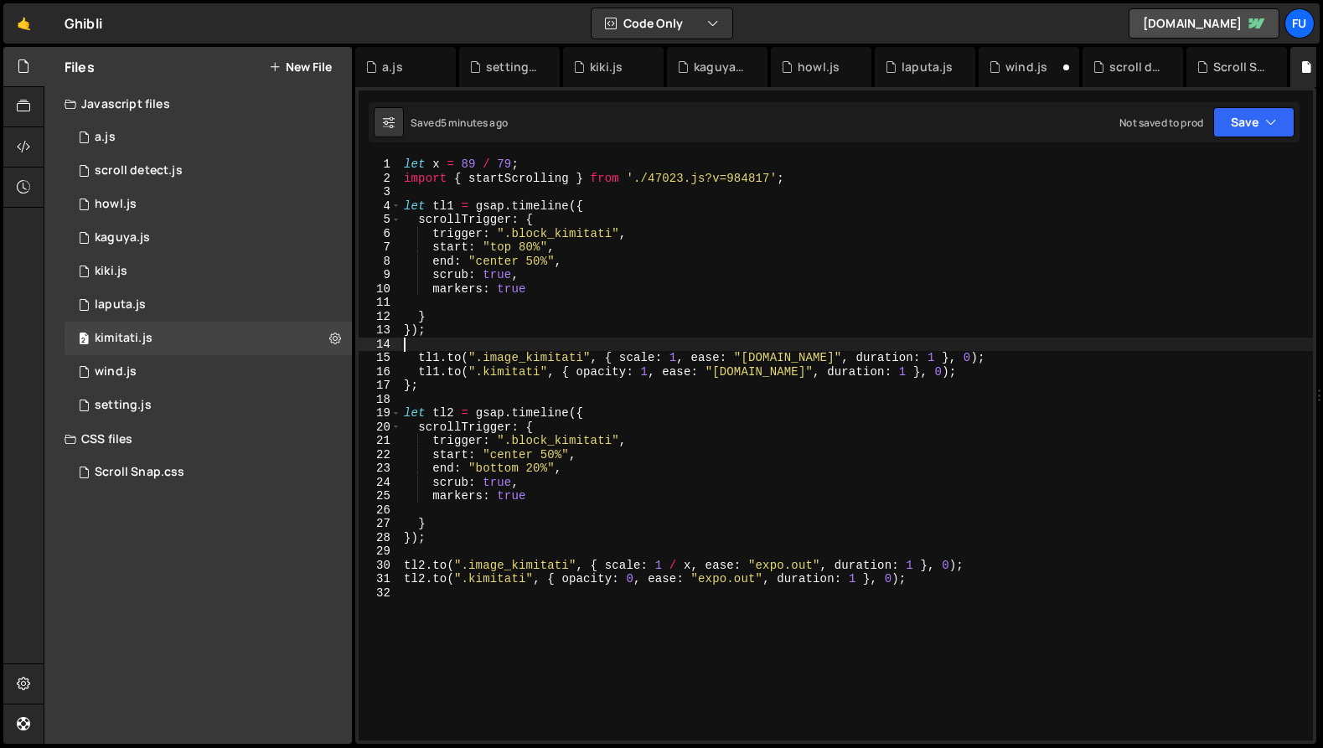
click at [410, 194] on div "let x = 89 / 79 ; import { startScrolling } from './47023.js?v=984817' ; let tl…" at bounding box center [857, 463] width 913 height 611
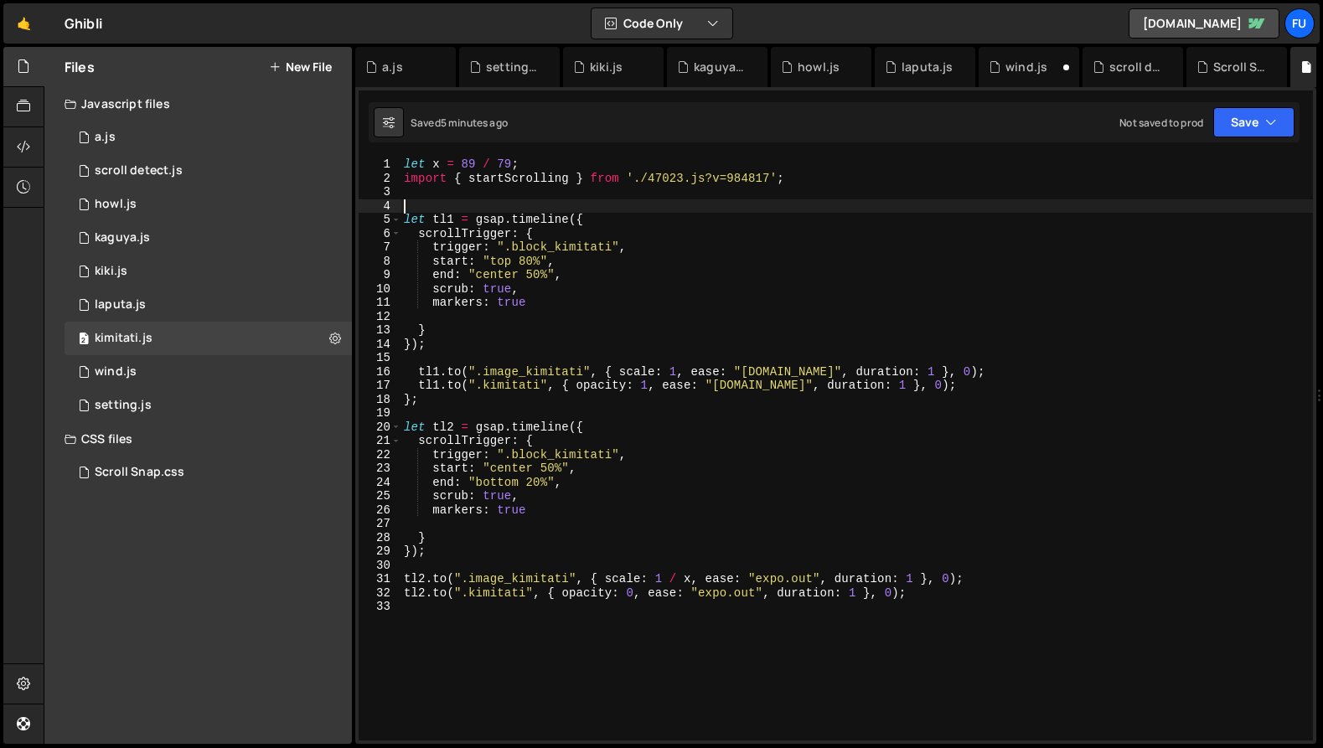
paste textarea "if (!startScrolling) {"
type textarea "let tl1 = gsap.timeline({"
click at [204, 178] on div "1 scroll detect.js 0" at bounding box center [208, 171] width 287 height 34
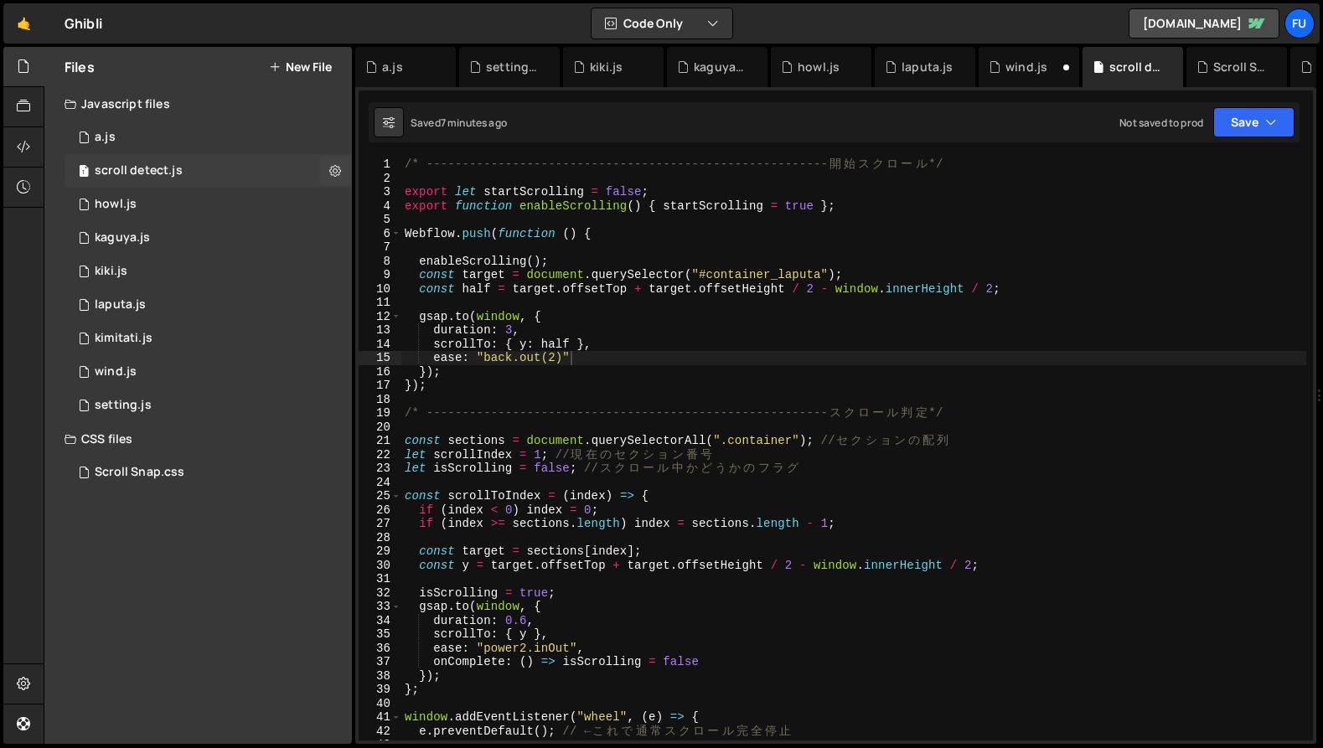
scroll to position [0, 0]
click at [203, 193] on div "1 howl.js 0" at bounding box center [208, 205] width 287 height 34
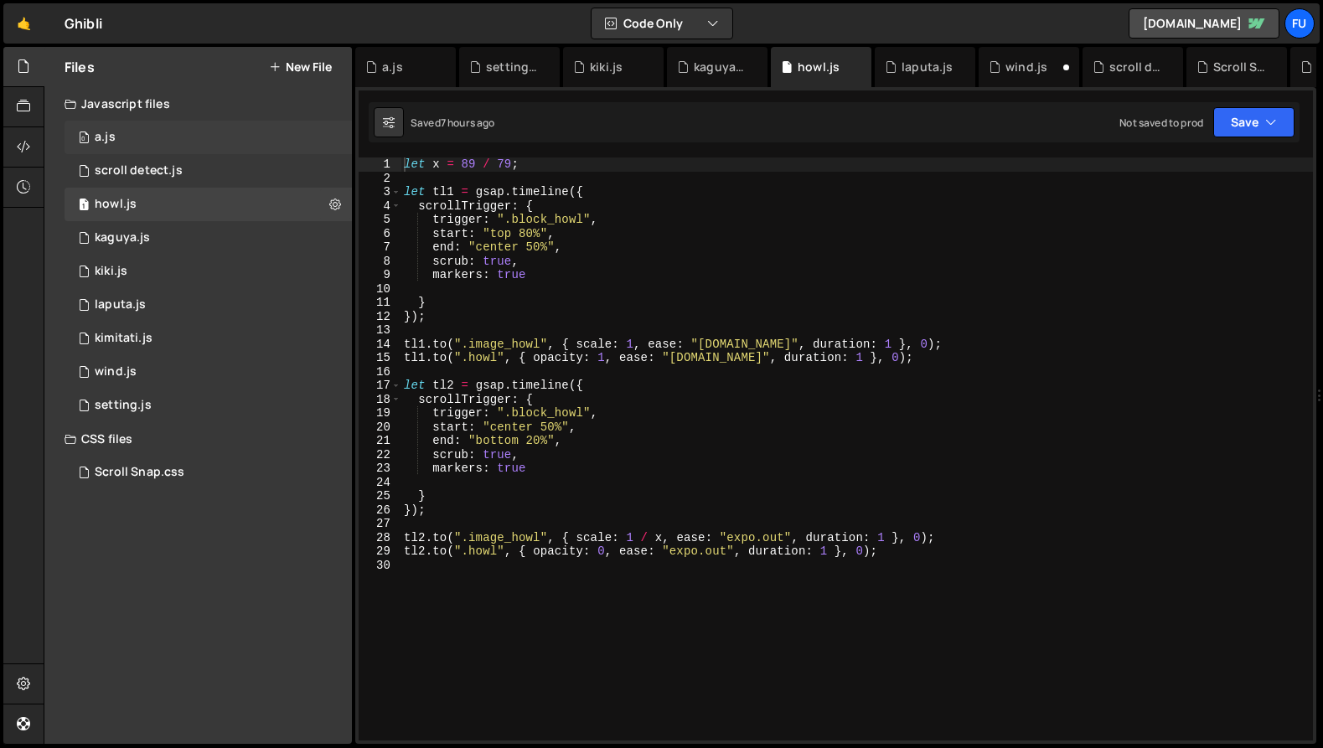
click at [190, 150] on div "0 a.js 0" at bounding box center [208, 138] width 287 height 34
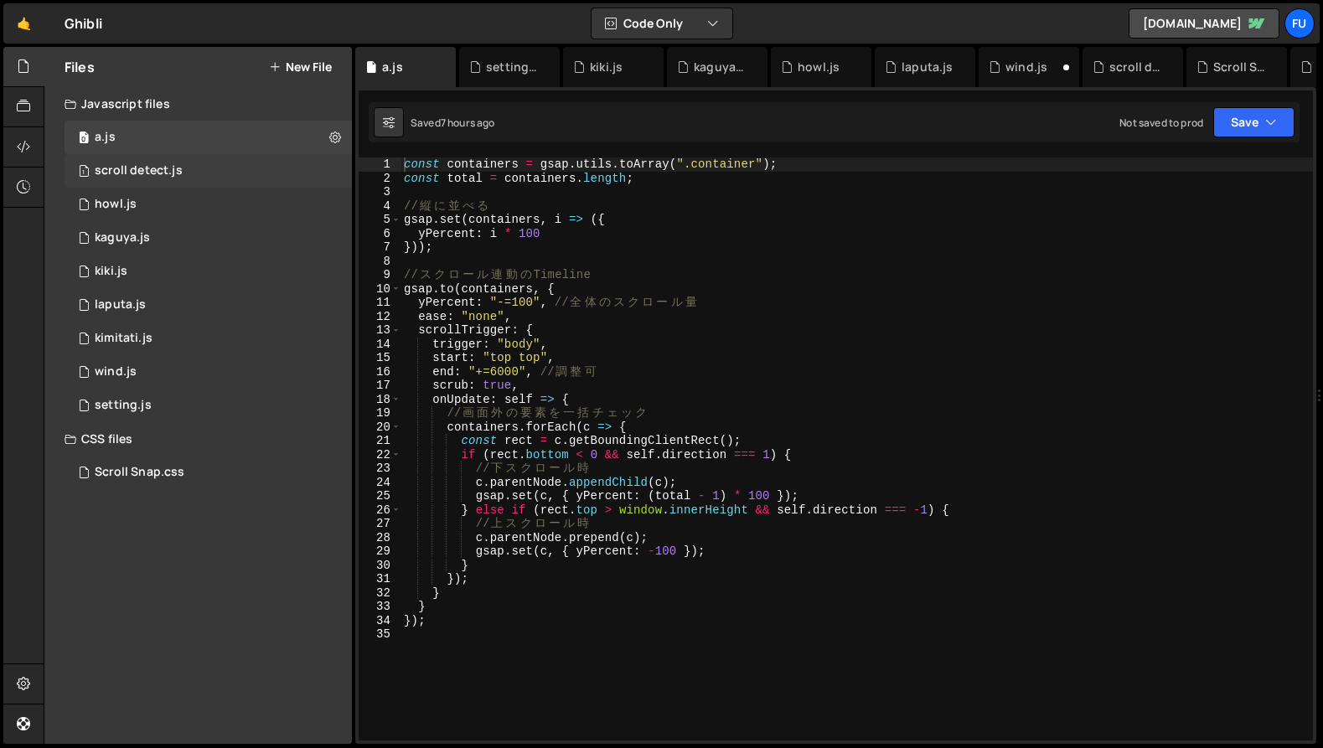
click at [189, 173] on div "1 scroll detect.js 0" at bounding box center [208, 171] width 287 height 34
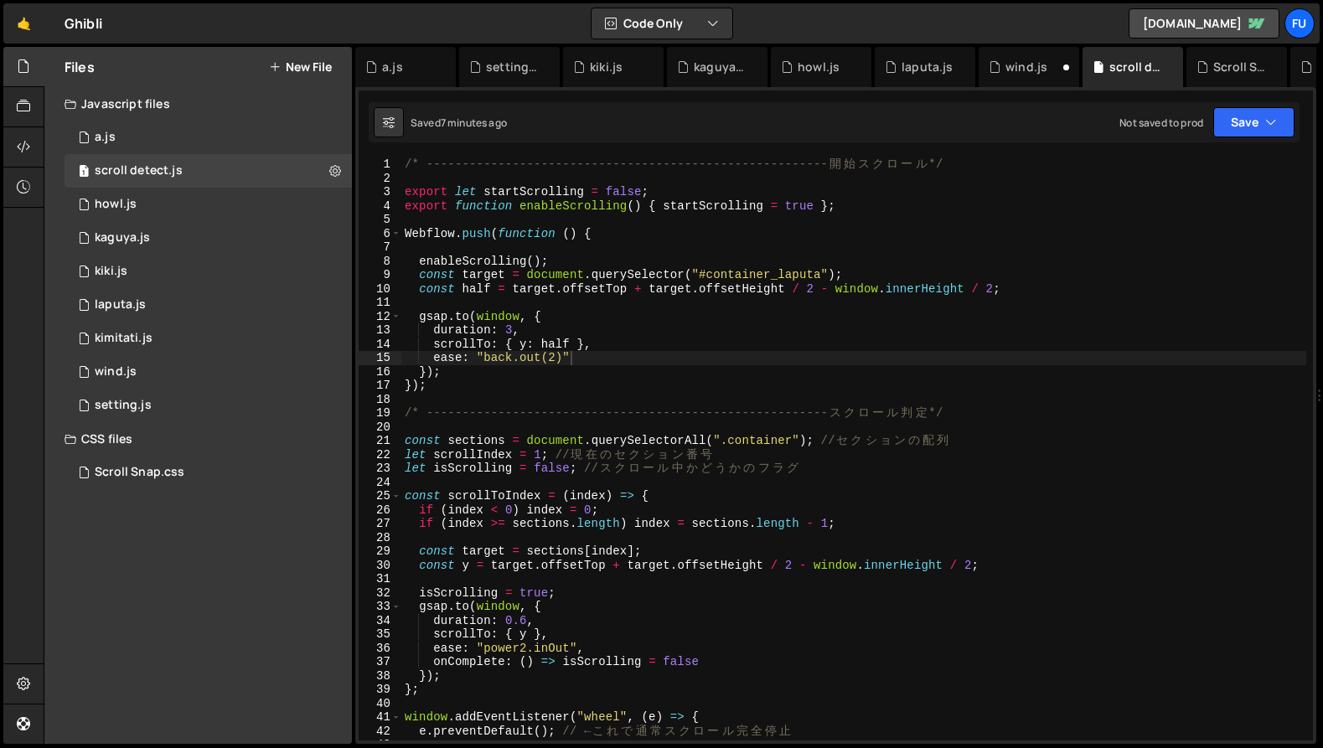
drag, startPoint x: 509, startPoint y: 328, endPoint x: 598, endPoint y: 331, distance: 88.9
click at [509, 328] on div "/* -------------------------------------------------------- [PERSON_NAME] ス ク ロ…" at bounding box center [853, 463] width 905 height 611
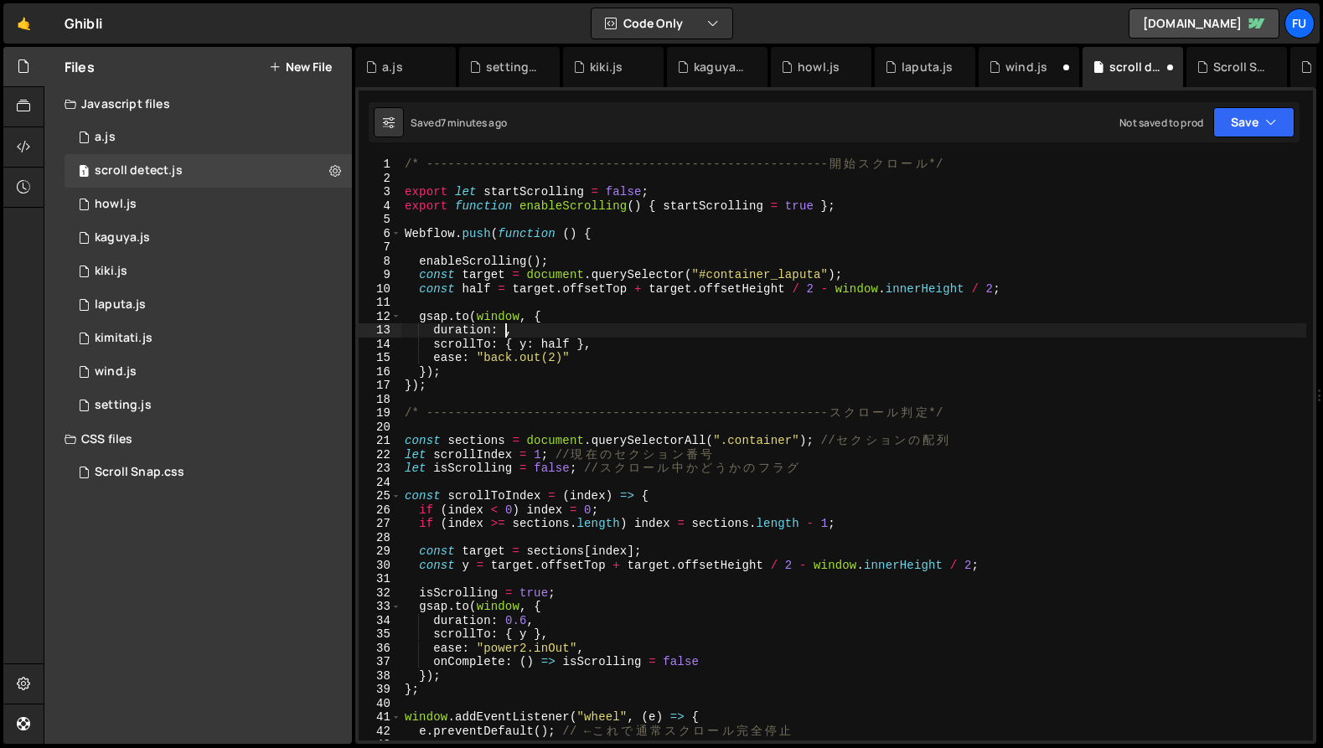
scroll to position [0, 7]
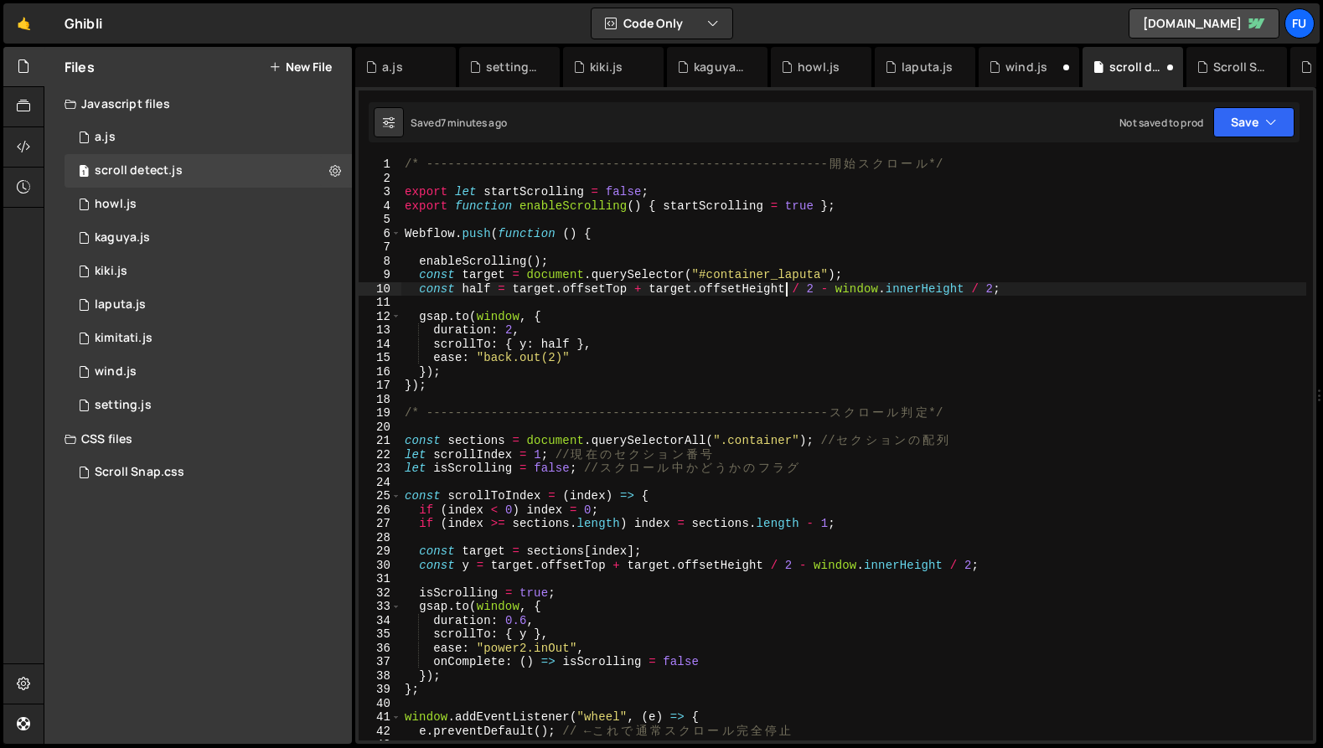
click at [789, 283] on div "/* -------------------------------------------------------- [PERSON_NAME] ス ク ロ…" at bounding box center [853, 463] width 905 height 611
type textarea "const half = target.offsetTop + target.offsetHeight / 2 - window.innerHeight / …"
click at [1281, 132] on button "Save" at bounding box center [1253, 122] width 81 height 30
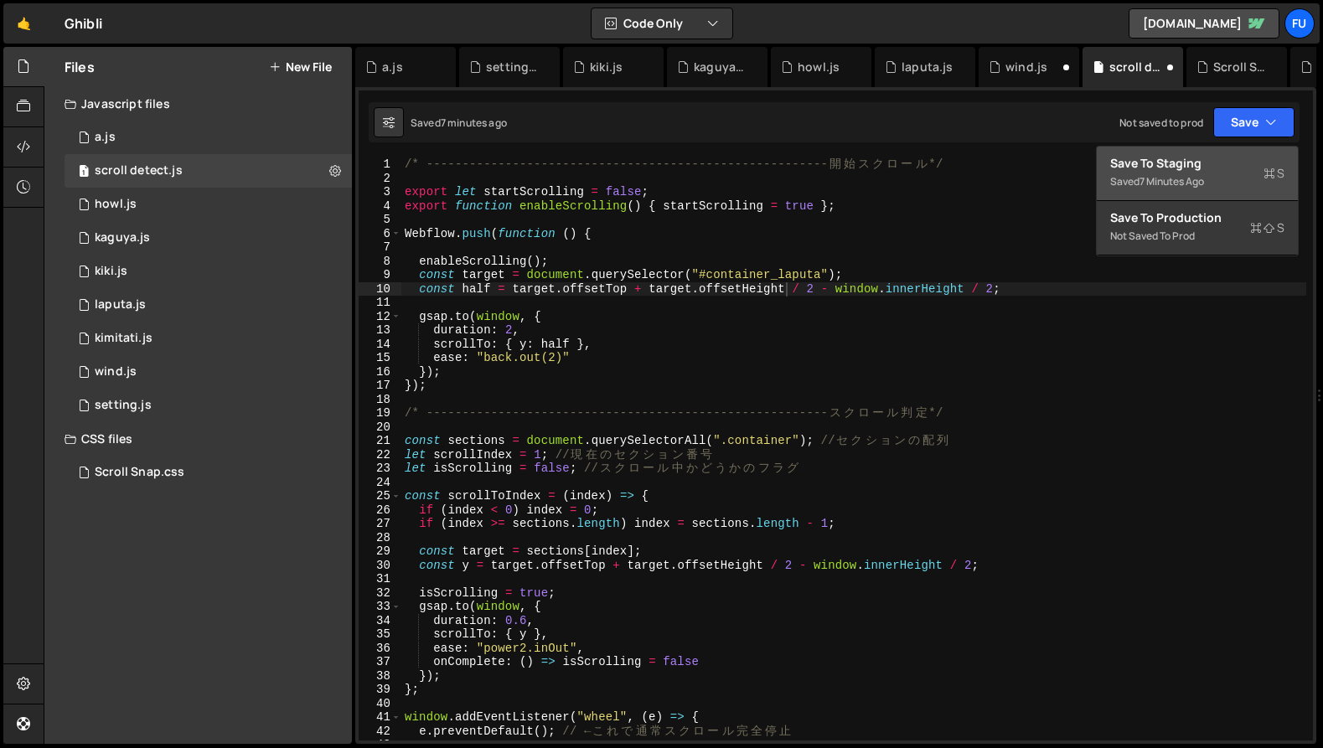
click at [1251, 176] on div "Saved 7 minutes ago" at bounding box center [1197, 182] width 174 height 20
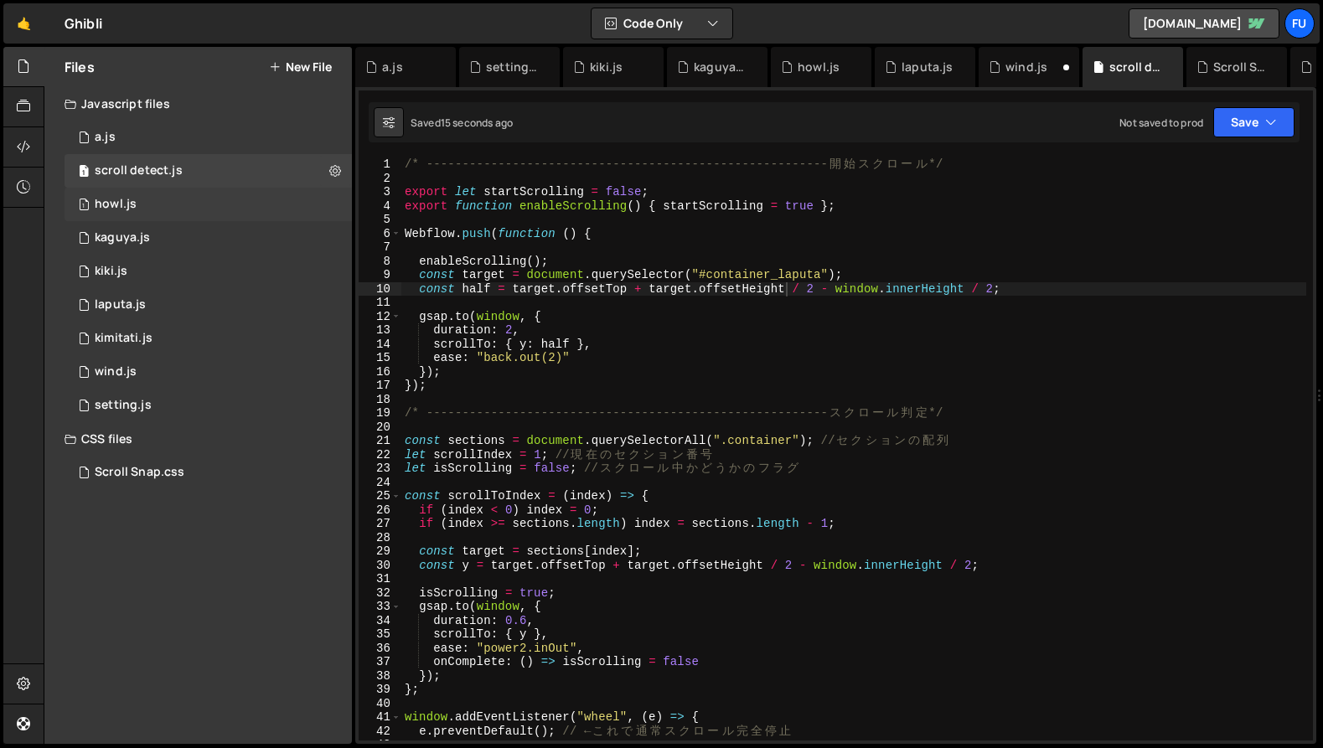
click at [127, 207] on div "howl.js" at bounding box center [116, 204] width 42 height 15
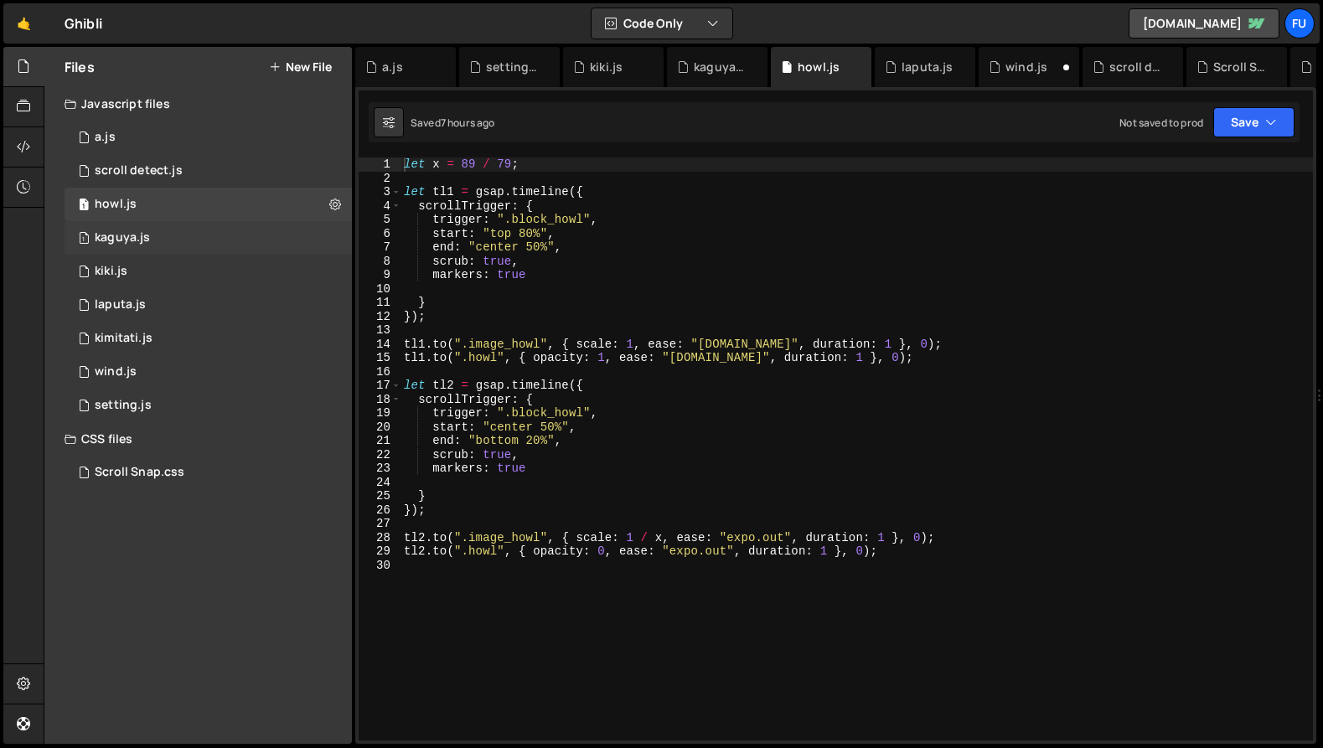
click at [125, 247] on div "1 kaguya.js 0" at bounding box center [208, 238] width 287 height 34
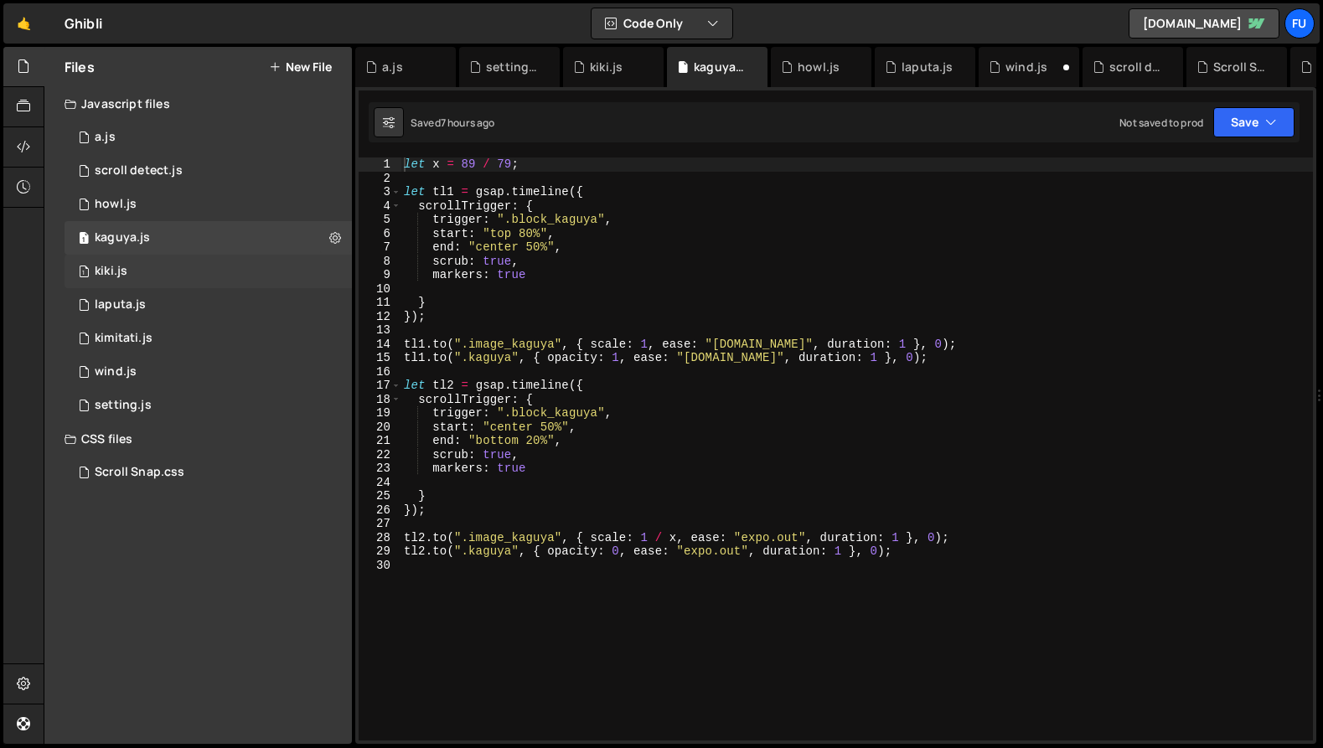
click at [122, 282] on div "1 kiki.js 0" at bounding box center [208, 272] width 287 height 34
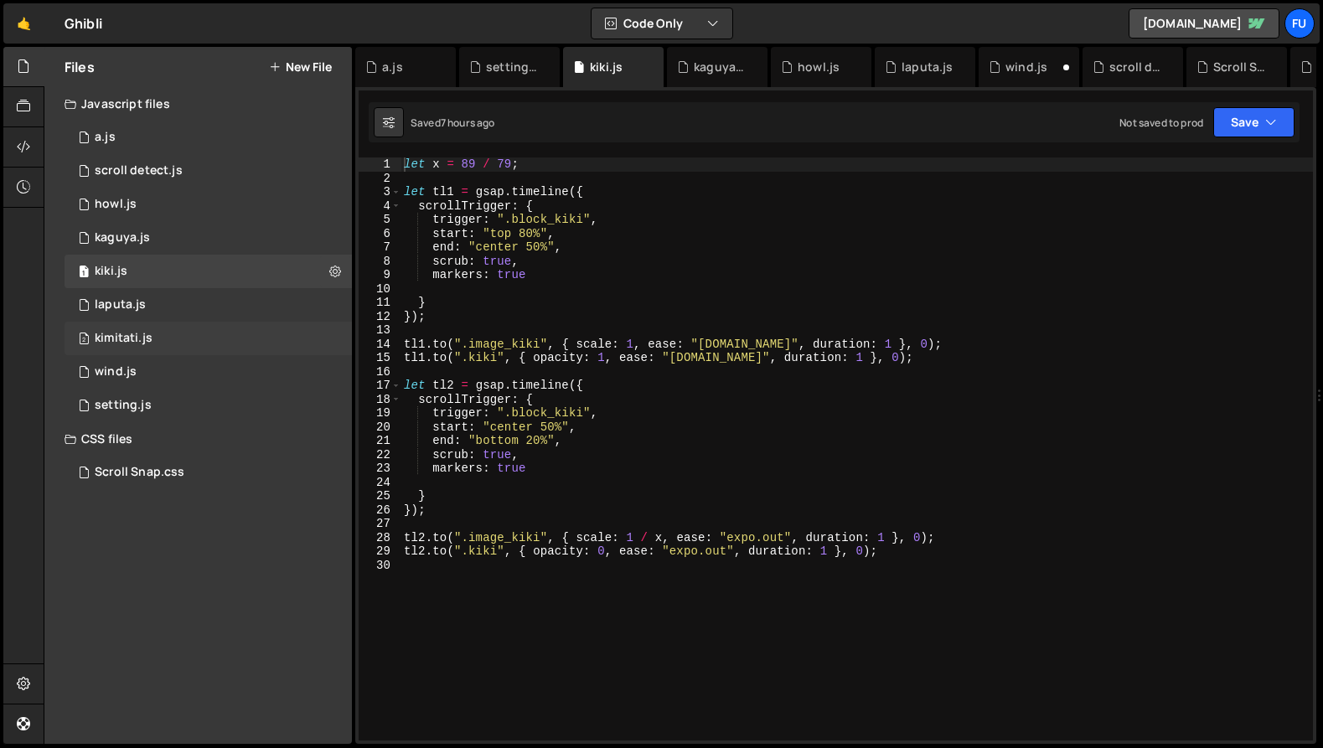
click at [117, 328] on div "2 kimitati.js 0" at bounding box center [208, 339] width 287 height 34
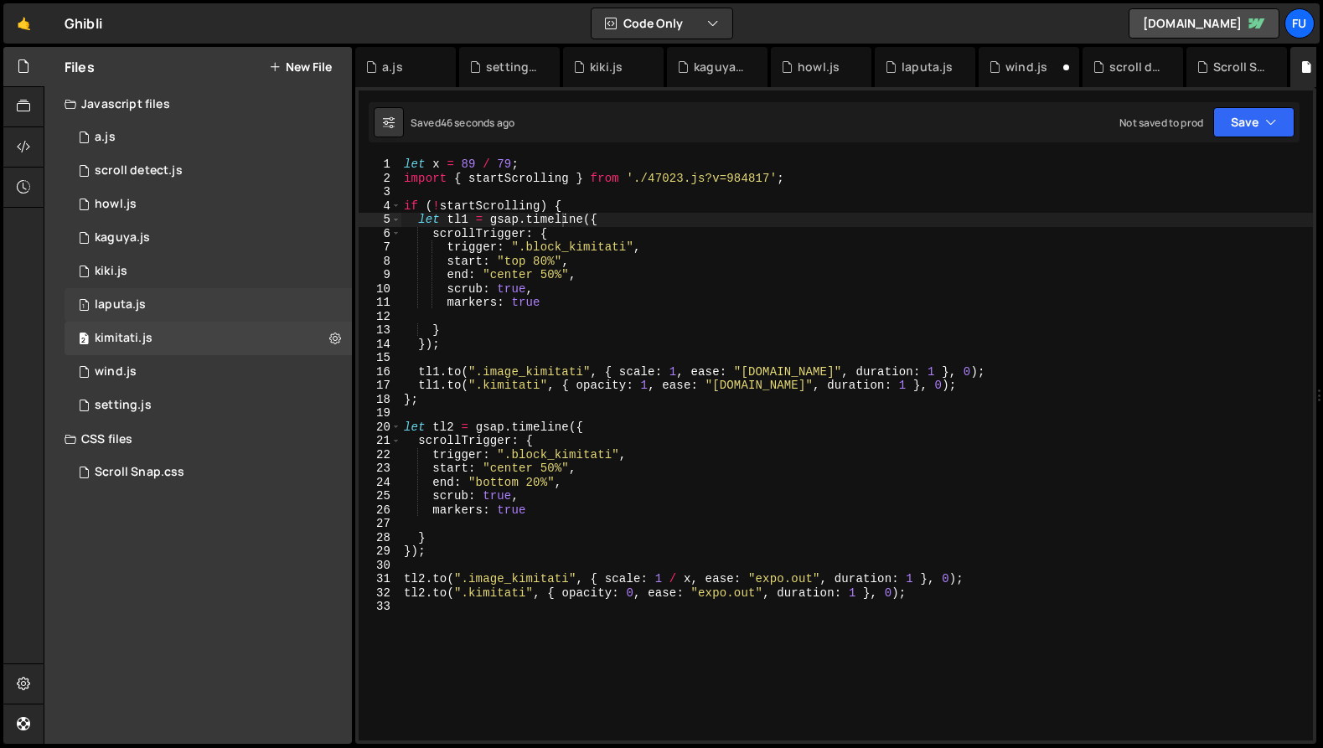
click at [118, 317] on div "1 laputa.js 0" at bounding box center [208, 305] width 287 height 34
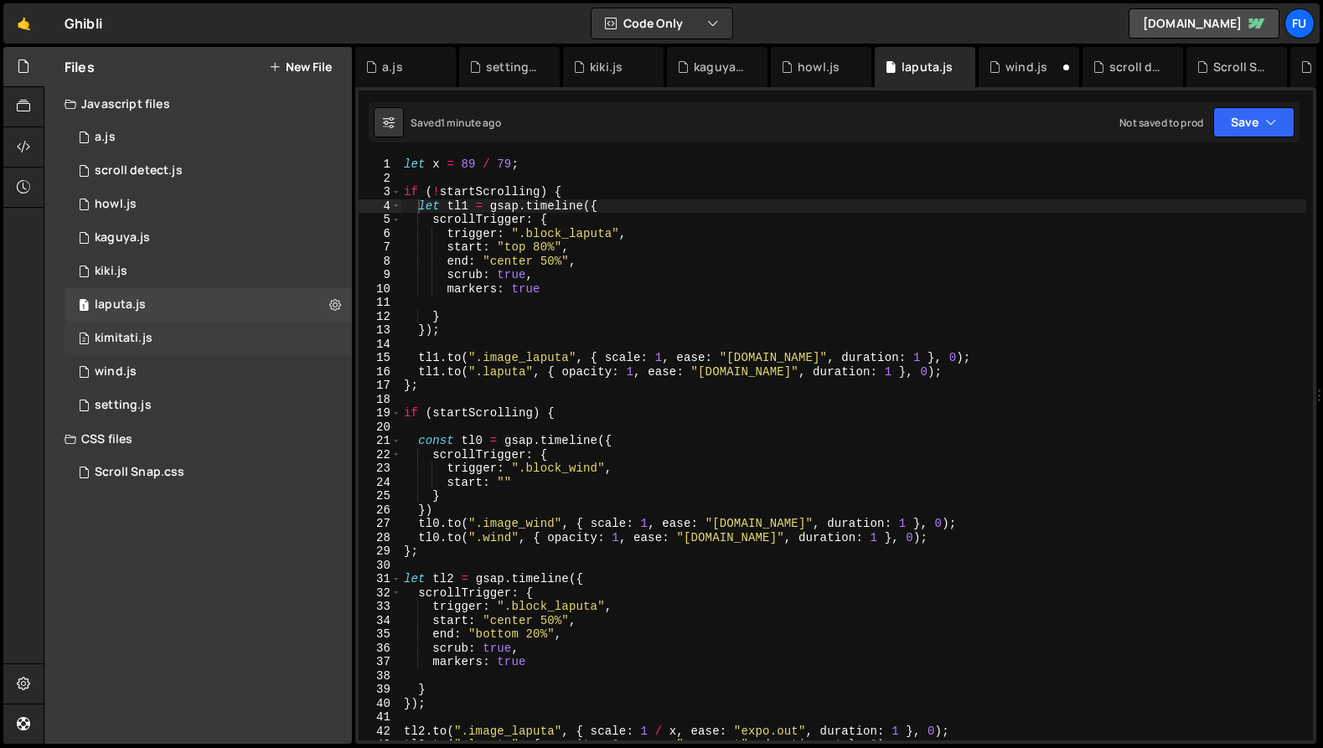
scroll to position [0, 0]
click at [117, 339] on div "kimitati.js" at bounding box center [124, 338] width 58 height 15
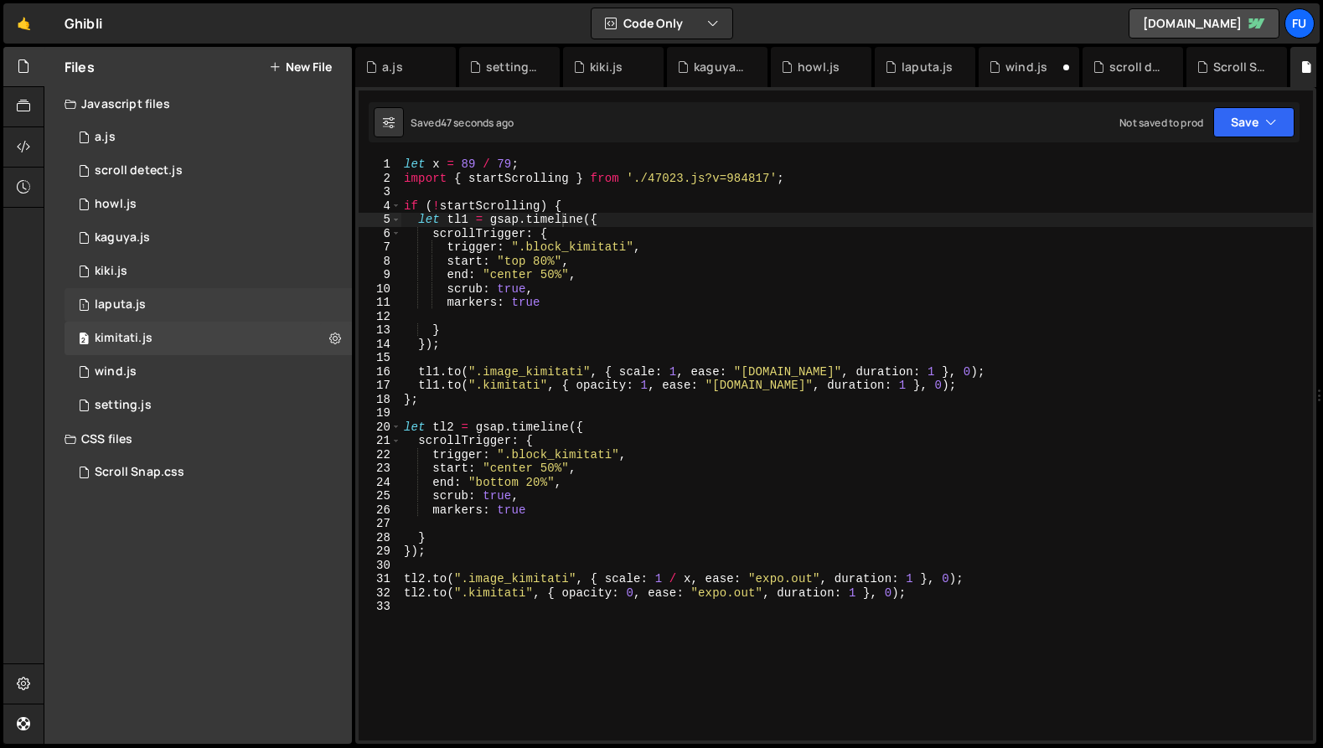
scroll to position [25659, 0]
click at [120, 320] on div "1 laputa.js 0" at bounding box center [208, 305] width 287 height 34
click at [121, 315] on div "1 laputa.js 0" at bounding box center [208, 305] width 287 height 34
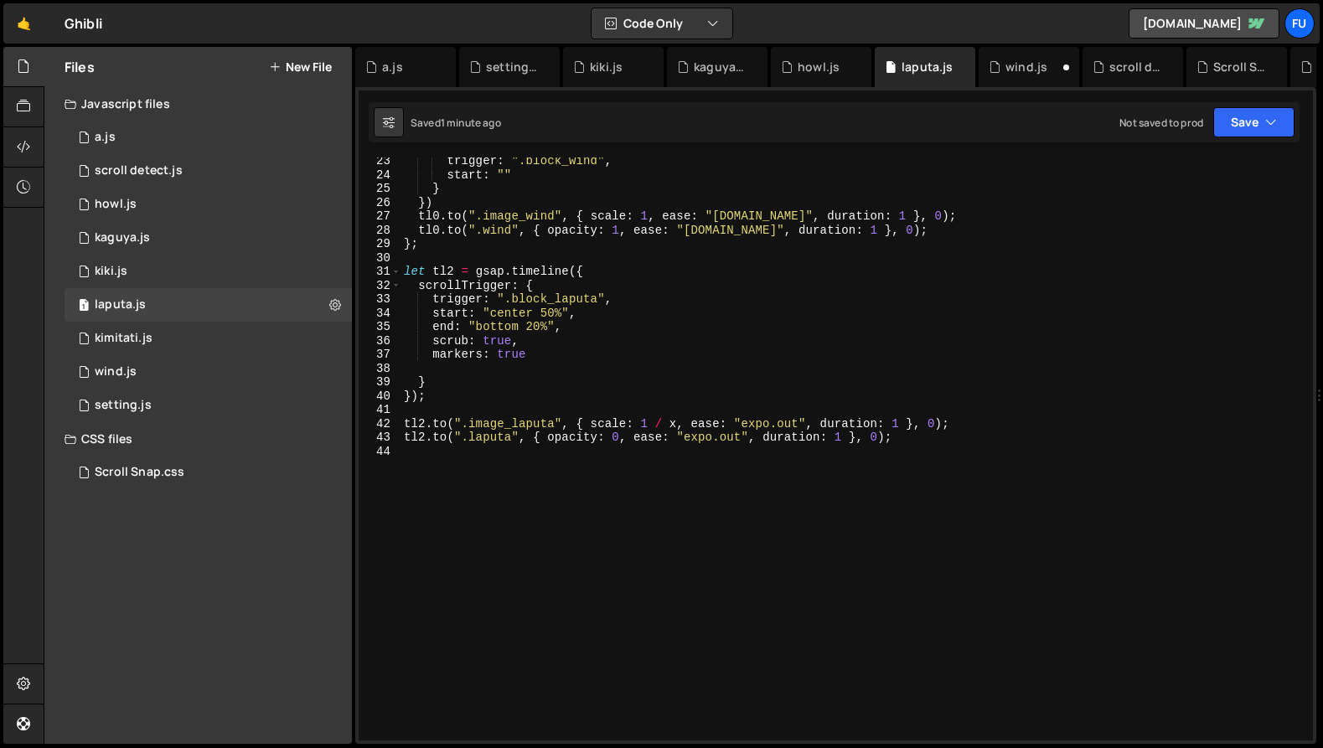
scroll to position [0, 0]
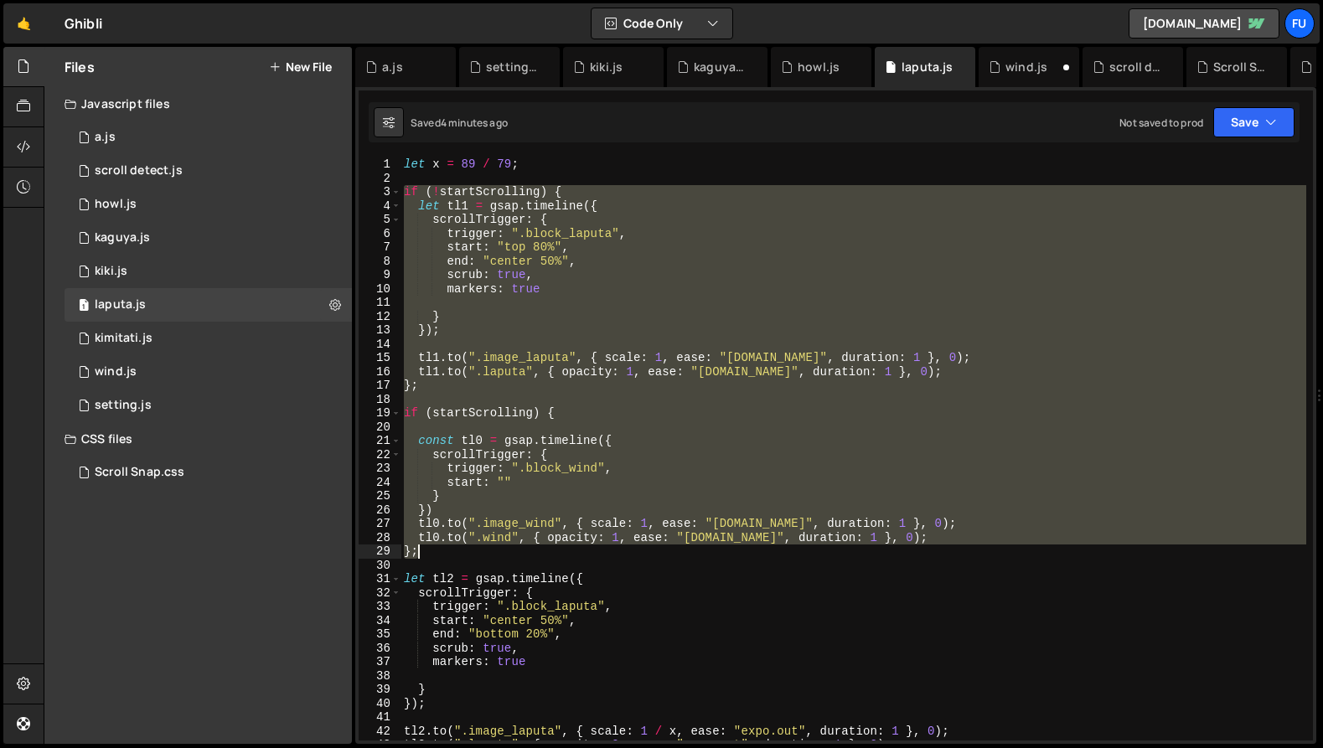
drag, startPoint x: 403, startPoint y: 189, endPoint x: 460, endPoint y: 558, distance: 373.9
click at [460, 558] on div "let x = 89 / 79 ; if ( ! startScrolling ) { let tl1 = gsap . timeline ({ scroll…" at bounding box center [854, 463] width 906 height 611
click at [536, 501] on div "let x = 89 / 79 ; if ( ! startScrolling ) { let tl1 = gsap . timeline ({ scroll…" at bounding box center [854, 449] width 906 height 583
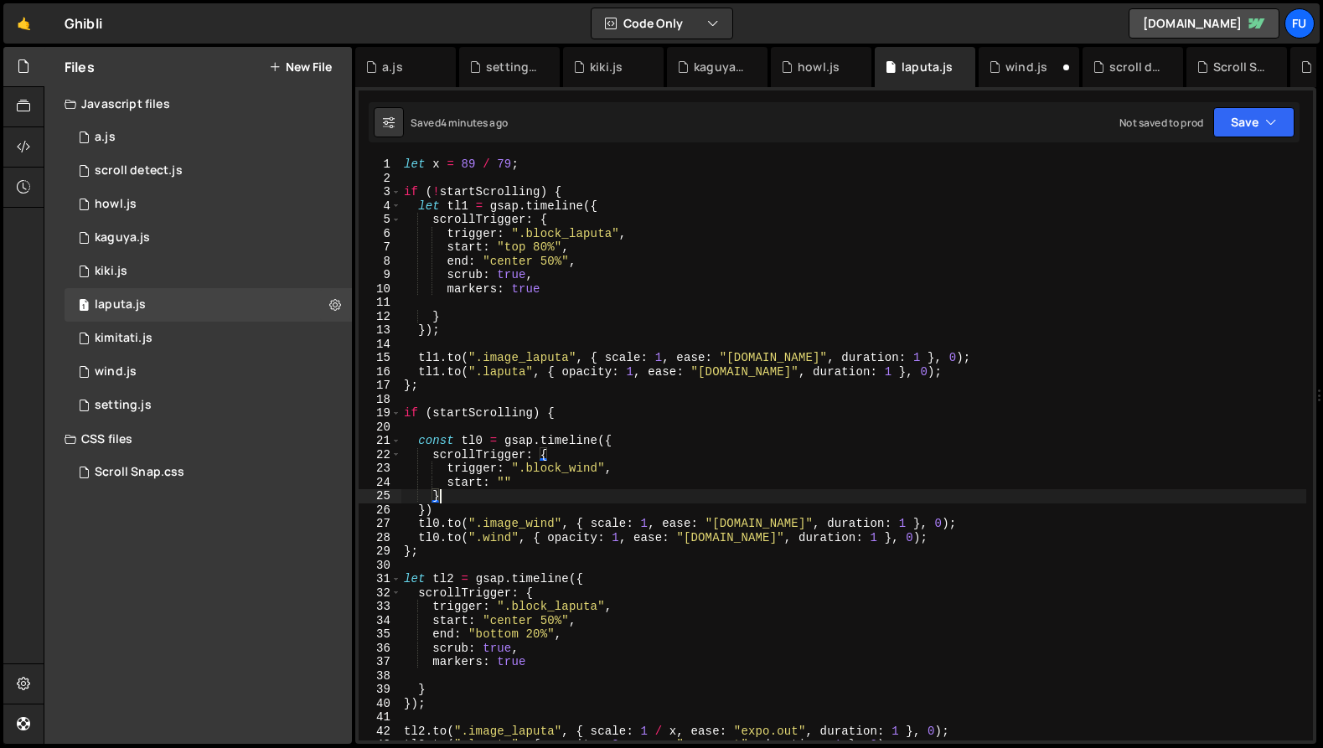
click at [520, 537] on div "let x = 89 / 79 ; if ( ! startScrolling ) { let tl1 = gsap . timeline ({ scroll…" at bounding box center [854, 463] width 906 height 611
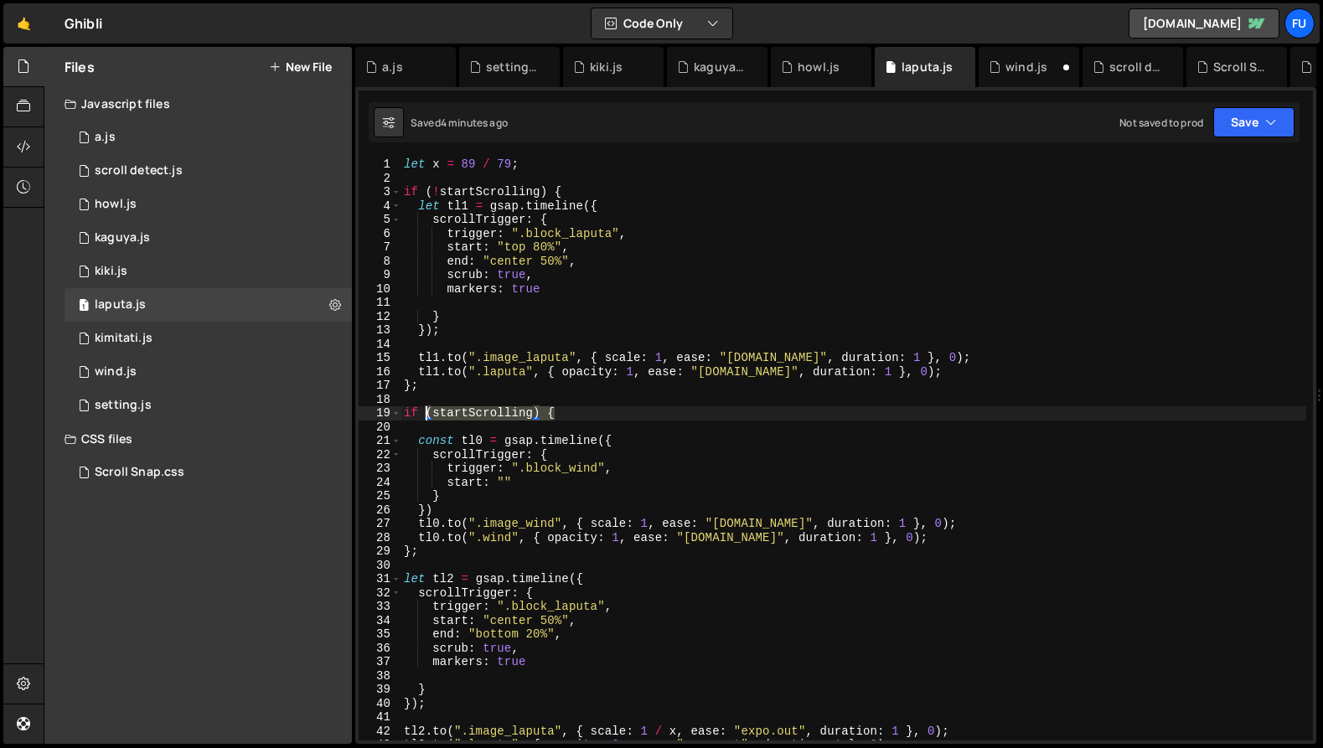
drag, startPoint x: 574, startPoint y: 412, endPoint x: 428, endPoint y: 418, distance: 145.9
click at [428, 418] on div "let x = 89 / 79 ; if ( ! startScrolling ) { let tl1 = gsap . timeline ({ scroll…" at bounding box center [854, 463] width 906 height 611
click at [528, 411] on div "let x = 89 / 79 ; if ( ! startScrolling ) { let tl1 = gsap . timeline ({ scroll…" at bounding box center [854, 449] width 906 height 583
drag, startPoint x: 543, startPoint y: 418, endPoint x: 408, endPoint y: 404, distance: 135.7
click at [408, 404] on div "let x = 89 / 79 ; if ( ! startScrolling ) { let tl1 = gsap . timeline ({ scroll…" at bounding box center [854, 463] width 906 height 611
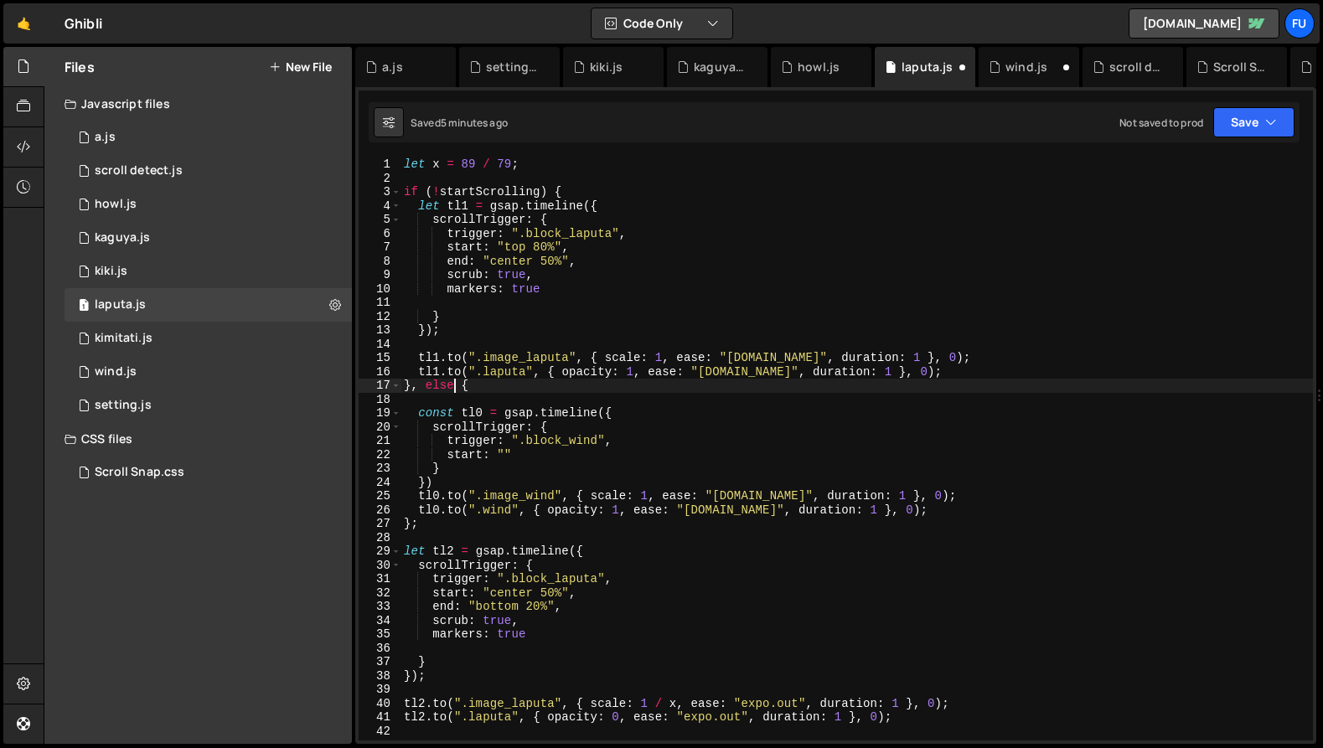
click at [1057, 334] on div "let x = 89 / 79 ; if ( ! startScrolling ) { let tl1 = gsap . timeline ({ scroll…" at bounding box center [857, 463] width 913 height 611
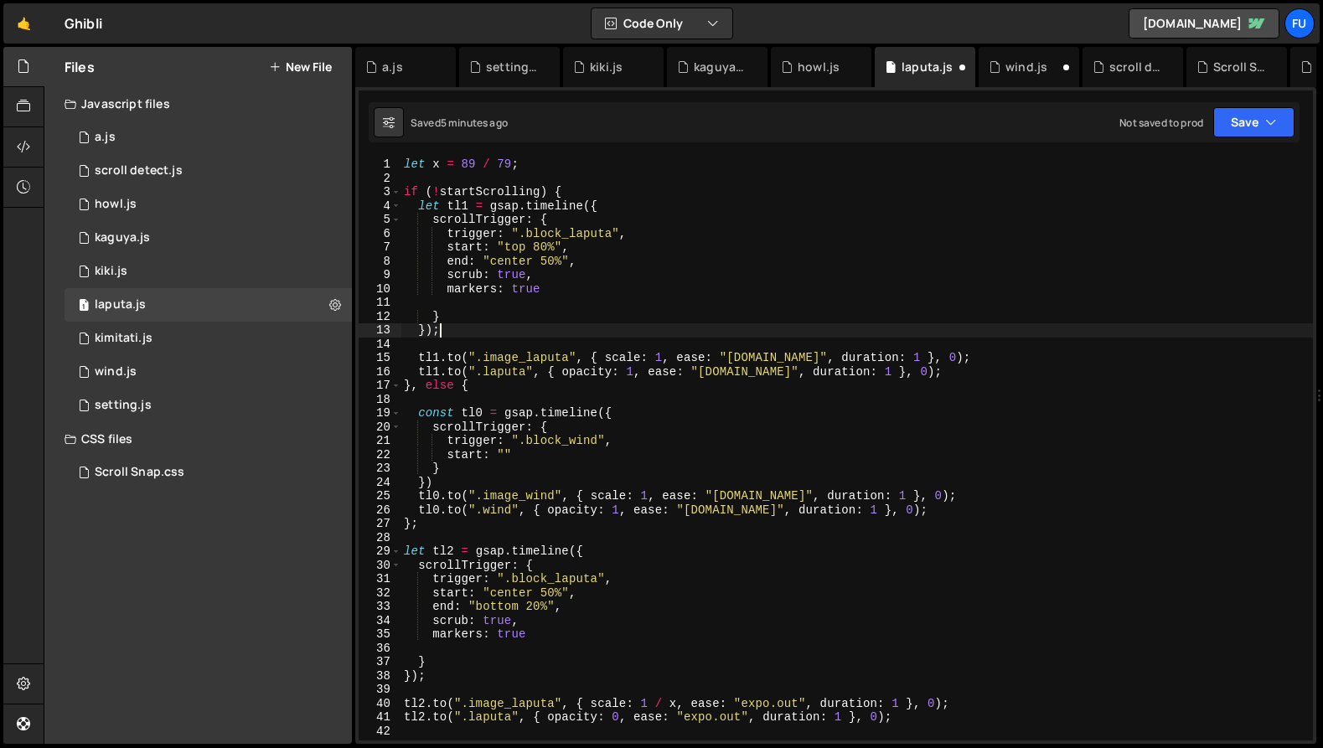
scroll to position [0, 2]
type textarea "});"
click at [427, 394] on div "let x = 89 / 79 ; if ( ! startScrolling ) { let tl1 = gsap . timeline ({ scroll…" at bounding box center [857, 463] width 913 height 611
click at [423, 385] on div "let x = 89 / 79 ; if ( ! startScrolling ) { let tl1 = gsap . timeline ({ scroll…" at bounding box center [857, 463] width 913 height 611
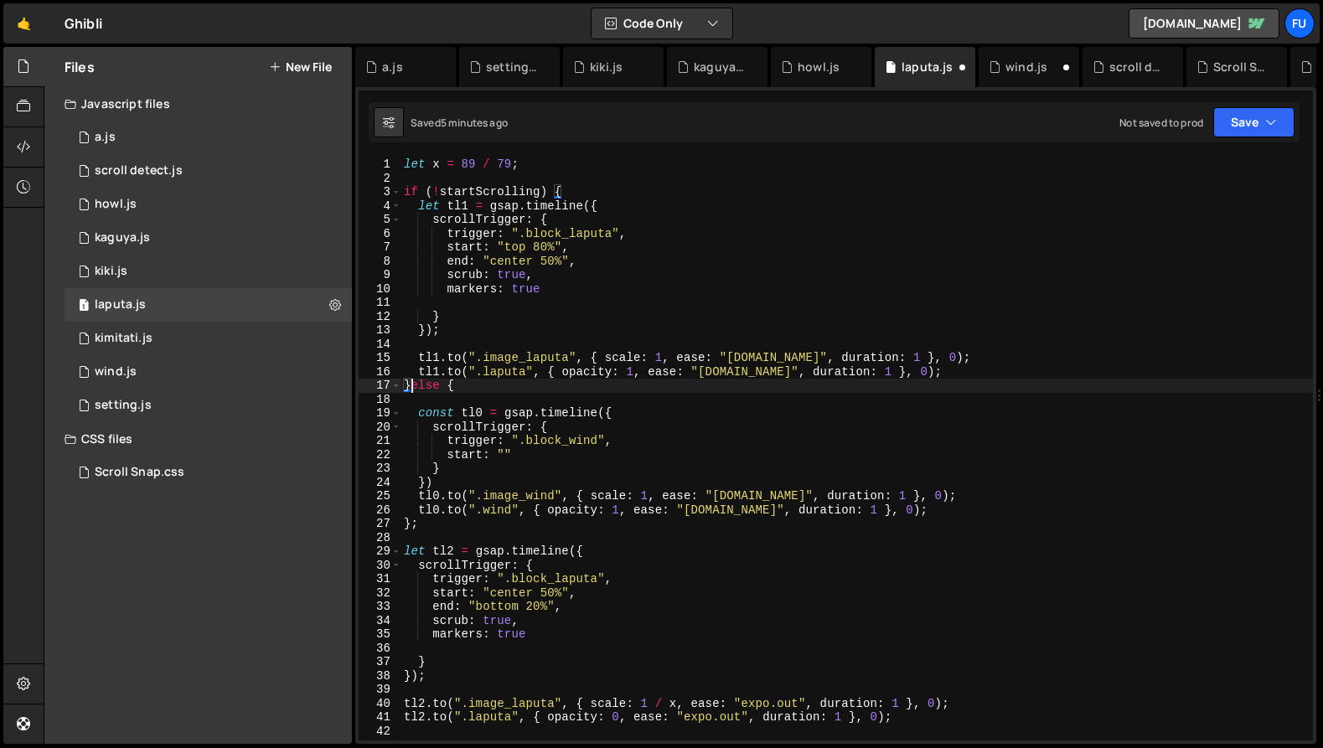
type textarea "} else {"
drag, startPoint x: 622, startPoint y: 399, endPoint x: 870, endPoint y: 246, distance: 291.6
click at [623, 399] on div "let x = 89 / 79 ; if ( ! startScrolling ) { let tl1 = gsap . timeline ({ scroll…" at bounding box center [857, 463] width 913 height 611
click at [1247, 108] on button "Save" at bounding box center [1253, 122] width 81 height 30
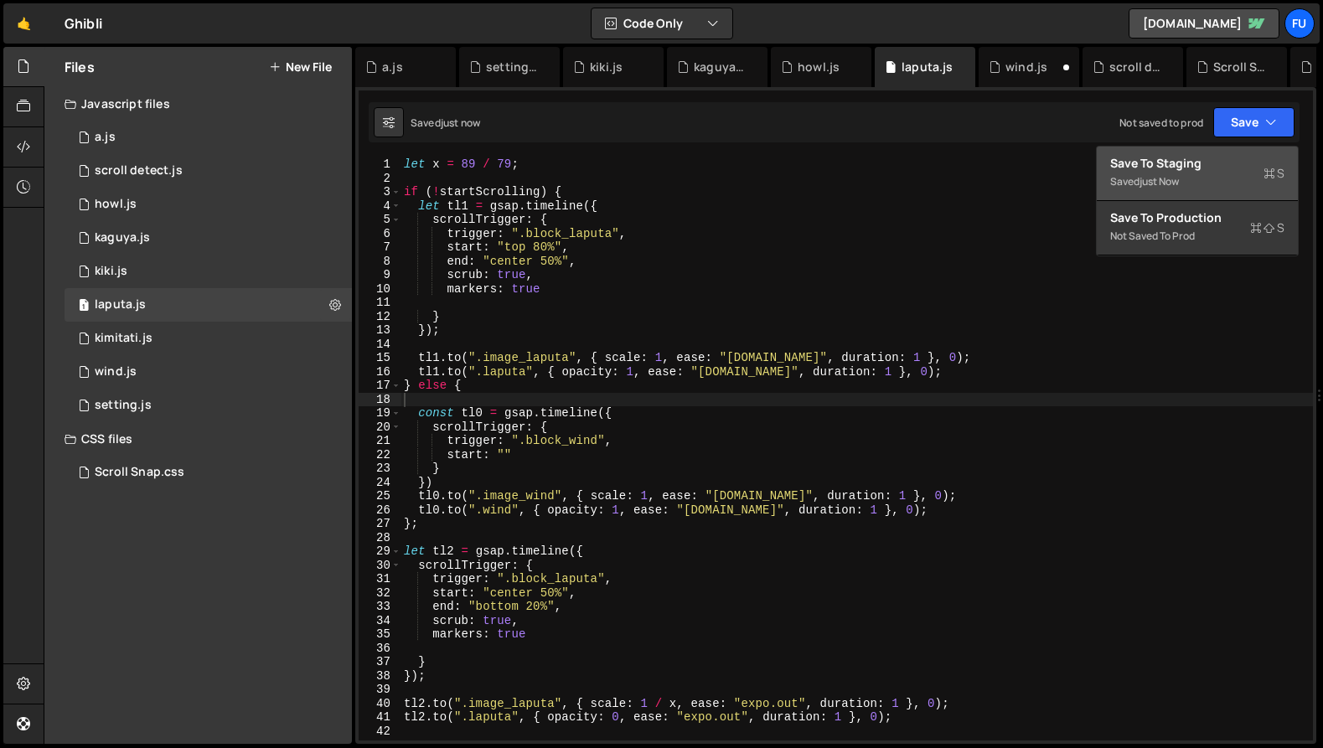
click at [1238, 162] on div "Save to Staging S" at bounding box center [1197, 163] width 174 height 17
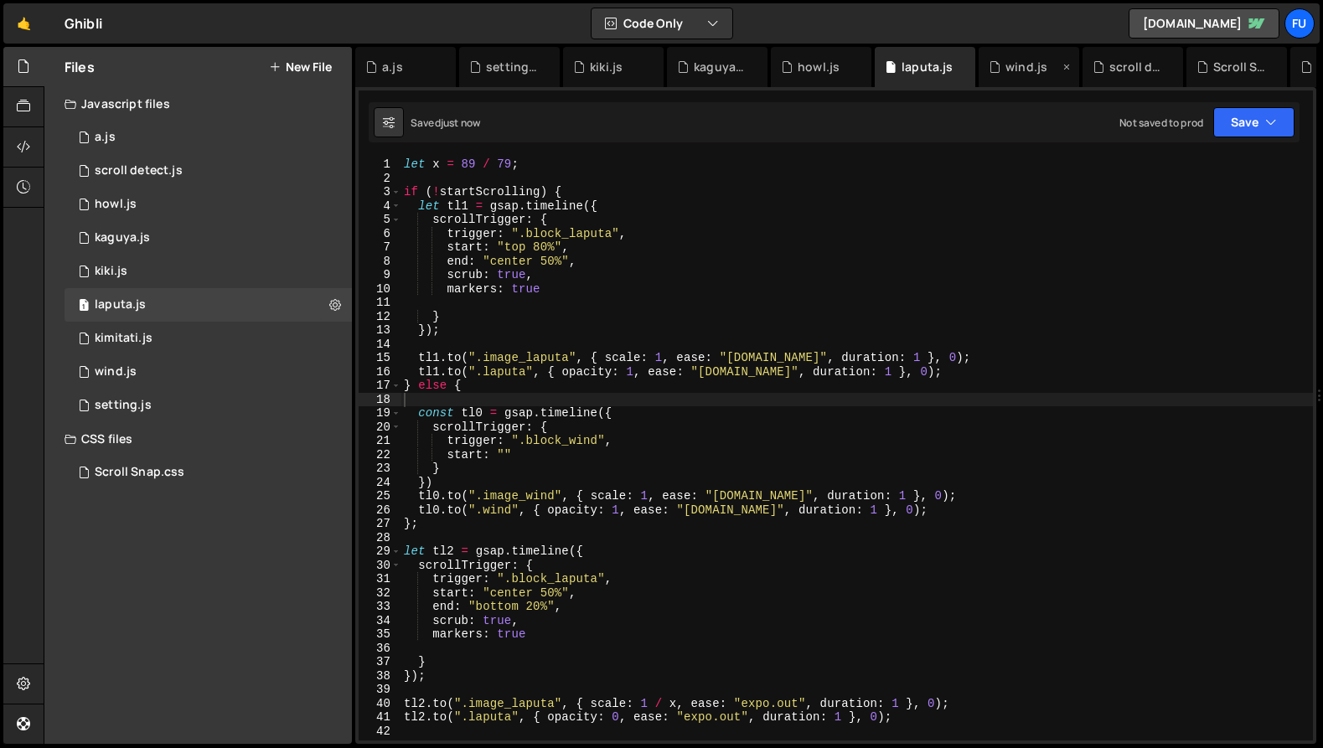
click at [1043, 59] on div "wind.js" at bounding box center [1027, 67] width 42 height 17
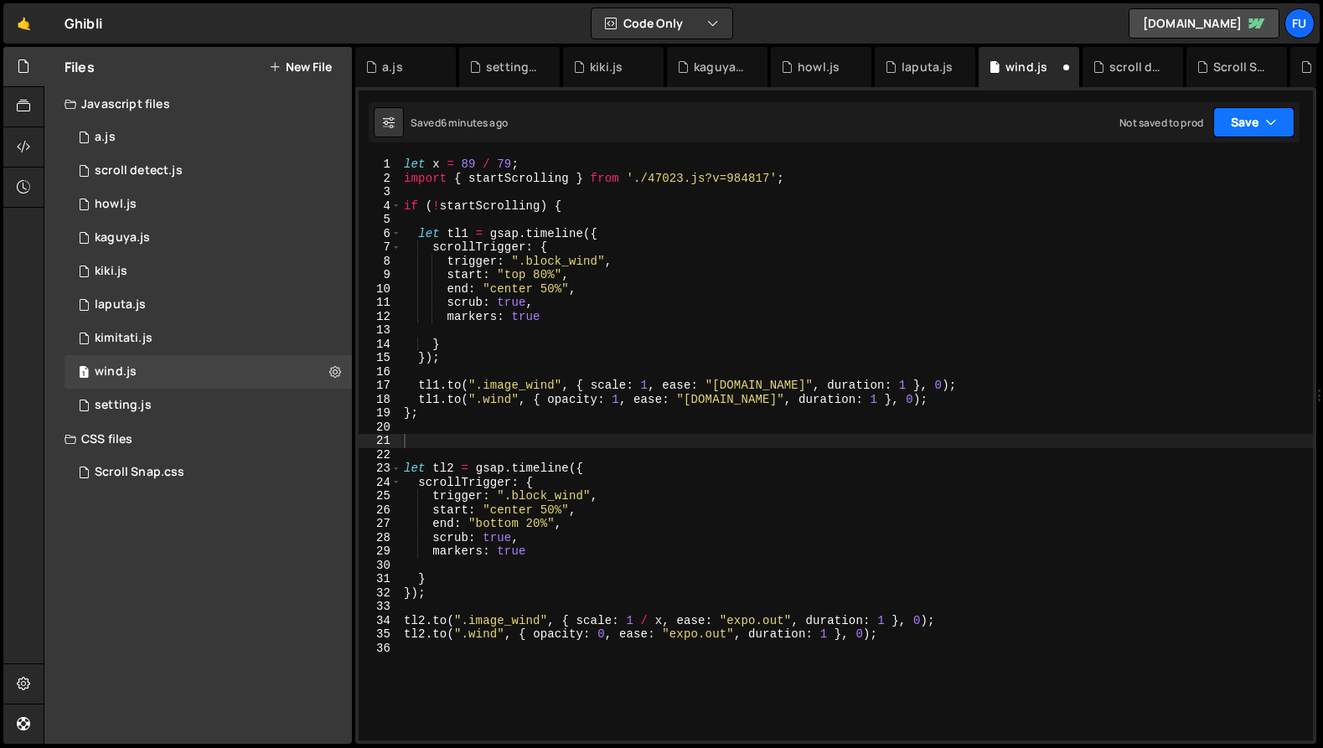
click at [1244, 128] on button "Save" at bounding box center [1253, 122] width 81 height 30
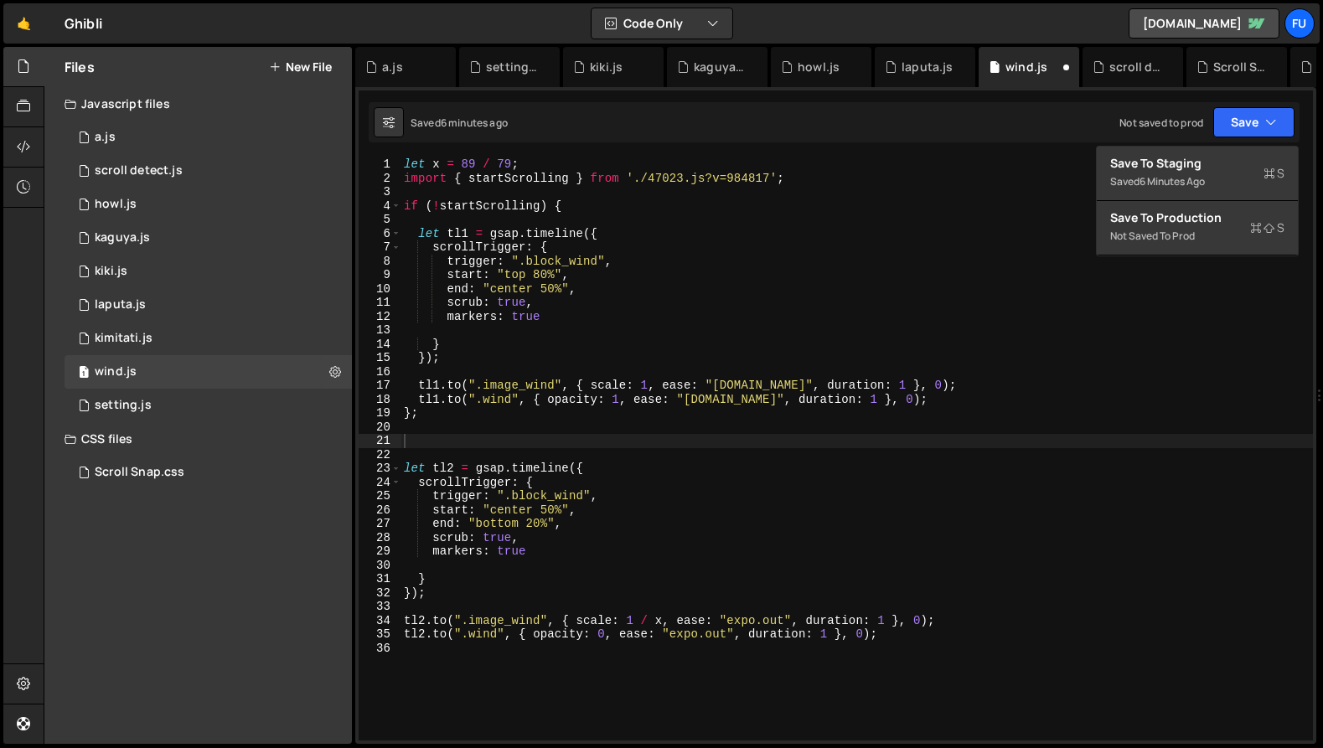
click at [1223, 146] on div "Save to Staging S Saved 6 minutes ago Save to Production S Not saved to prod Sa…" at bounding box center [1197, 201] width 203 height 111
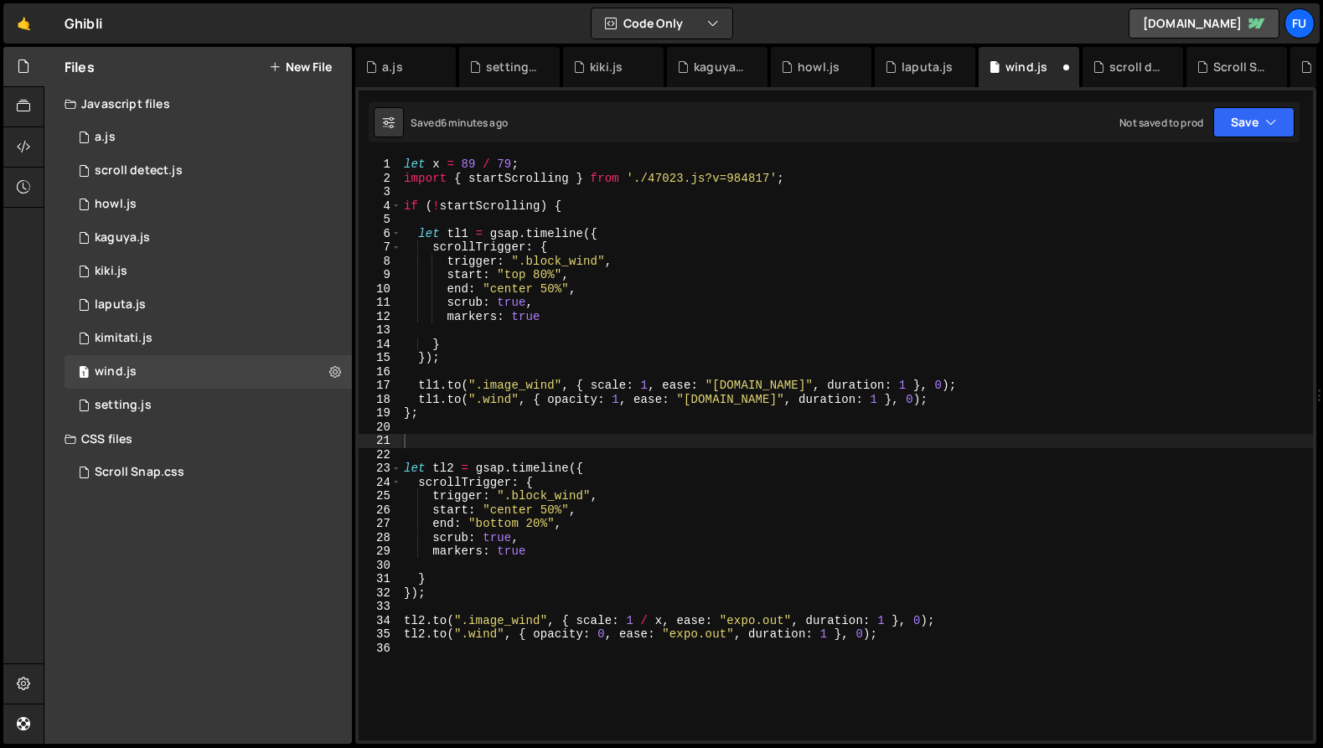
type textarea "let x = 89 / 79;"
click at [1200, 161] on div "let x = 89 / 79 ; import { startScrolling } from './47023.js?v=984817' ; if ( !…" at bounding box center [857, 463] width 913 height 611
drag, startPoint x: 1230, startPoint y: 92, endPoint x: 1228, endPoint y: 153, distance: 60.4
click at [1230, 95] on div "let tl1 = gsap.timeline({ 1 2 3 4 5 6 7 8 9 10 11 12 13 14 15 16 17 18 19 20 21…" at bounding box center [835, 415] width 961 height 657
click at [1228, 154] on div "let tl1 = gsap.timeline({ 1 2 3 4 5 6 7 8 9 10 11 12 13 14 15 16 17 18 19 20 21…" at bounding box center [835, 415] width 961 height 657
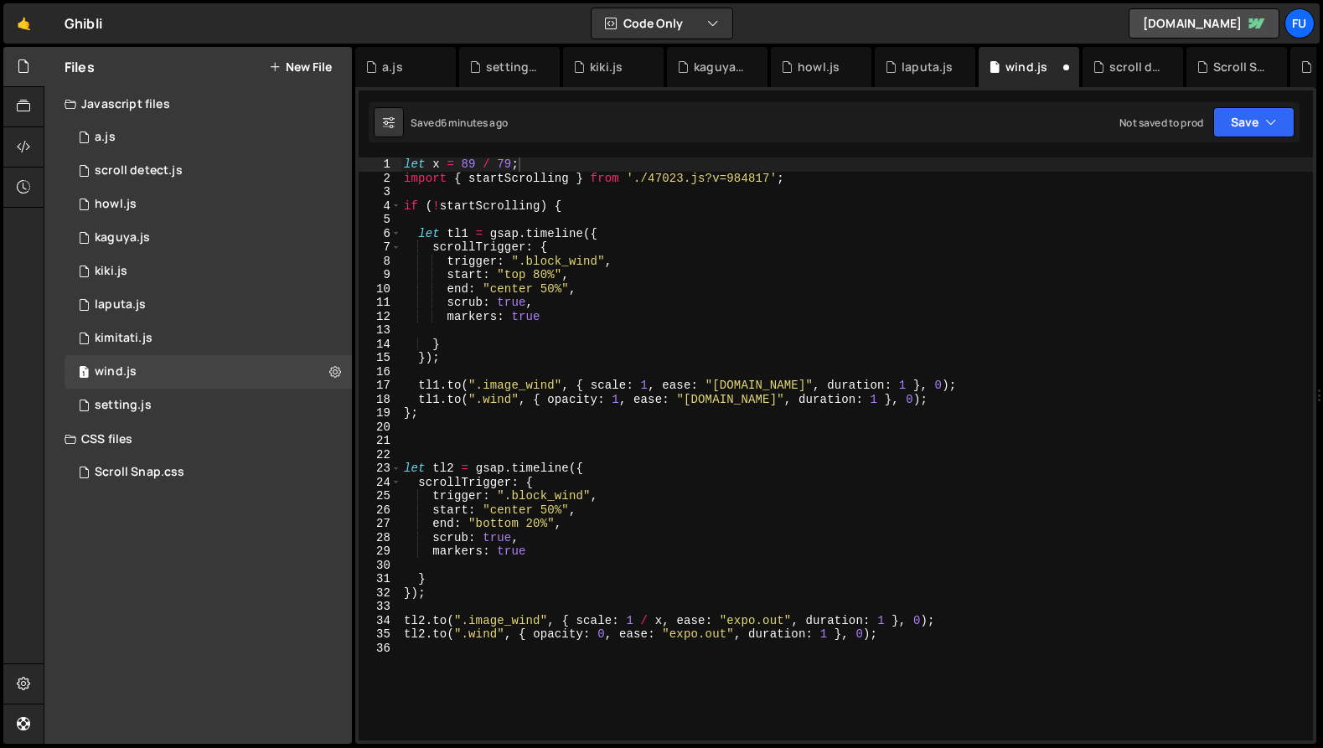
click at [1228, 138] on div "Saved 6 minutes ago Not saved to prod Upgrade to Edit Save Save to Staging S Sa…" at bounding box center [834, 122] width 931 height 40
click at [1252, 124] on button "Save" at bounding box center [1253, 122] width 81 height 30
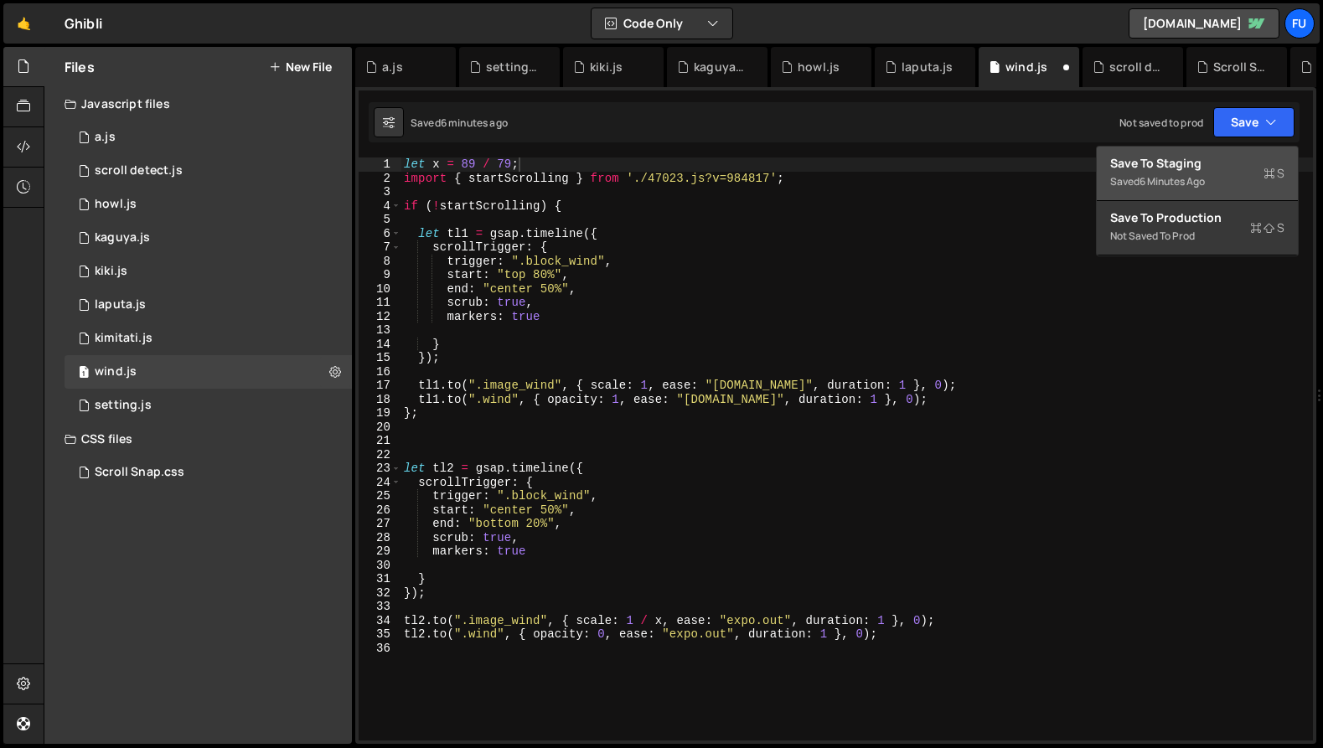
click at [1238, 160] on div "Save to Staging S" at bounding box center [1197, 163] width 174 height 17
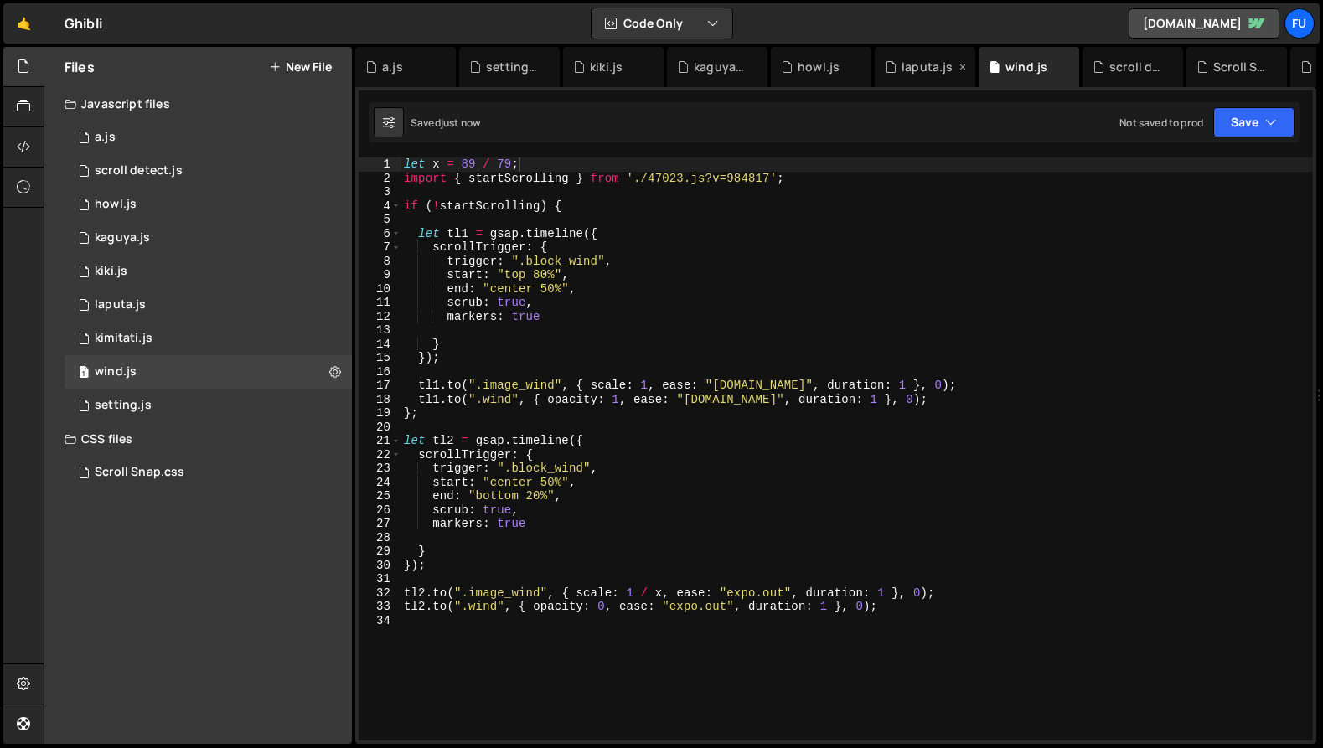
click at [887, 73] on icon at bounding box center [891, 67] width 12 height 17
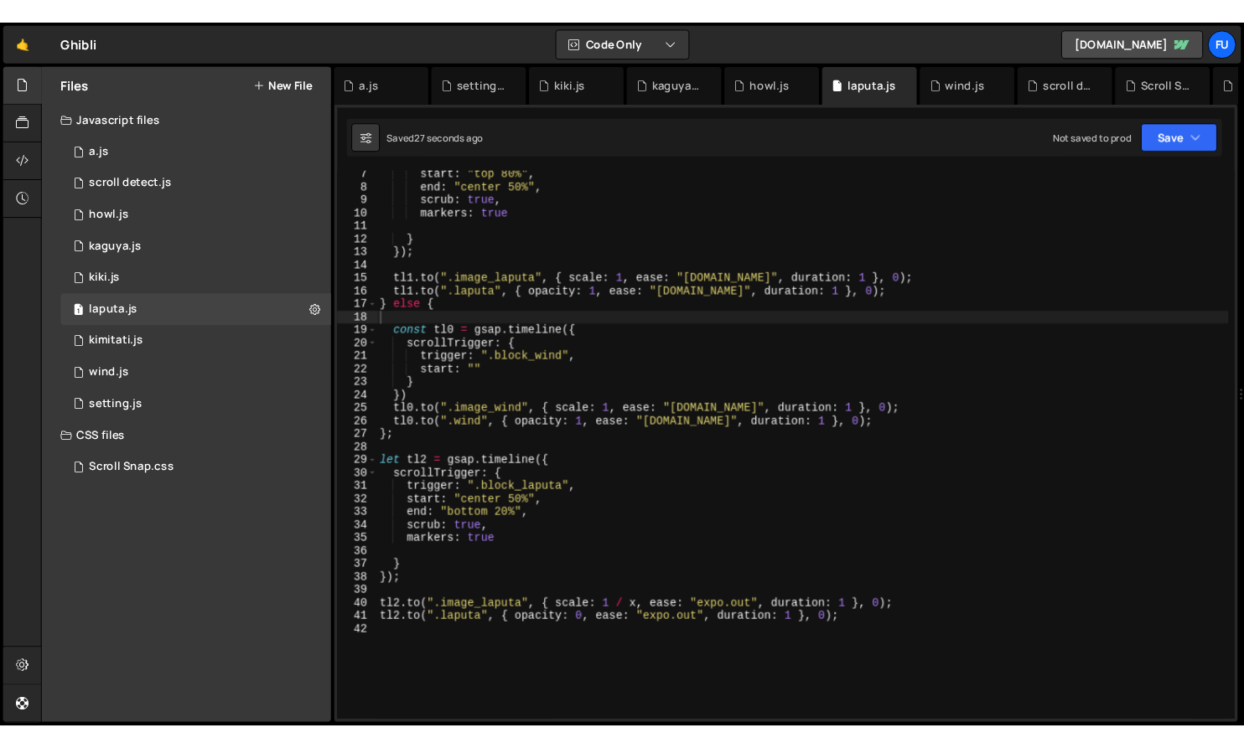
scroll to position [34, 0]
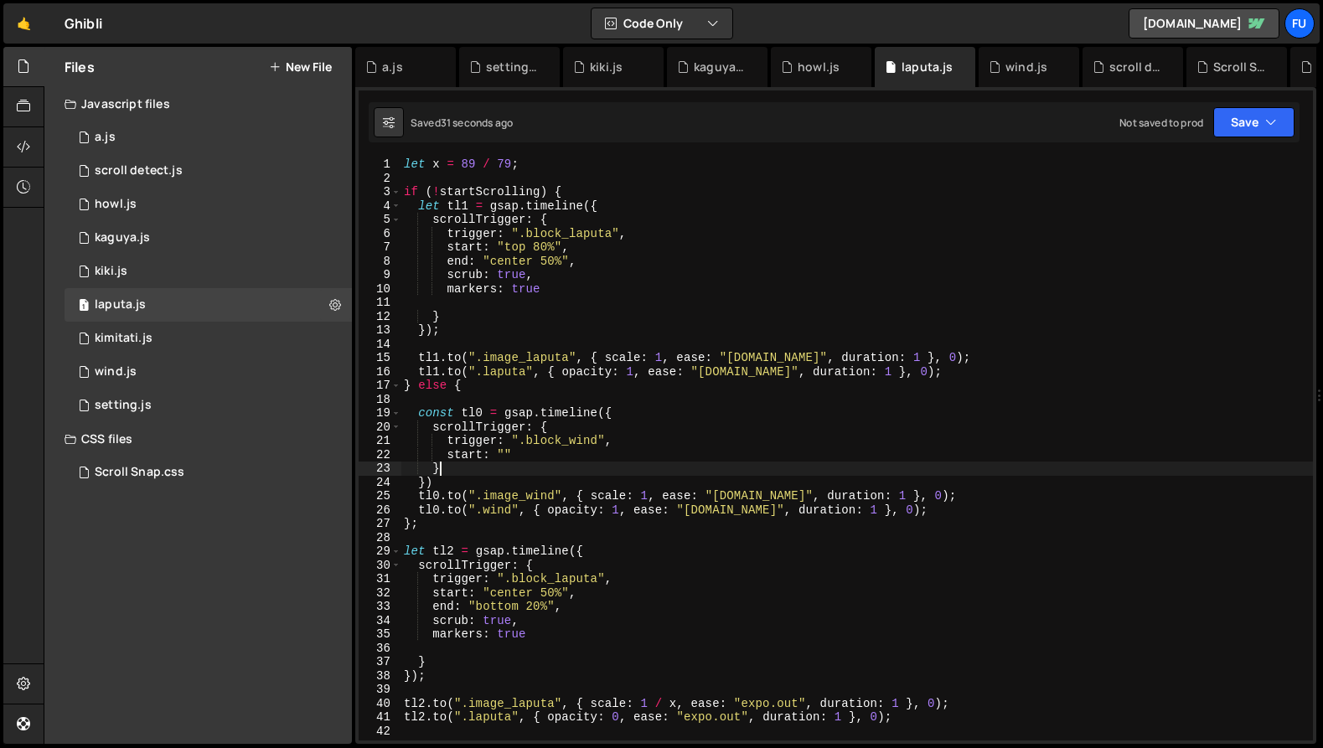
click at [763, 463] on div "let x = 89 / 79 ; if ( ! startScrolling ) { let tl1 = gsap . timeline ({ scroll…" at bounding box center [857, 463] width 913 height 611
click at [936, 470] on div "let x = 89 / 79 ; if ( ! startScrolling ) { let tl1 = gsap . timeline ({ scroll…" at bounding box center [857, 463] width 913 height 611
click at [935, 487] on div "let x = 89 / 79 ; if ( ! startScrolling ) { let tl1 = gsap . timeline ({ scroll…" at bounding box center [857, 463] width 913 height 611
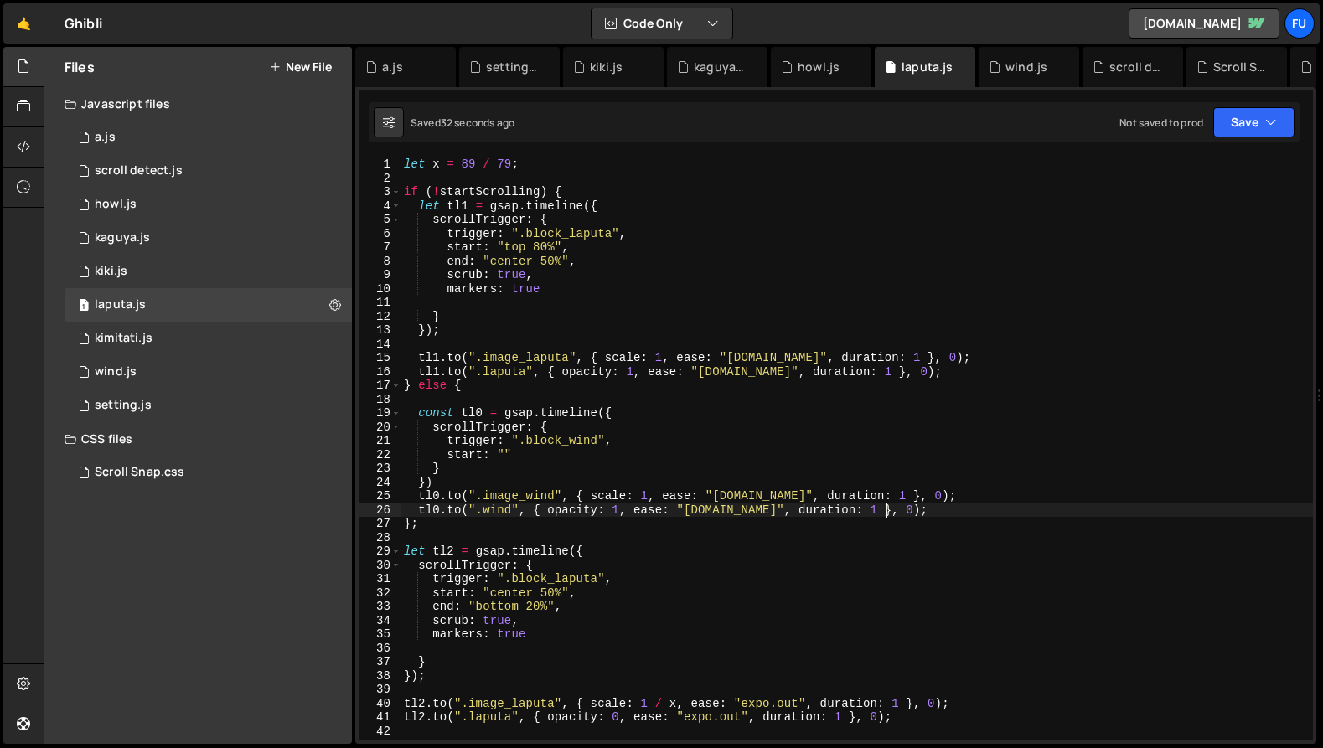
click at [933, 509] on div "let x = 89 / 79 ; if ( ! startScrolling ) { let tl1 = gsap . timeline ({ scroll…" at bounding box center [857, 463] width 913 height 611
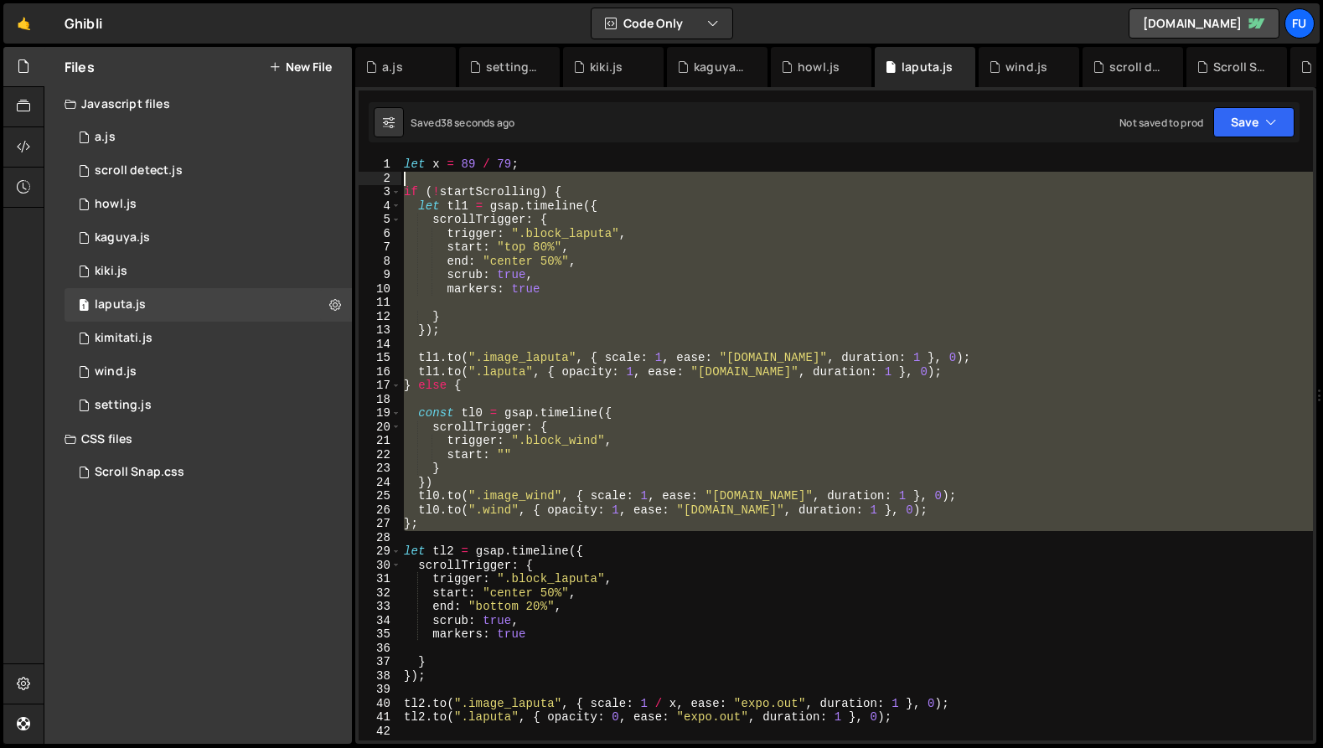
drag, startPoint x: 435, startPoint y: 532, endPoint x: 386, endPoint y: 172, distance: 363.6
click at [386, 172] on div "[DOMAIN_NAME](".wind", { opacity: 1, ease: "[DOMAIN_NAME]", duration: 1 }, 0); …" at bounding box center [836, 449] width 954 height 583
click at [637, 491] on div "let x = 89 / 79 ; if ( ! startScrolling ) { let tl1 = gsap . timeline ({ scroll…" at bounding box center [857, 449] width 913 height 583
type textarea "[DOMAIN_NAME](".image_wind", { scale: 1, ease: "[DOMAIN_NAME]", duration: 1 }, …"
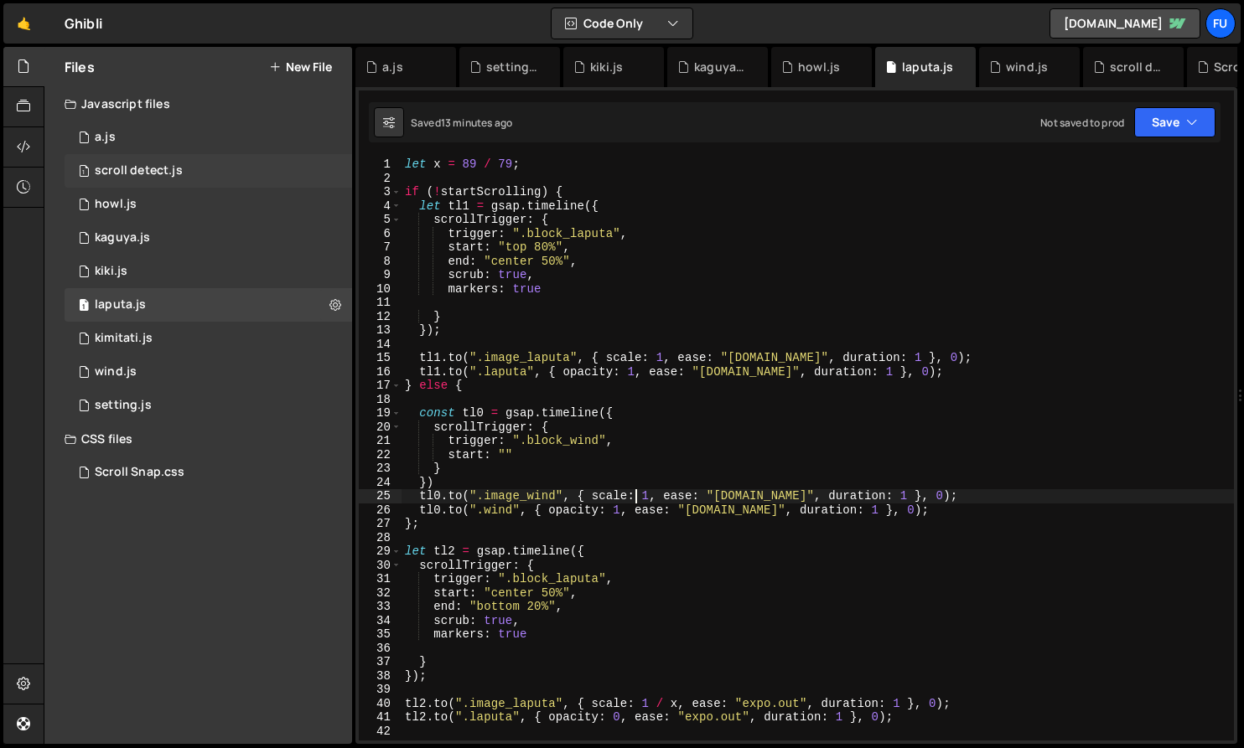
click at [217, 176] on div "1 scroll detect.js 0" at bounding box center [208, 171] width 287 height 34
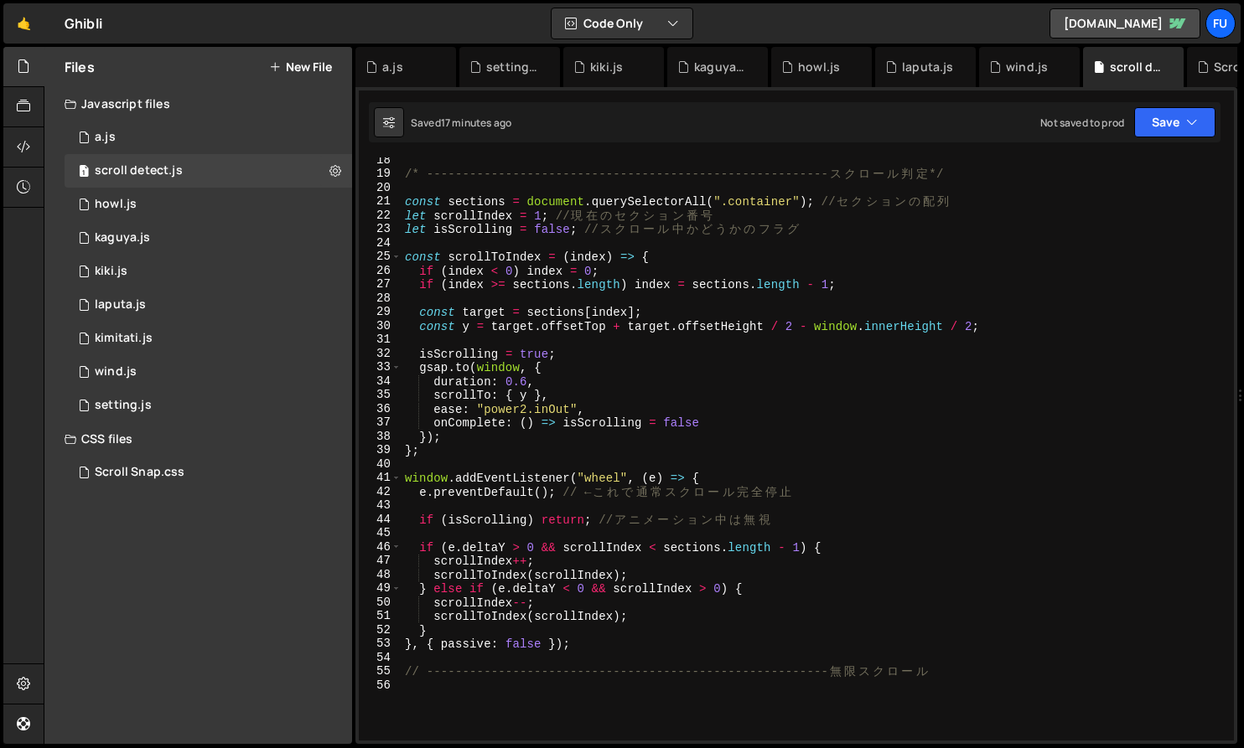
scroll to position [259, 0]
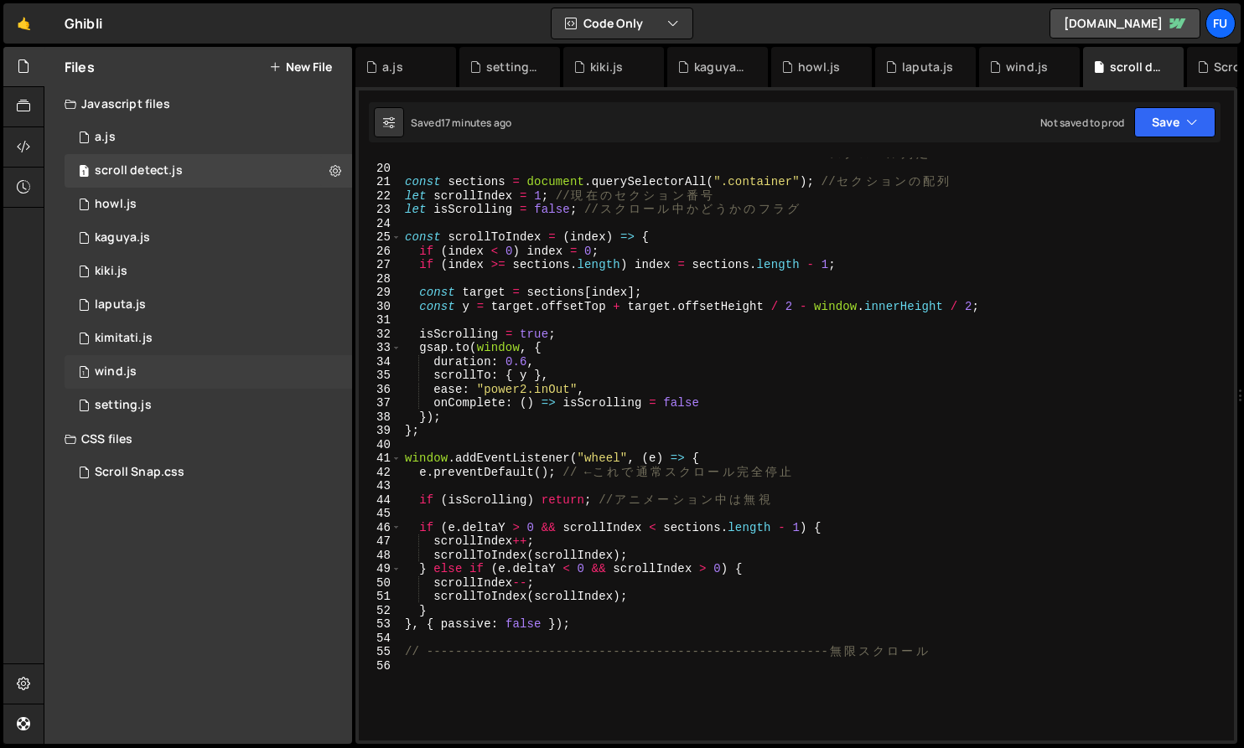
click at [261, 366] on div "1 wind.js 0" at bounding box center [208, 372] width 287 height 34
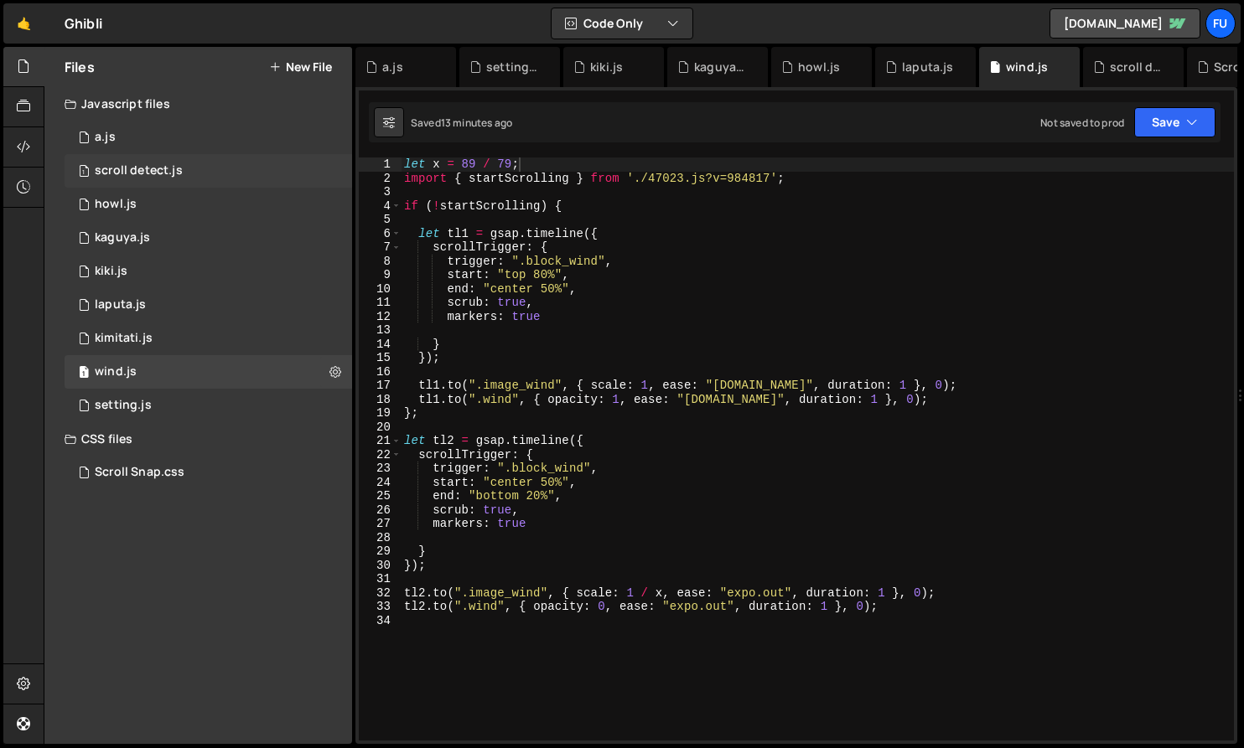
click at [251, 173] on div "1 scroll detect.js 0" at bounding box center [208, 171] width 287 height 34
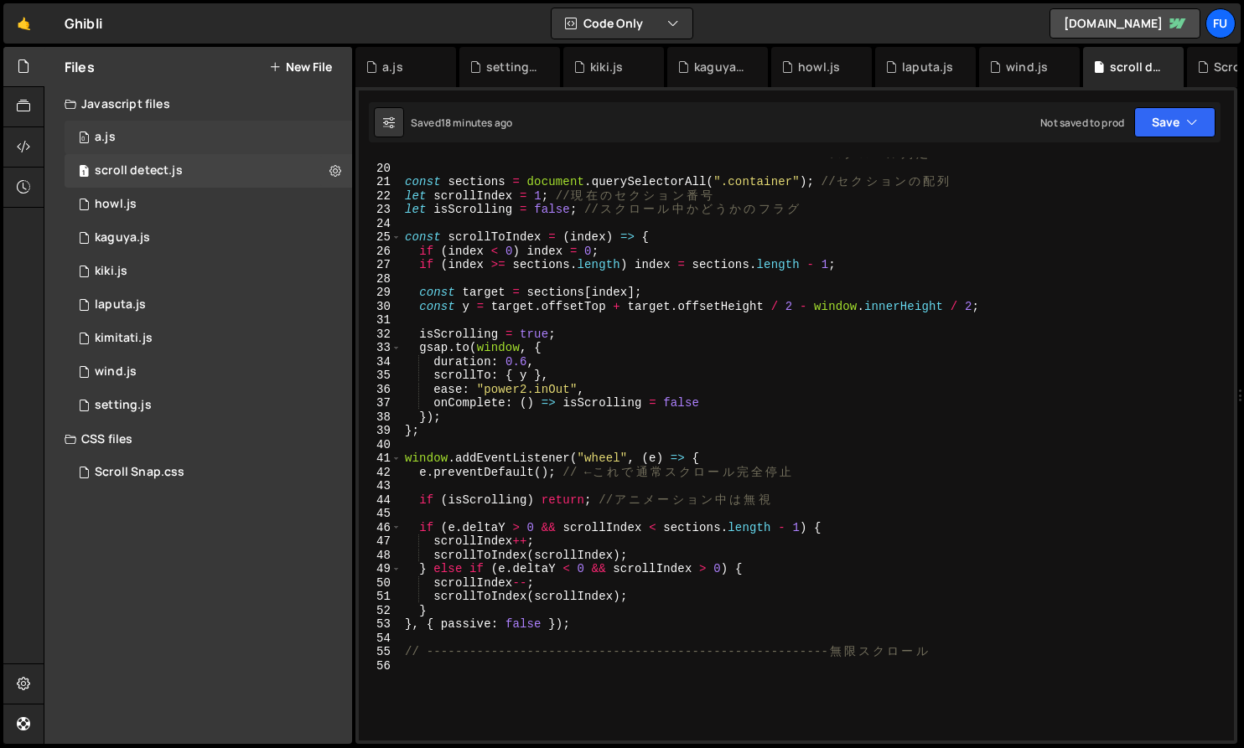
click at [237, 138] on div "0 a.js 0" at bounding box center [208, 138] width 287 height 34
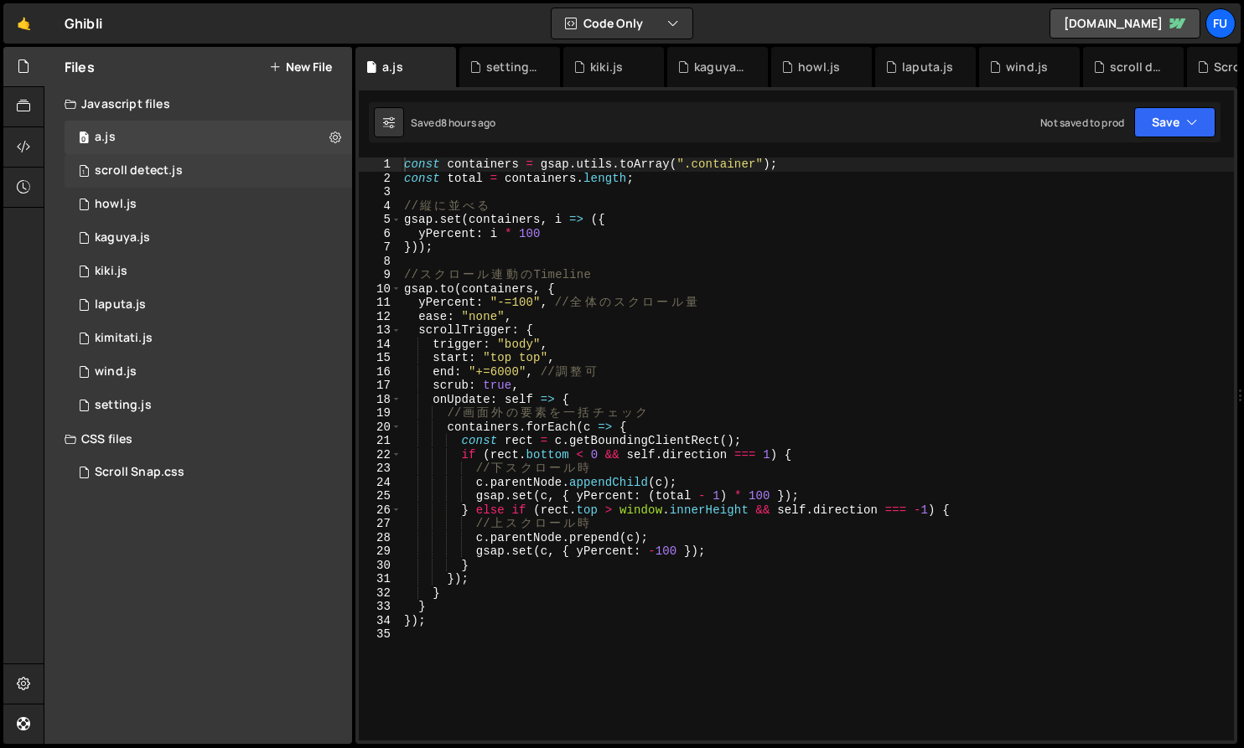
click at [235, 165] on div "1 scroll detect.js 0" at bounding box center [208, 171] width 287 height 34
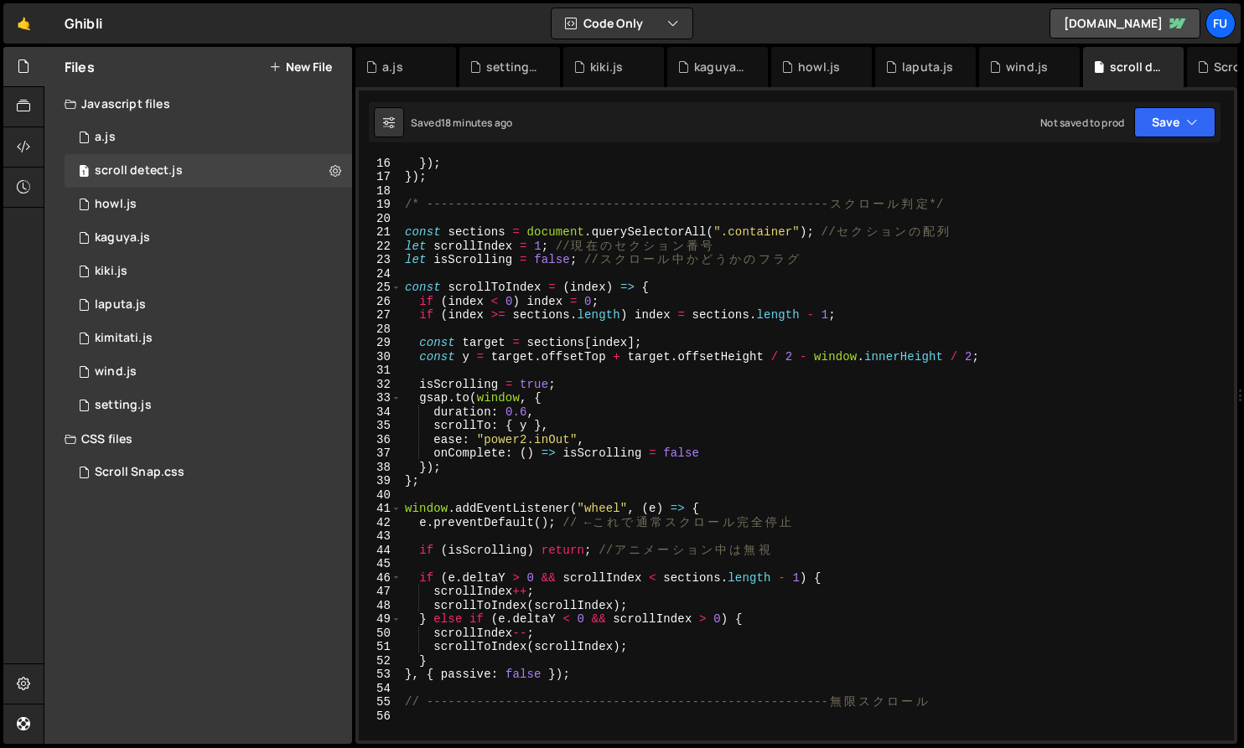
scroll to position [196, 0]
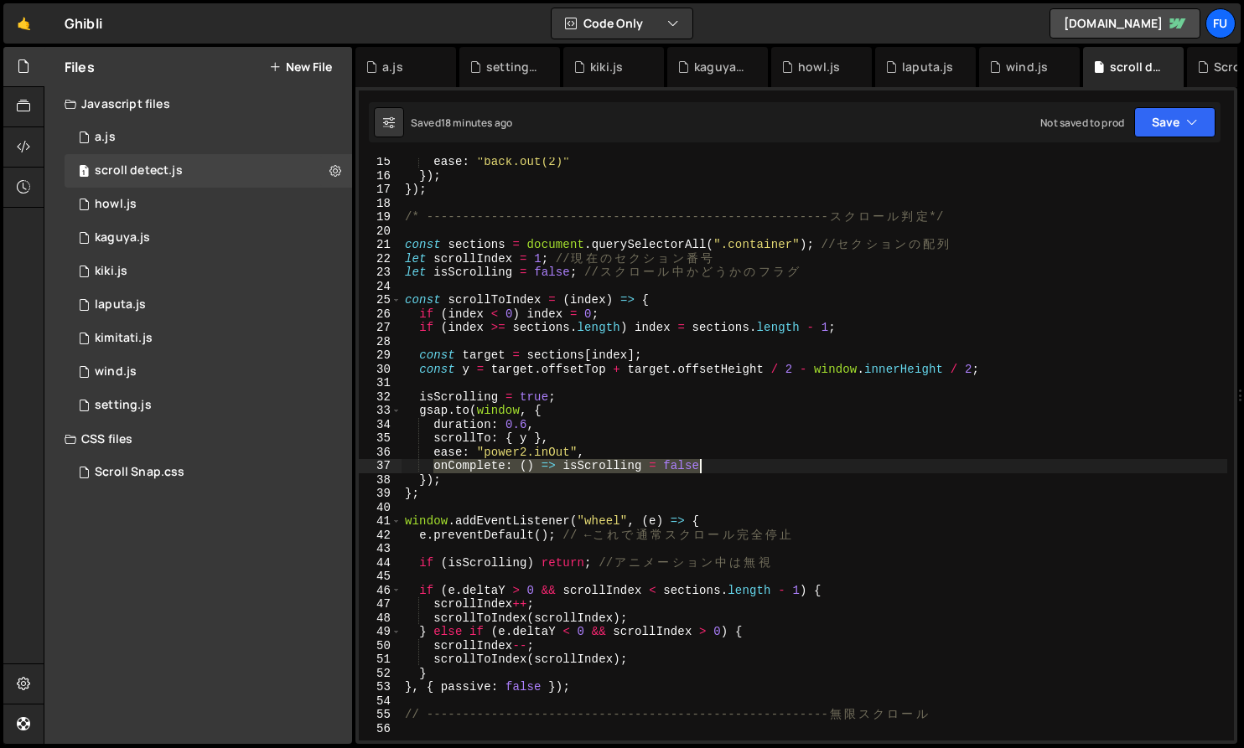
drag, startPoint x: 432, startPoint y: 469, endPoint x: 744, endPoint y: 459, distance: 312.7
click at [744, 459] on div "ease : "back.out(2)" }) ; }) ; /* ---------------------------------------------…" at bounding box center [813, 460] width 825 height 611
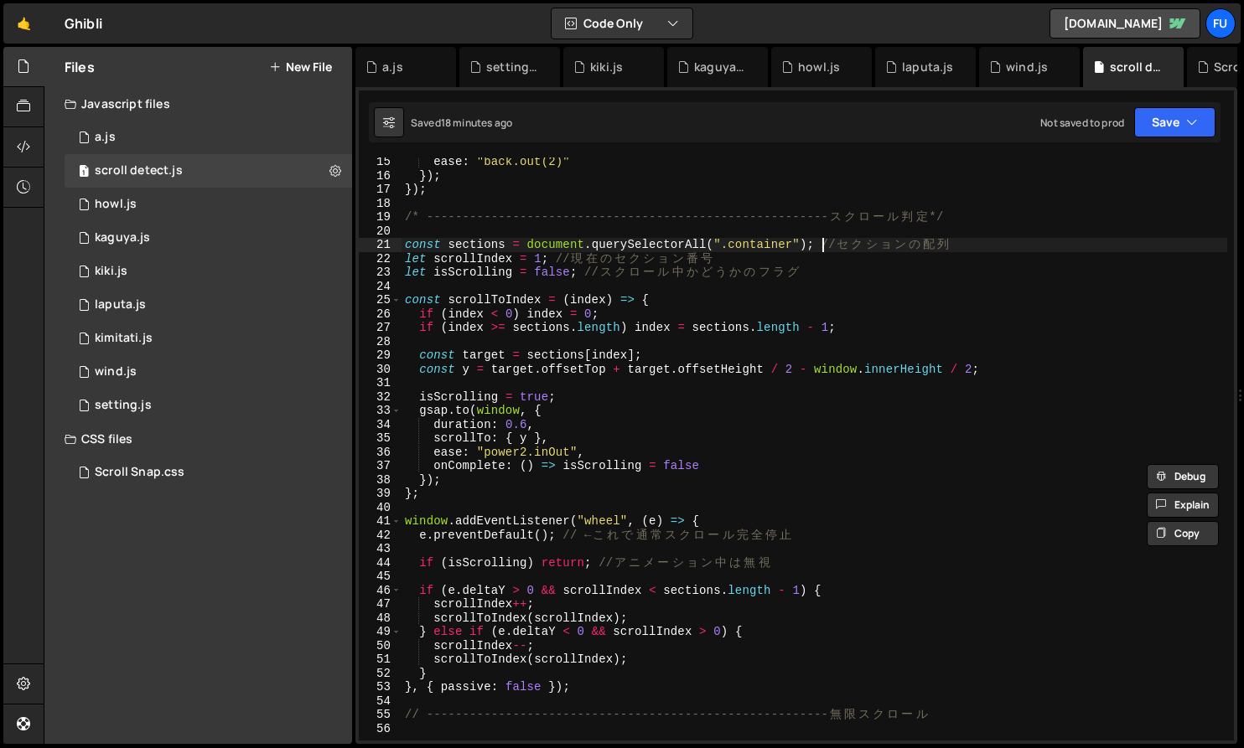
click at [824, 251] on div "ease : "back.out(2)" }) ; }) ; /* ---------------------------------------------…" at bounding box center [813, 460] width 825 height 611
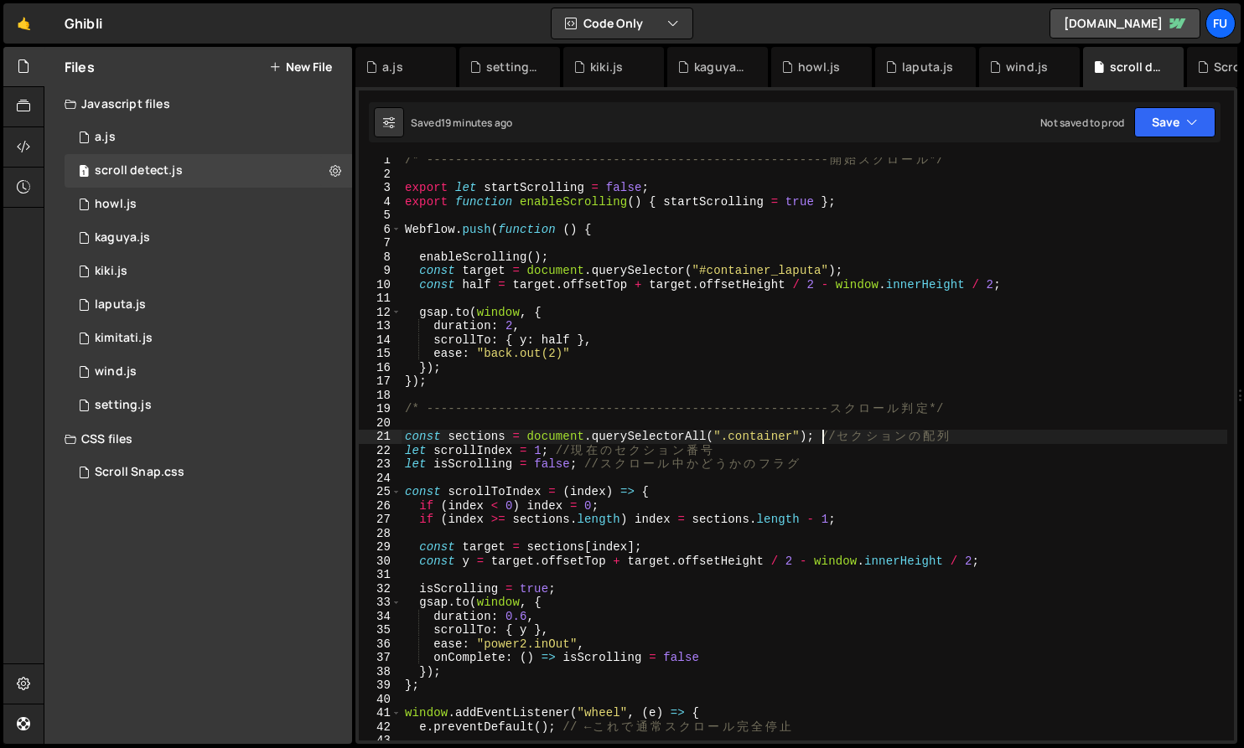
scroll to position [4, 0]
click at [576, 361] on div "/* -------------------------------------------------------- [PERSON_NAME] ス ク ロ…" at bounding box center [813, 458] width 825 height 611
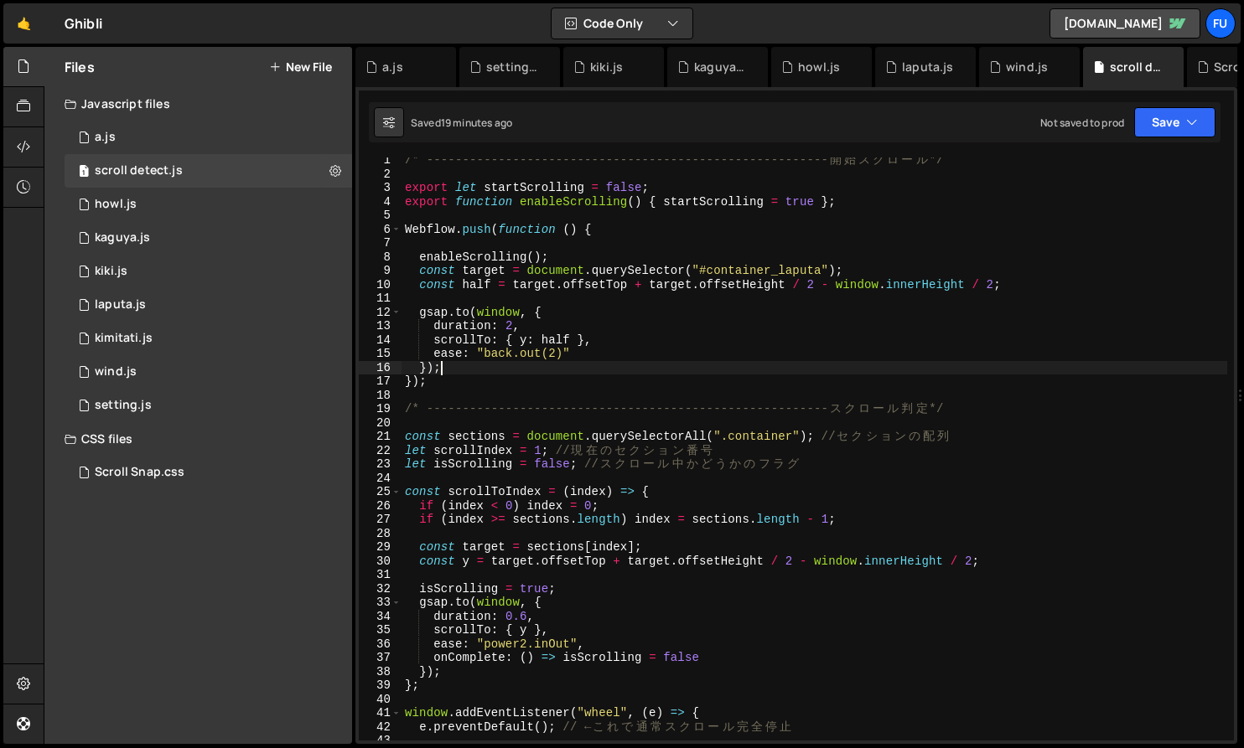
scroll to position [0, 2]
click at [615, 356] on div "/* -------------------------------------------------------- [PERSON_NAME] ス ク ロ…" at bounding box center [813, 458] width 825 height 611
type textarea "ease: "back.out(2)""
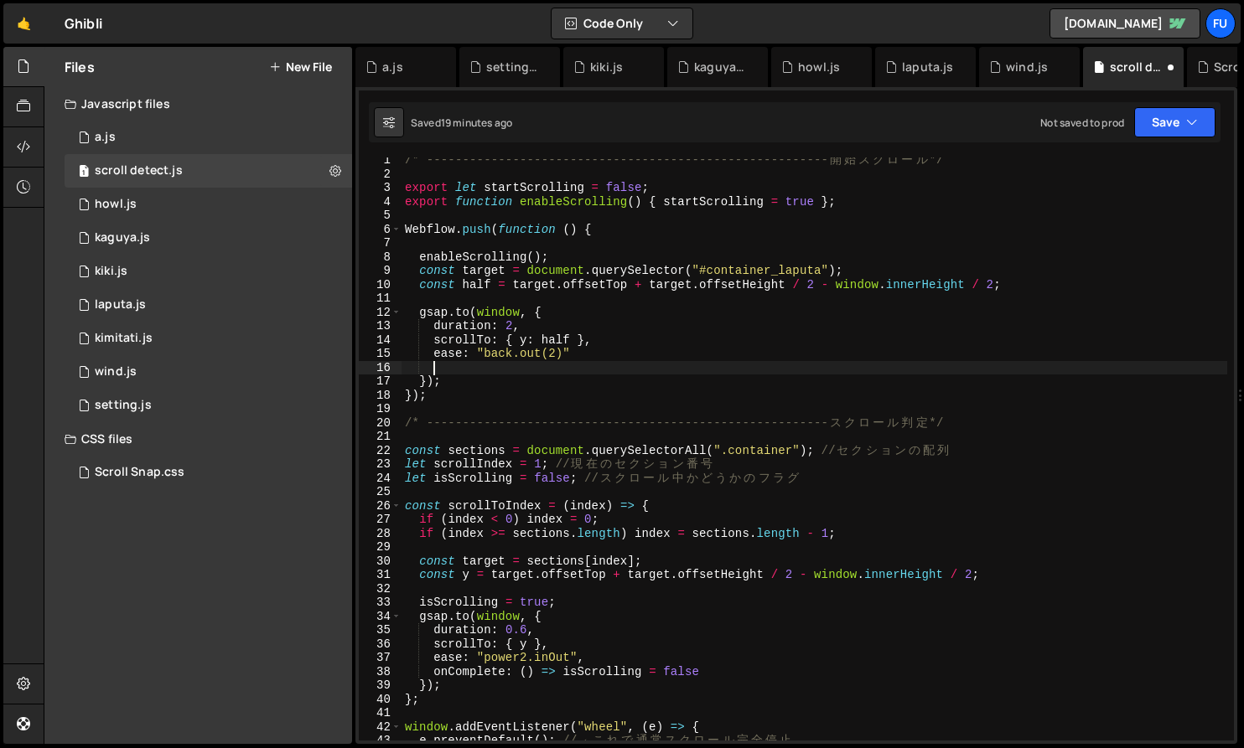
scroll to position [0, 1]
paste textarea "onComplete: () => isScrolling = false"
drag, startPoint x: 647, startPoint y: 368, endPoint x: 565, endPoint y: 364, distance: 82.2
click at [565, 364] on div "/* -------------------------------------------------------- [PERSON_NAME] ス ク ロ…" at bounding box center [813, 458] width 825 height 611
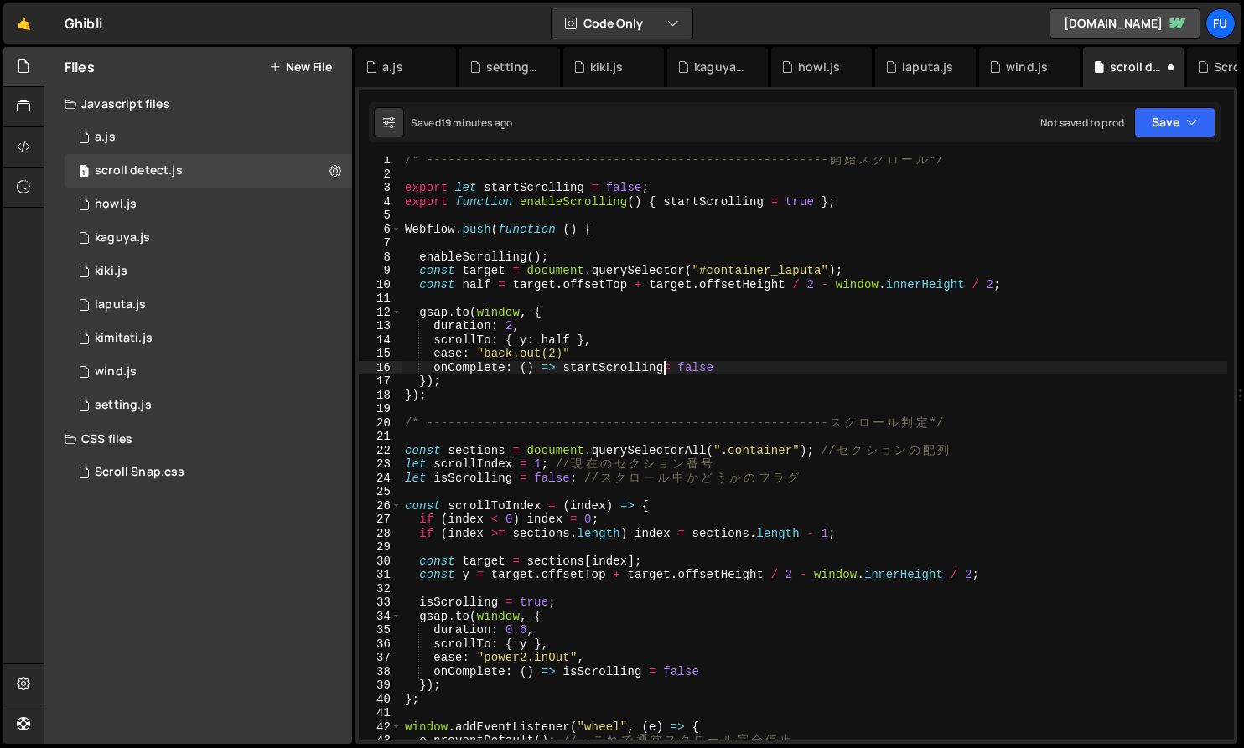
click at [715, 367] on div "/* -------------------------------------------------------- [PERSON_NAME] ス ク ロ…" at bounding box center [813, 458] width 825 height 611
click at [664, 365] on div "/* -------------------------------------------------------- [PERSON_NAME] ス ク ロ…" at bounding box center [813, 458] width 825 height 611
click at [808, 376] on div "/* -------------------------------------------------------- [PERSON_NAME] ス ク ロ…" at bounding box center [813, 458] width 825 height 611
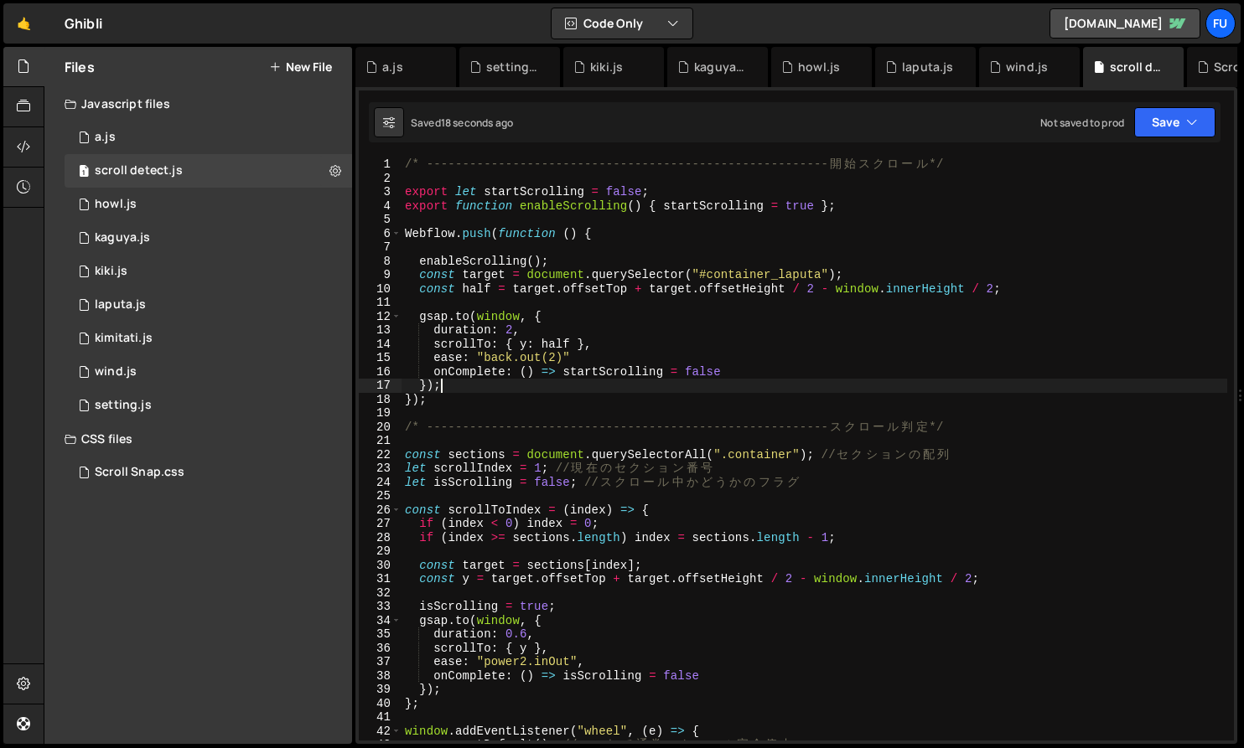
scroll to position [0, 0]
click at [756, 375] on div "/* -------------------------------------------------------- [PERSON_NAME] ス ク ロ…" at bounding box center [813, 463] width 825 height 611
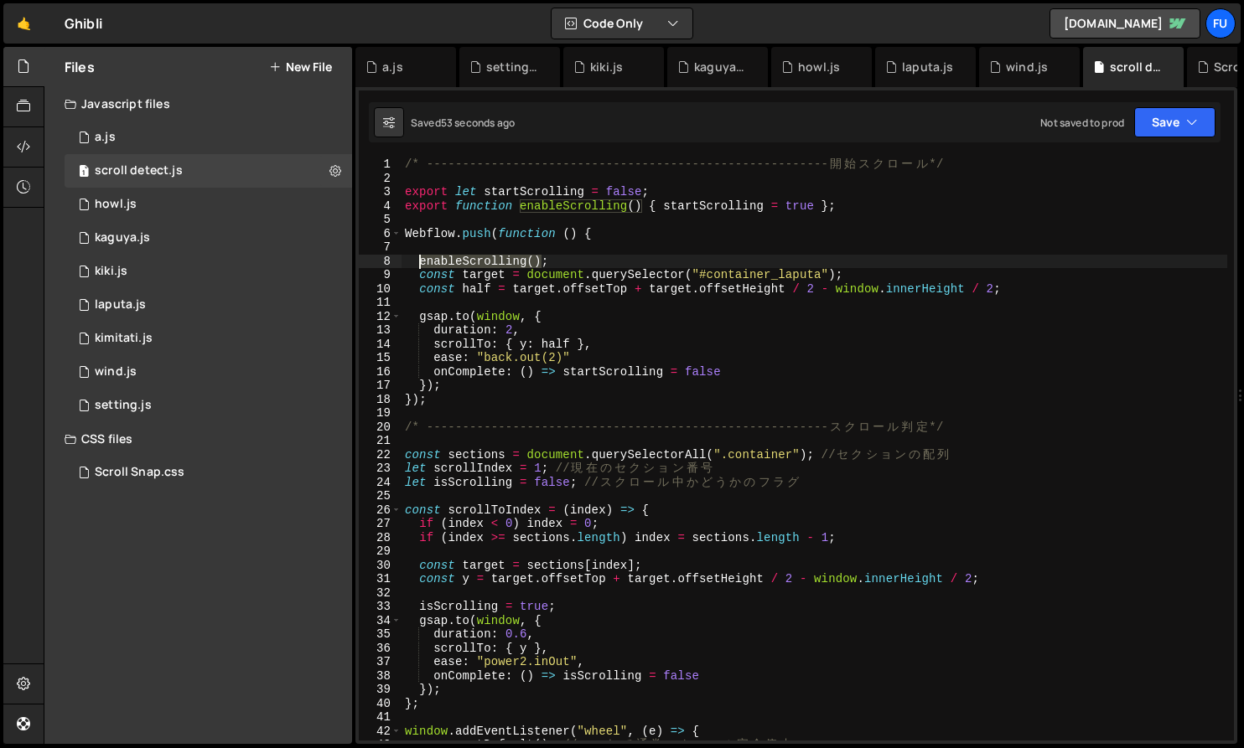
drag, startPoint x: 544, startPoint y: 259, endPoint x: 426, endPoint y: 260, distance: 118.2
click at [426, 260] on div "/* -------------------------------------------------------- [PERSON_NAME] ス ク ロ…" at bounding box center [813, 463] width 825 height 611
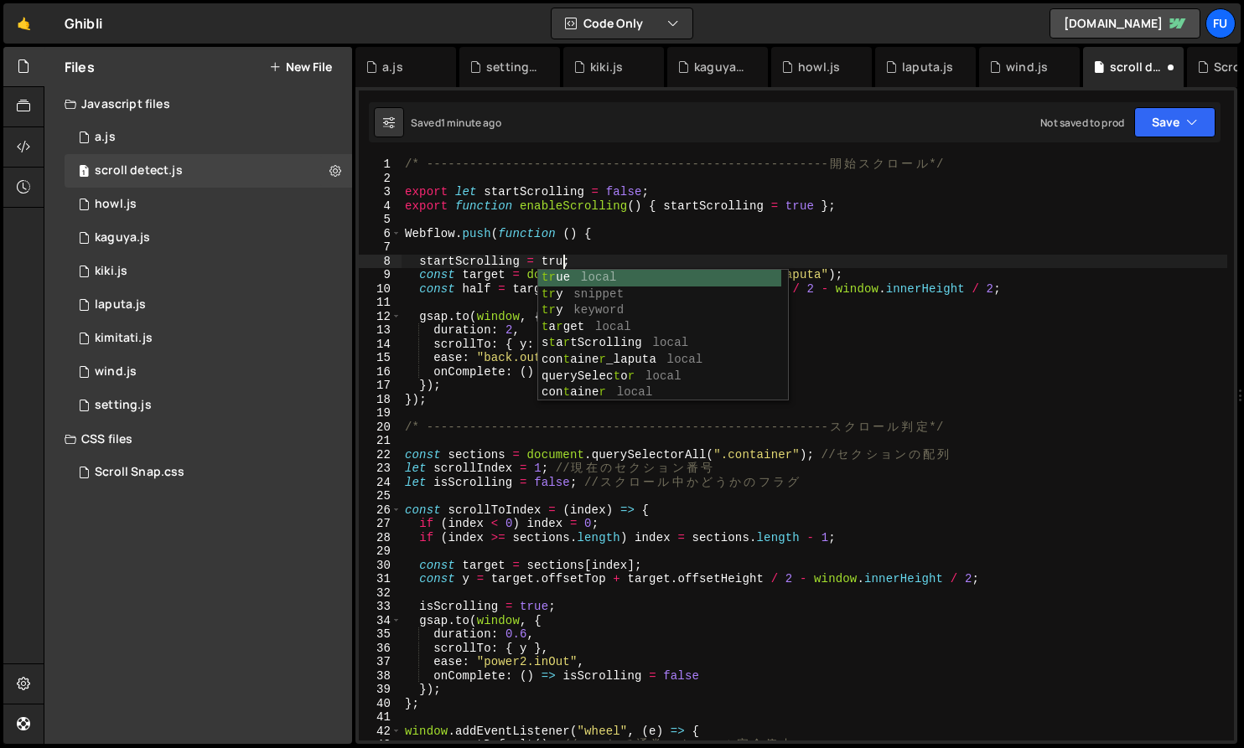
scroll to position [0, 11]
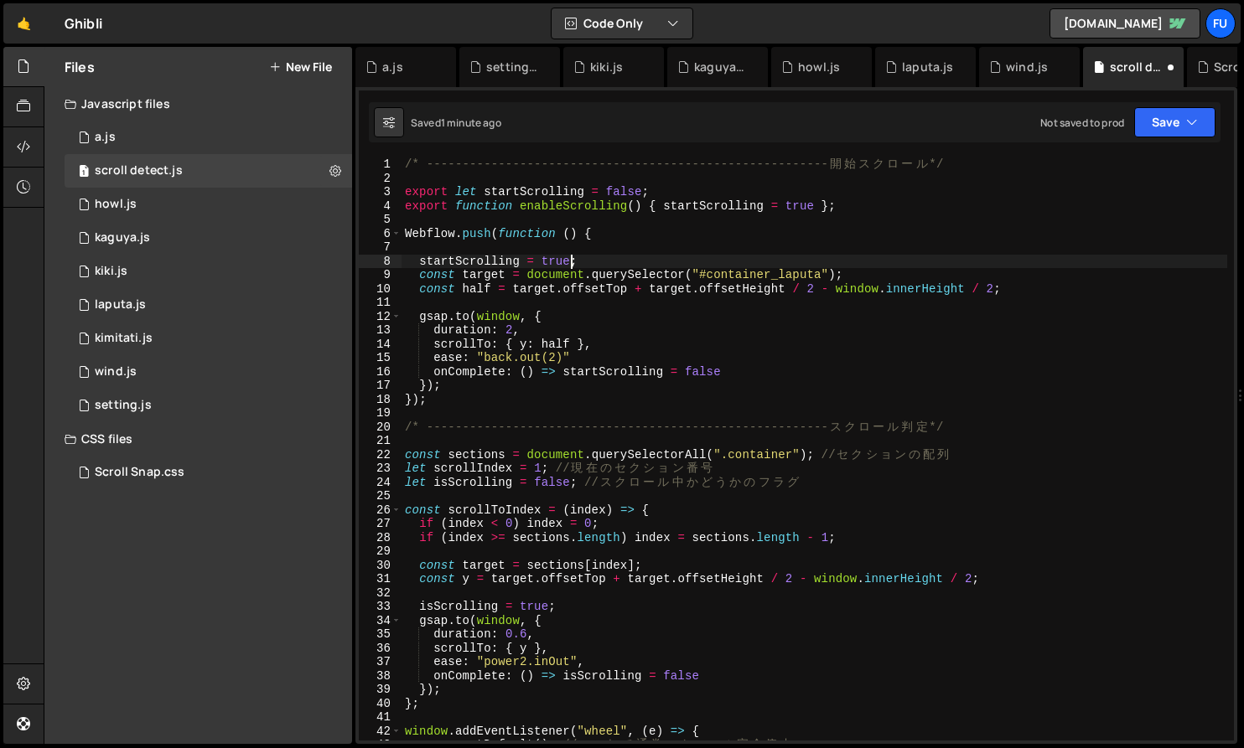
click at [720, 238] on div "/* -------------------------------------------------------- [PERSON_NAME] ス ク ロ…" at bounding box center [813, 463] width 825 height 611
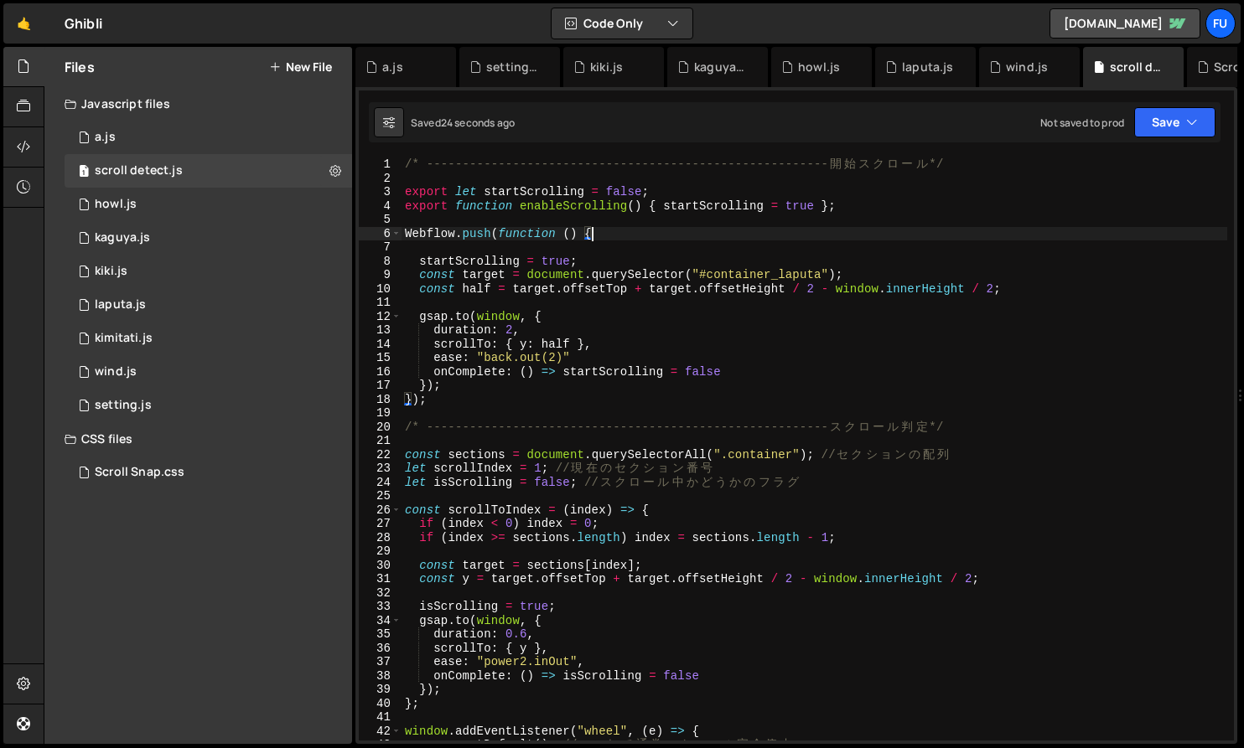
click at [568, 265] on div "/* -------------------------------------------------------- [PERSON_NAME] ス ク ロ…" at bounding box center [813, 463] width 825 height 611
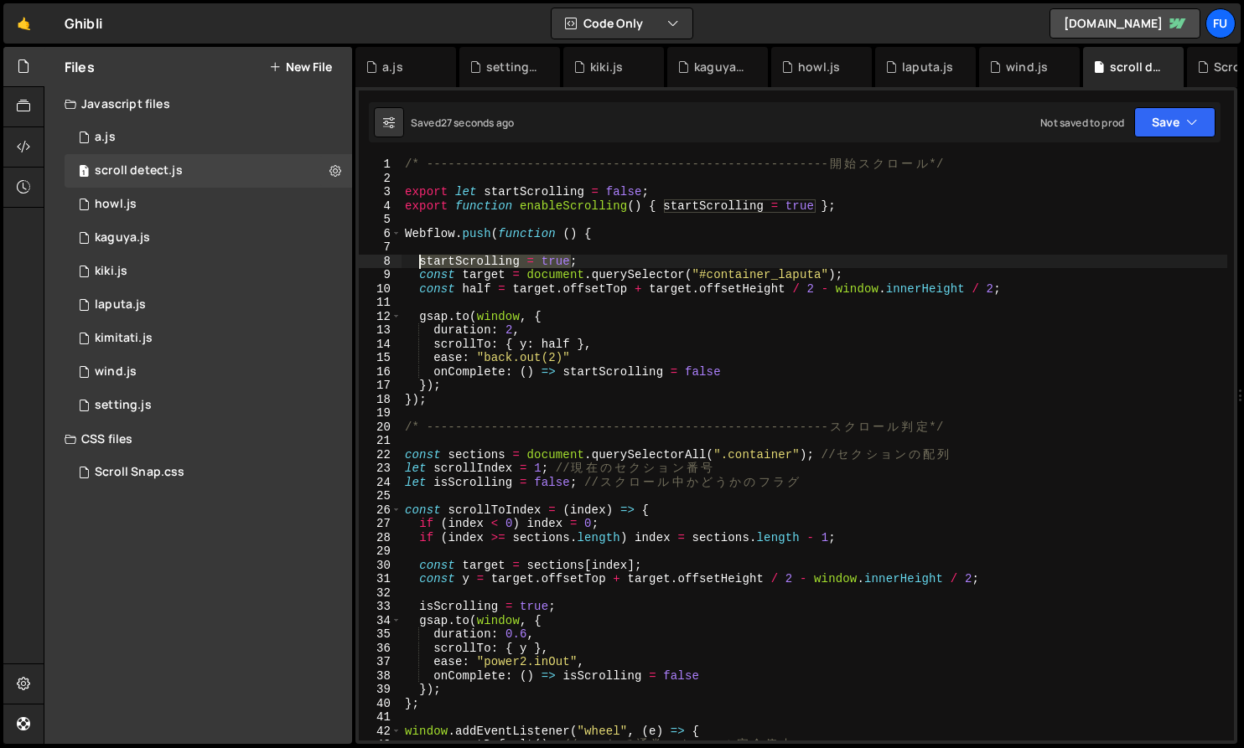
drag, startPoint x: 569, startPoint y: 259, endPoint x: 417, endPoint y: 259, distance: 151.7
click at [417, 259] on div "/* -------------------------------------------------------- [PERSON_NAME] ス ク ロ…" at bounding box center [813, 463] width 825 height 611
click at [711, 338] on div "/* -------------------------------------------------------- [PERSON_NAME] ス ク ロ…" at bounding box center [813, 463] width 825 height 611
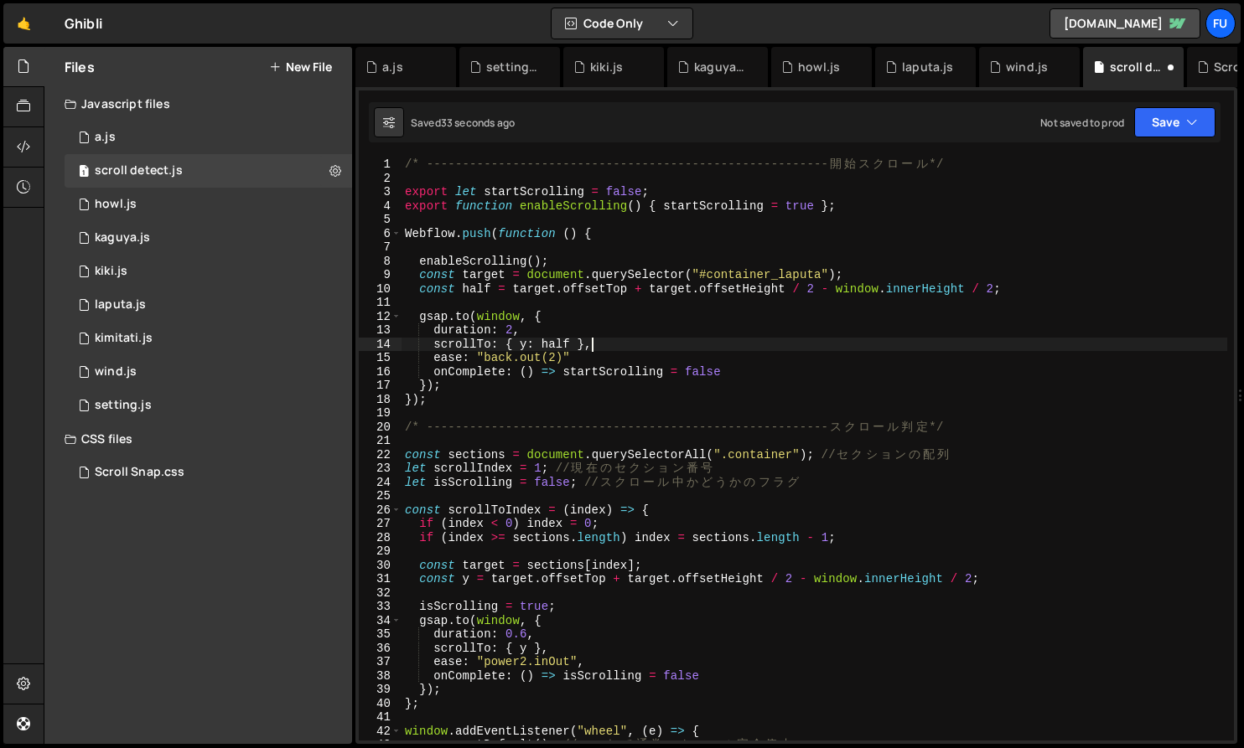
click at [801, 362] on div "/* -------------------------------------------------------- [PERSON_NAME] ス ク ロ…" at bounding box center [813, 463] width 825 height 611
click at [721, 365] on div "/* -------------------------------------------------------- [PERSON_NAME] ス ク ロ…" at bounding box center [813, 463] width 825 height 611
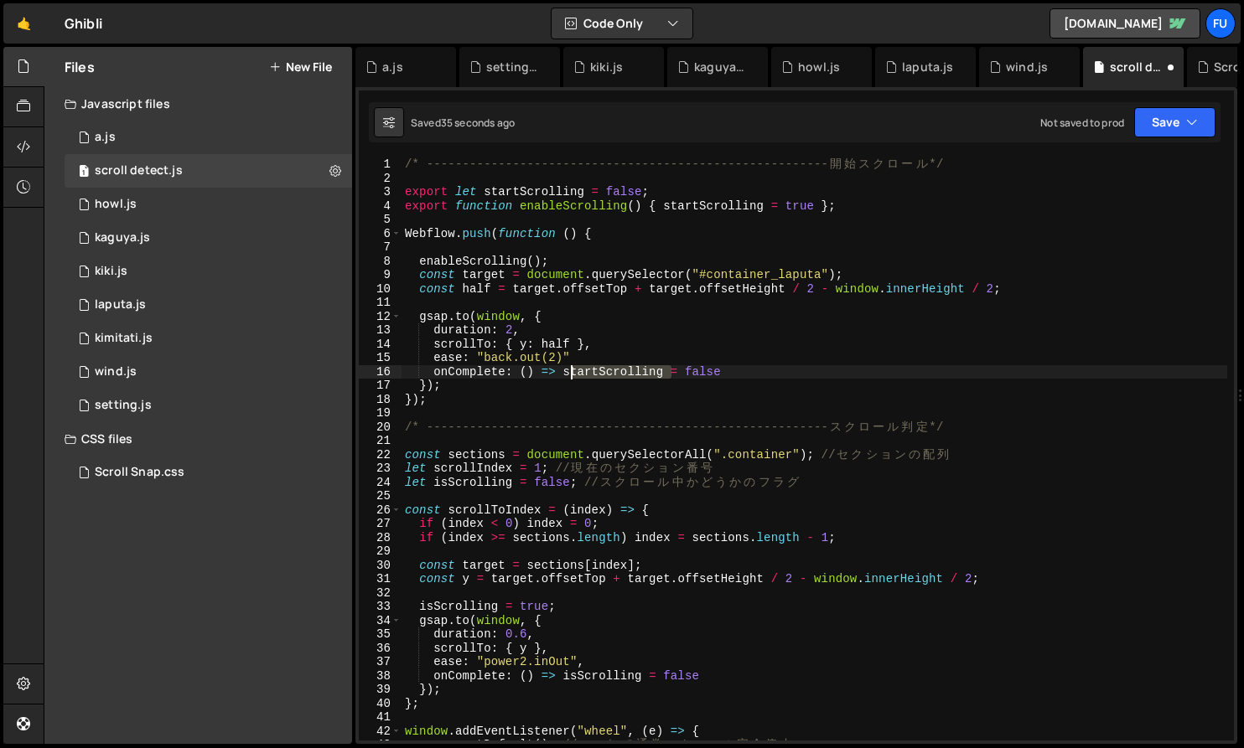
drag, startPoint x: 668, startPoint y: 373, endPoint x: 569, endPoint y: 369, distance: 99.0
click at [569, 369] on div "/* -------------------------------------------------------- [PERSON_NAME] ス ク ロ…" at bounding box center [813, 463] width 825 height 611
click at [561, 370] on div "/* -------------------------------------------------------- [PERSON_NAME] ス ク ロ…" at bounding box center [813, 463] width 825 height 611
drag, startPoint x: 565, startPoint y: 371, endPoint x: 724, endPoint y: 369, distance: 159.2
click at [724, 369] on div "/* -------------------------------------------------------- [PERSON_NAME] ス ク ロ…" at bounding box center [813, 463] width 825 height 611
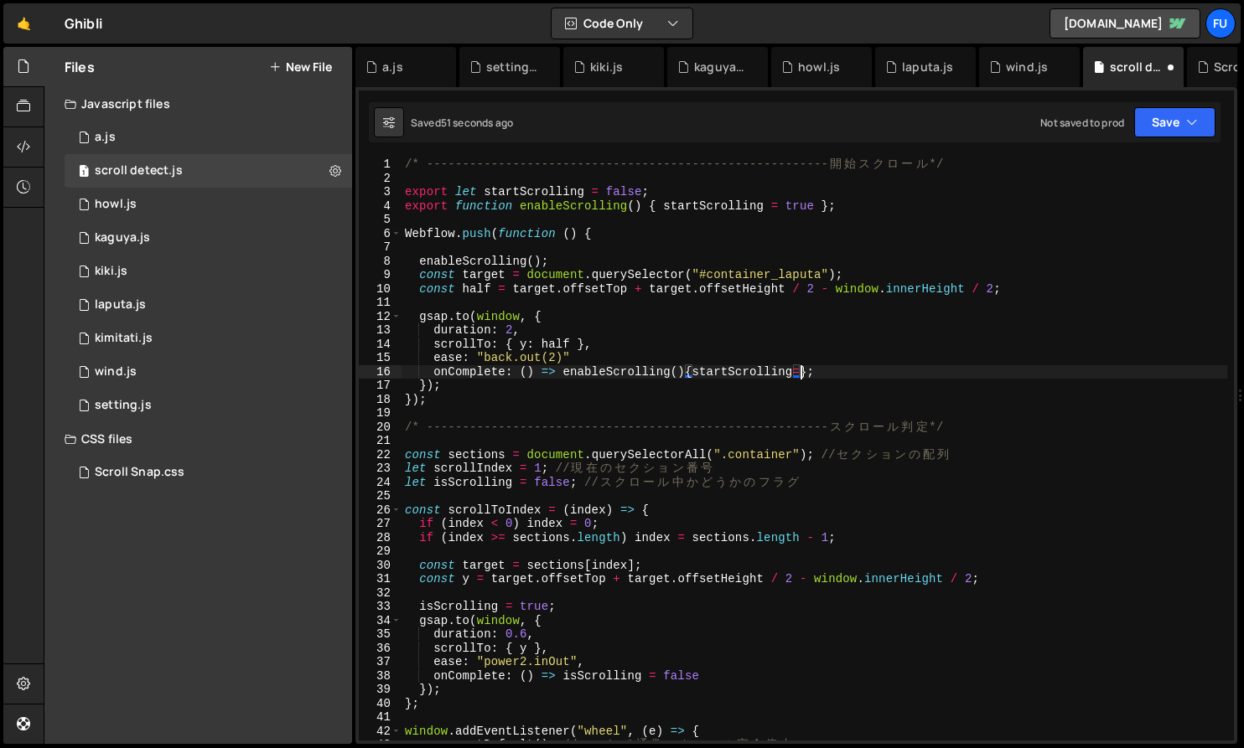
scroll to position [0, 27]
drag, startPoint x: 914, startPoint y: 357, endPoint x: 1016, endPoint y: 354, distance: 102.3
click at [914, 357] on div "/* -------------------------------------------------------- [PERSON_NAME] ス ク ロ…" at bounding box center [813, 463] width 825 height 611
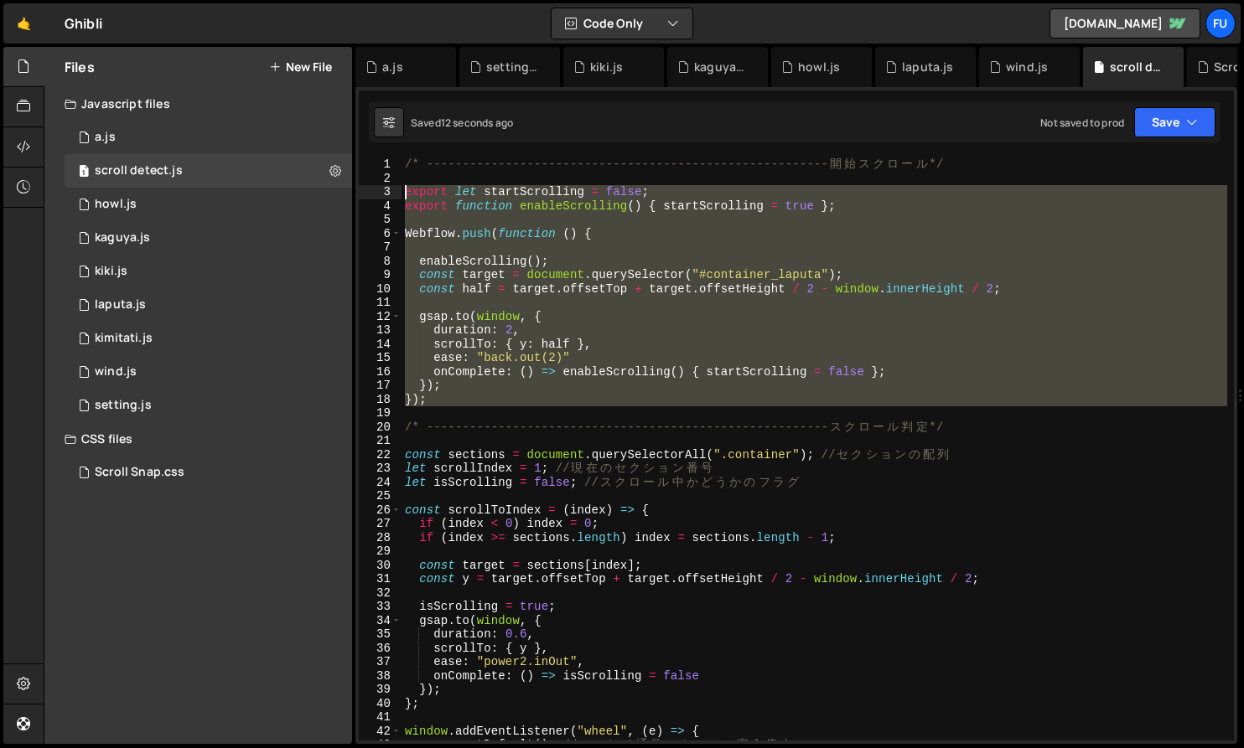
drag, startPoint x: 477, startPoint y: 385, endPoint x: 392, endPoint y: 189, distance: 212.8
click at [392, 189] on div "ease: "back.out(2)" 1 2 3 4 5 6 7 8 9 10 11 12 13 14 15 16 17 18 19 20 21 22 23…" at bounding box center [796, 449] width 875 height 583
paste textarea "})"
type textarea "});"
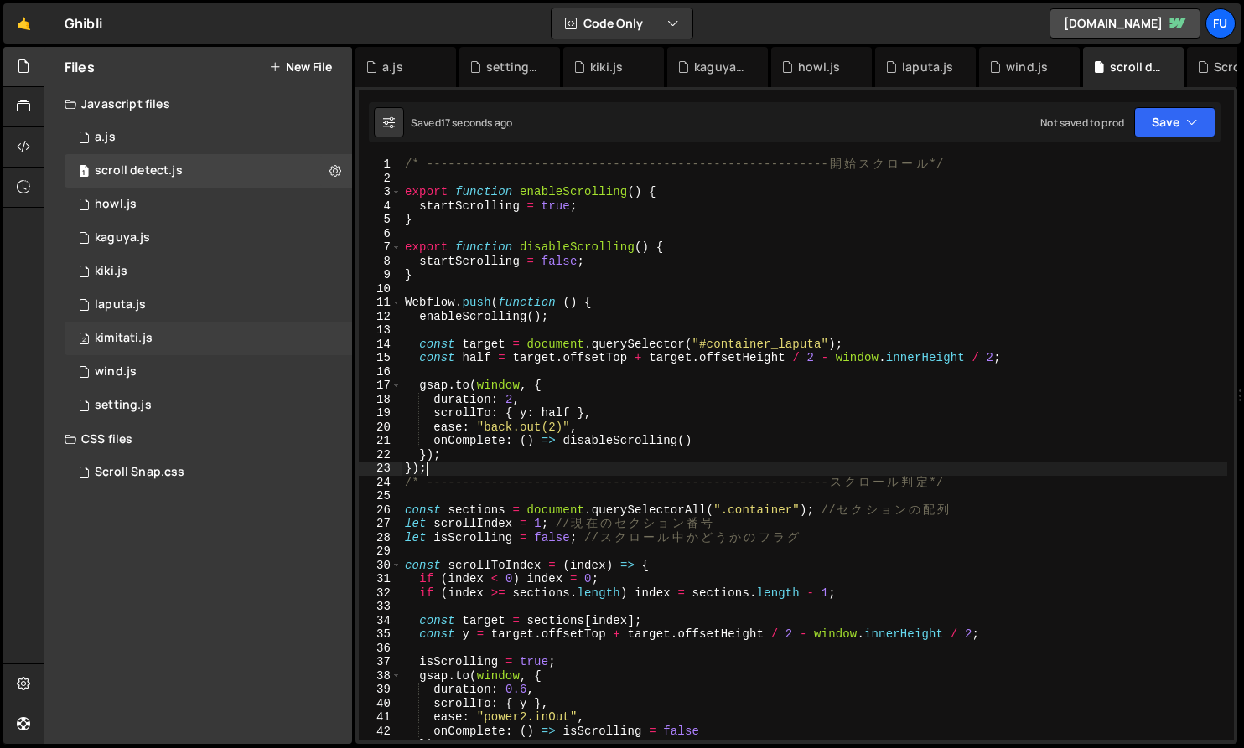
click at [199, 323] on div "2 kimitati.js 0" at bounding box center [208, 339] width 287 height 34
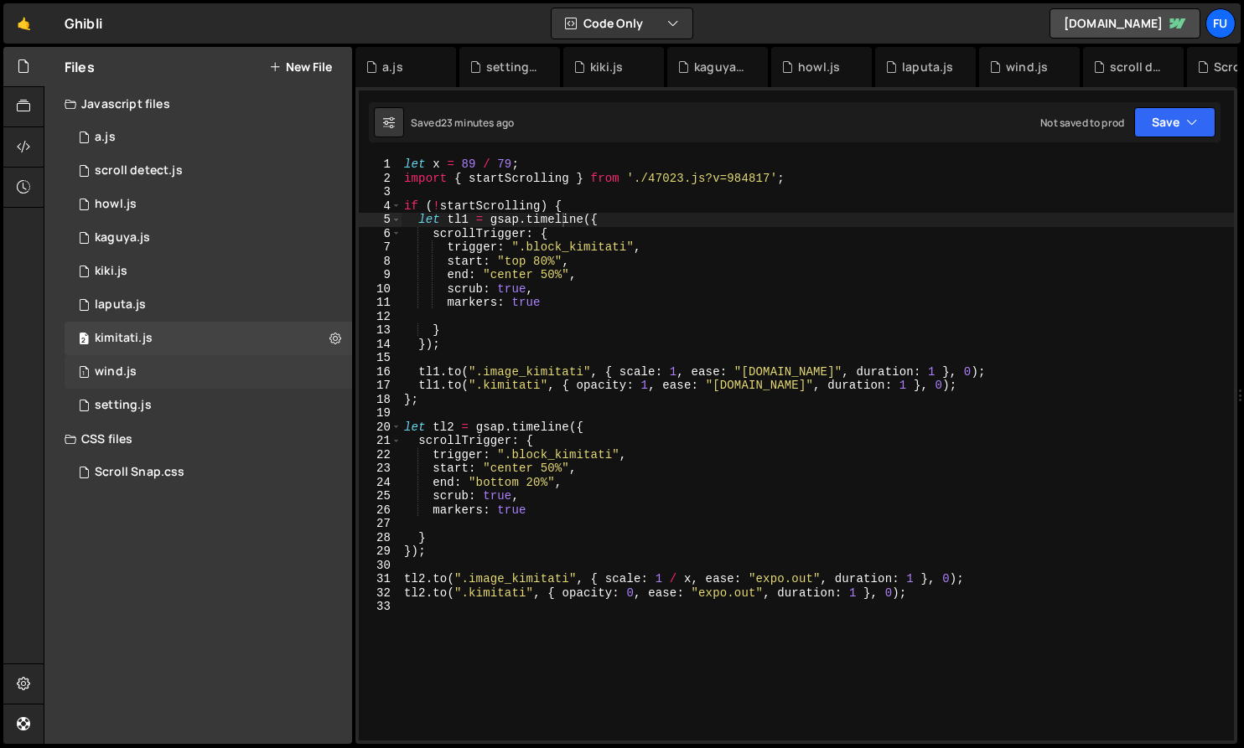
scroll to position [25659, 0]
click at [197, 357] on div "1 wind.js 0" at bounding box center [208, 372] width 287 height 34
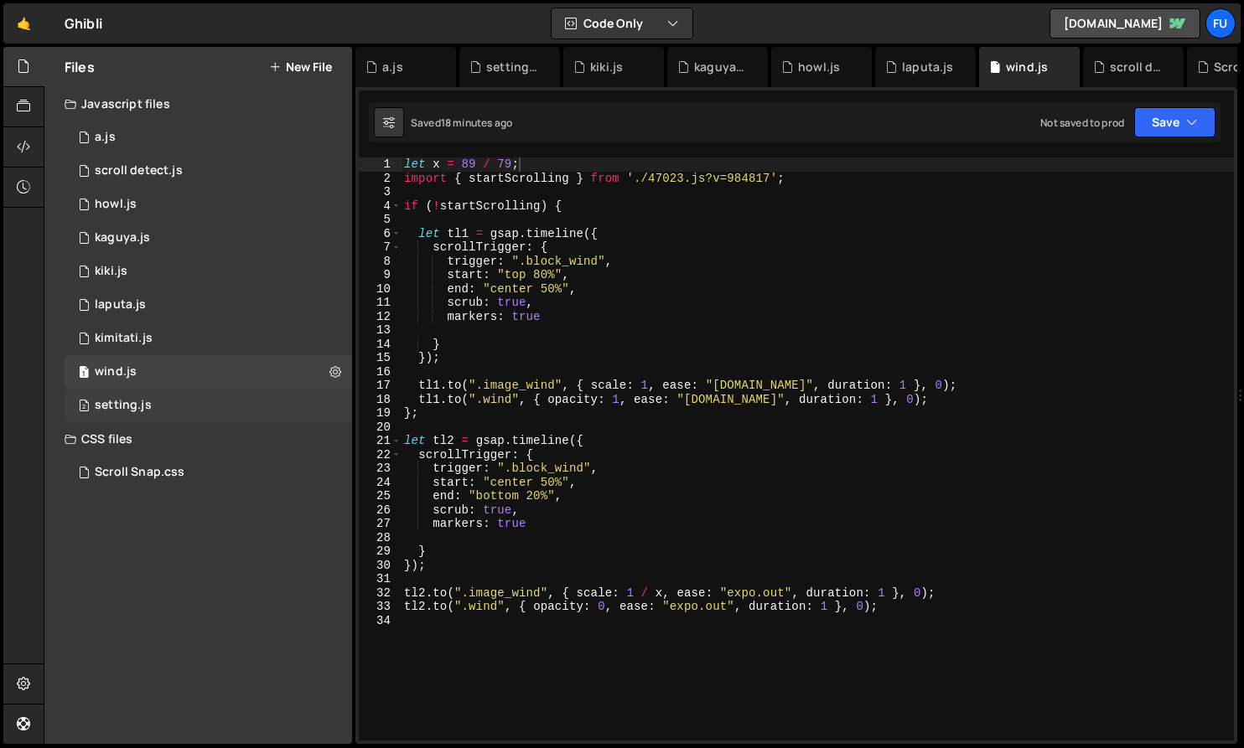
click at [194, 397] on div "2 setting.js 0" at bounding box center [208, 406] width 287 height 34
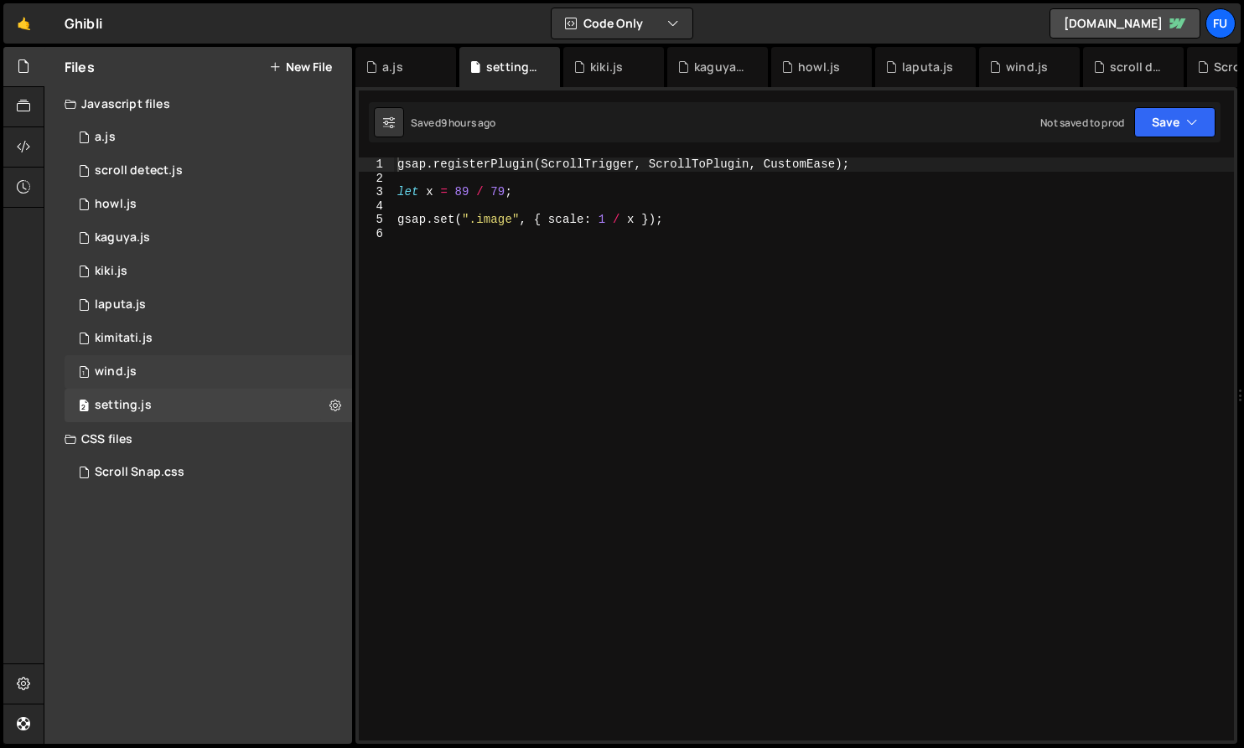
click at [195, 370] on div "1 wind.js 0" at bounding box center [208, 372] width 287 height 34
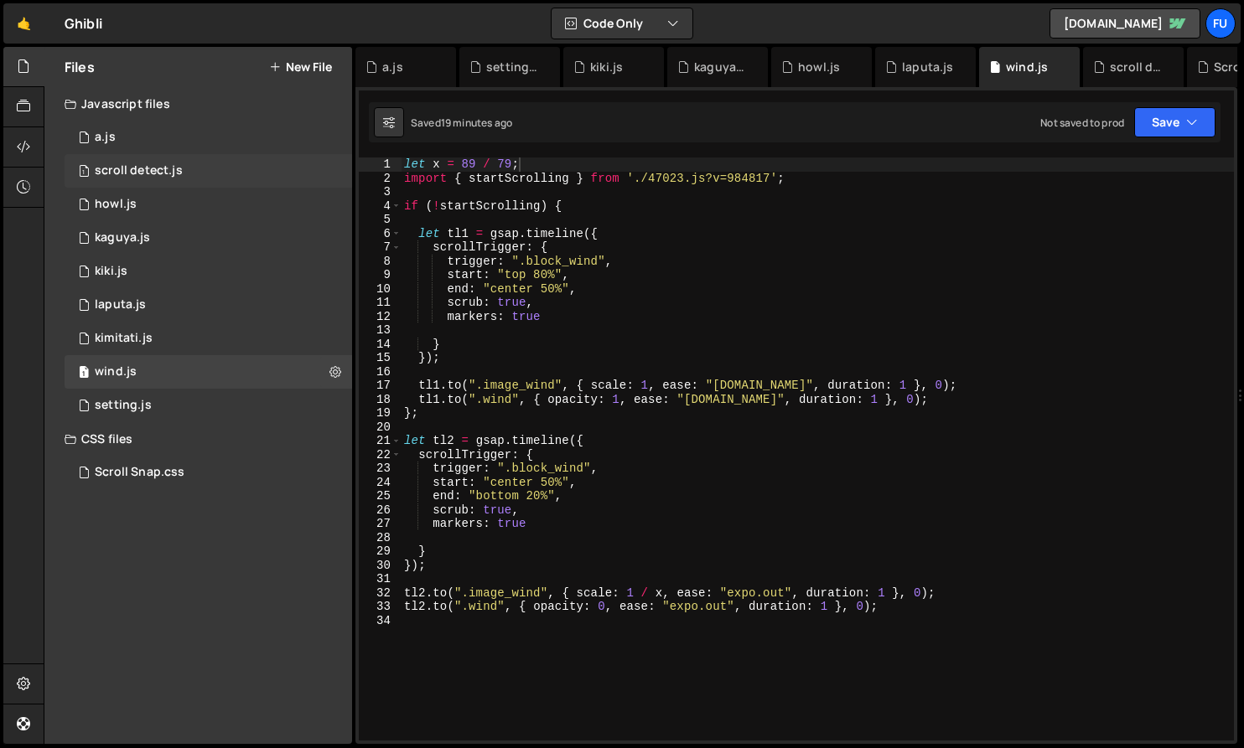
click at [203, 167] on div "1 scroll detect.js 0" at bounding box center [208, 171] width 287 height 34
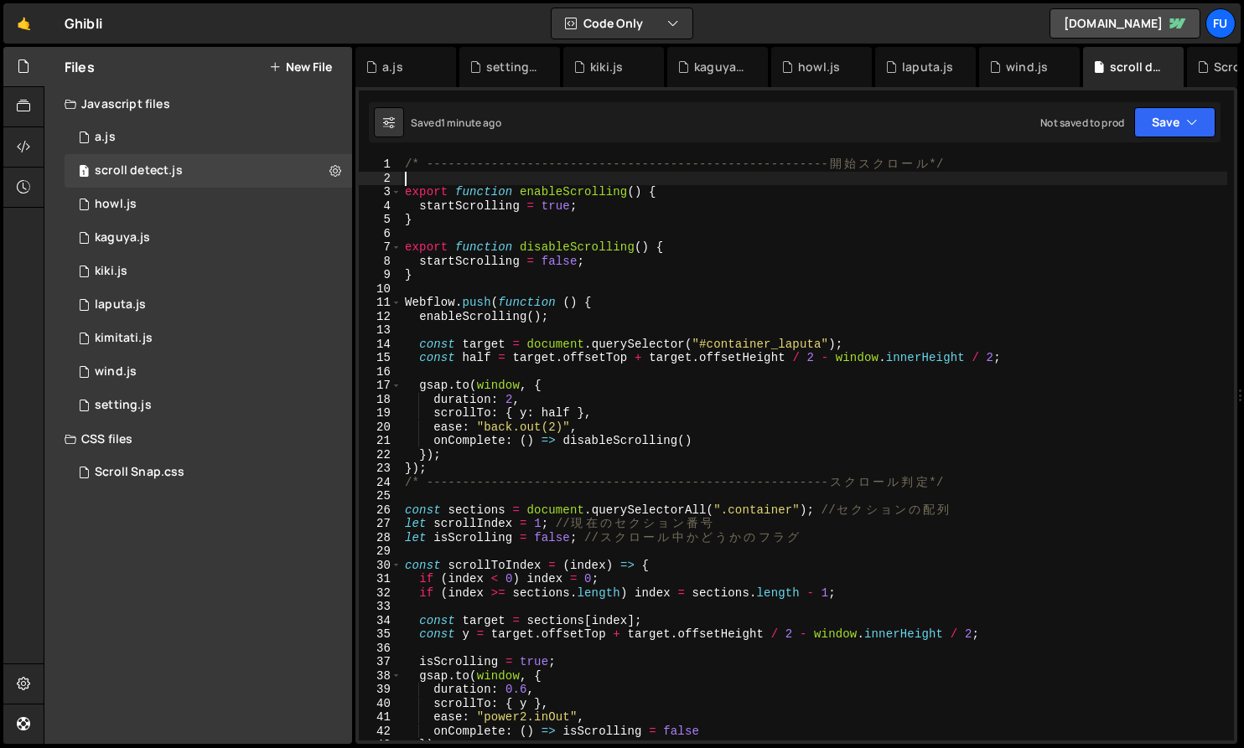
drag, startPoint x: 430, startPoint y: 178, endPoint x: 437, endPoint y: 184, distance: 9.6
click at [430, 178] on div "/* -------------------------------------------------------- [PERSON_NAME] ス ク ロ…" at bounding box center [813, 463] width 825 height 611
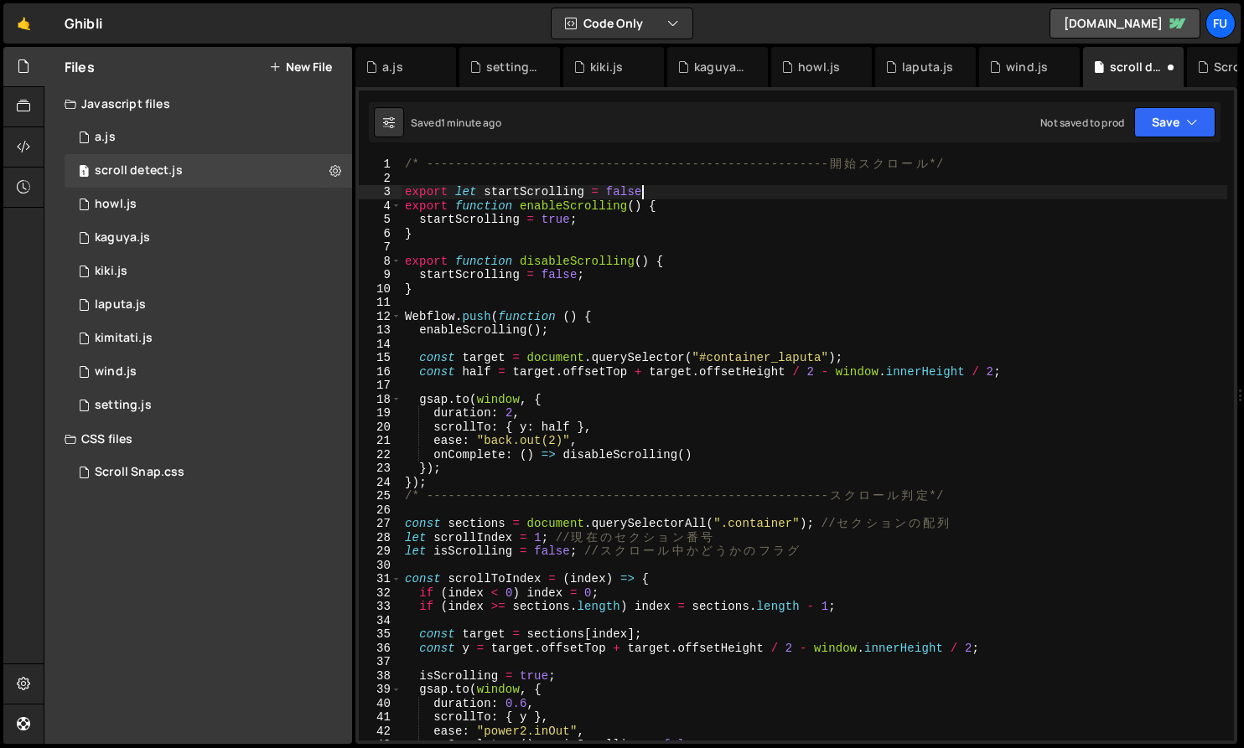
scroll to position [0, 15]
type textarea "export let startScrolling = false;"
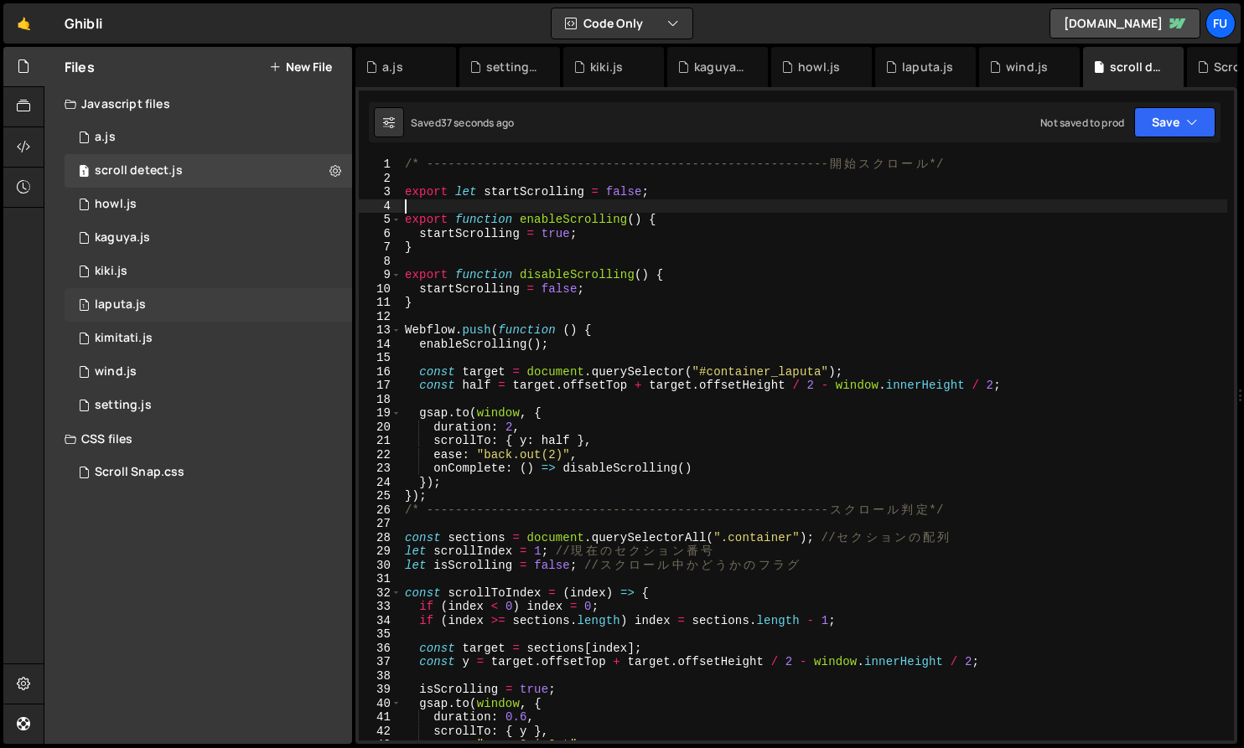
click at [138, 313] on div "1 laputa.js 0" at bounding box center [208, 305] width 287 height 34
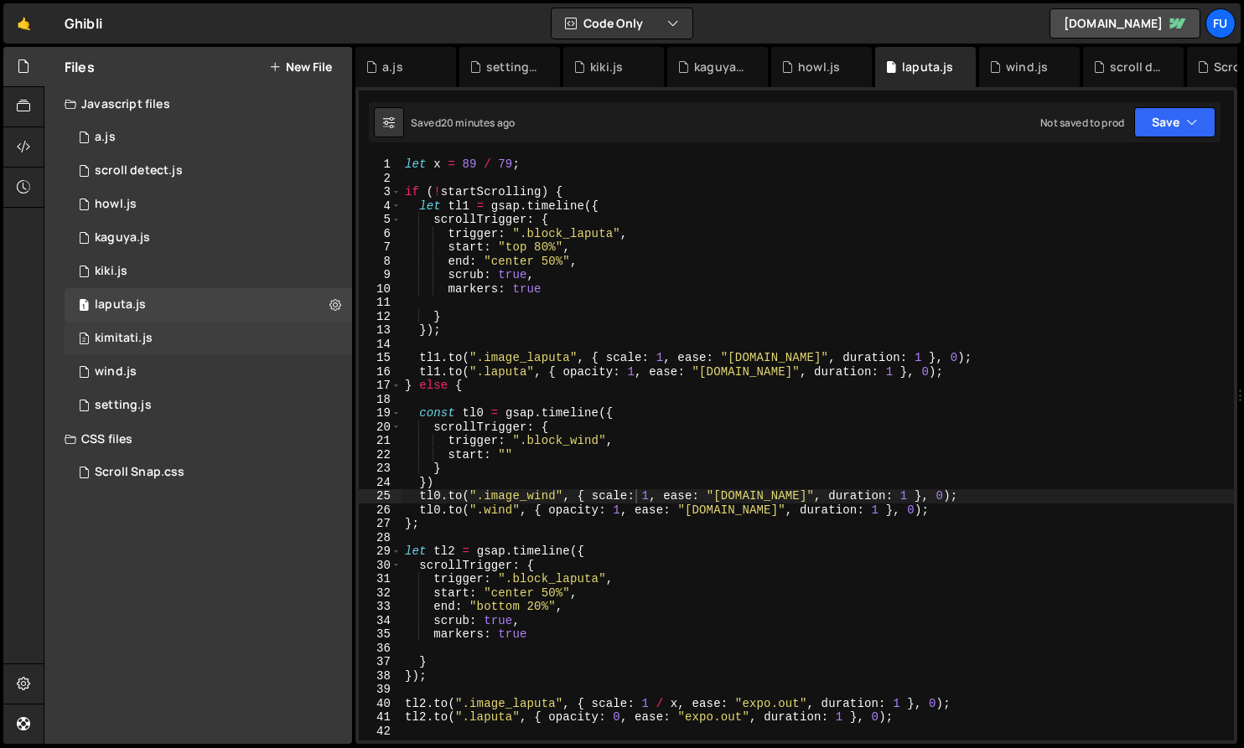
click at [249, 345] on div "2 kimitati.js 0" at bounding box center [208, 339] width 287 height 34
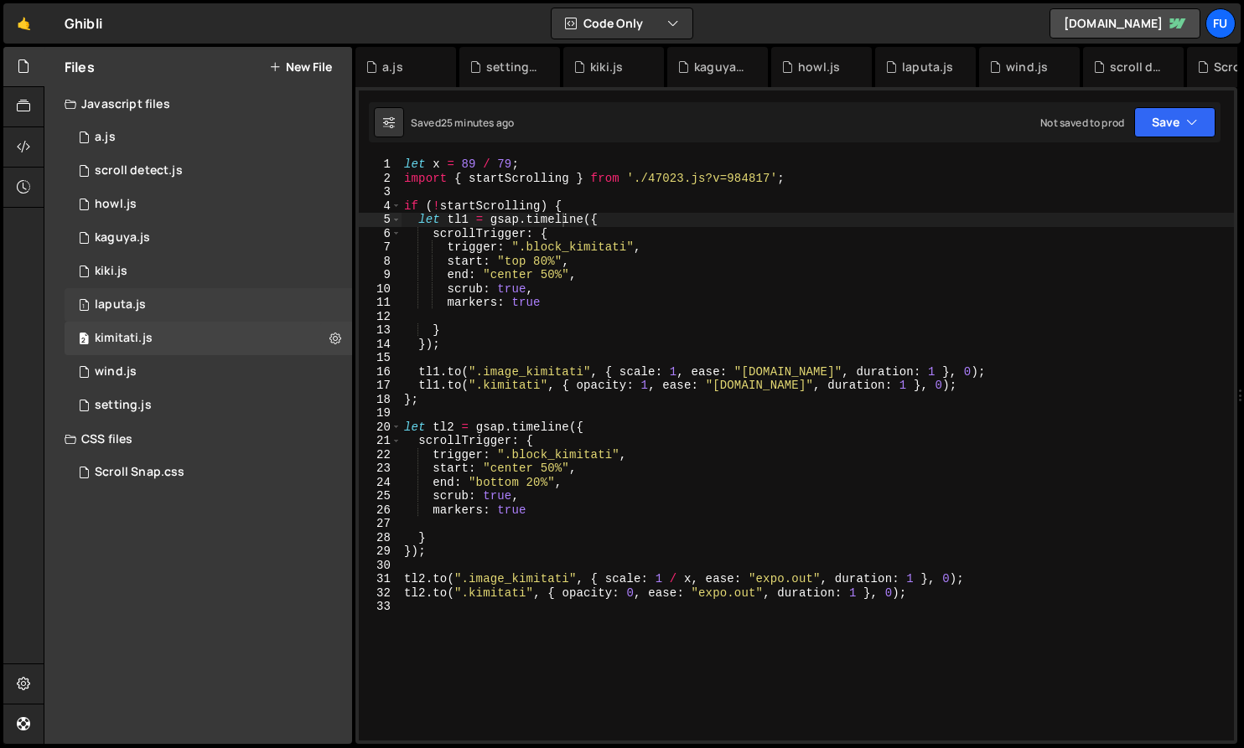
scroll to position [25659, 0]
click at [237, 312] on div "1 laputa.js 0" at bounding box center [208, 305] width 287 height 34
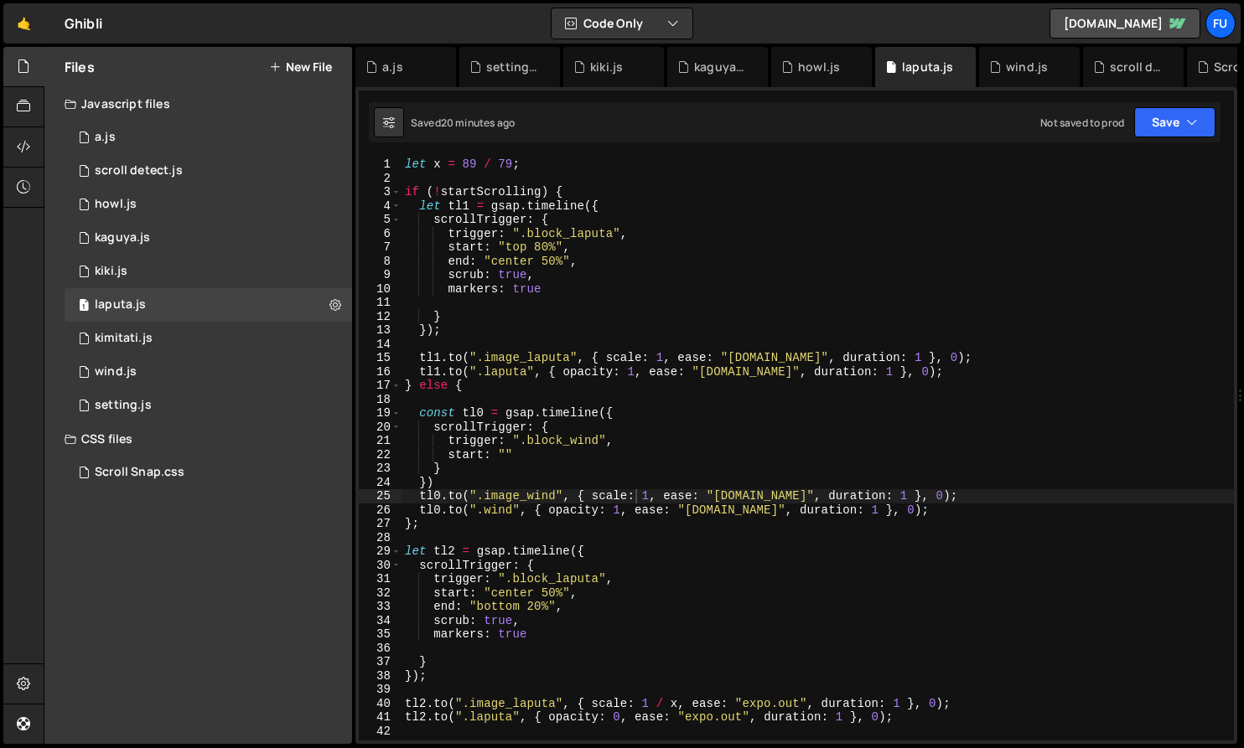
scroll to position [0, 0]
click at [444, 178] on div "let x = 89 / 79 ; if ( ! startScrolling ) { let tl1 = gsap . timeline ({ scroll…" at bounding box center [817, 463] width 832 height 611
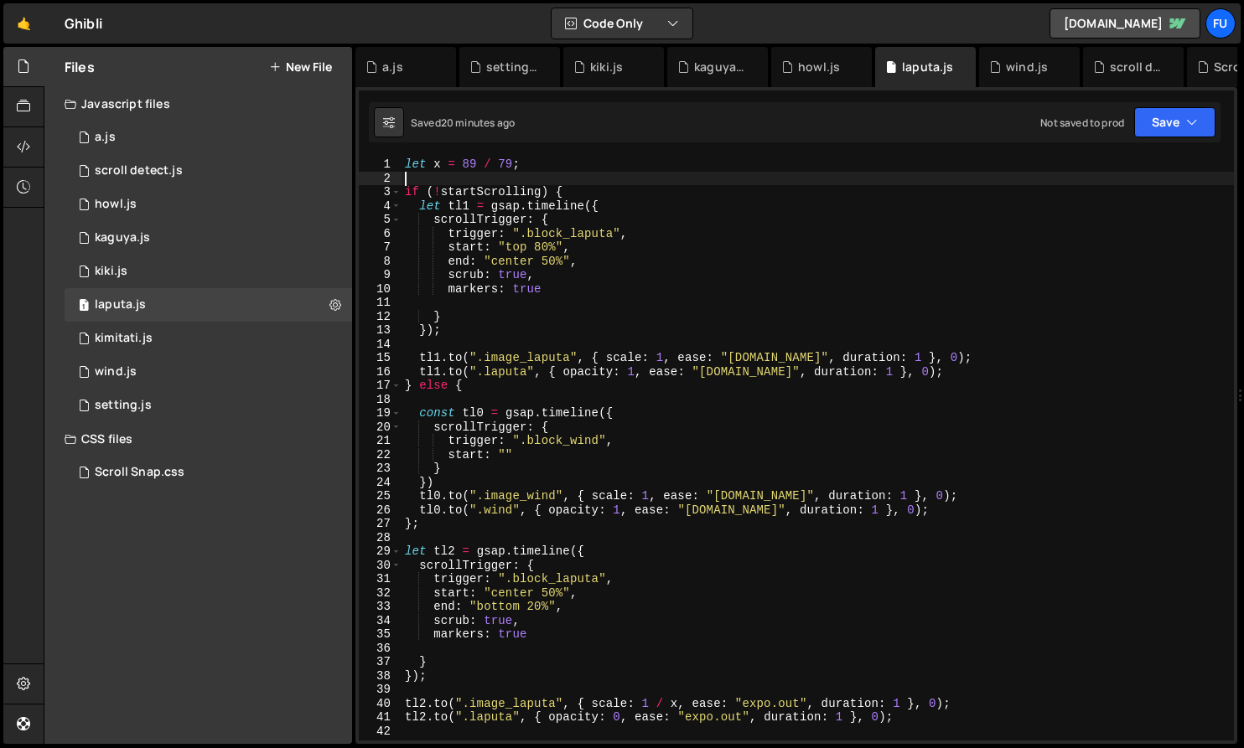
scroll to position [11, 0]
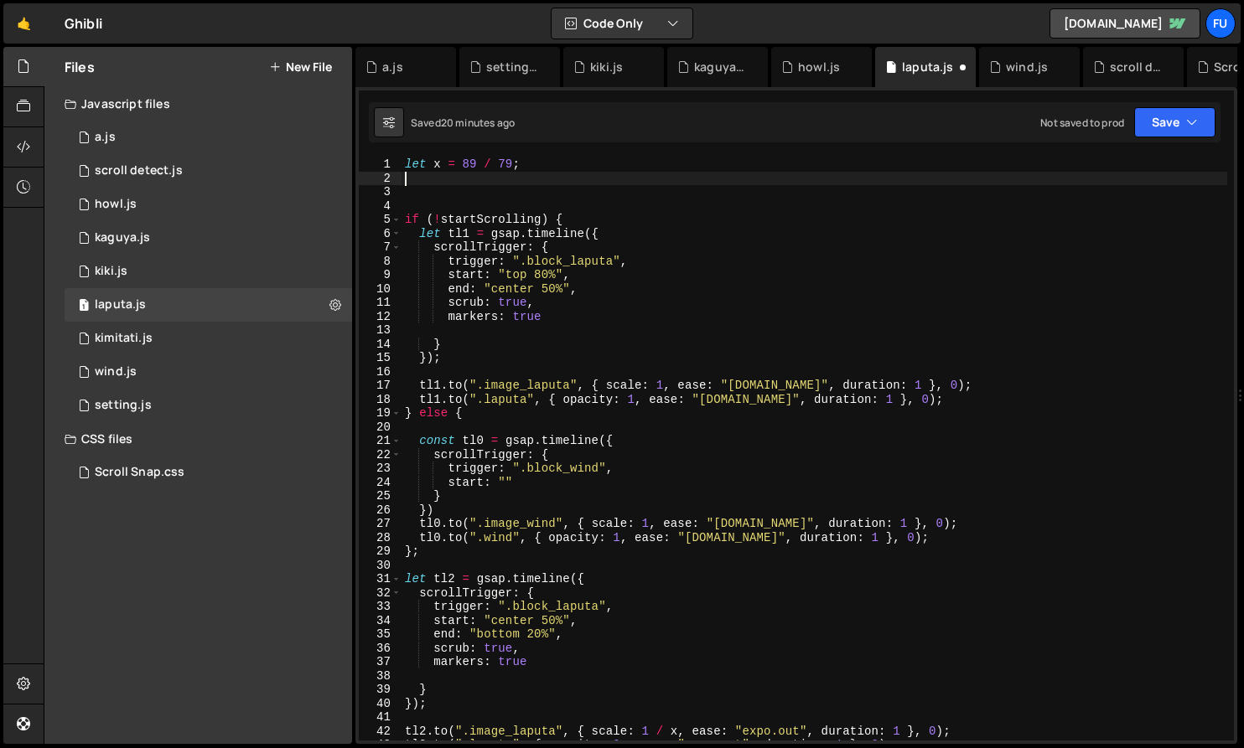
click at [470, 178] on div "let x = 89 / 79 ; if ( ! startScrolling ) { let tl1 = gsap . timeline ({ scroll…" at bounding box center [813, 463] width 825 height 611
click at [469, 187] on div "let x = 89 / 79 ; if ( ! startScrolling ) { let tl1 = gsap . timeline ({ scroll…" at bounding box center [813, 463] width 825 height 611
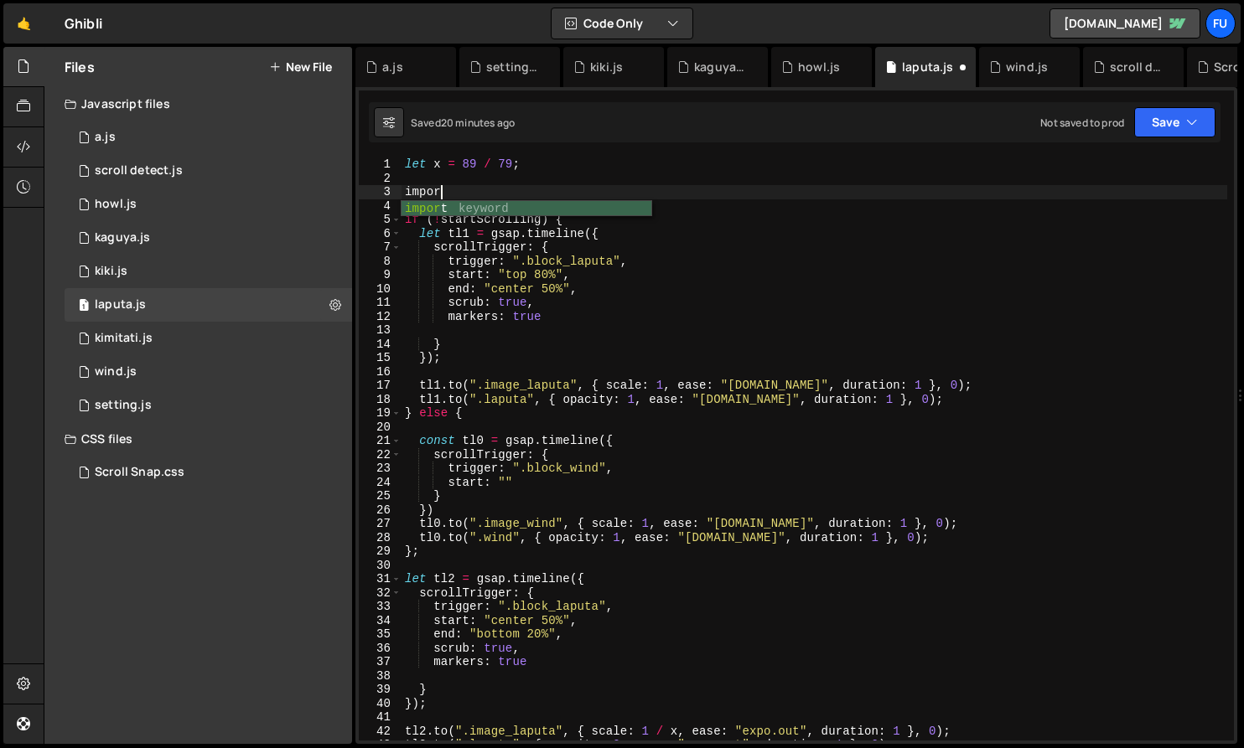
scroll to position [0, 2]
type textarea "import"
click at [101, 349] on div "2 kimitati.js 0" at bounding box center [208, 339] width 287 height 34
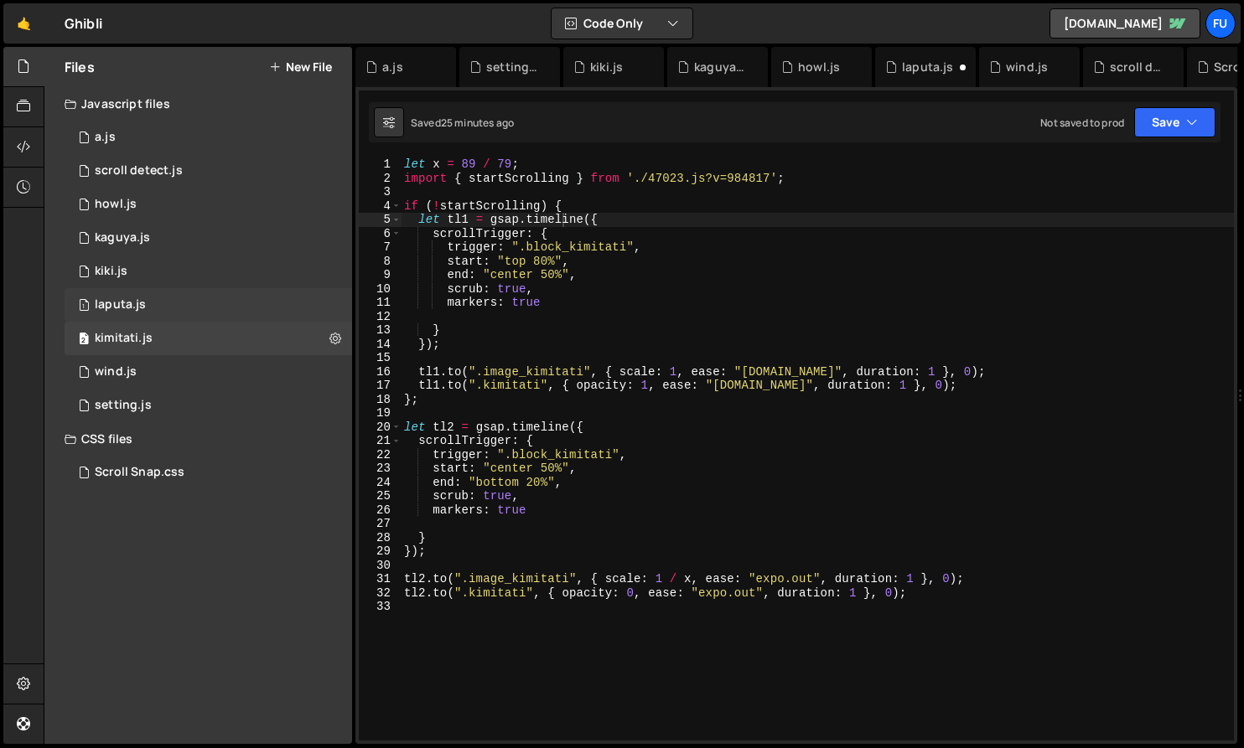
scroll to position [25659, 0]
click at [199, 303] on div "1 laputa.js 0" at bounding box center [208, 305] width 287 height 34
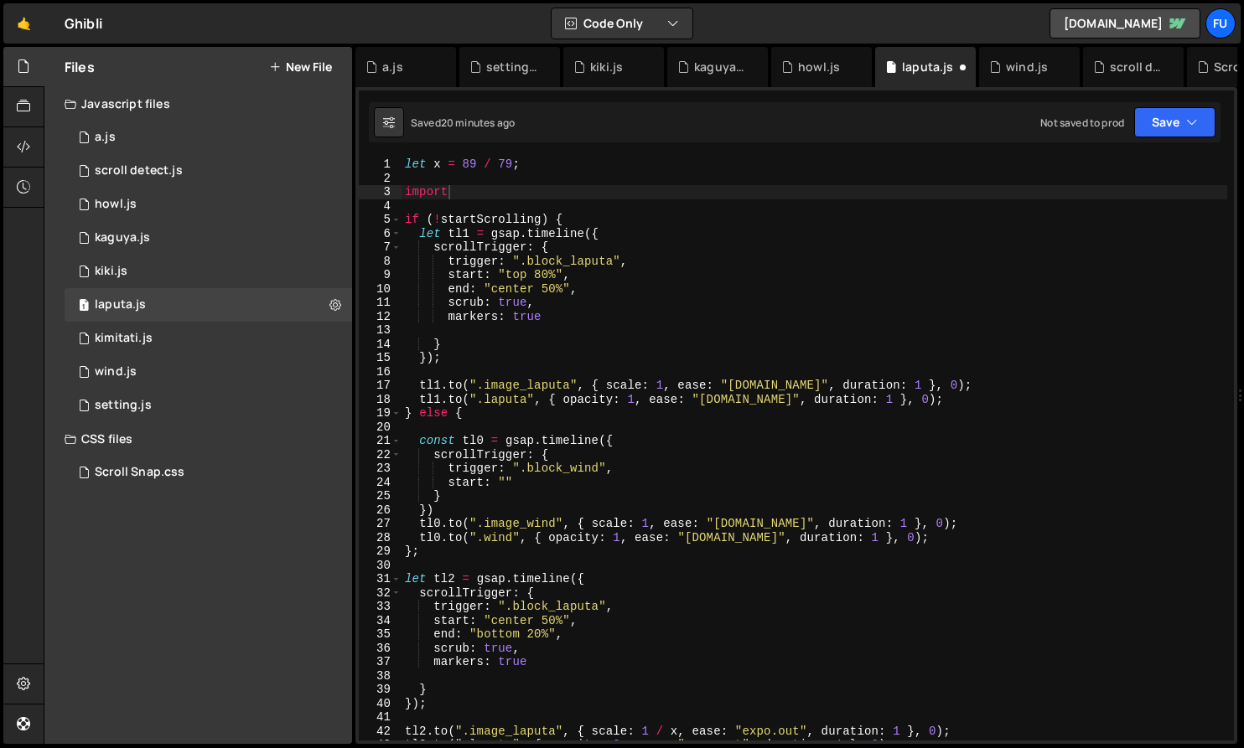
scroll to position [0, 0]
click at [325, 335] on div "2 kimitati.js 0" at bounding box center [208, 339] width 287 height 34
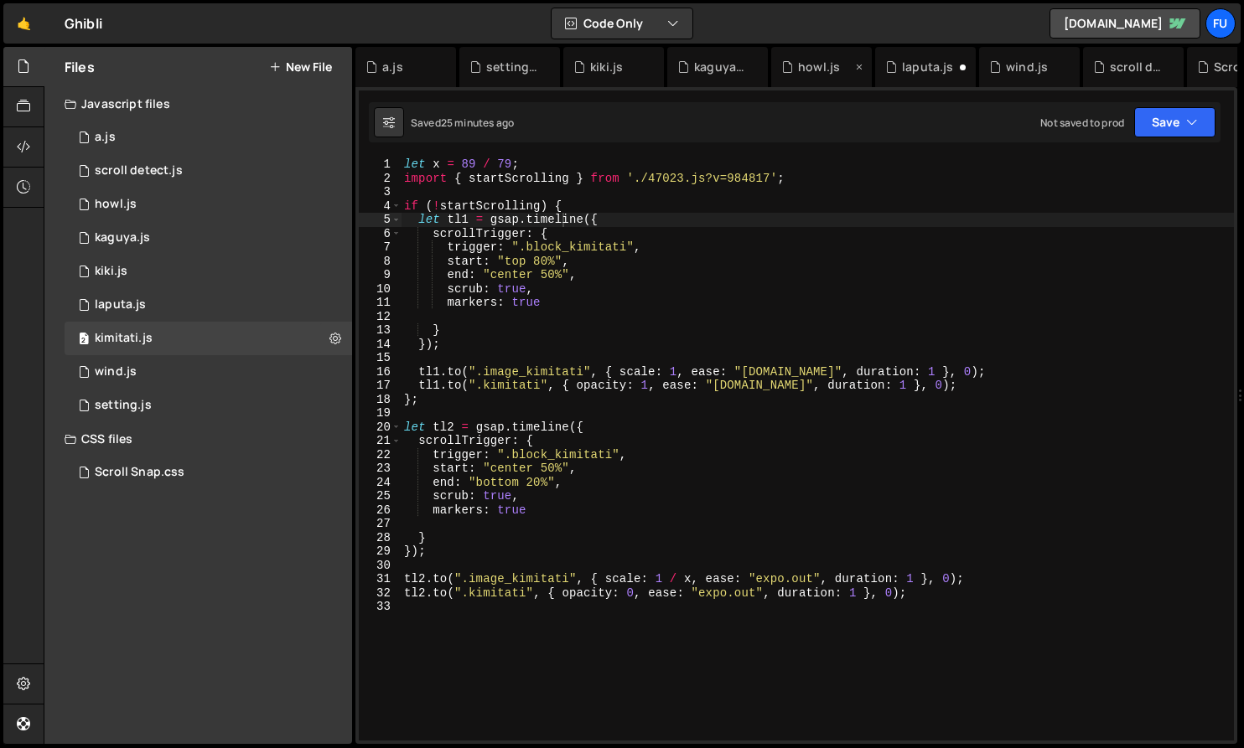
scroll to position [25659, 0]
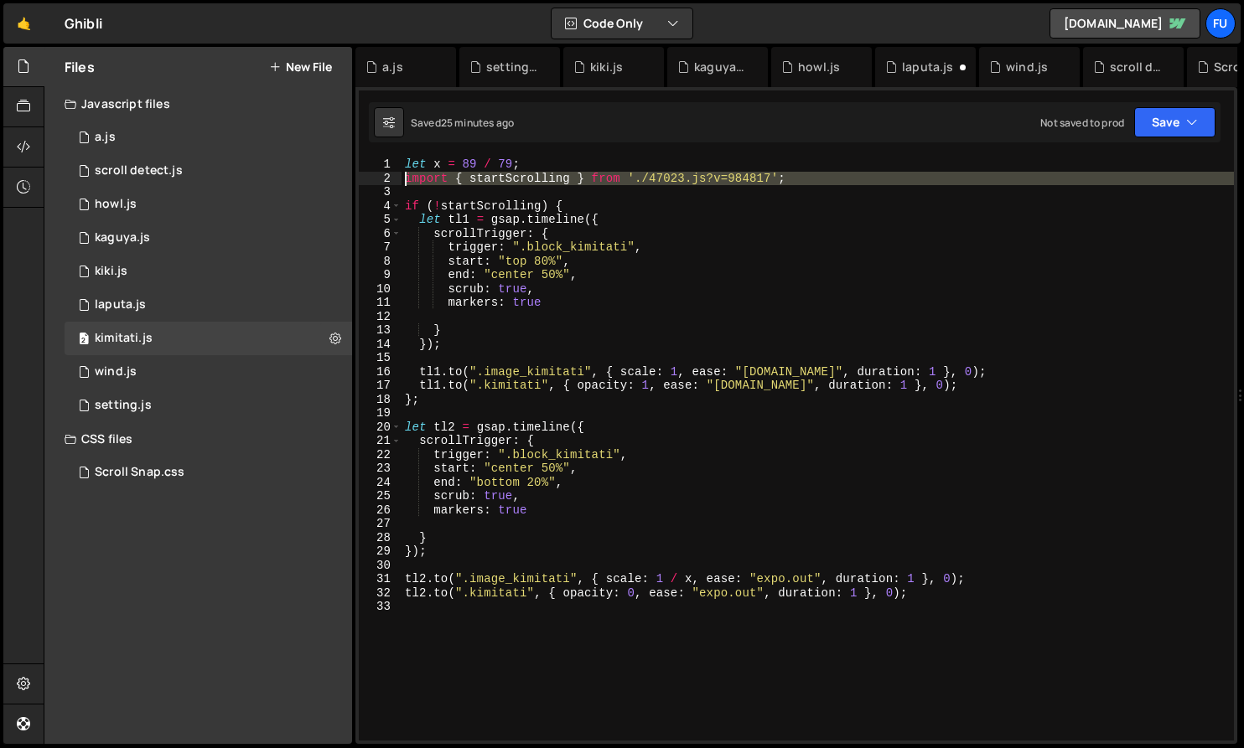
drag, startPoint x: 821, startPoint y: 184, endPoint x: 388, endPoint y: 178, distance: 433.3
click at [388, 178] on div "1 2 3 4 5 6 7 8 9 10 11 12 13 14 15 16 17 18 19 20 21 22 23 24 25 26 27 28 29 3…" at bounding box center [796, 449] width 875 height 583
type textarea "import { startScrolling } from './47023.js?v=984817';"
click at [177, 296] on div "1 laputa.js 0" at bounding box center [208, 305] width 287 height 34
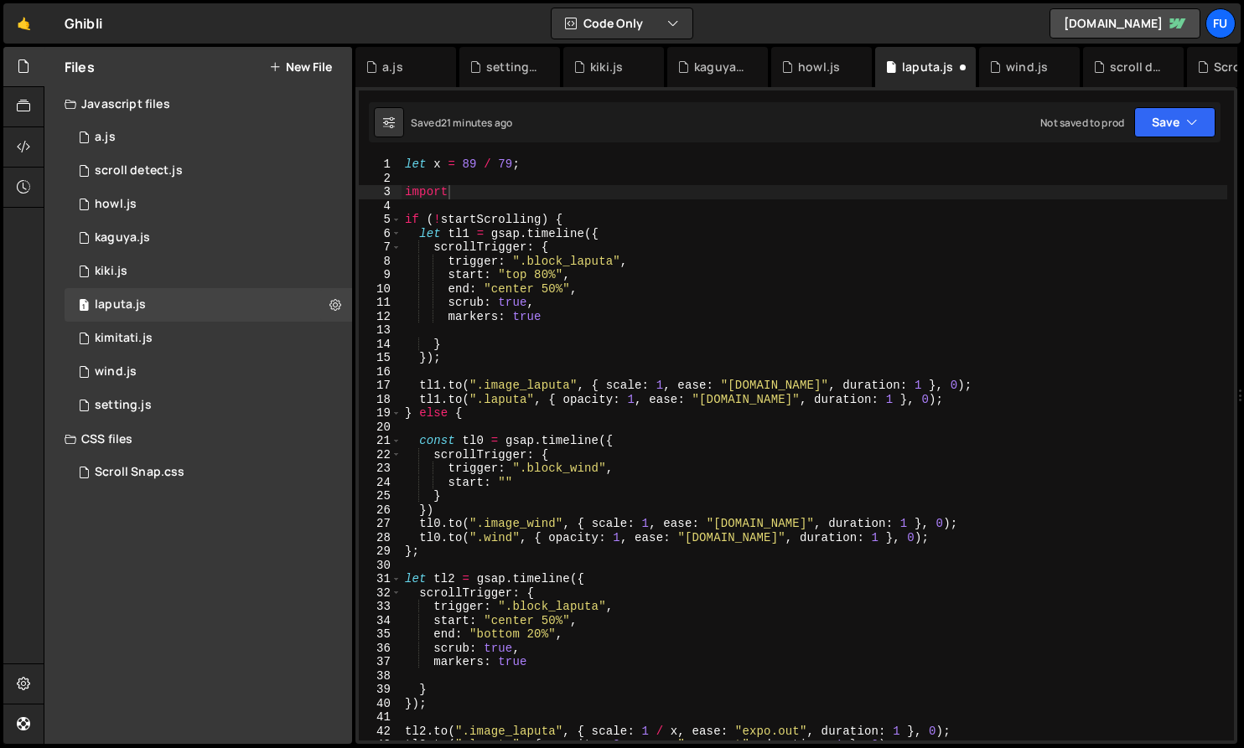
scroll to position [0, 0]
drag, startPoint x: 490, startPoint y: 194, endPoint x: 362, endPoint y: 197, distance: 128.3
click at [362, 197] on div "import 1 2 3 4 5 6 7 8 9 10 11 12 13 14 15 16 17 18 19 20 21 22 23 24 25 26 27 …" at bounding box center [796, 449] width 875 height 583
paste textarea
click at [1184, 113] on button "Save" at bounding box center [1174, 122] width 81 height 30
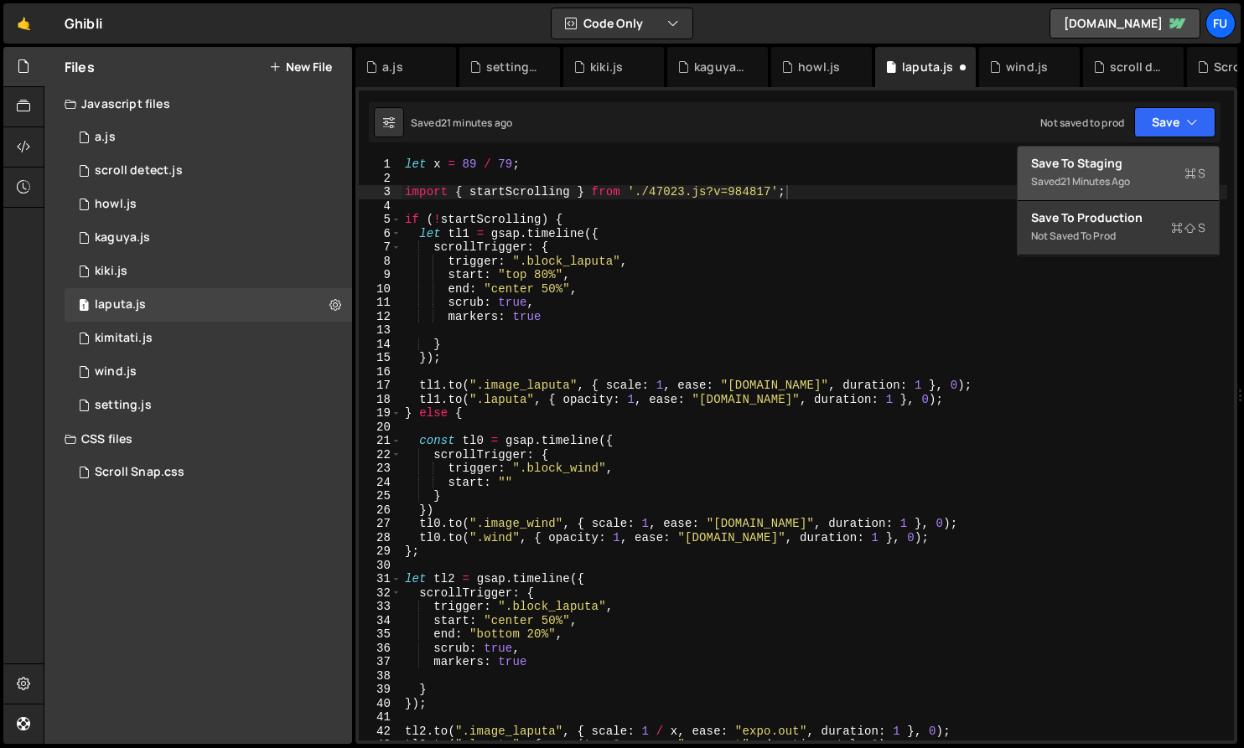
click at [1112, 157] on div "Save to Staging S" at bounding box center [1118, 163] width 174 height 17
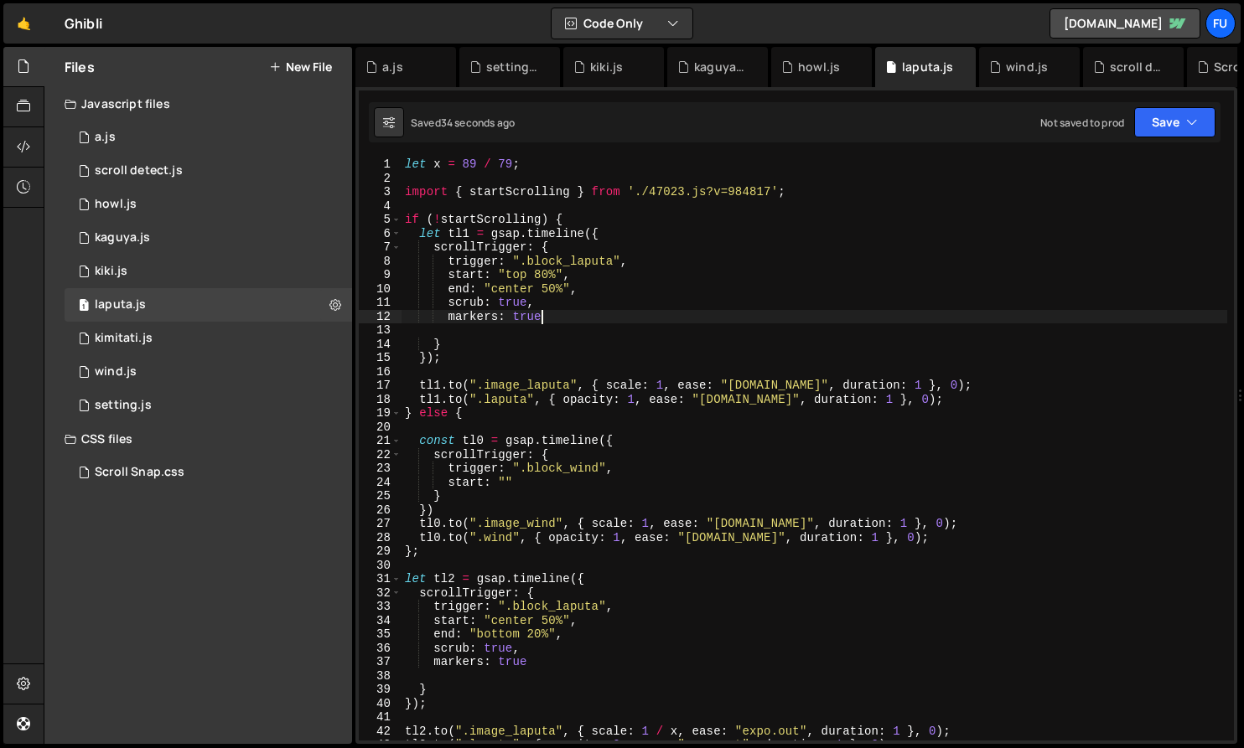
click at [602, 313] on div "let x = 89 / 79 ; import { startScrolling } from './47023.js?v=984817' ; if ( !…" at bounding box center [813, 463] width 825 height 611
click at [721, 196] on div "let x = 89 / 79 ; import { startScrolling } from './47023.js?v=984817' ; if ( !…" at bounding box center [813, 463] width 825 height 611
type textarea "import { startScrolling } from './47023.js?v=984817';"
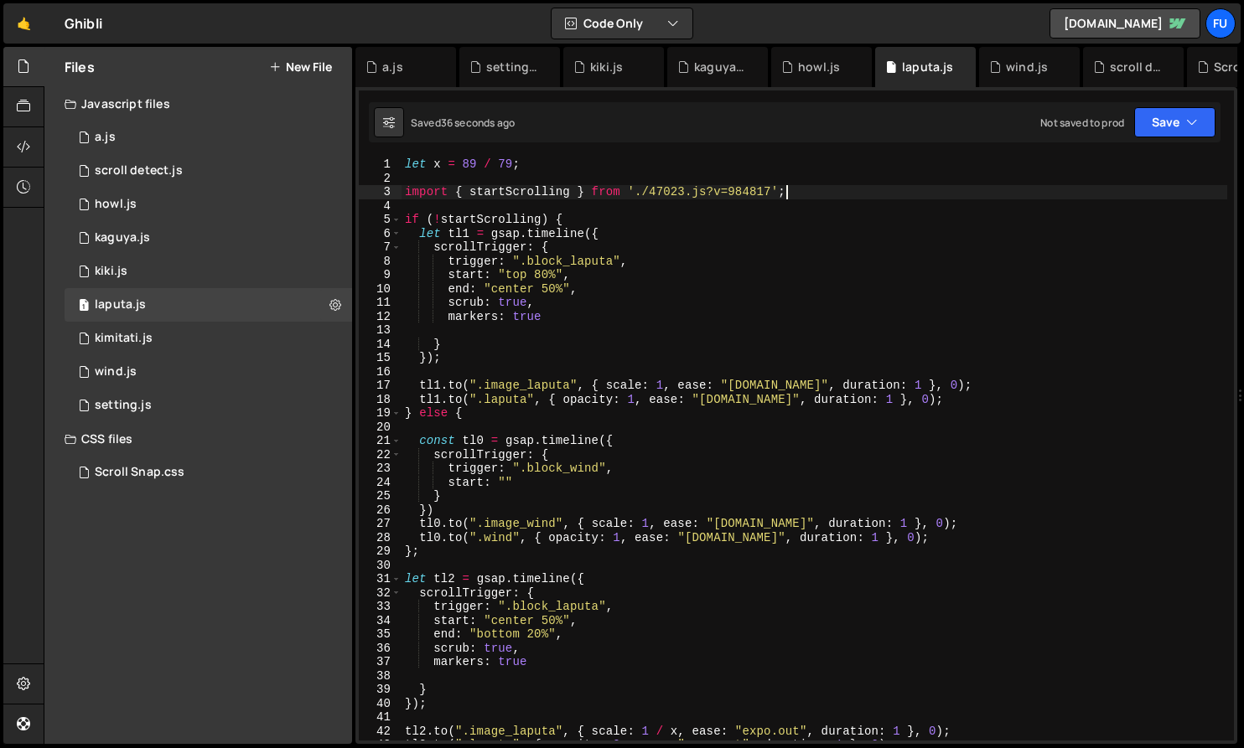
click at [809, 196] on div "let x = 89 / 79 ; import { startScrolling } from './47023.js?v=984817' ; if ( !…" at bounding box center [813, 463] width 825 height 611
click at [234, 173] on div "1 scroll detect.js 0" at bounding box center [208, 171] width 287 height 34
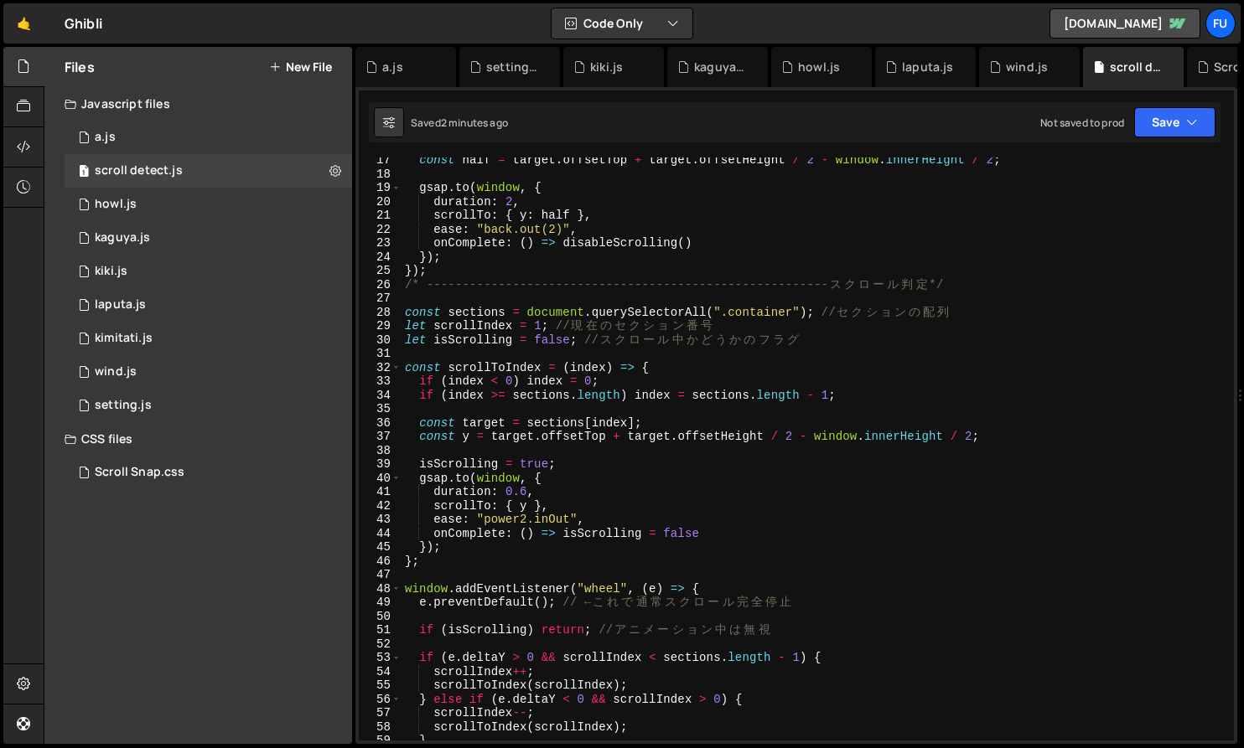
scroll to position [569, 0]
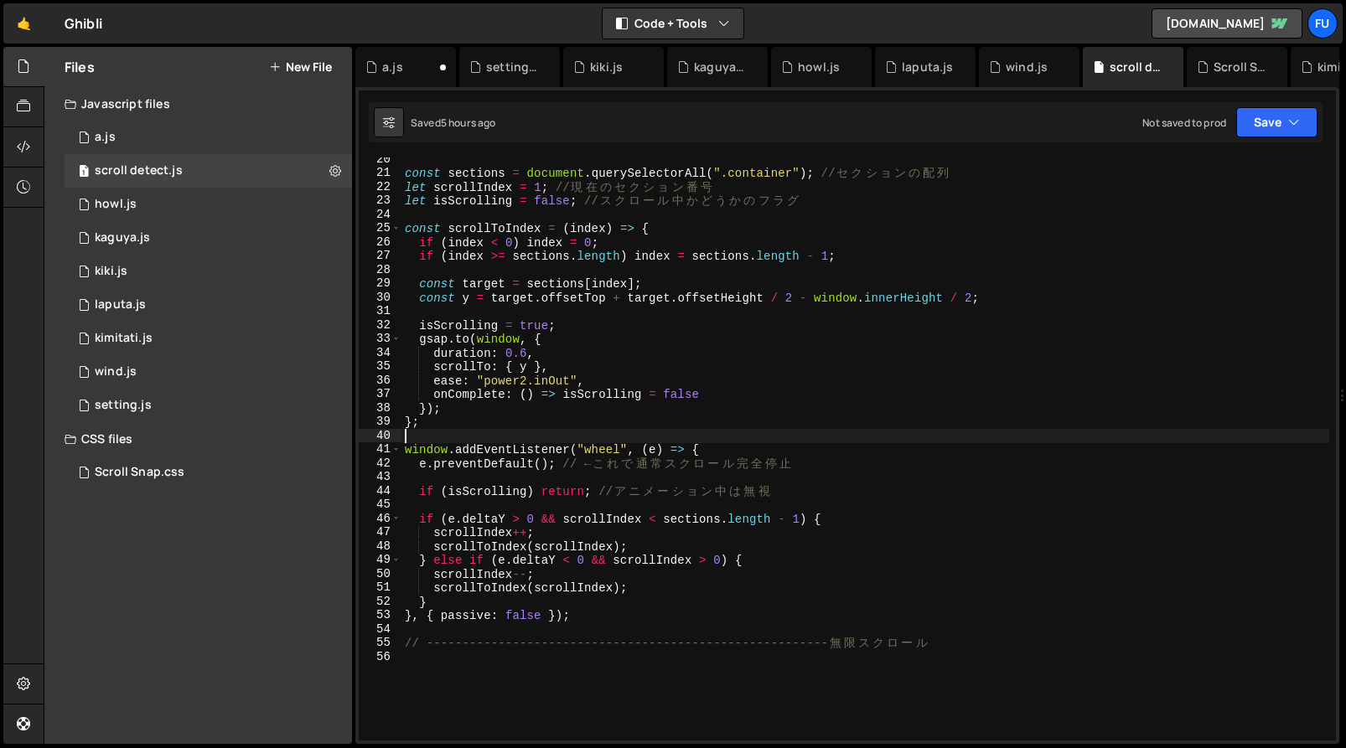
scroll to position [268, 0]
click at [266, 200] on div "1 howl.js 0" at bounding box center [208, 205] width 287 height 34
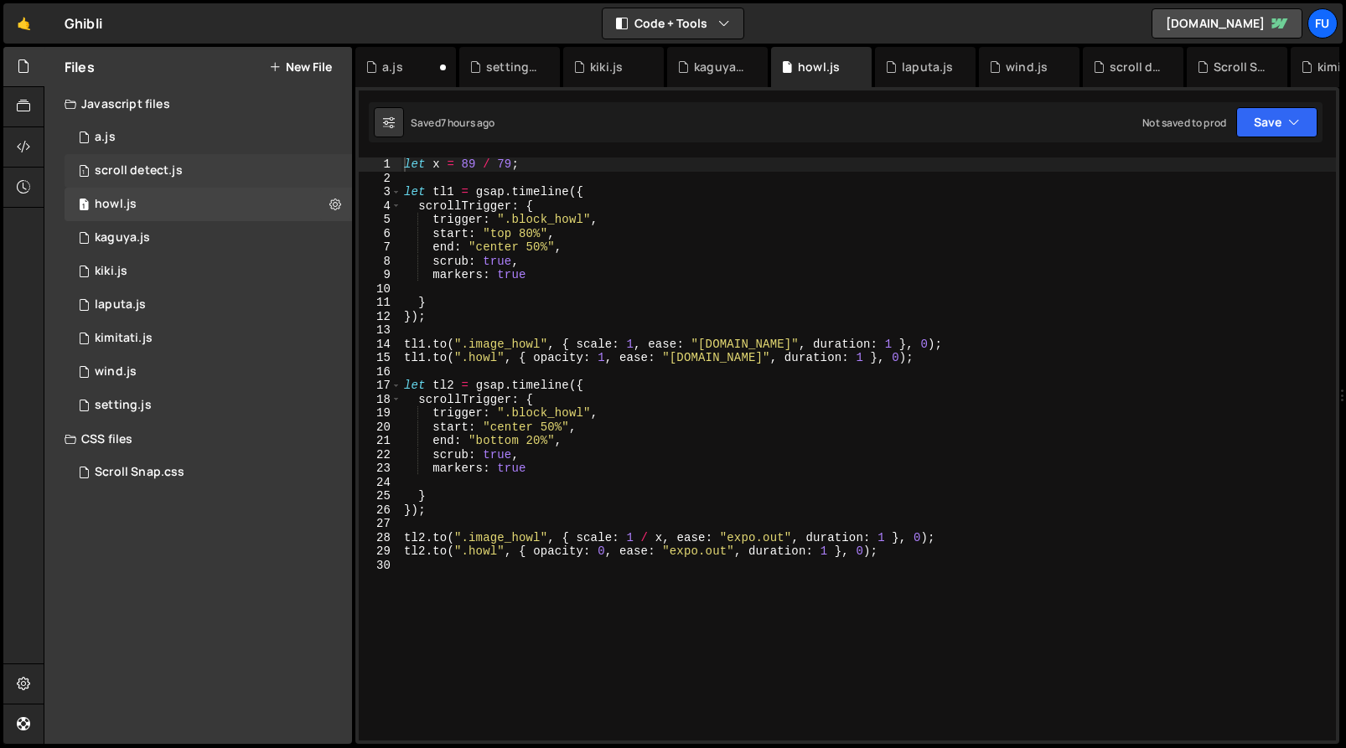
click at [268, 169] on div "1 scroll detect.js 0" at bounding box center [208, 171] width 287 height 34
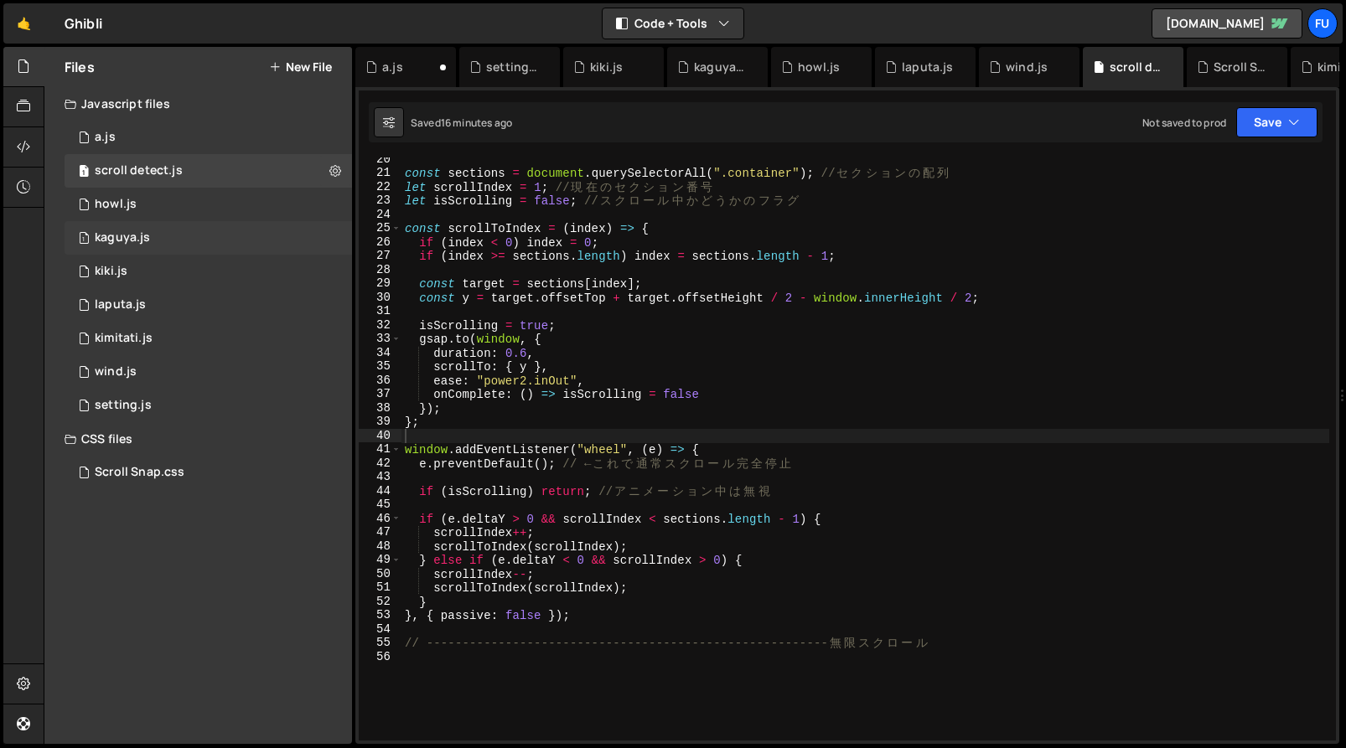
click at [263, 247] on div "1 kaguya.js 0" at bounding box center [208, 238] width 287 height 34
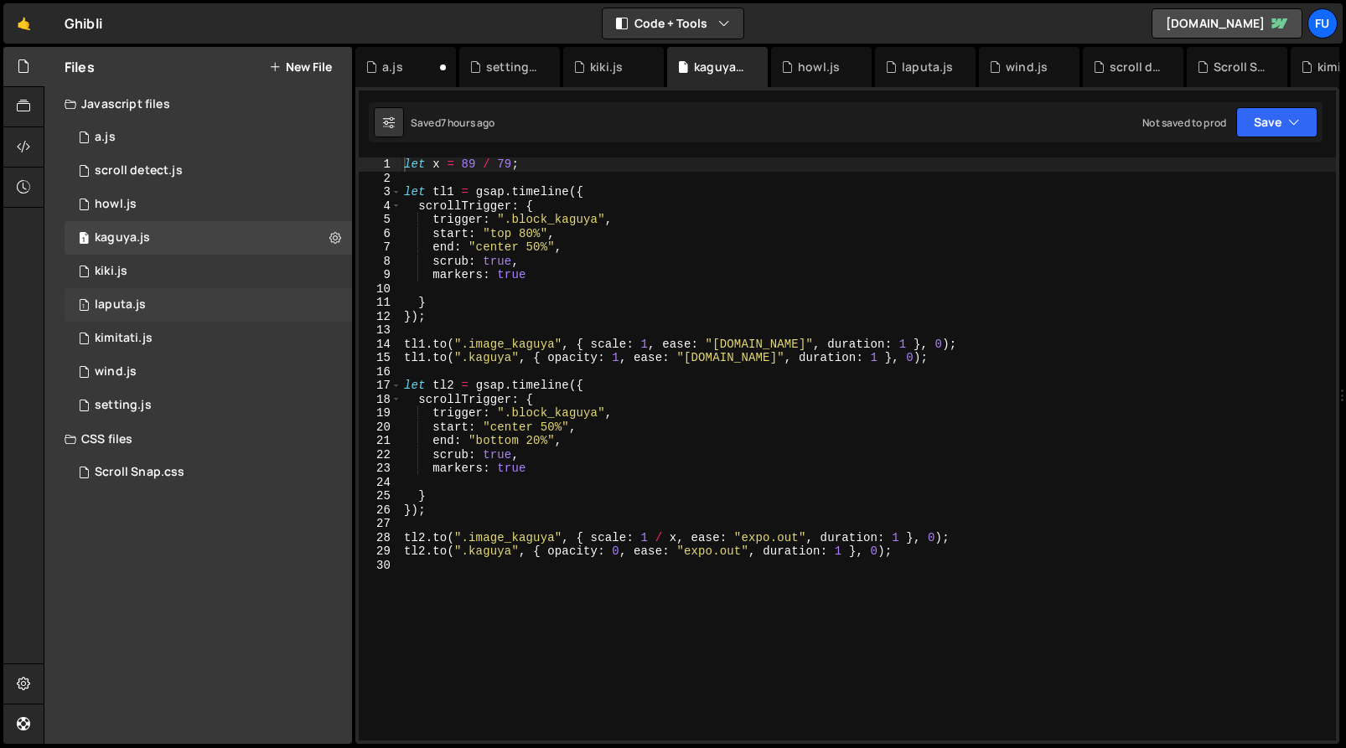
click at [260, 288] on div "1 laputa.js 0" at bounding box center [208, 305] width 287 height 34
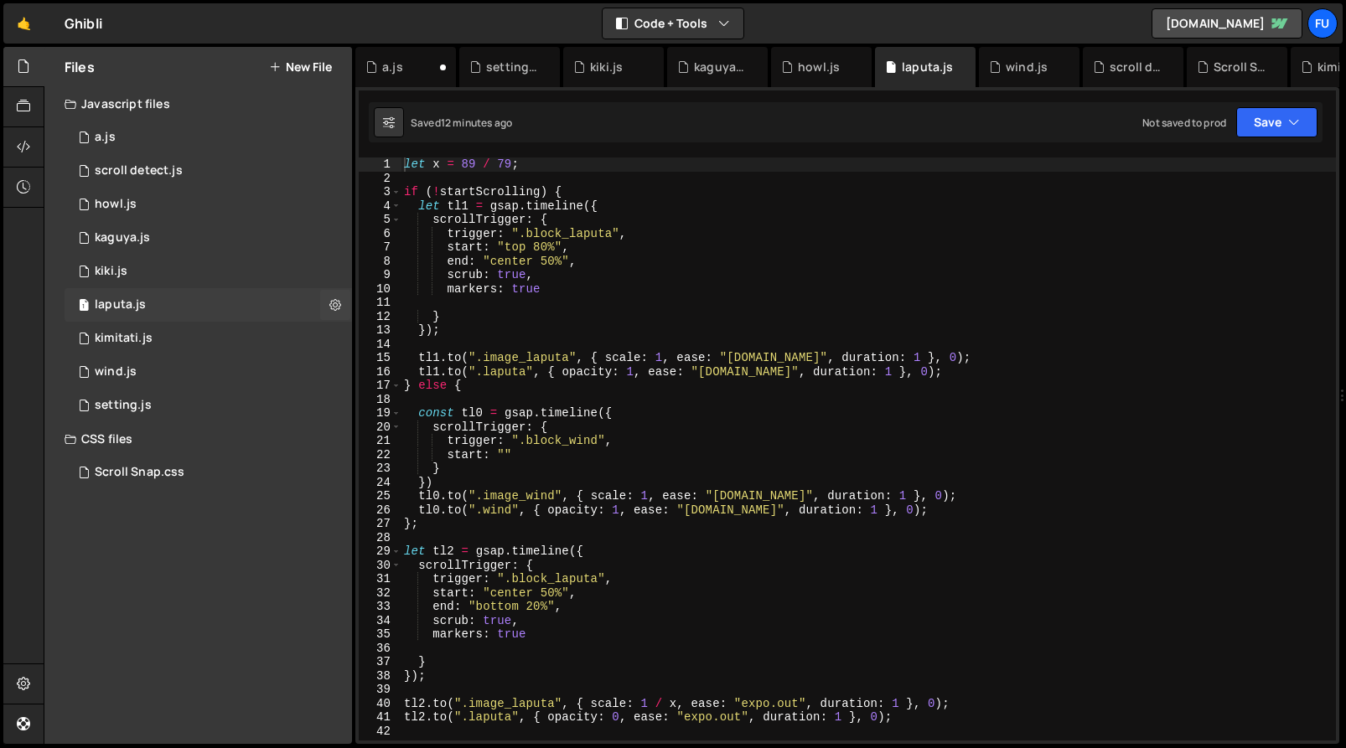
click at [257, 318] on div "1 laputa.js 0" at bounding box center [208, 305] width 287 height 34
click at [257, 327] on div "2 kimitati.js 0" at bounding box center [208, 339] width 287 height 34
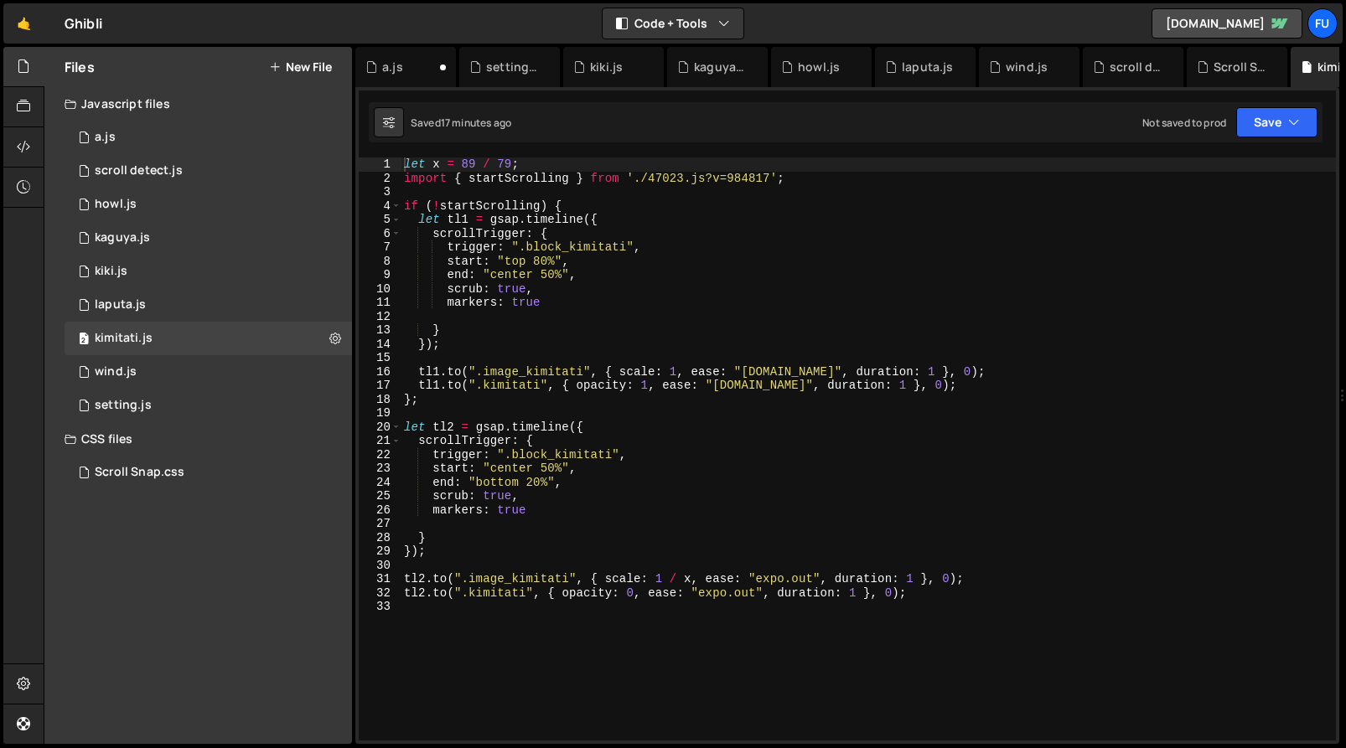
scroll to position [25659, 0]
